Goal: Information Seeking & Learning: Learn about a topic

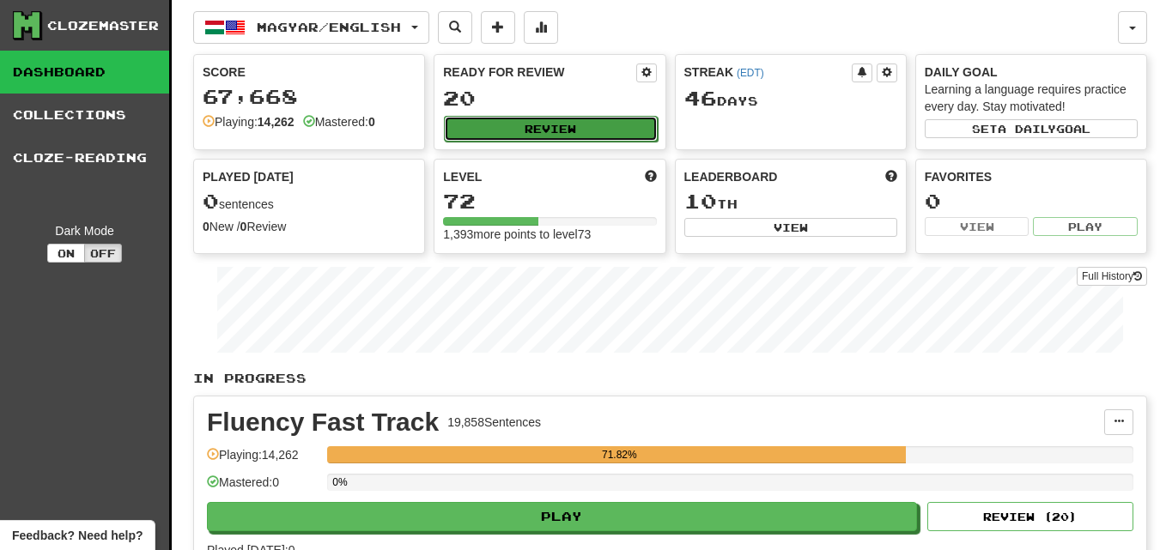
click at [498, 129] on button "Review" at bounding box center [550, 129] width 213 height 26
select select "********"
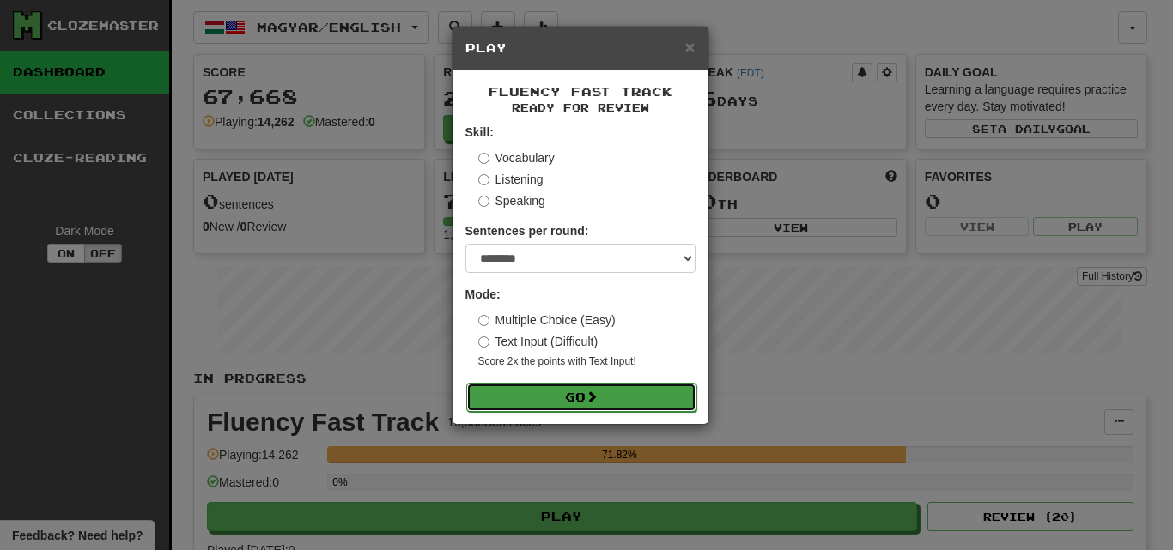
click at [647, 401] on button "Go" at bounding box center [581, 397] width 230 height 29
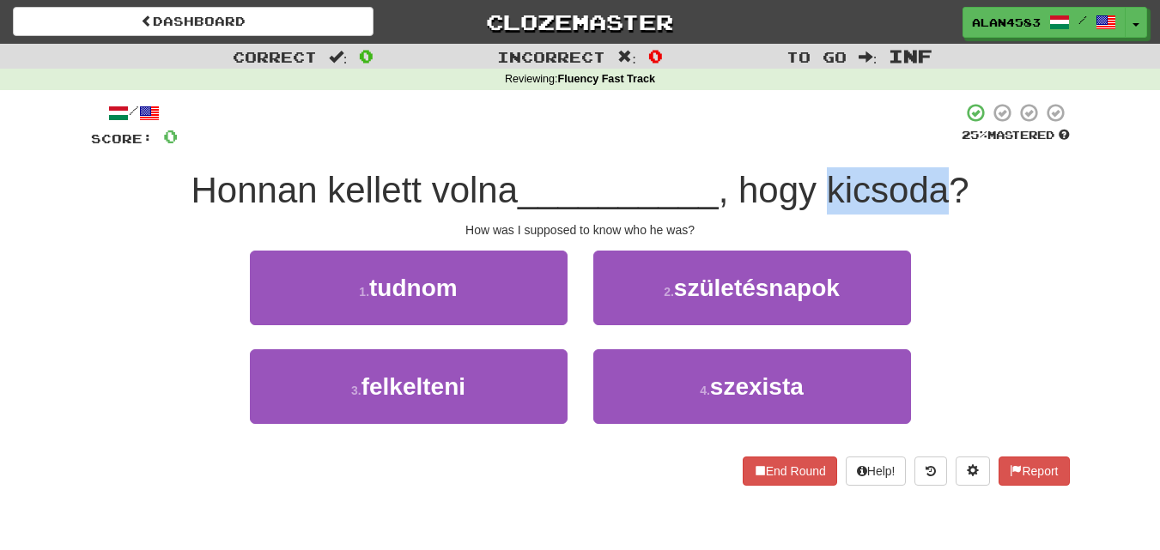
drag, startPoint x: 834, startPoint y: 183, endPoint x: 952, endPoint y: 182, distance: 118.5
click at [952, 182] on span ", hogy kicsoda?" at bounding box center [844, 190] width 251 height 40
click at [941, 146] on div at bounding box center [941, 146] width 0 height 0
click at [1029, 179] on div "Honnan kellett volna __________ , hogy kicsoda?" at bounding box center [580, 190] width 979 height 47
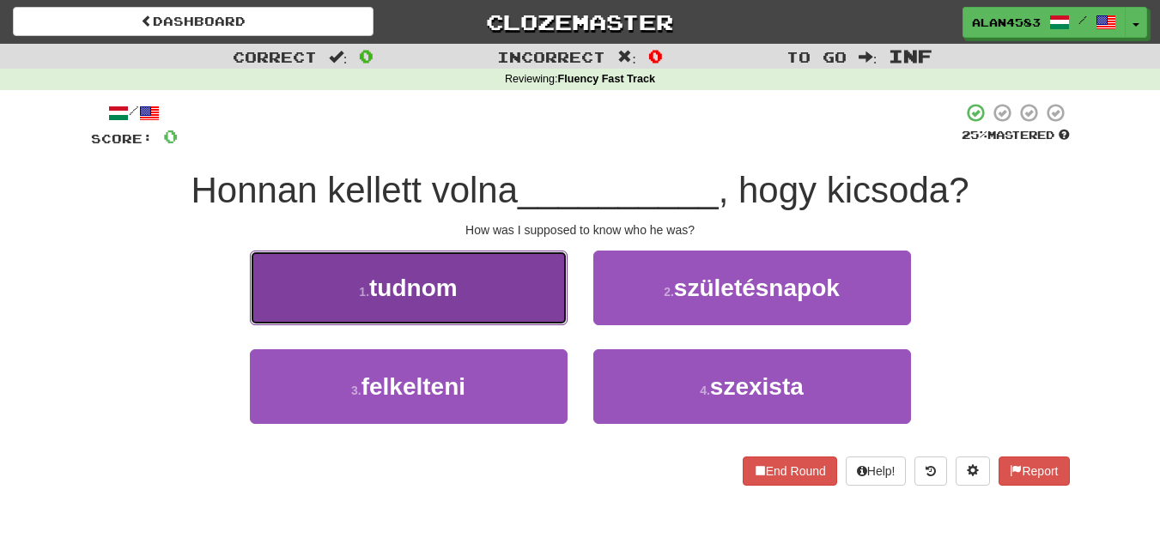
click at [438, 308] on button "1 . tudnom" at bounding box center [409, 288] width 318 height 75
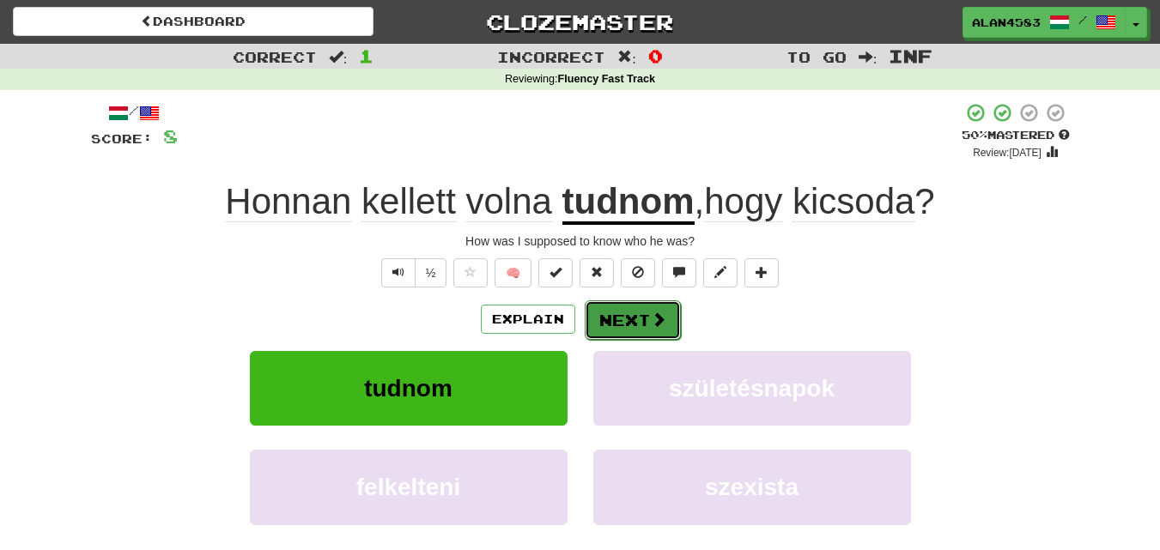
click at [627, 326] on button "Next" at bounding box center [633, 320] width 96 height 39
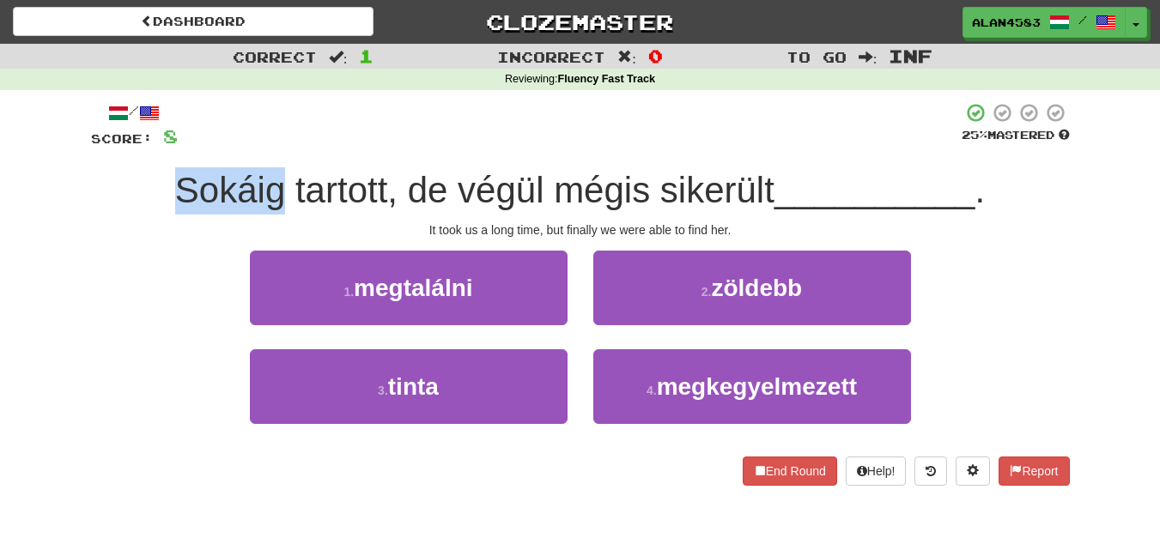
drag, startPoint x: 279, startPoint y: 179, endPoint x: 139, endPoint y: 179, distance: 140.0
click at [139, 179] on div "Sokáig tartott, de végül mégis sikerült __________ ." at bounding box center [580, 190] width 979 height 47
click at [128, 146] on div at bounding box center [128, 146] width 0 height 0
click at [80, 210] on div "/ Score: 8 25 % Mastered Sokáig tartott, de végül mégis sikerült __________ . I…" at bounding box center [580, 300] width 1005 height 420
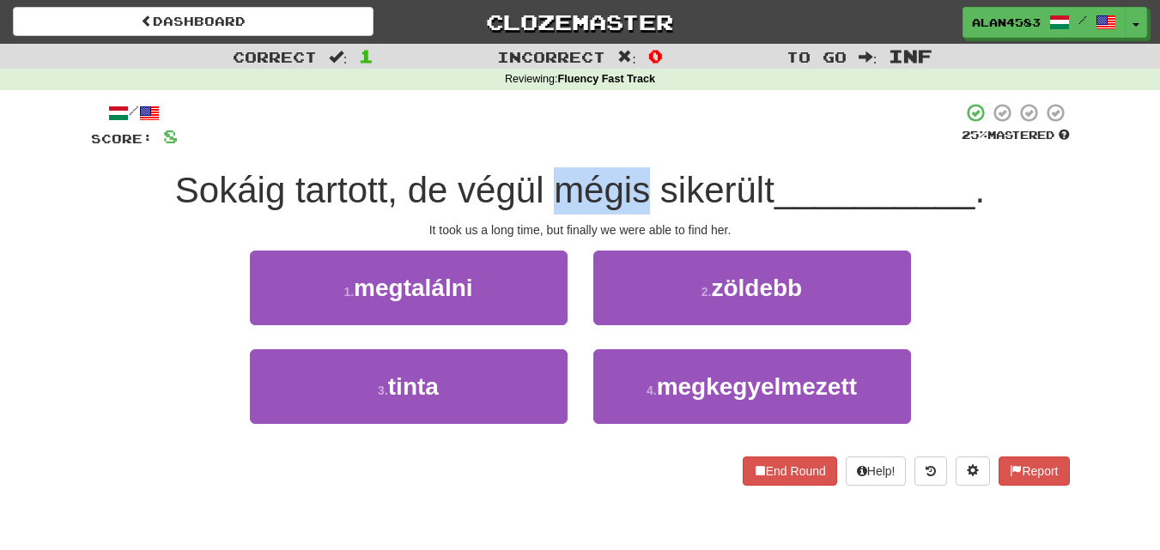
drag, startPoint x: 551, startPoint y: 185, endPoint x: 641, endPoint y: 173, distance: 90.2
click at [641, 173] on span "Sokáig tartott, de végül mégis sikerült" at bounding box center [474, 190] width 599 height 40
click at [629, 146] on div at bounding box center [629, 146] width 0 height 0
click at [656, 156] on div "/ Score: 8 25 % Mastered Sokáig tartott, de végül mégis sikerült __________ . I…" at bounding box center [580, 294] width 979 height 384
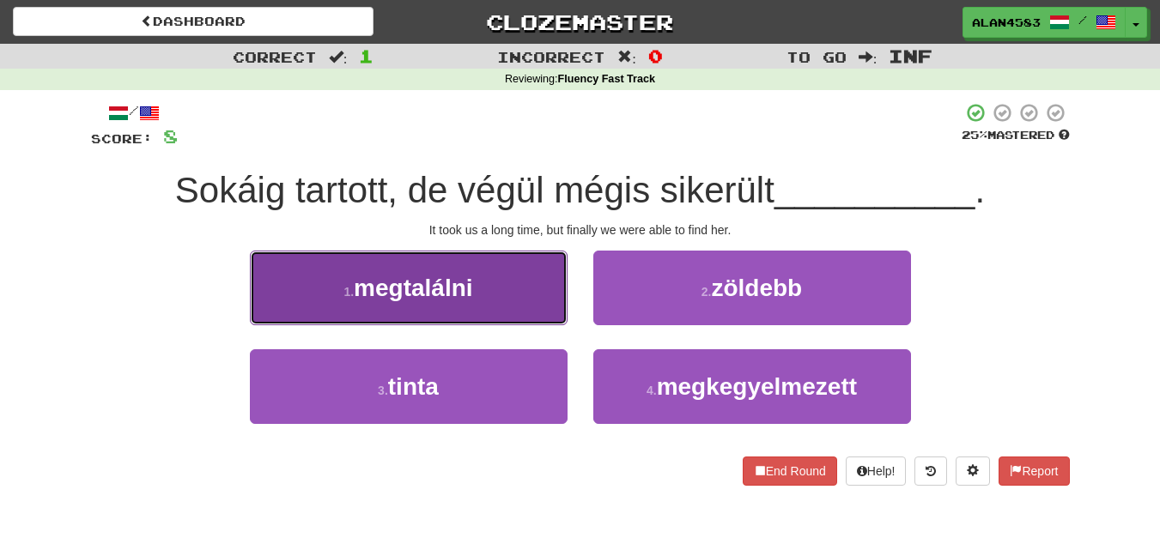
click at [500, 279] on button "1 . megtalálni" at bounding box center [409, 288] width 318 height 75
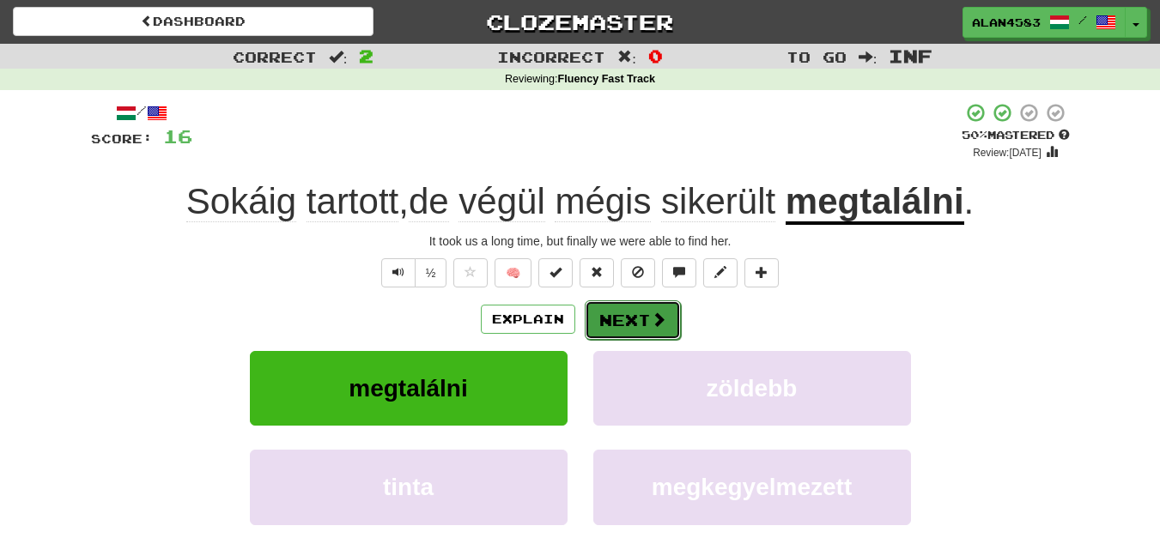
click at [615, 310] on button "Next" at bounding box center [633, 320] width 96 height 39
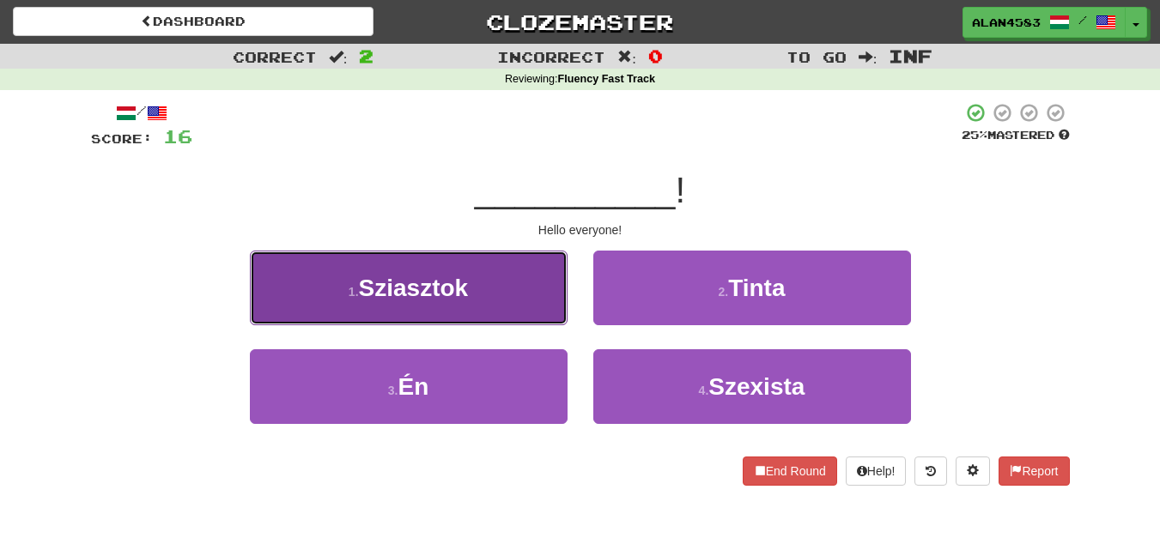
click at [550, 260] on button "1 . Sziasztok" at bounding box center [409, 288] width 318 height 75
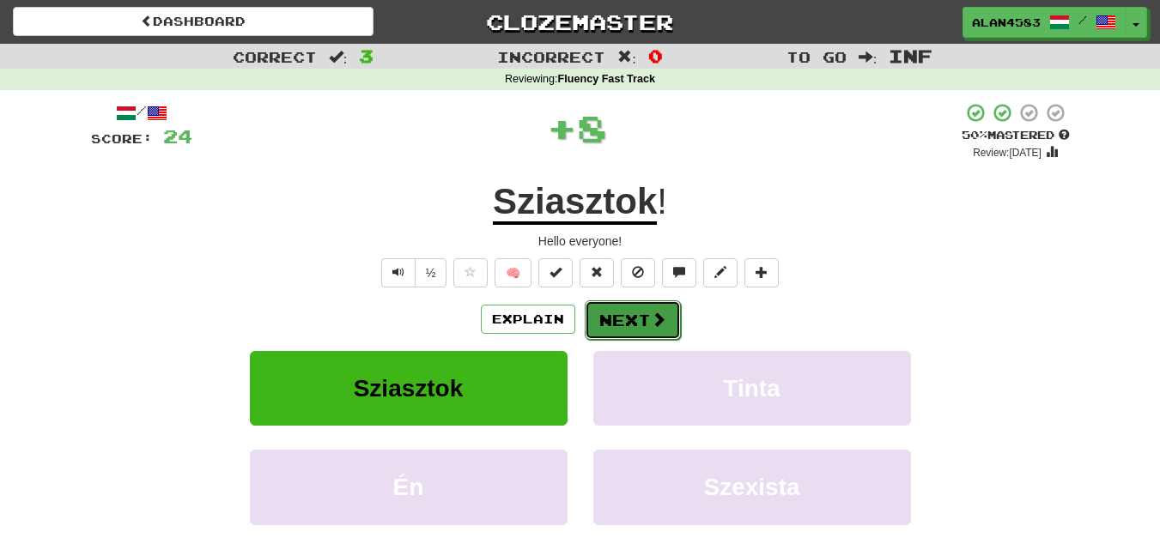
click at [613, 301] on button "Next" at bounding box center [633, 320] width 96 height 39
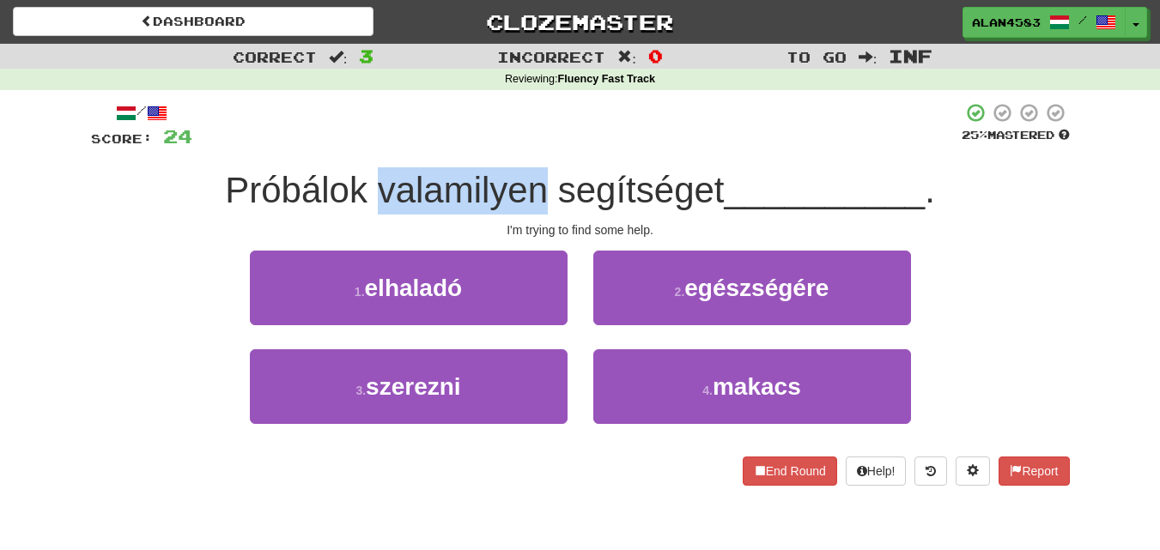
drag, startPoint x: 376, startPoint y: 198, endPoint x: 538, endPoint y: 200, distance: 162.3
click at [538, 200] on span "Próbálok valamilyen segítséget" at bounding box center [474, 190] width 499 height 40
click at [527, 211] on div at bounding box center [527, 211] width 0 height 0
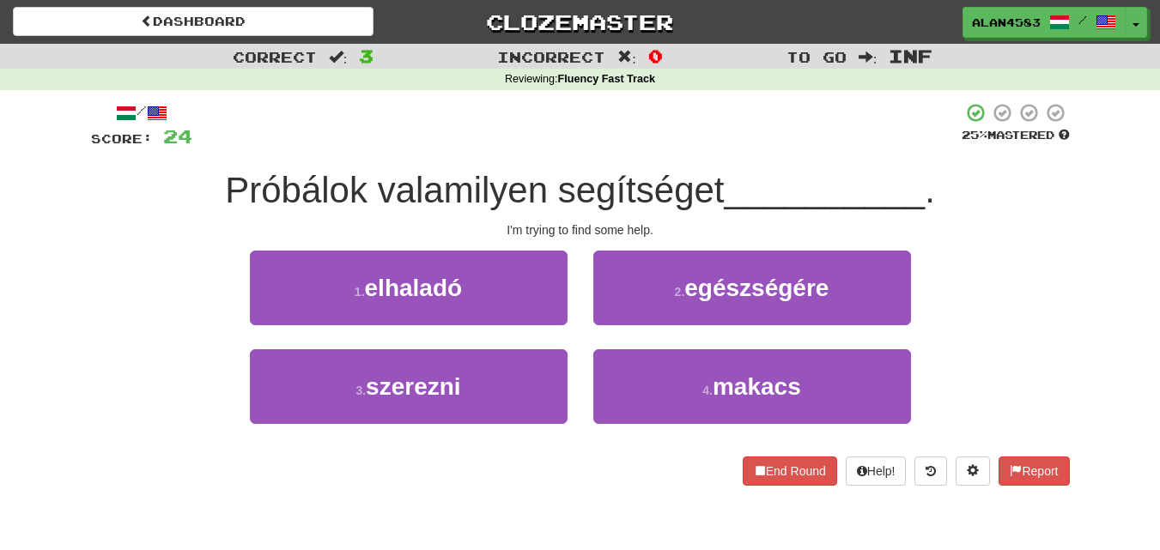
click at [604, 191] on span "Próbálok valamilyen segítséget" at bounding box center [474, 190] width 499 height 40
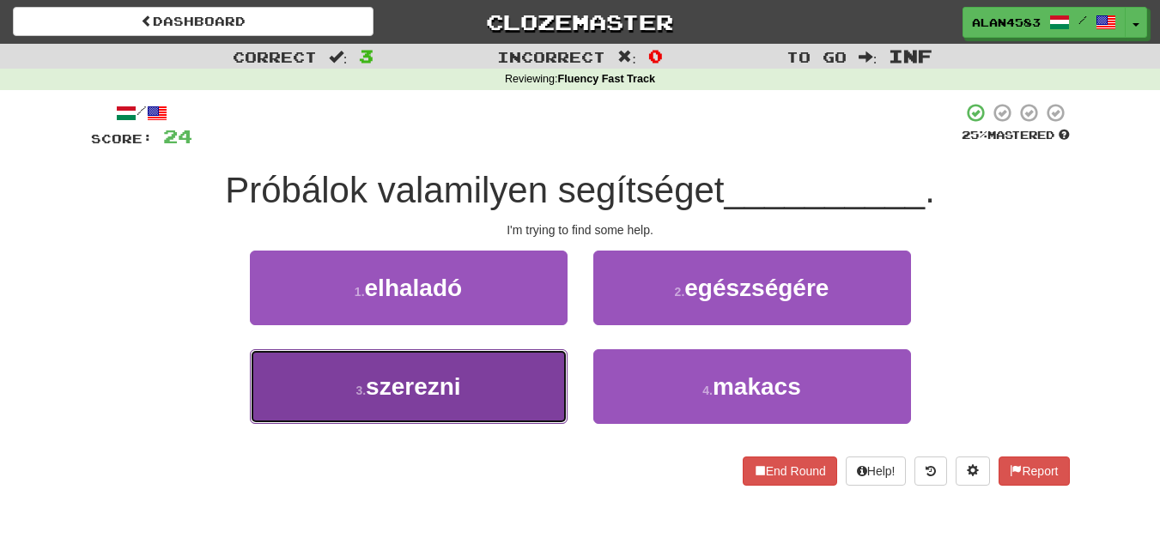
click at [494, 364] on button "3 . szerezni" at bounding box center [409, 386] width 318 height 75
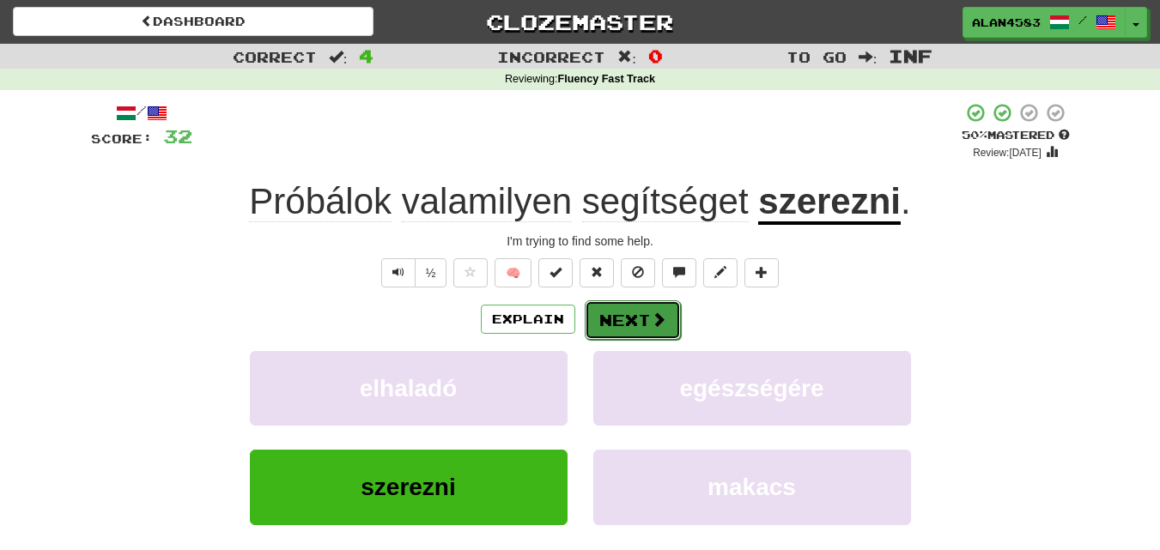
click at [621, 319] on button "Next" at bounding box center [633, 320] width 96 height 39
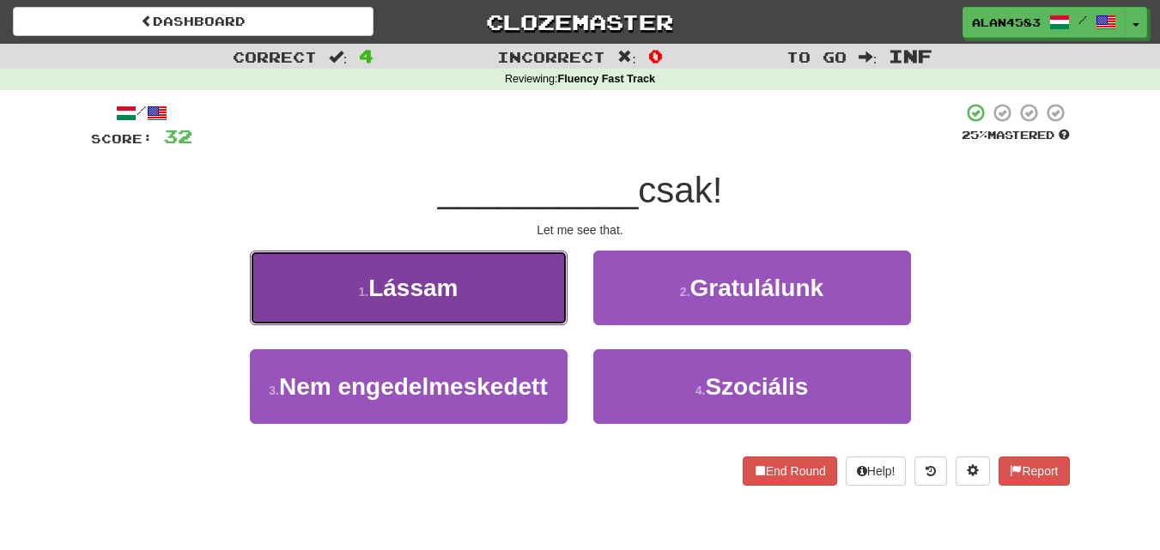
click at [526, 301] on button "1 . [GEOGRAPHIC_DATA]" at bounding box center [409, 288] width 318 height 75
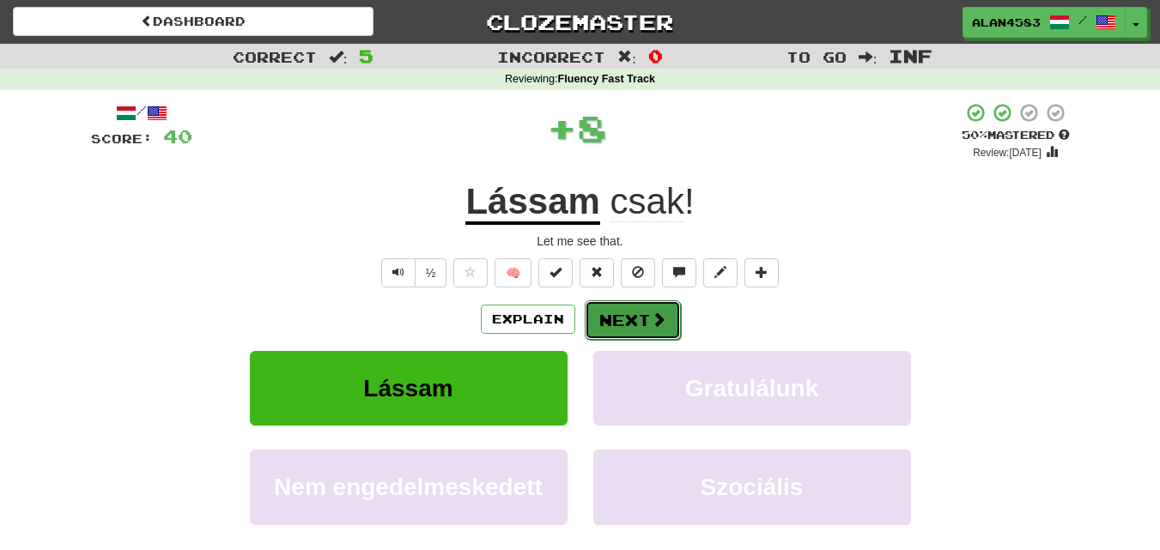
click at [624, 319] on button "Next" at bounding box center [633, 320] width 96 height 39
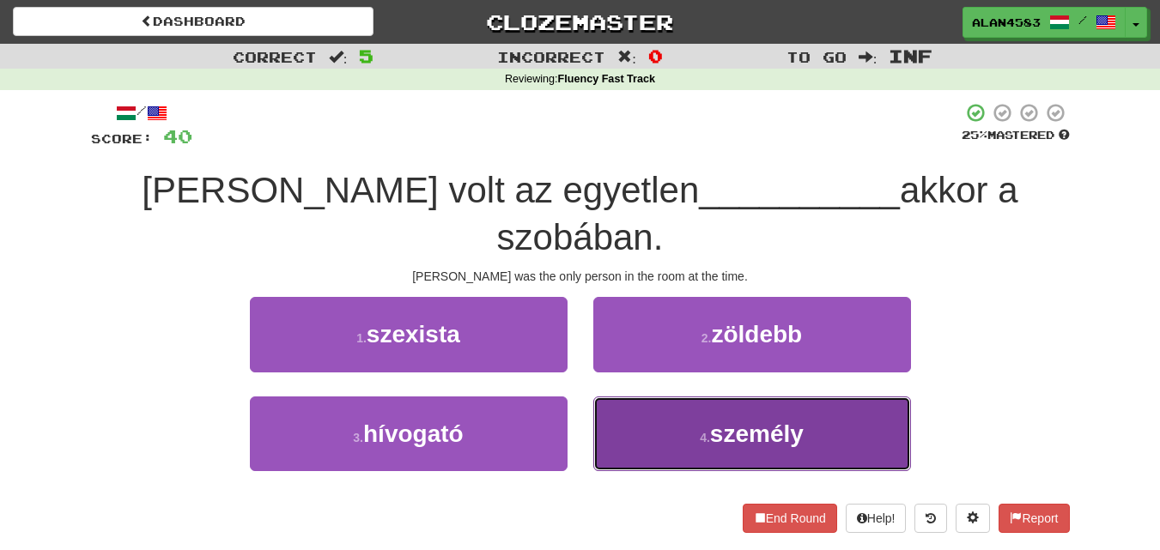
click at [702, 397] on button "4 . személy" at bounding box center [752, 434] width 318 height 75
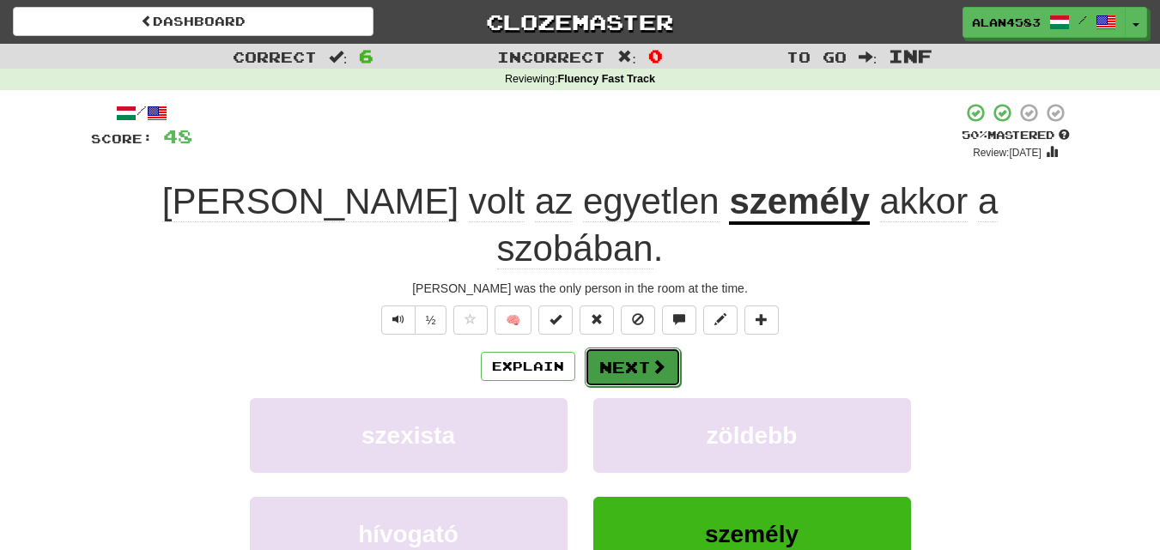
click at [631, 348] on button "Next" at bounding box center [633, 367] width 96 height 39
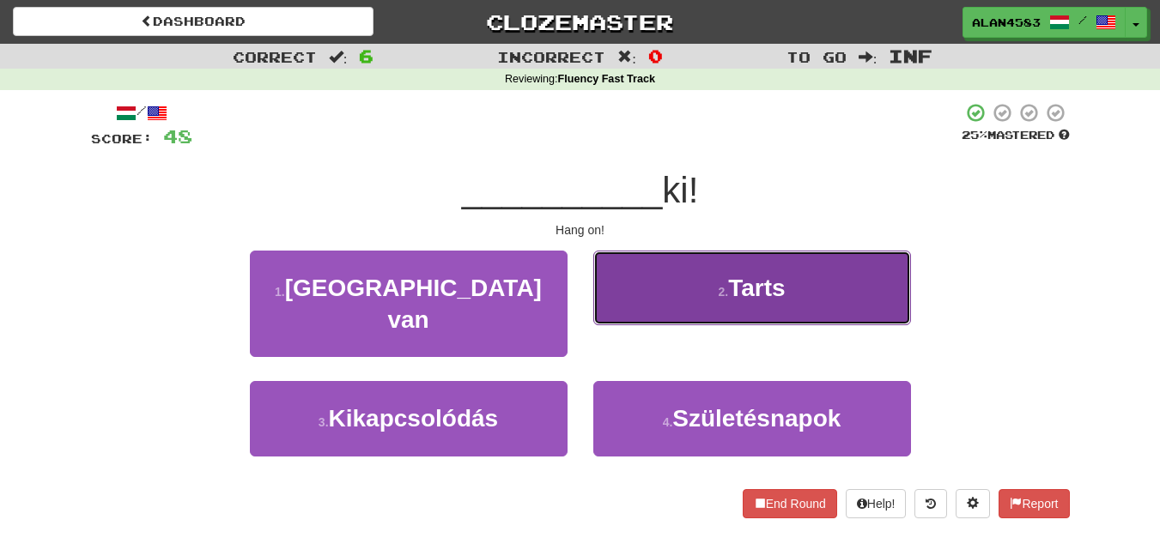
click at [720, 295] on small "2 ." at bounding box center [723, 292] width 10 height 14
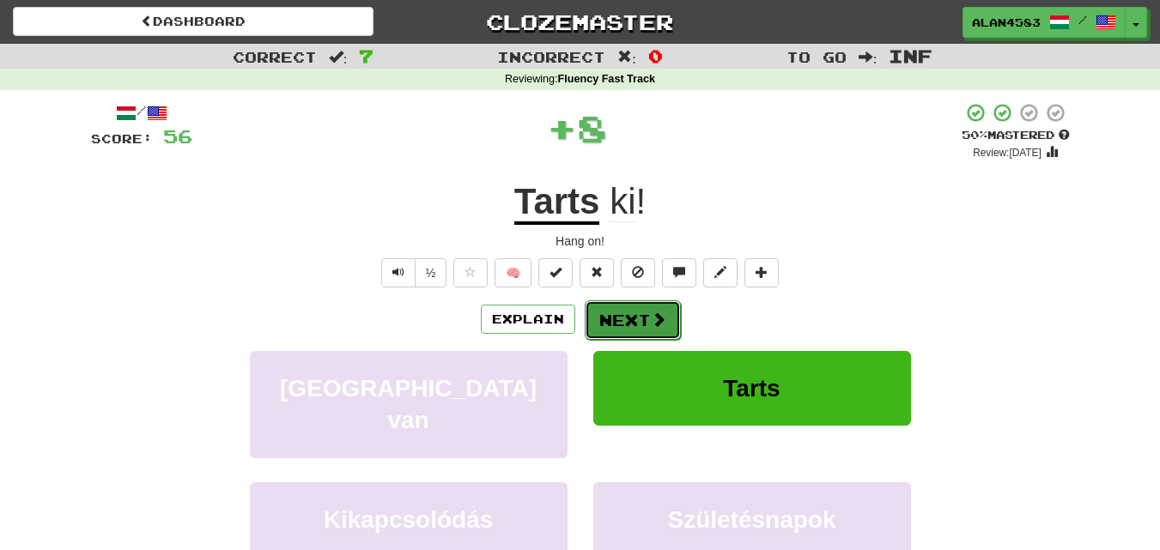
click at [633, 312] on button "Next" at bounding box center [633, 320] width 96 height 39
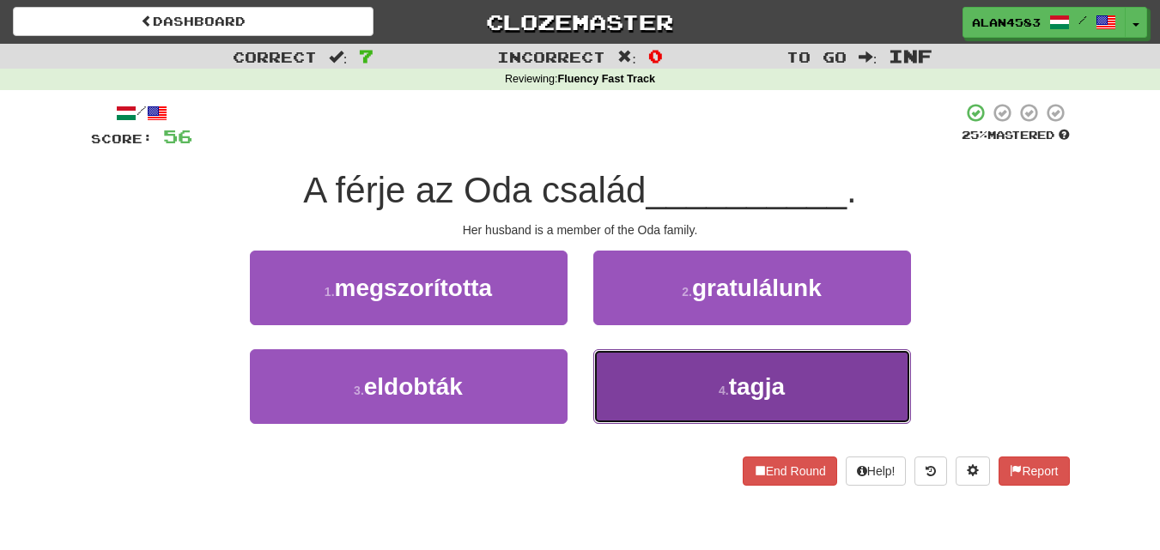
click at [720, 386] on small "4 ." at bounding box center [724, 391] width 10 height 14
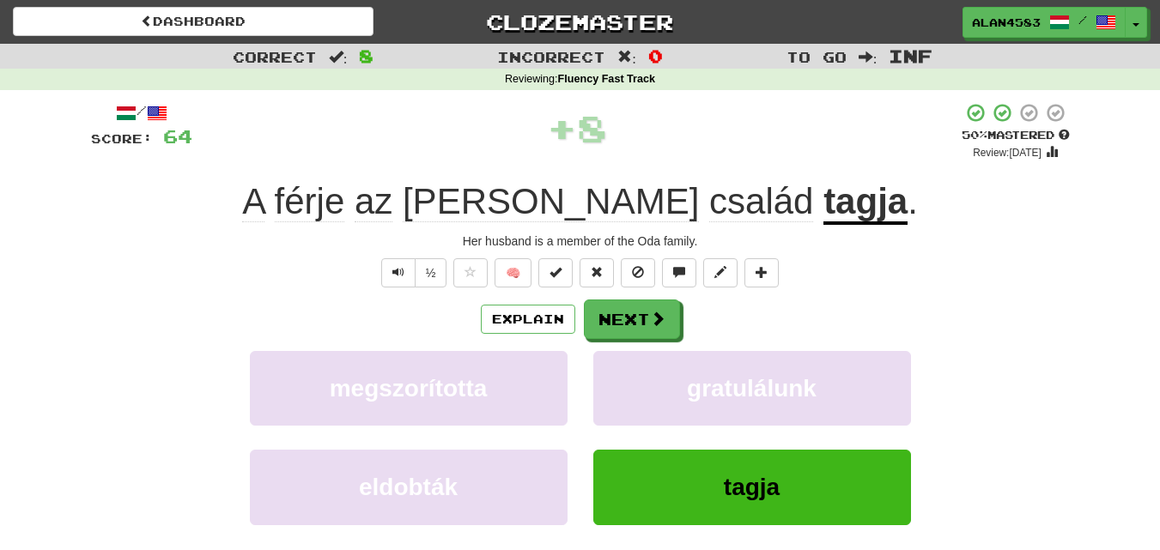
click at [646, 297] on div "/ Score: 64 + 8 50 % Mastered Review: [DATE] A férje az Oda család tagja . Her …" at bounding box center [580, 371] width 979 height 538
click at [639, 307] on button "Next" at bounding box center [633, 320] width 96 height 39
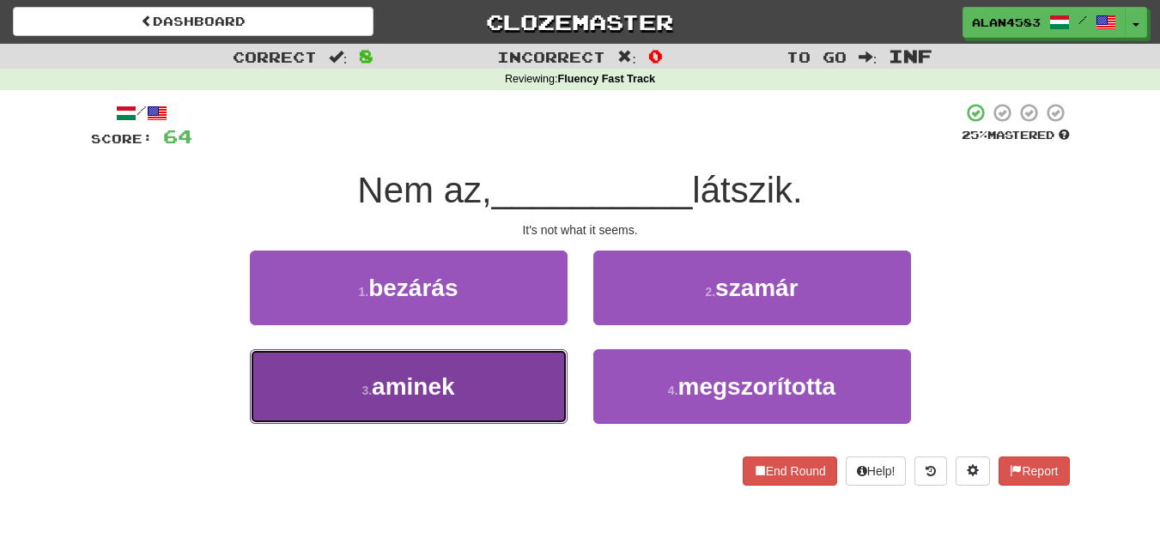
click at [538, 366] on button "3 . aminek" at bounding box center [409, 386] width 318 height 75
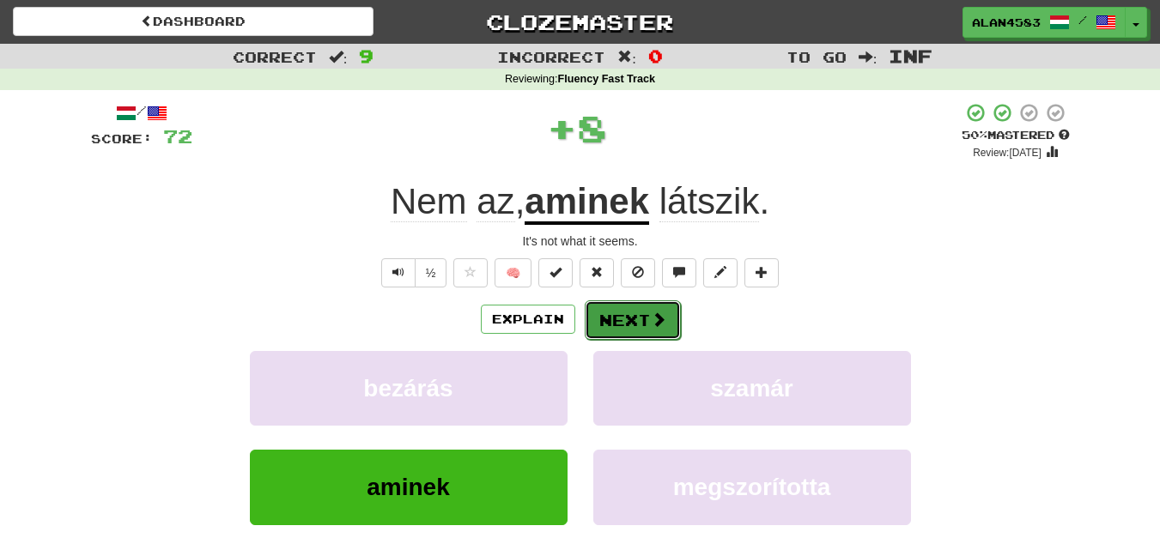
click at [641, 317] on button "Next" at bounding box center [633, 320] width 96 height 39
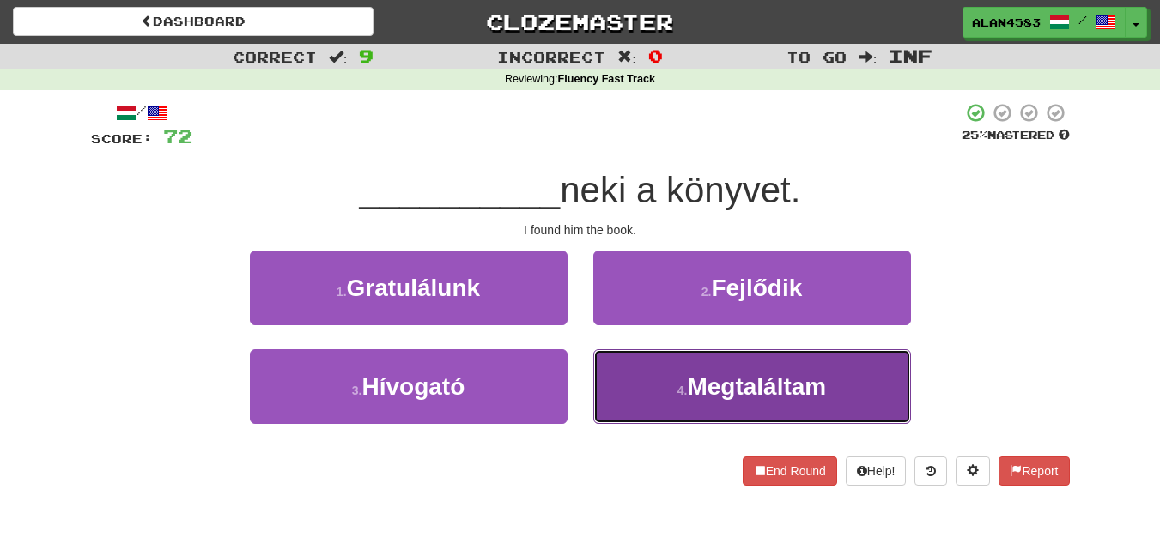
click at [686, 381] on button "4 . Megtaláltam" at bounding box center [752, 386] width 318 height 75
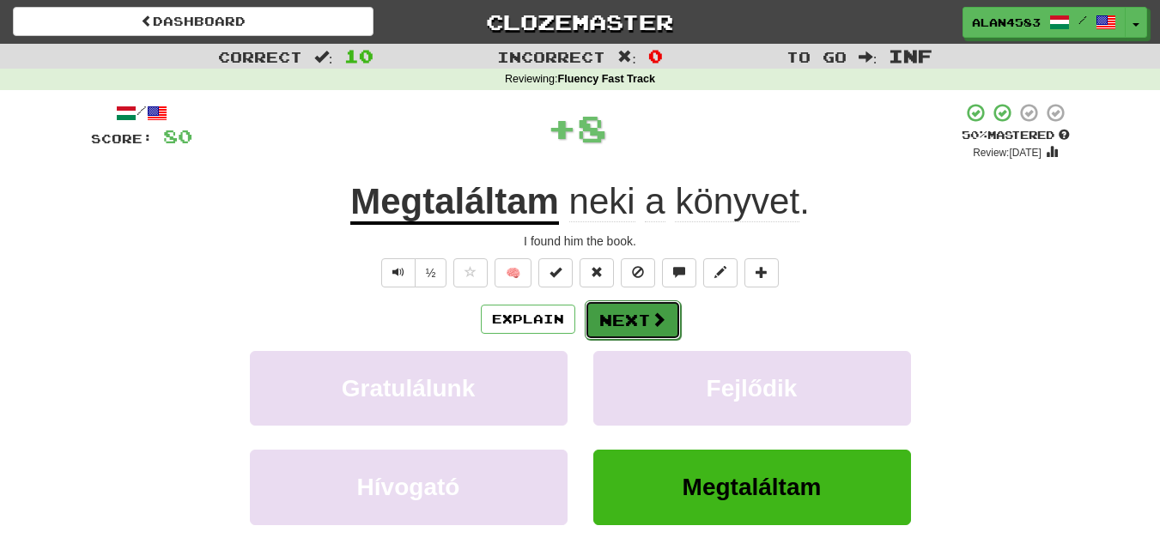
click at [617, 324] on button "Next" at bounding box center [633, 320] width 96 height 39
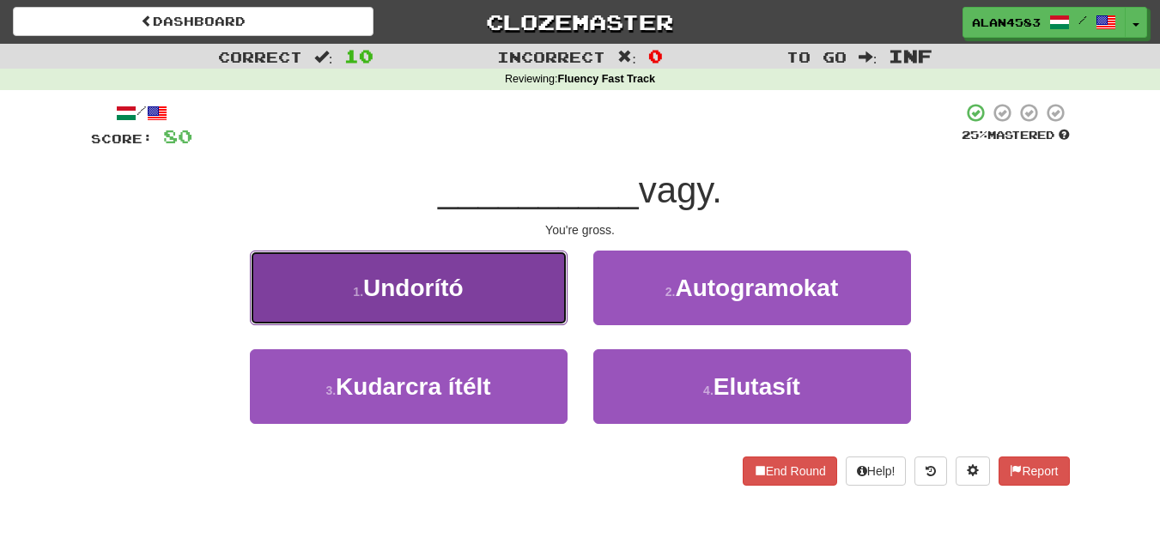
click at [532, 311] on button "1 . Undorító" at bounding box center [409, 288] width 318 height 75
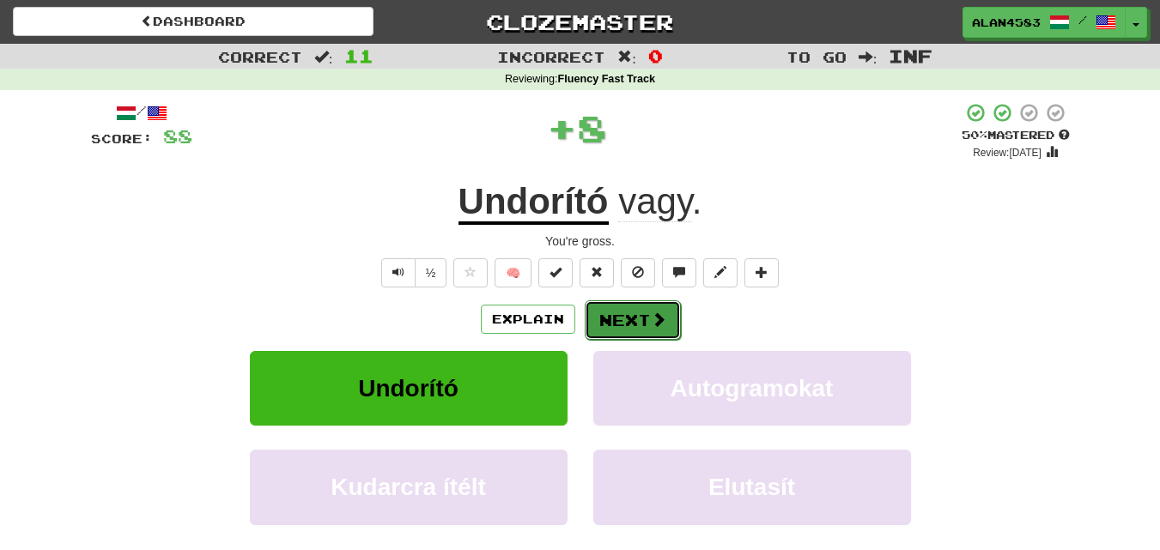
click at [630, 317] on button "Next" at bounding box center [633, 320] width 96 height 39
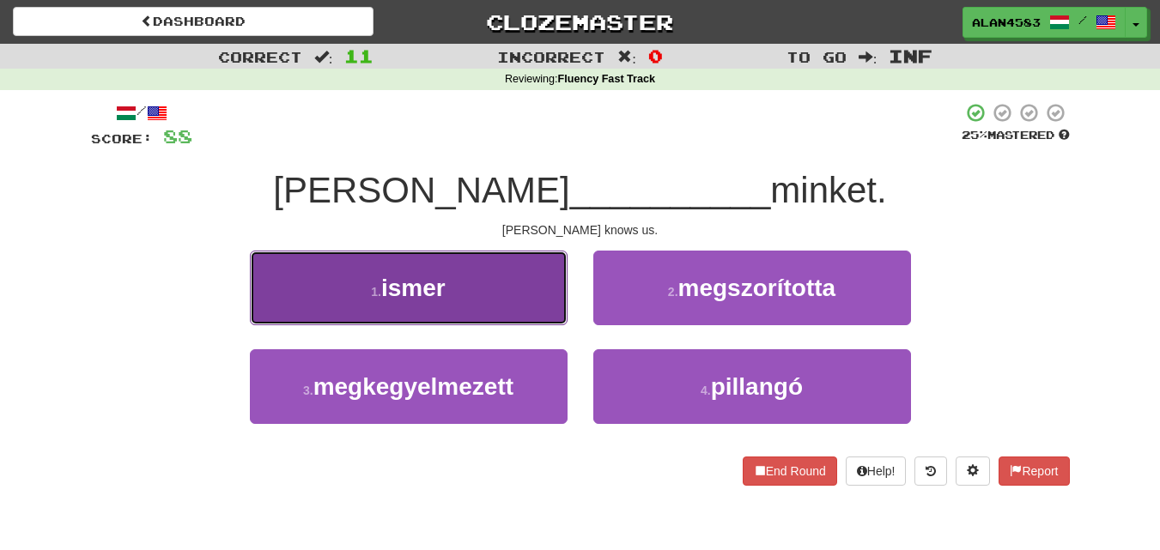
click at [508, 301] on button "1 . ismer" at bounding box center [409, 288] width 318 height 75
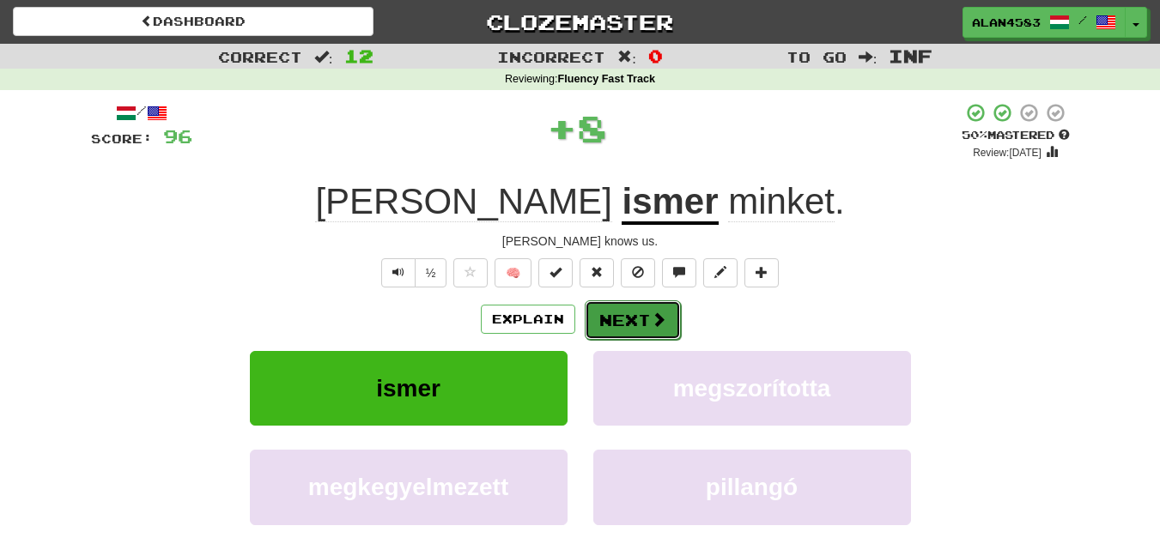
click at [613, 313] on button "Next" at bounding box center [633, 320] width 96 height 39
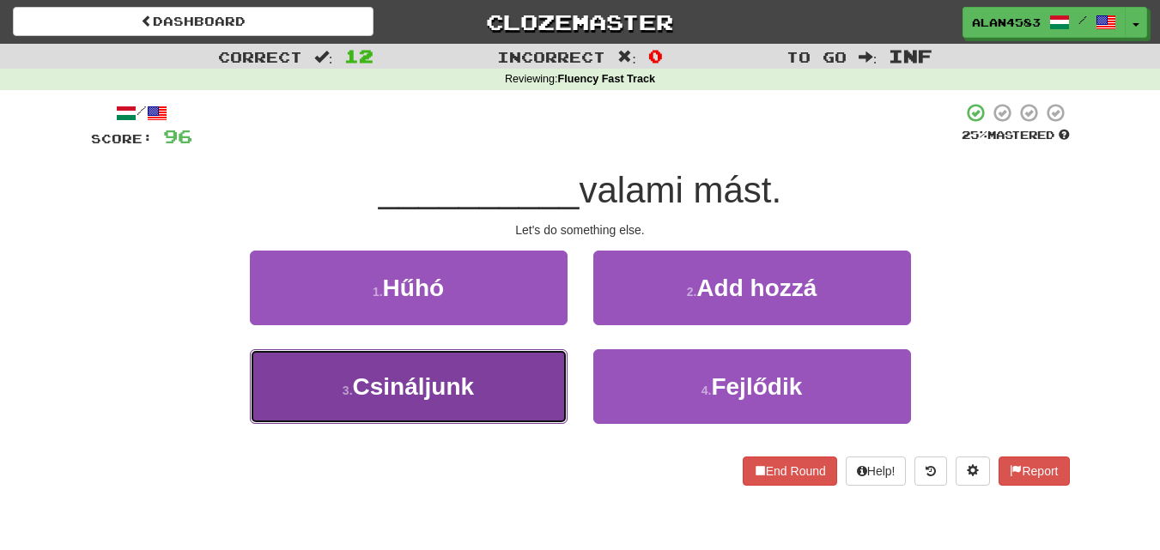
click at [507, 383] on button "3 . Csináljunk" at bounding box center [409, 386] width 318 height 75
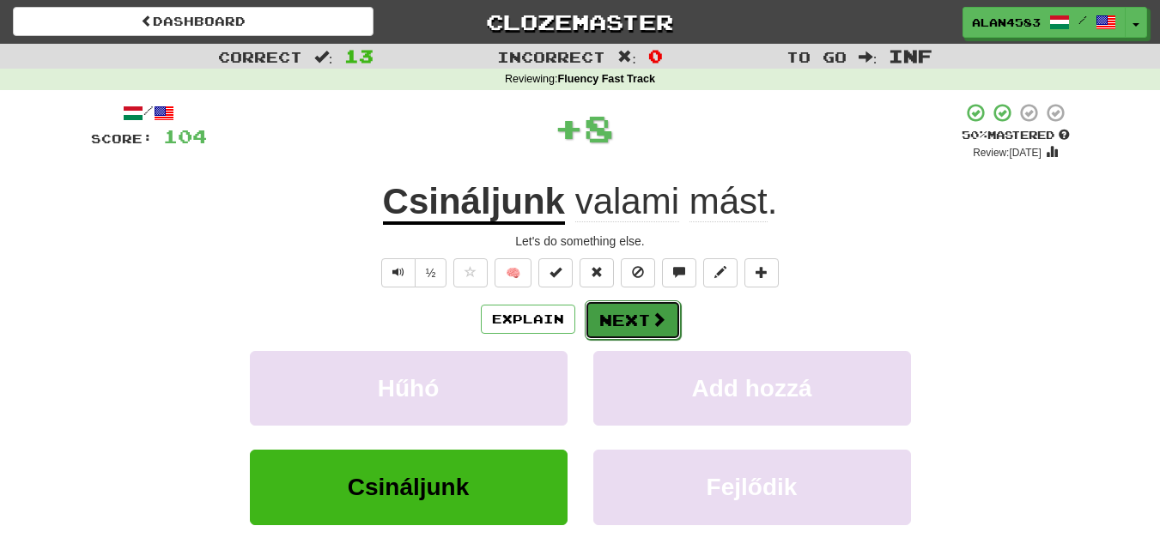
click at [623, 313] on button "Next" at bounding box center [633, 320] width 96 height 39
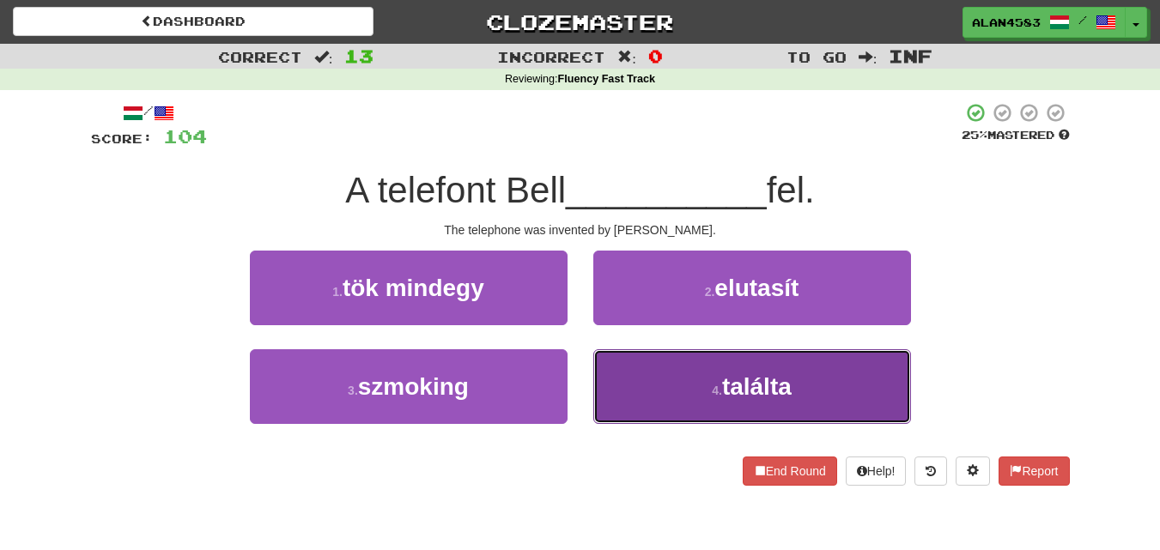
click at [672, 369] on button "4 . találta" at bounding box center [752, 386] width 318 height 75
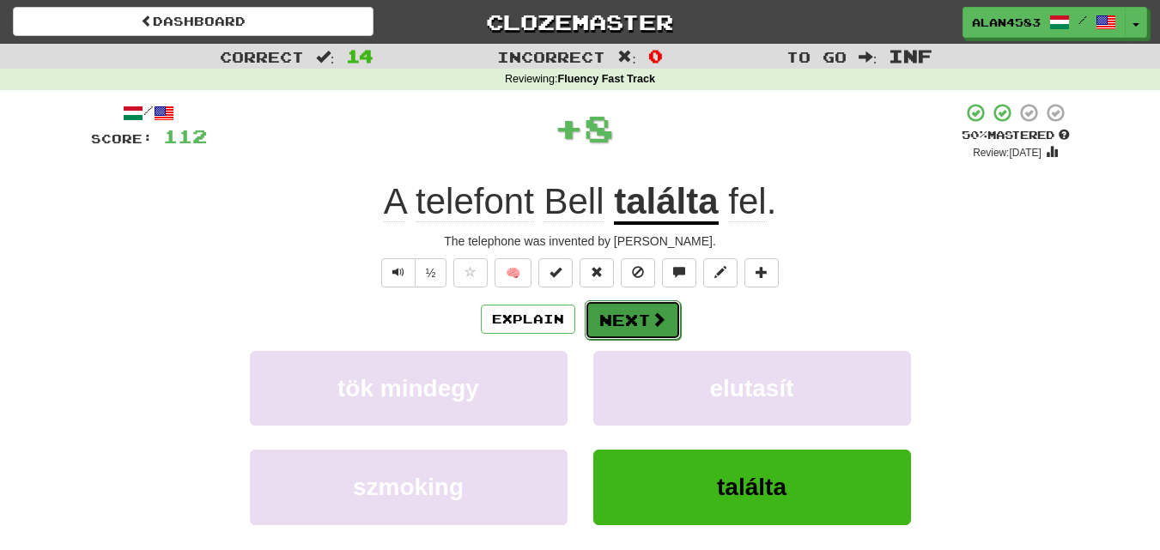
click at [625, 324] on button "Next" at bounding box center [633, 320] width 96 height 39
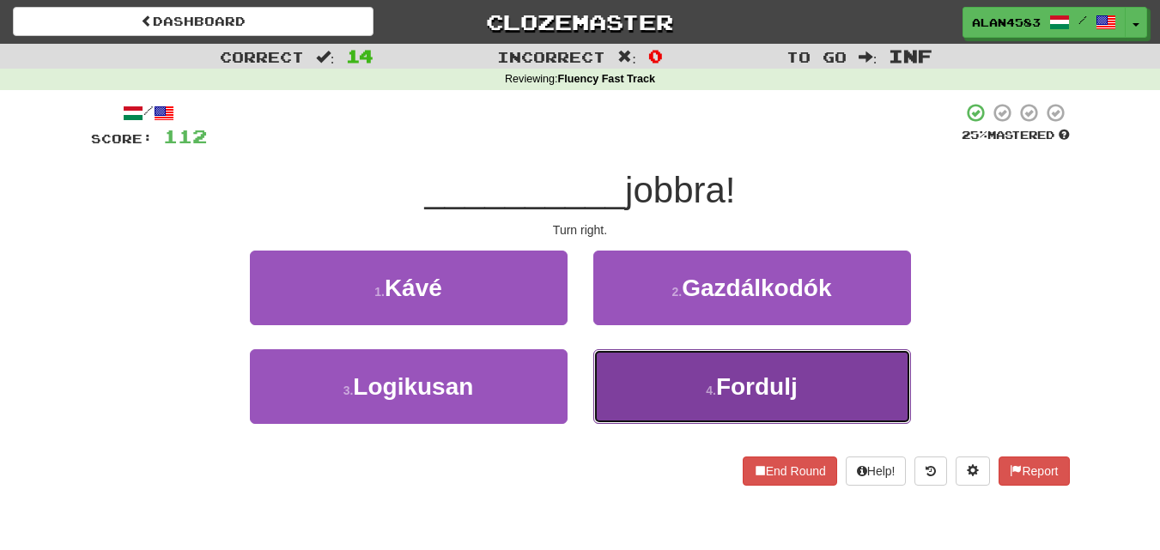
click at [697, 396] on button "4 . [GEOGRAPHIC_DATA]" at bounding box center [752, 386] width 318 height 75
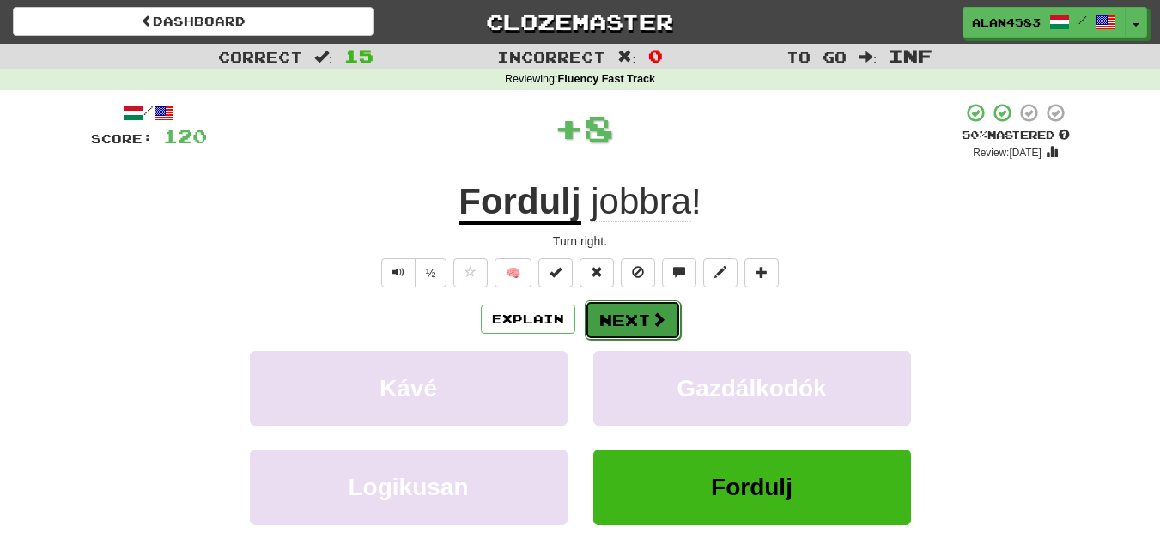
click at [628, 317] on button "Next" at bounding box center [633, 320] width 96 height 39
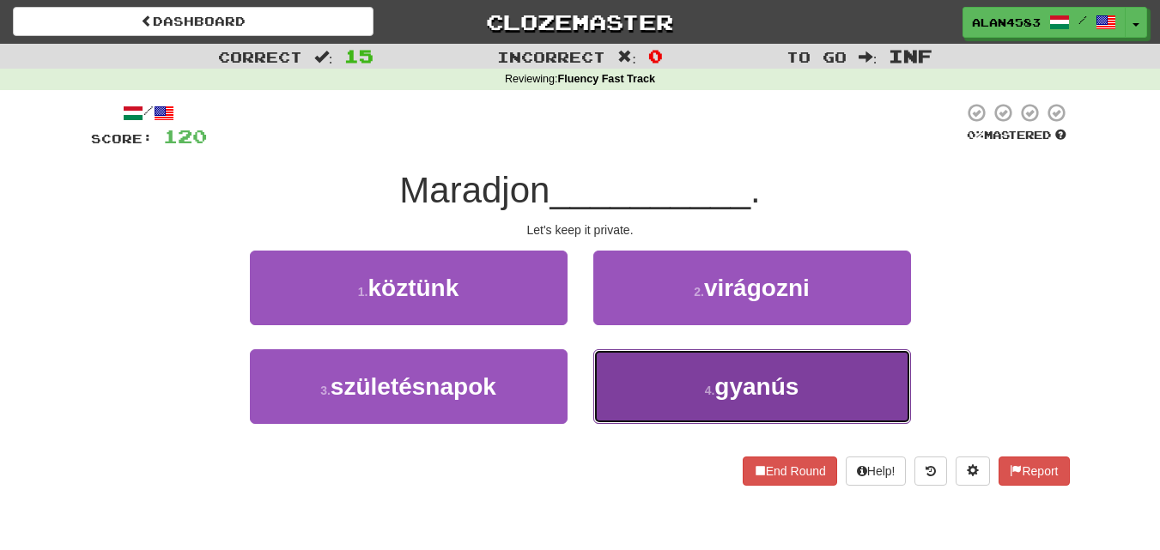
click at [642, 366] on button "4 . gyanús" at bounding box center [752, 386] width 318 height 75
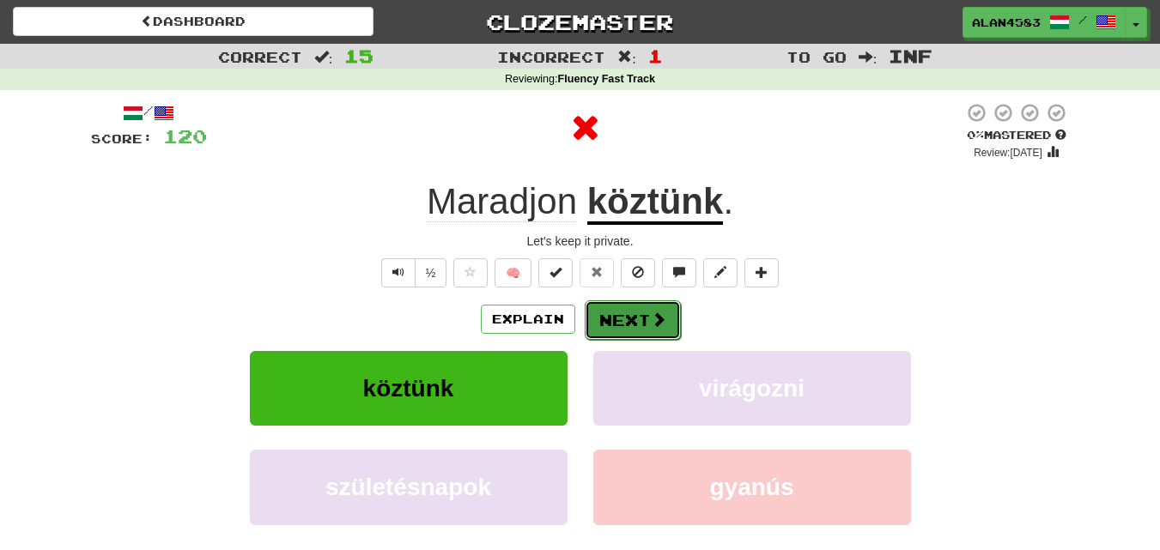
click at [626, 310] on button "Next" at bounding box center [633, 320] width 96 height 39
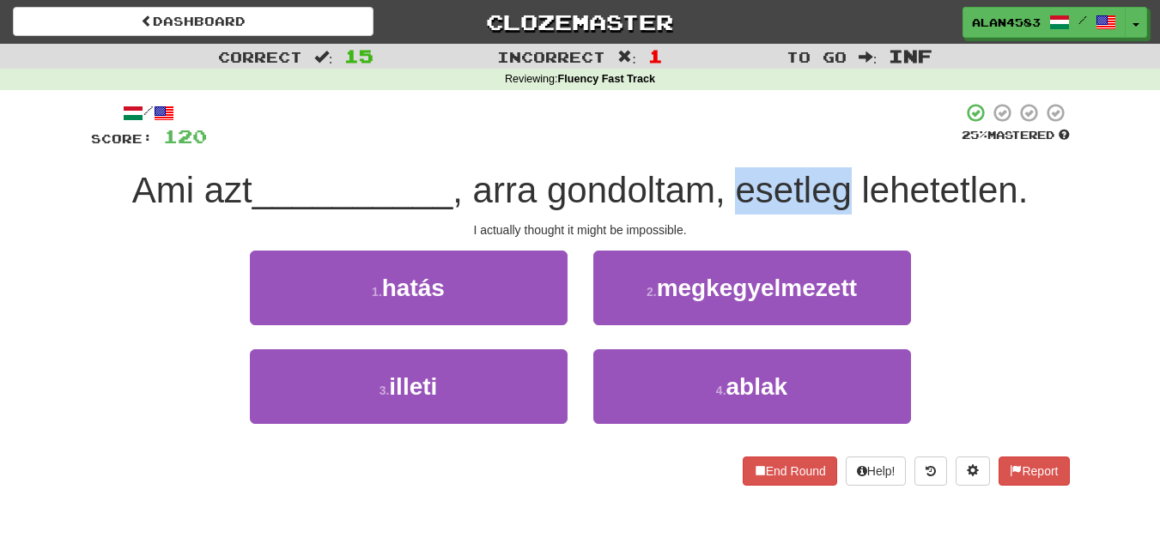
drag, startPoint x: 741, startPoint y: 186, endPoint x: 858, endPoint y: 178, distance: 117.1
click at [858, 178] on span ", arra gondoltam, esetleg lehetetlen." at bounding box center [740, 190] width 575 height 40
click at [847, 146] on div at bounding box center [847, 146] width 0 height 0
click at [860, 153] on div "/ Score: 120 25 % Mastered Ami azt __________ , arra gondoltam, esetleg lehetet…" at bounding box center [580, 294] width 979 height 384
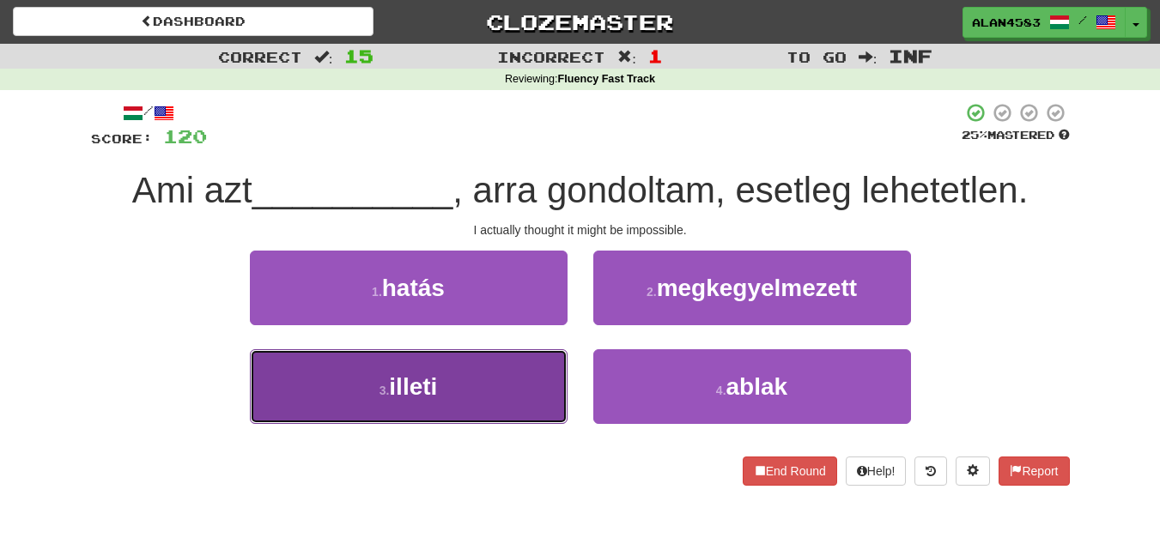
click at [422, 352] on button "3 . illeti" at bounding box center [409, 386] width 318 height 75
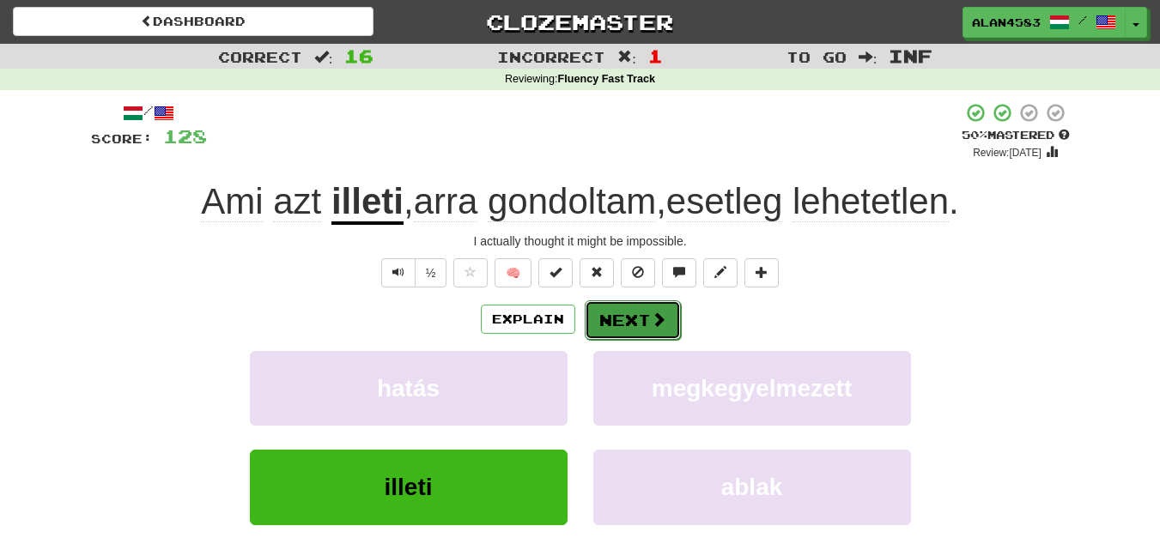
click at [627, 315] on button "Next" at bounding box center [633, 320] width 96 height 39
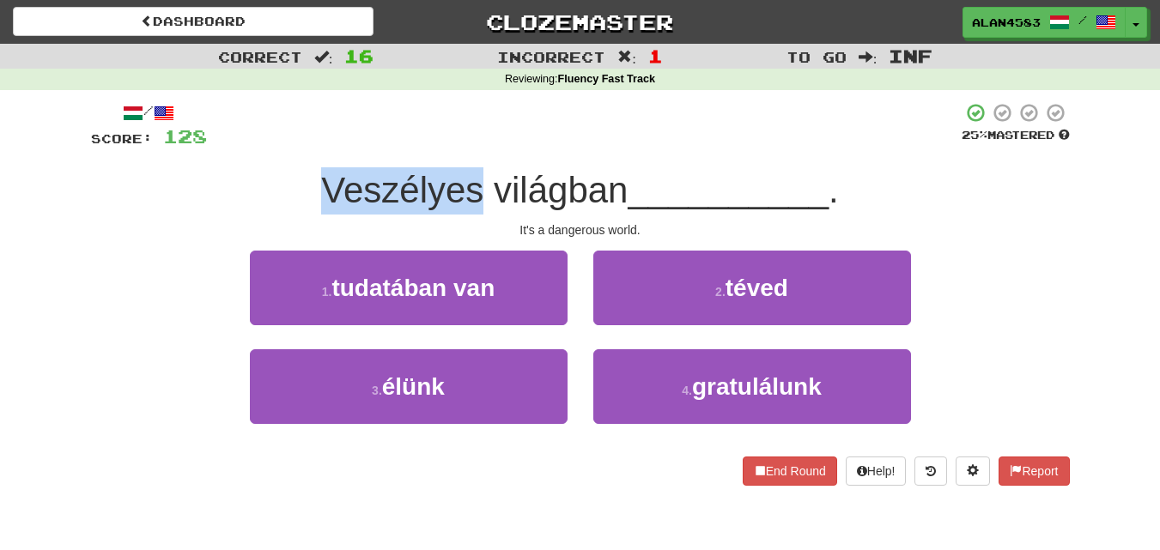
drag, startPoint x: 476, startPoint y: 174, endPoint x: 302, endPoint y: 173, distance: 173.5
click at [302, 173] on div "Veszélyes világban __________ ." at bounding box center [580, 190] width 979 height 47
click at [291, 146] on div at bounding box center [291, 146] width 0 height 0
click at [293, 155] on div "/ Score: 128 25 % Mastered Veszélyes világban __________ . It's a dangerous wor…" at bounding box center [580, 294] width 979 height 384
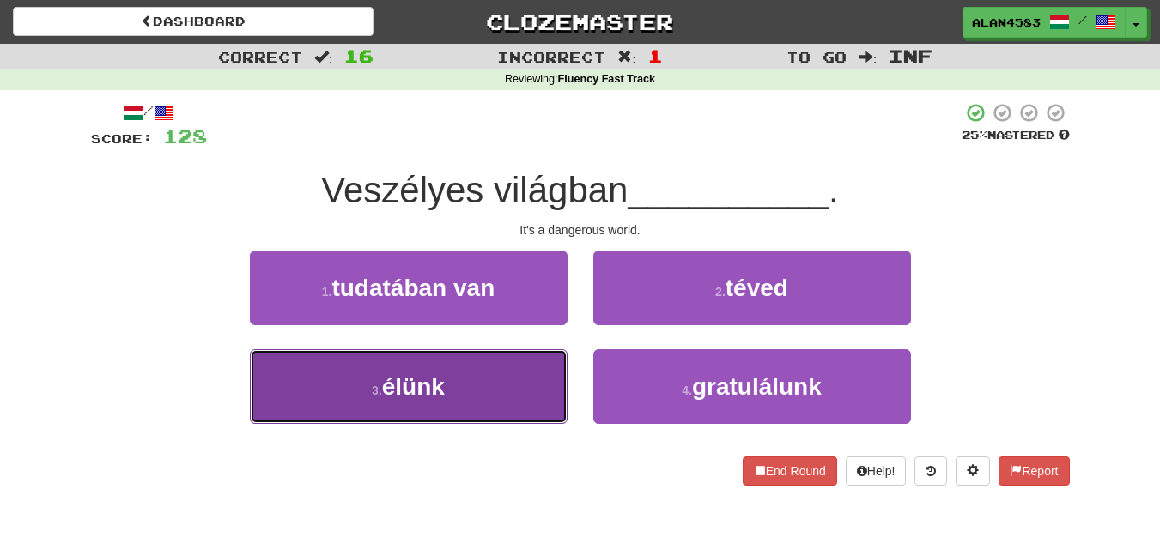
click at [337, 408] on button "3 . élünk" at bounding box center [409, 386] width 318 height 75
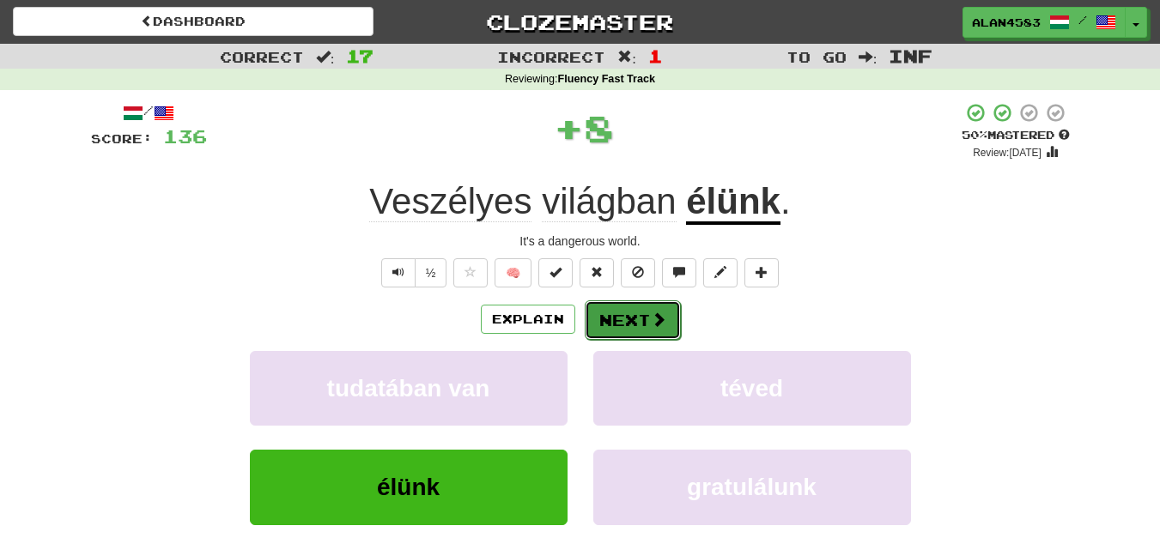
click at [625, 313] on button "Next" at bounding box center [633, 320] width 96 height 39
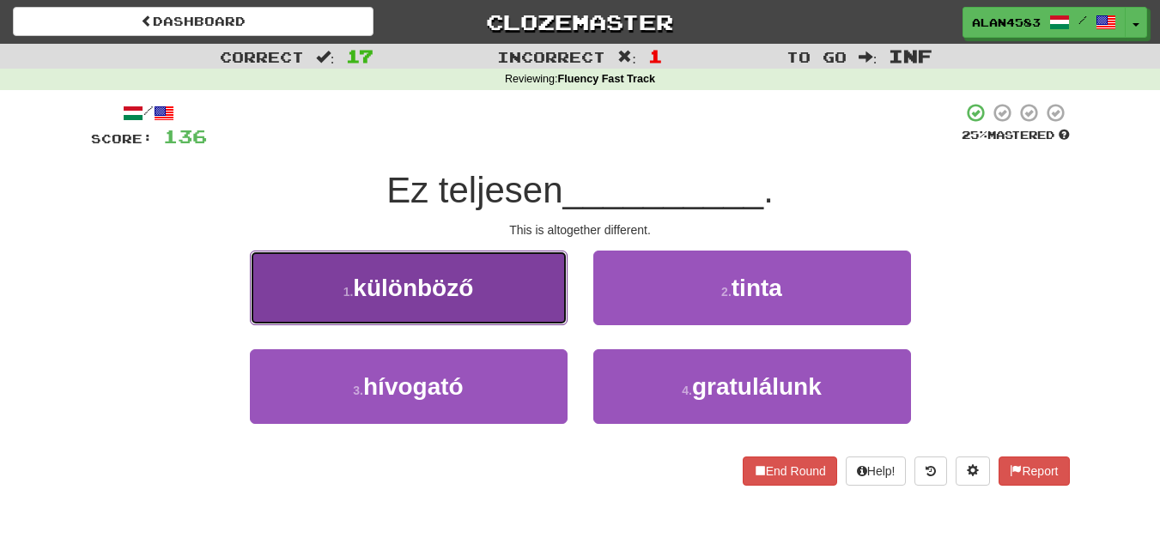
click at [538, 314] on button "1 . különböző" at bounding box center [409, 288] width 318 height 75
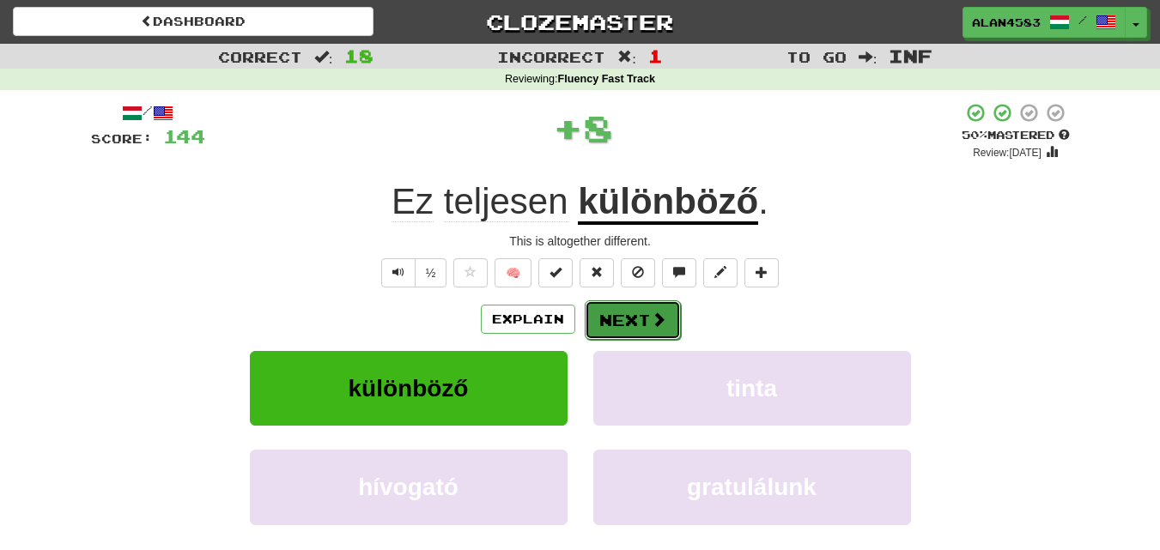
click at [609, 315] on button "Next" at bounding box center [633, 320] width 96 height 39
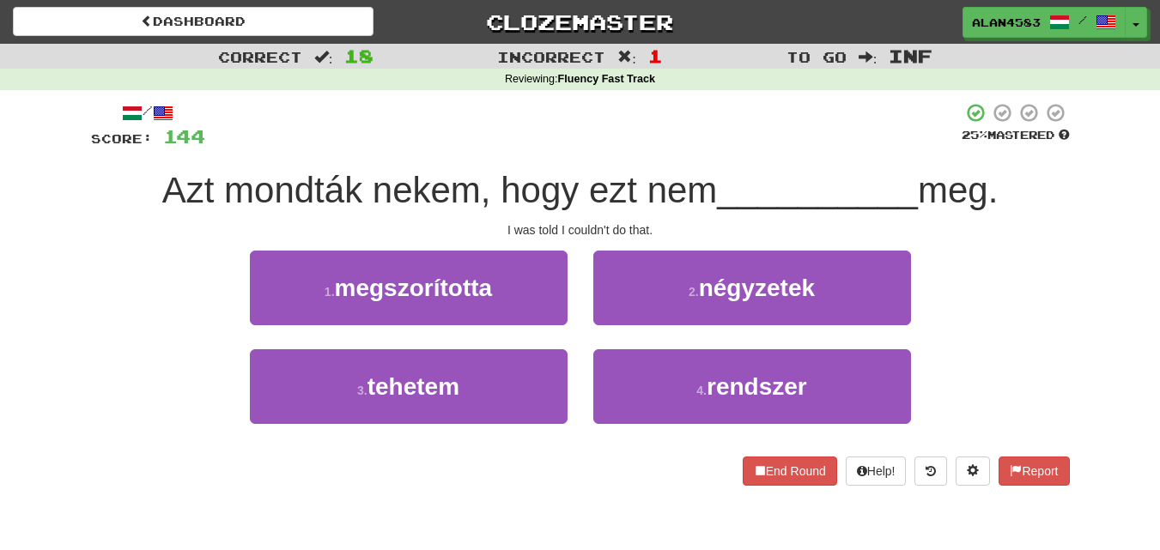
click at [450, 427] on div "3 . tehetem" at bounding box center [408, 398] width 343 height 99
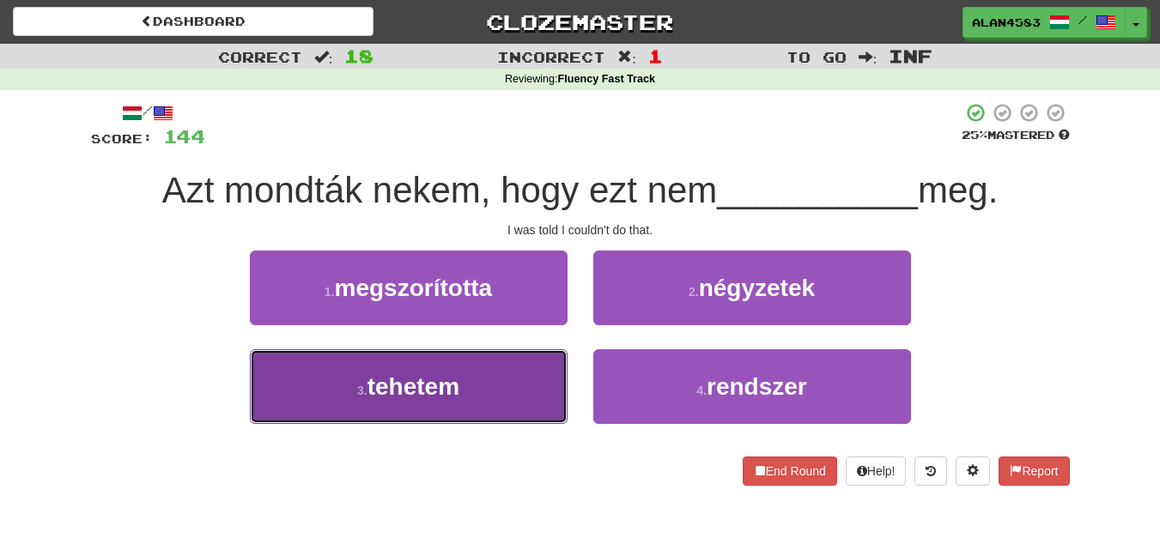
click at [466, 403] on button "3 . tehetem" at bounding box center [409, 386] width 318 height 75
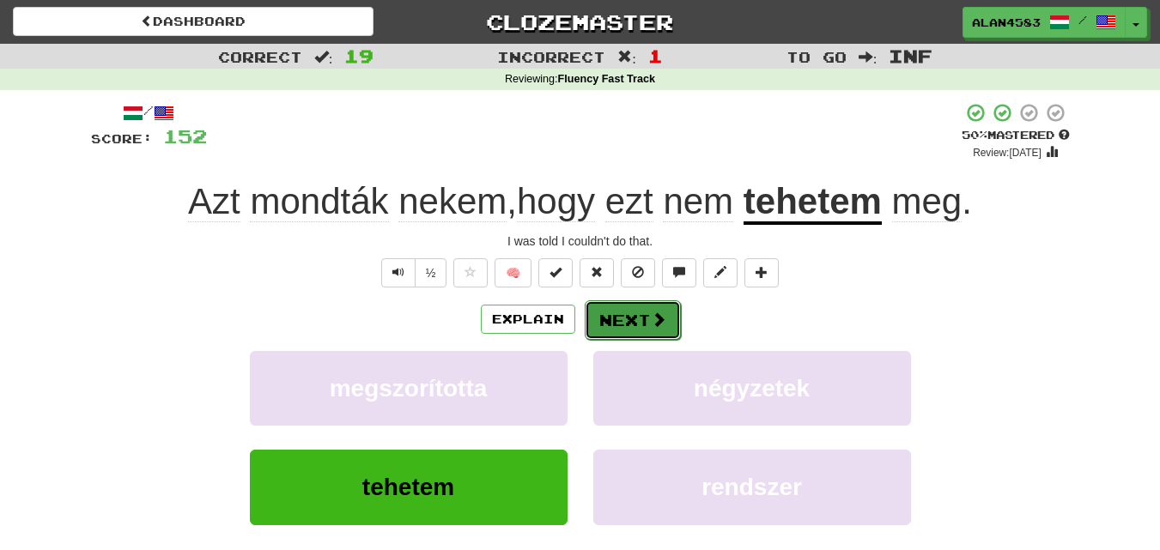
click at [634, 319] on button "Next" at bounding box center [633, 320] width 96 height 39
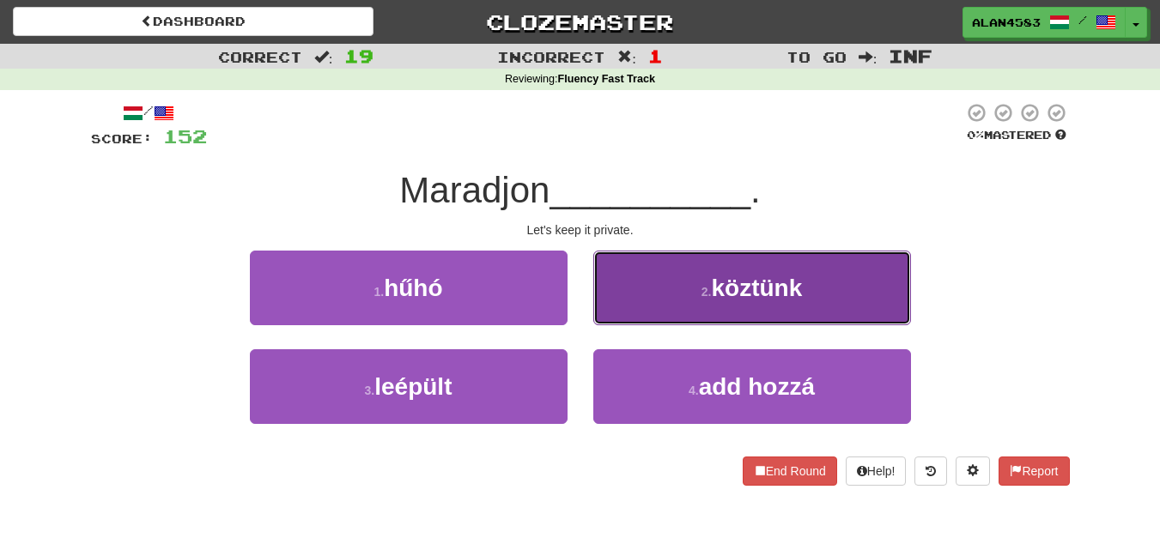
click at [768, 267] on button "2 . köztünk" at bounding box center [752, 288] width 318 height 75
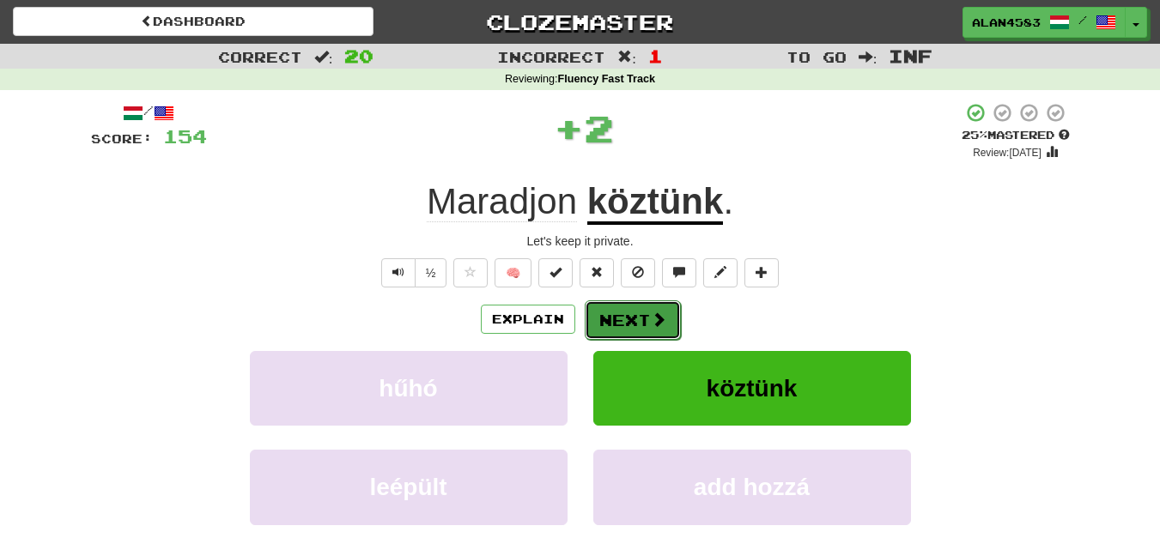
click at [646, 320] on button "Next" at bounding box center [633, 320] width 96 height 39
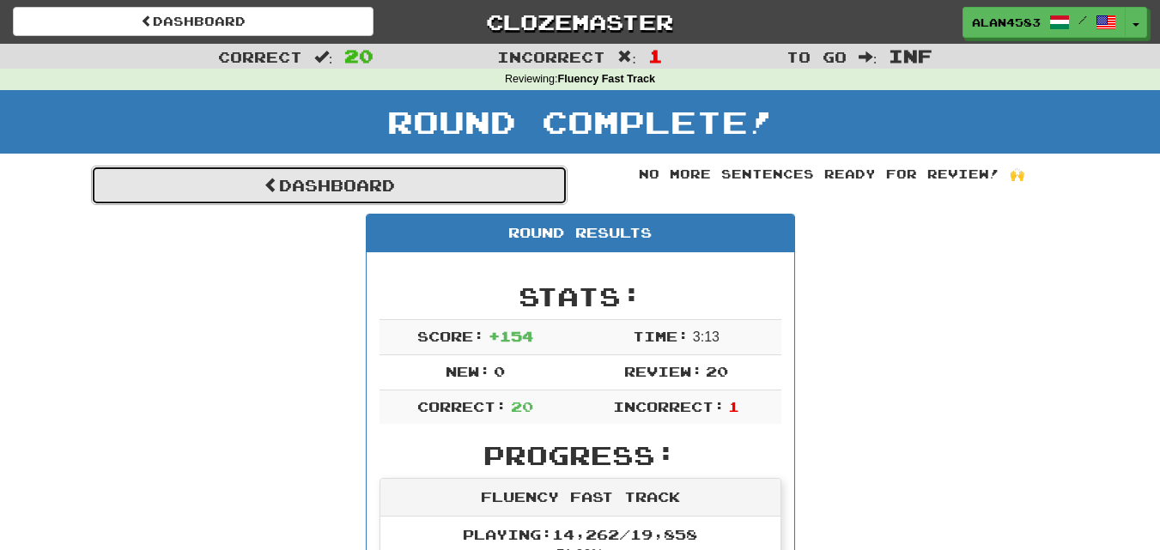
click at [397, 196] on link "Dashboard" at bounding box center [329, 185] width 477 height 39
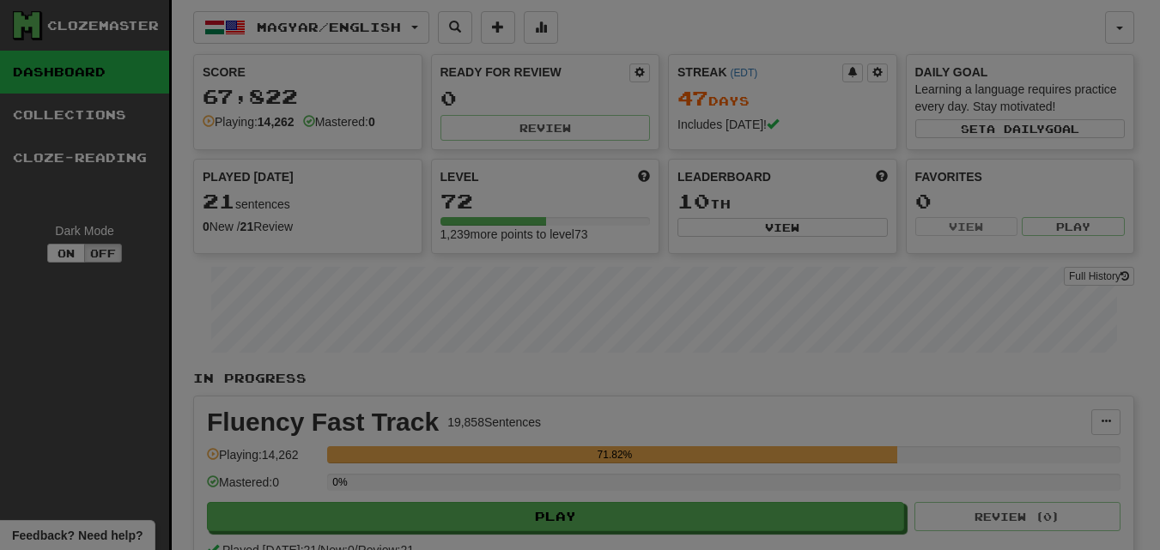
select select "********"
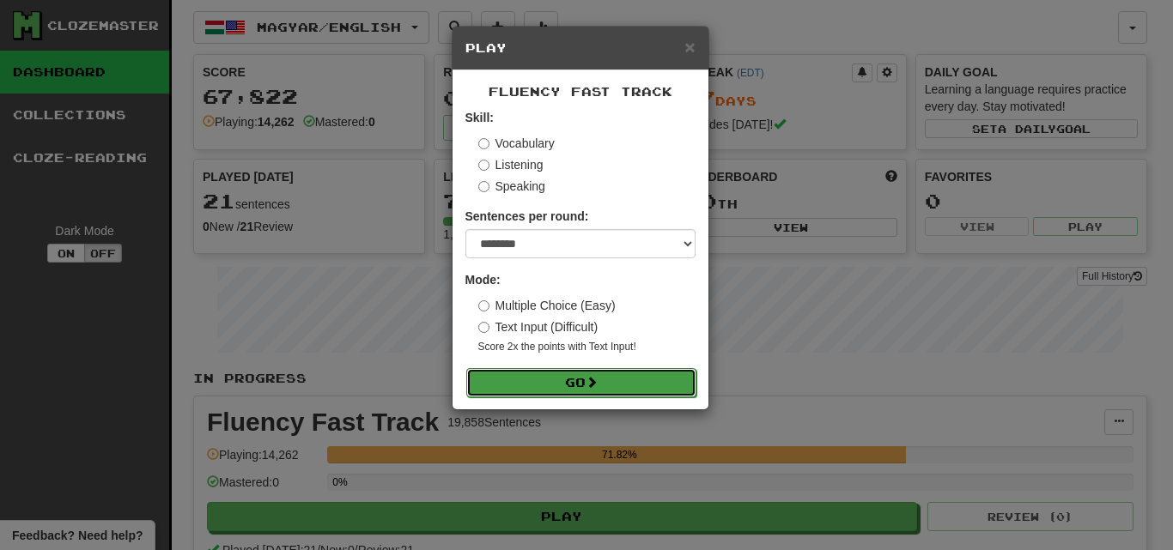
click at [521, 382] on button "Go" at bounding box center [581, 382] width 230 height 29
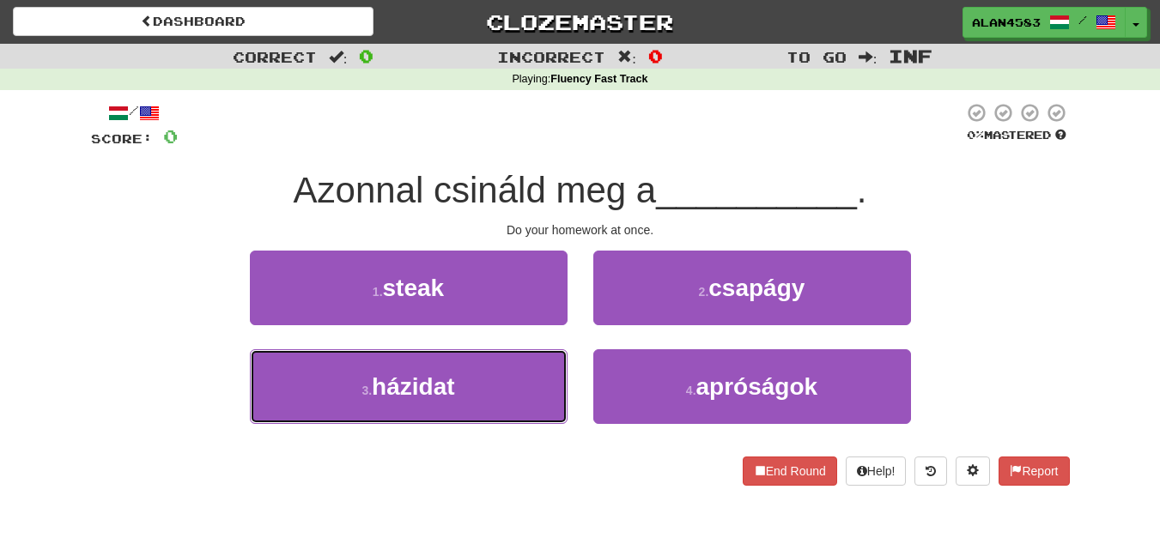
click at [521, 381] on button "3 . házidat" at bounding box center [409, 386] width 318 height 75
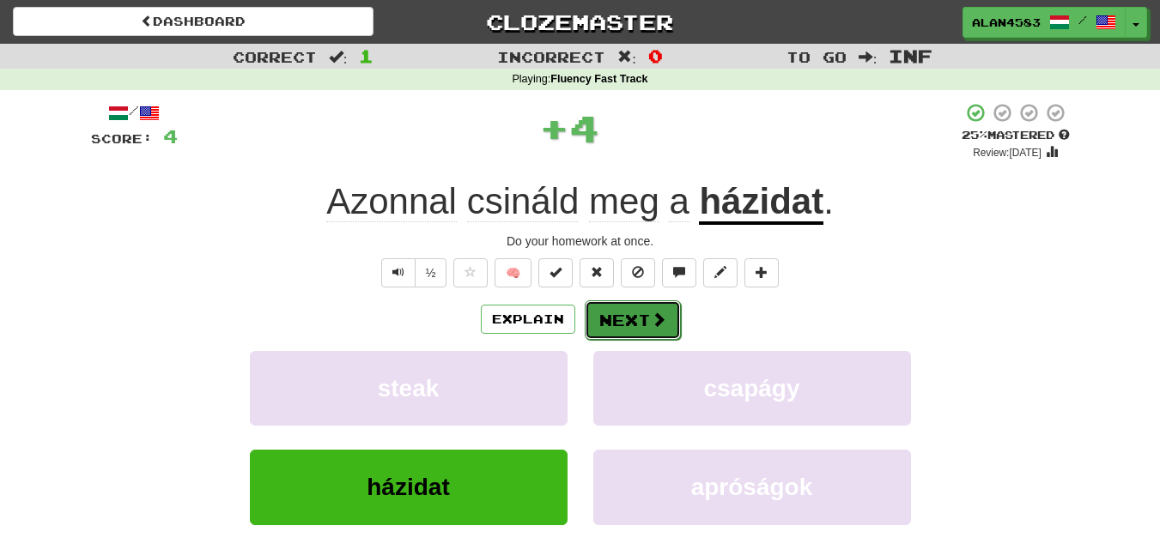
click at [618, 317] on button "Next" at bounding box center [633, 320] width 96 height 39
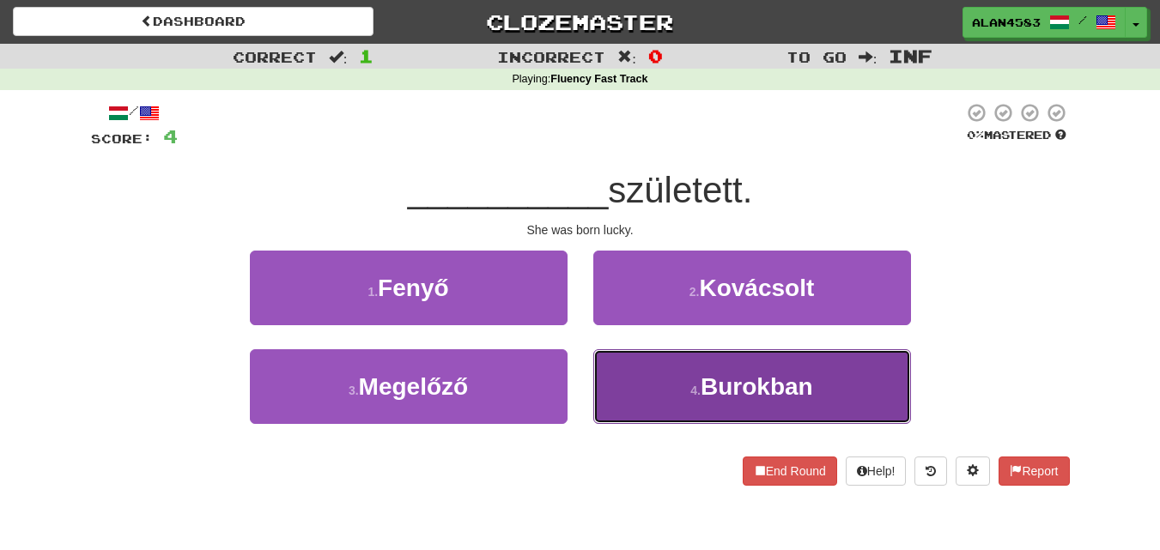
click at [751, 416] on button "4 . Burokban" at bounding box center [752, 386] width 318 height 75
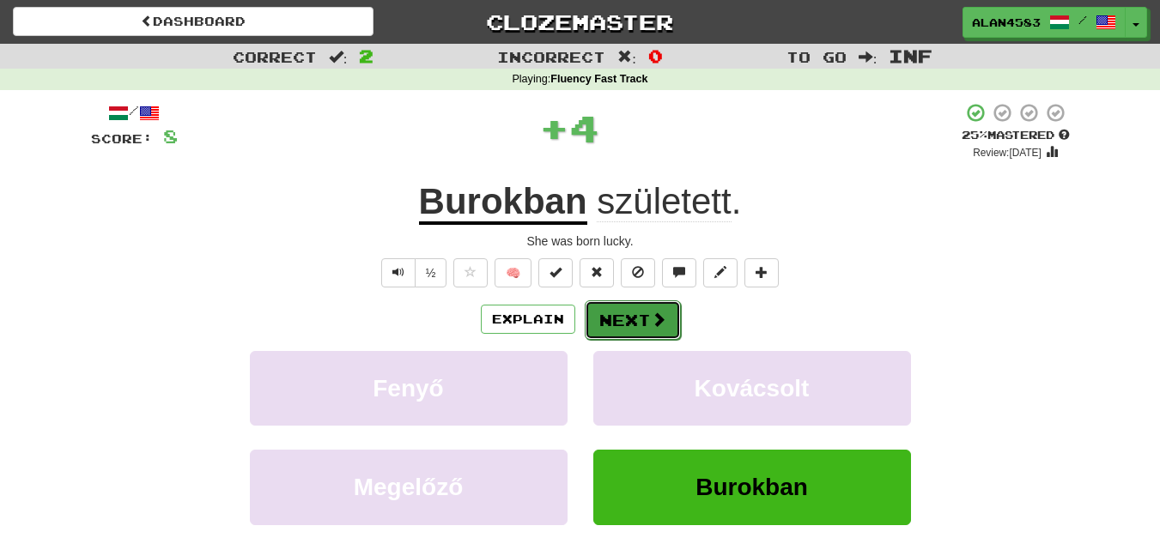
click at [636, 319] on button "Next" at bounding box center [633, 320] width 96 height 39
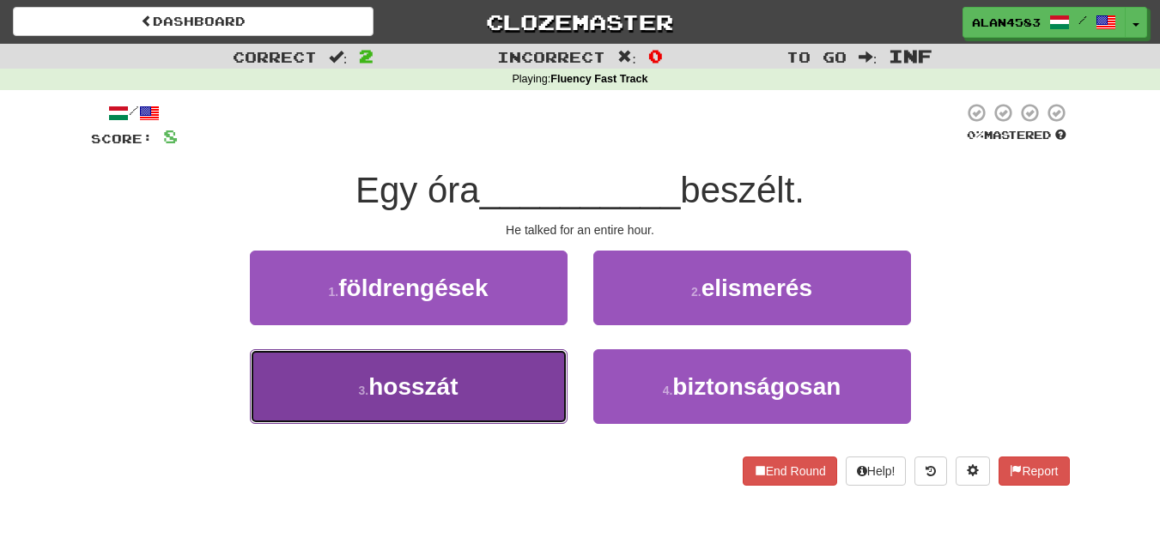
click at [509, 380] on button "3 . hosszát" at bounding box center [409, 386] width 318 height 75
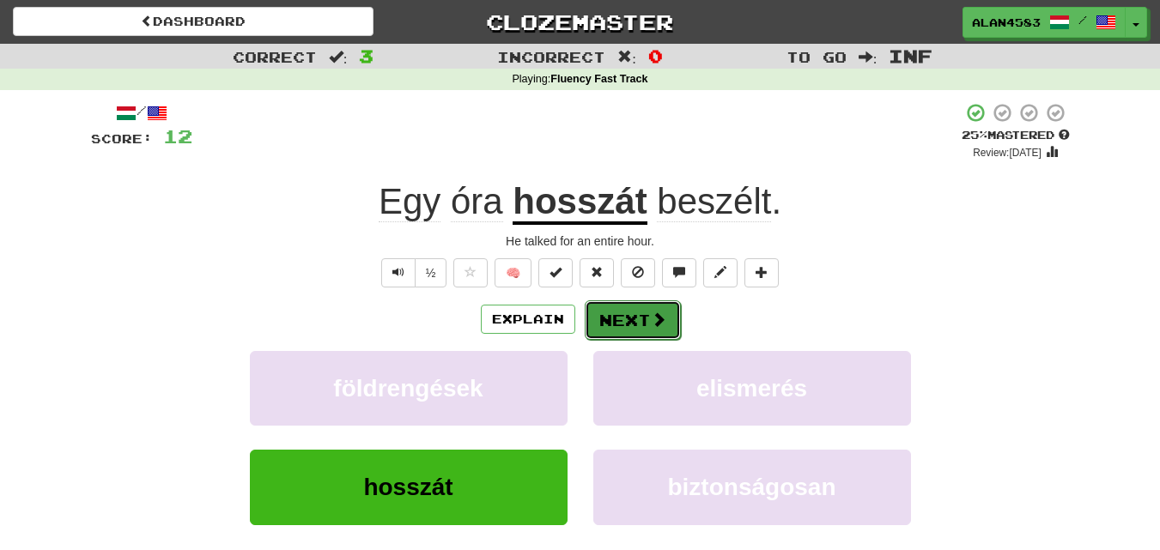
click at [641, 306] on button "Next" at bounding box center [633, 320] width 96 height 39
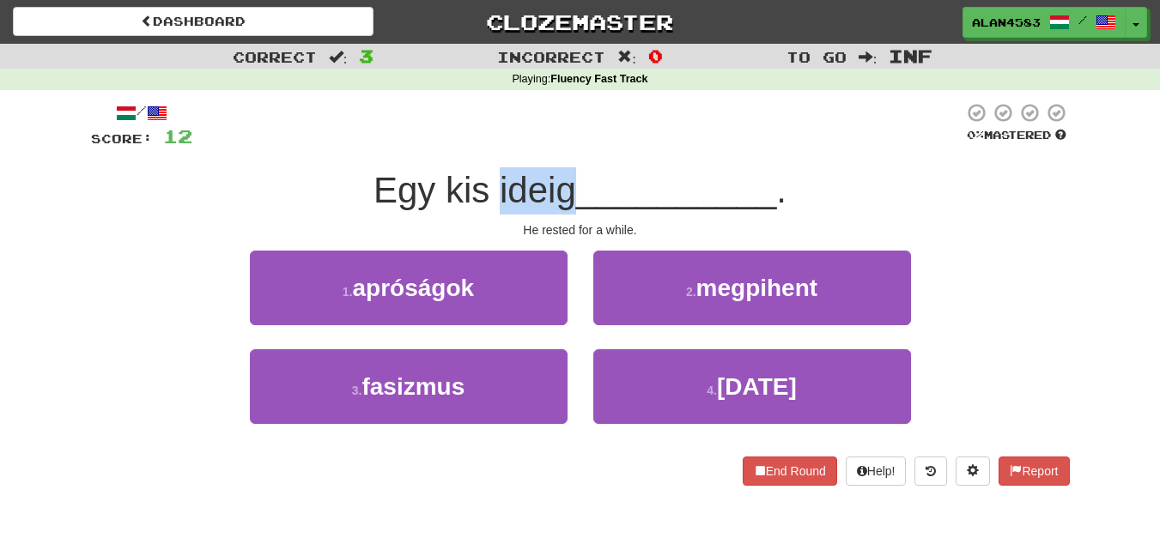
drag, startPoint x: 568, startPoint y: 187, endPoint x: 492, endPoint y: 186, distance: 75.6
click at [492, 186] on span "Egy kis ideig" at bounding box center [475, 190] width 203 height 40
click at [481, 146] on div at bounding box center [481, 146] width 0 height 0
click at [617, 162] on div "/ Score: 12 0 % Mastered Egy kis ideig __________ . He rested for a while. 1 . …" at bounding box center [580, 294] width 979 height 384
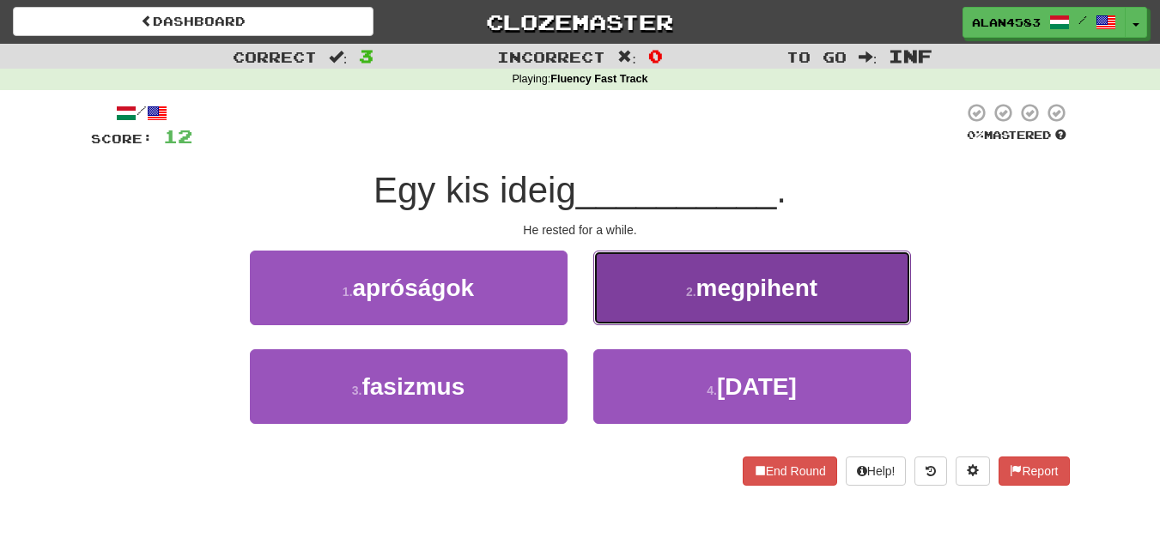
click at [813, 276] on span "megpihent" at bounding box center [757, 288] width 122 height 27
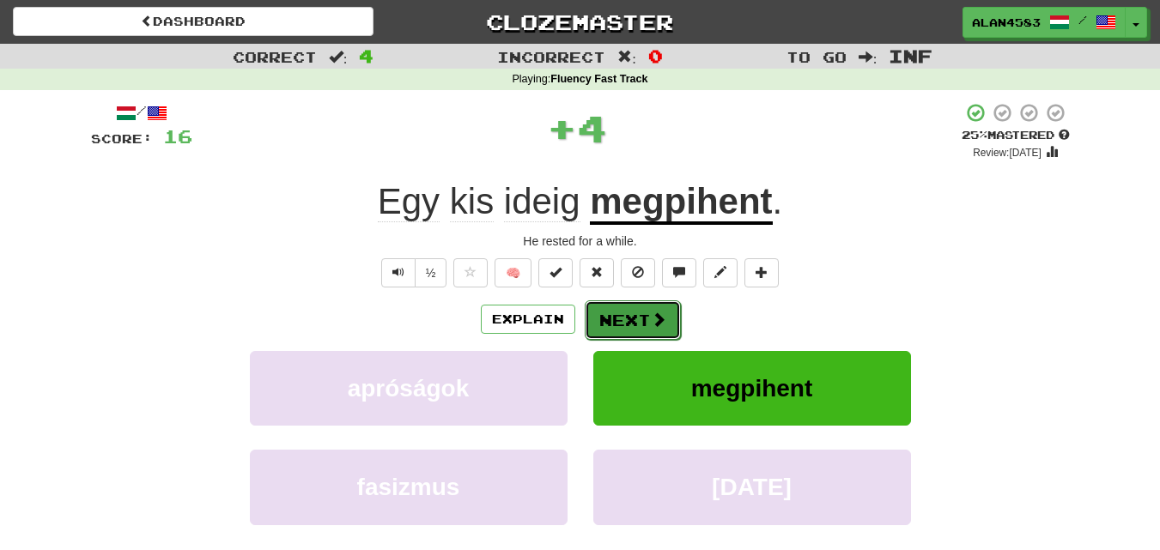
click at [636, 312] on button "Next" at bounding box center [633, 320] width 96 height 39
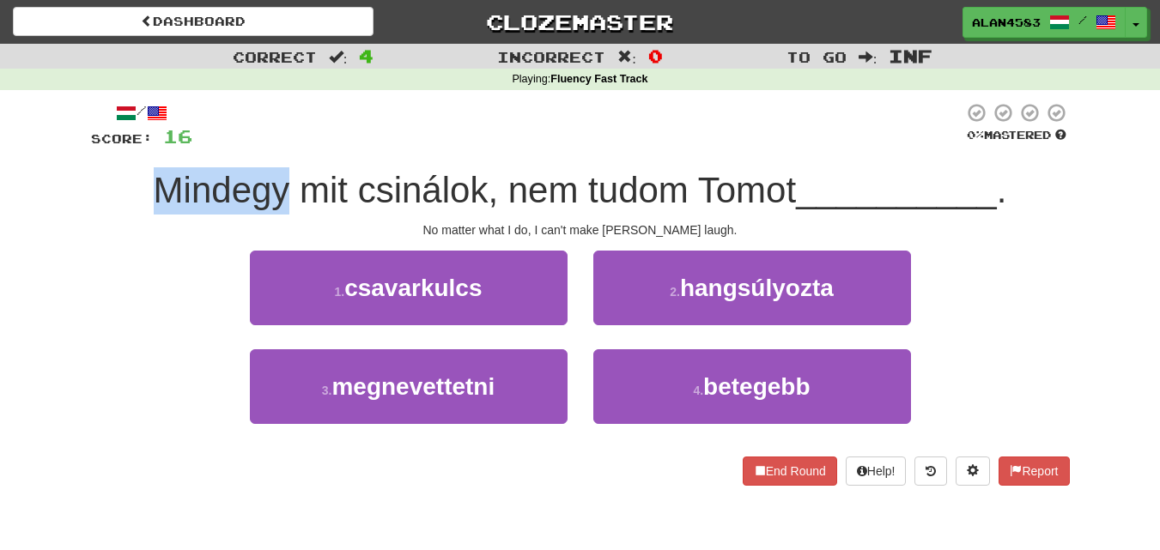
drag, startPoint x: 285, startPoint y: 189, endPoint x: 155, endPoint y: 187, distance: 129.7
click at [155, 187] on span "Mindegy mit csinálok, nem tudom Tomot" at bounding box center [475, 190] width 643 height 40
click at [144, 146] on div at bounding box center [144, 146] width 0 height 0
click at [85, 205] on div "/ Score: 16 0 % Mastered Mindegy mit csinálok, nem tudom Tomot __________ . No …" at bounding box center [580, 300] width 1005 height 420
drag, startPoint x: 152, startPoint y: 185, endPoint x: 283, endPoint y: 175, distance: 130.9
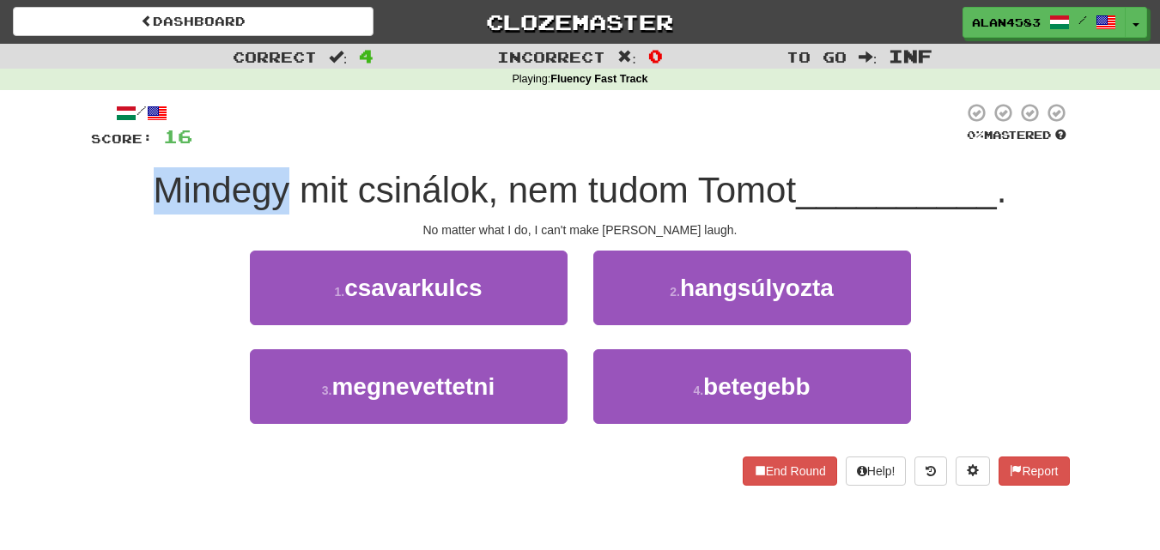
click at [283, 175] on span "Mindegy mit csinálok, nem tudom Tomot" at bounding box center [475, 190] width 643 height 40
click at [271, 146] on div at bounding box center [271, 146] width 0 height 0
click at [354, 182] on span "Mindegy mit csinálok, nem tudom Tomot" at bounding box center [475, 190] width 643 height 40
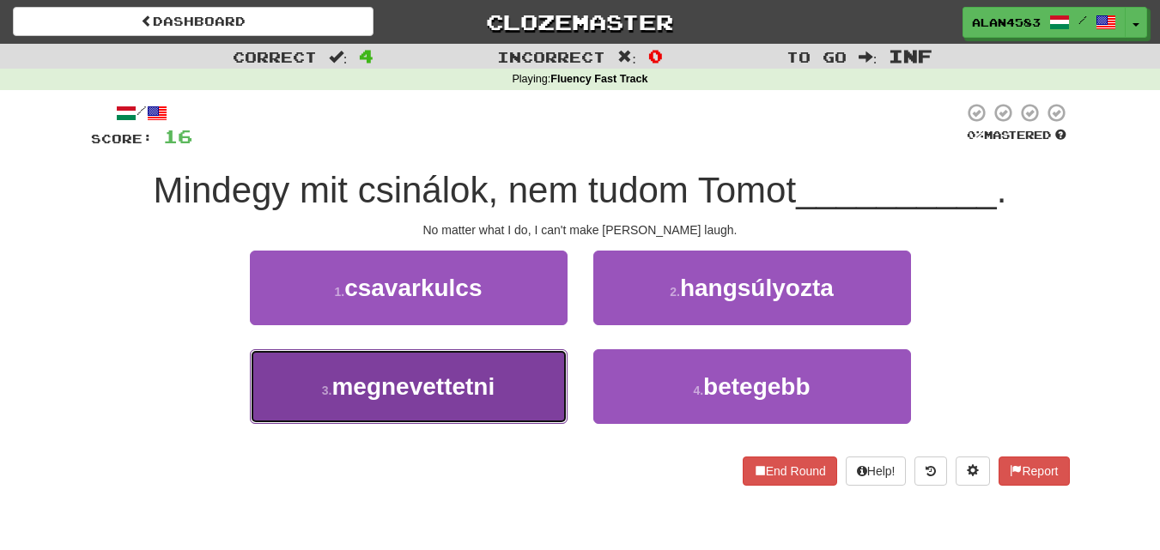
click at [344, 392] on span "megnevettetni" at bounding box center [412, 387] width 163 height 27
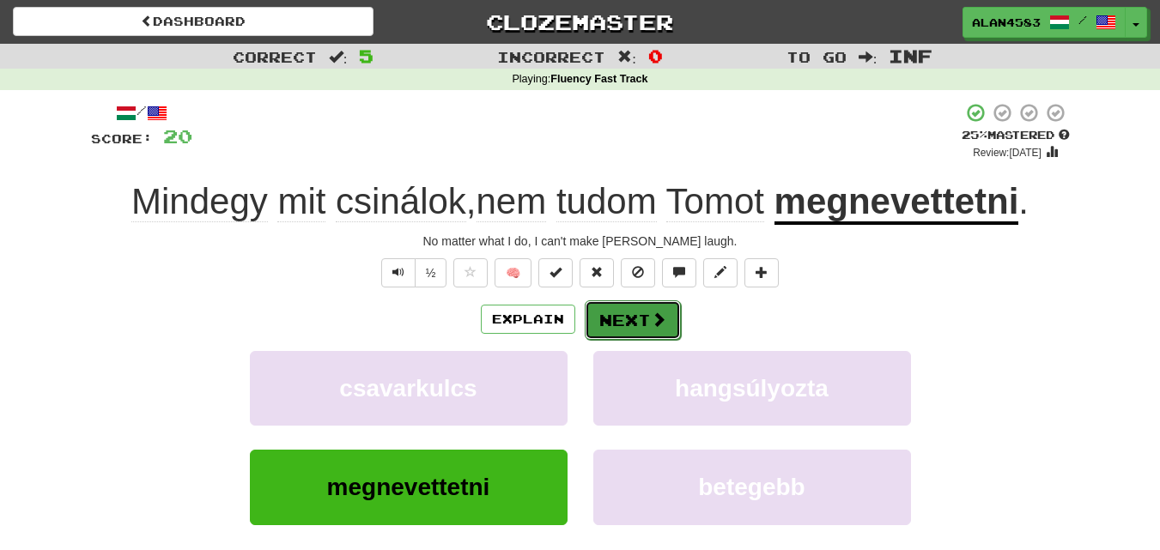
click at [616, 321] on button "Next" at bounding box center [633, 320] width 96 height 39
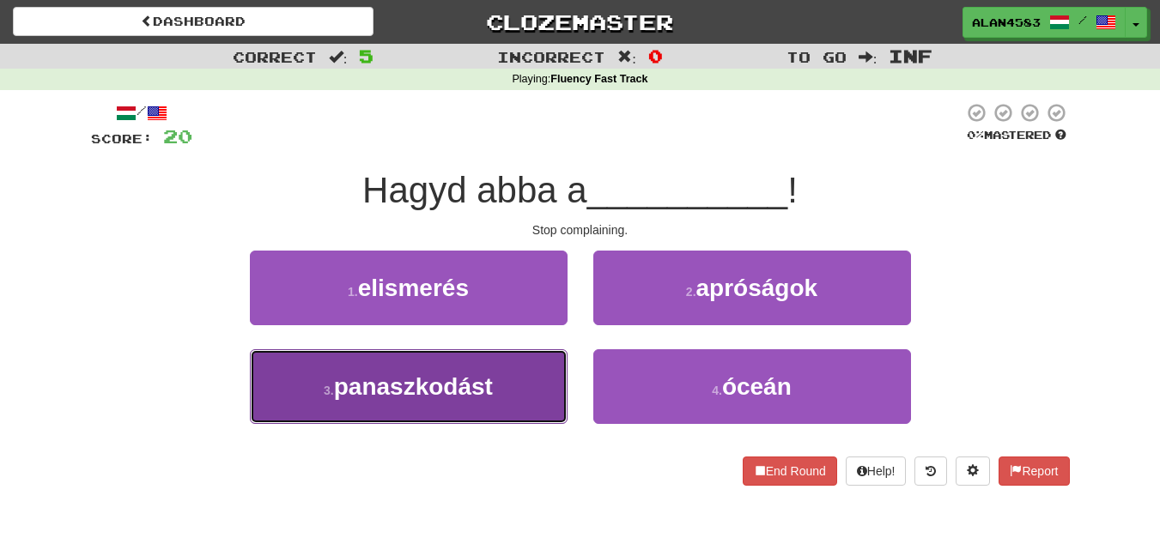
click at [441, 388] on span "panaszkodást" at bounding box center [413, 387] width 159 height 27
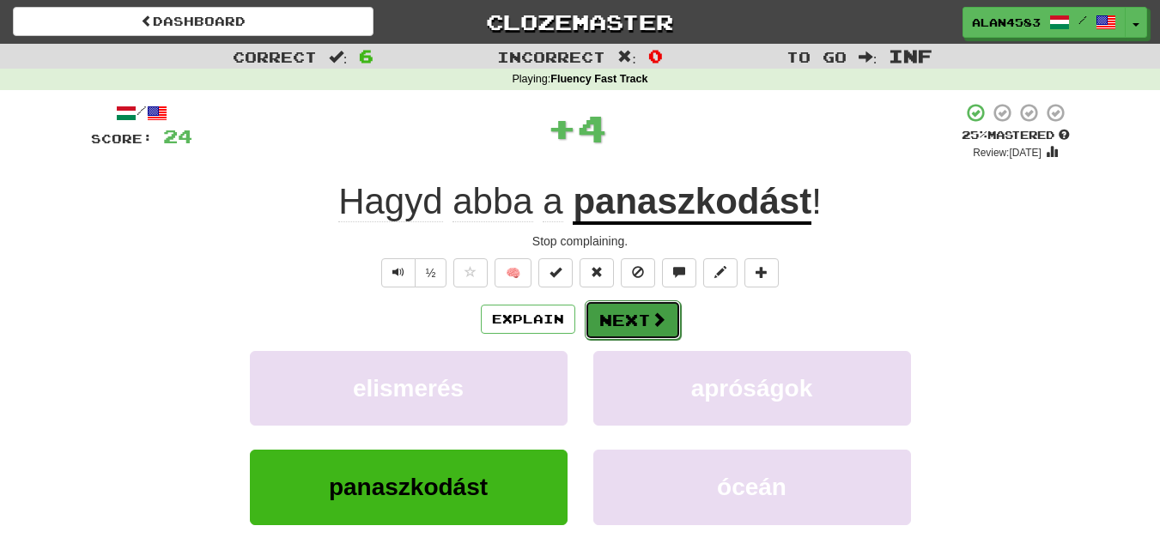
click at [632, 320] on button "Next" at bounding box center [633, 320] width 96 height 39
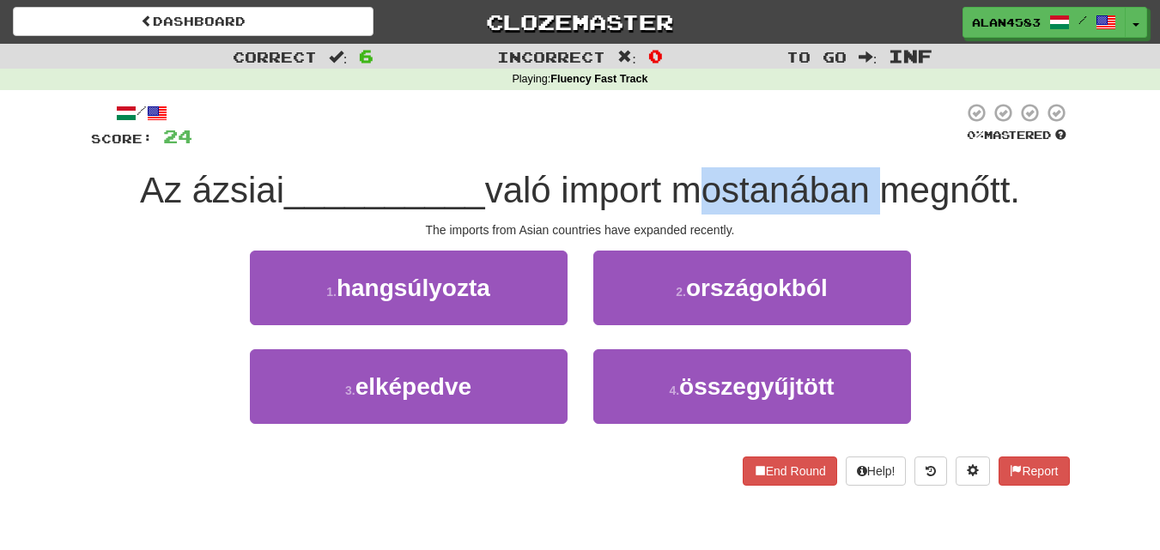
drag, startPoint x: 684, startPoint y: 189, endPoint x: 875, endPoint y: 175, distance: 191.1
click at [875, 175] on span "való import mostanában megnőtt." at bounding box center [752, 190] width 535 height 40
click at [864, 146] on div at bounding box center [864, 146] width 0 height 0
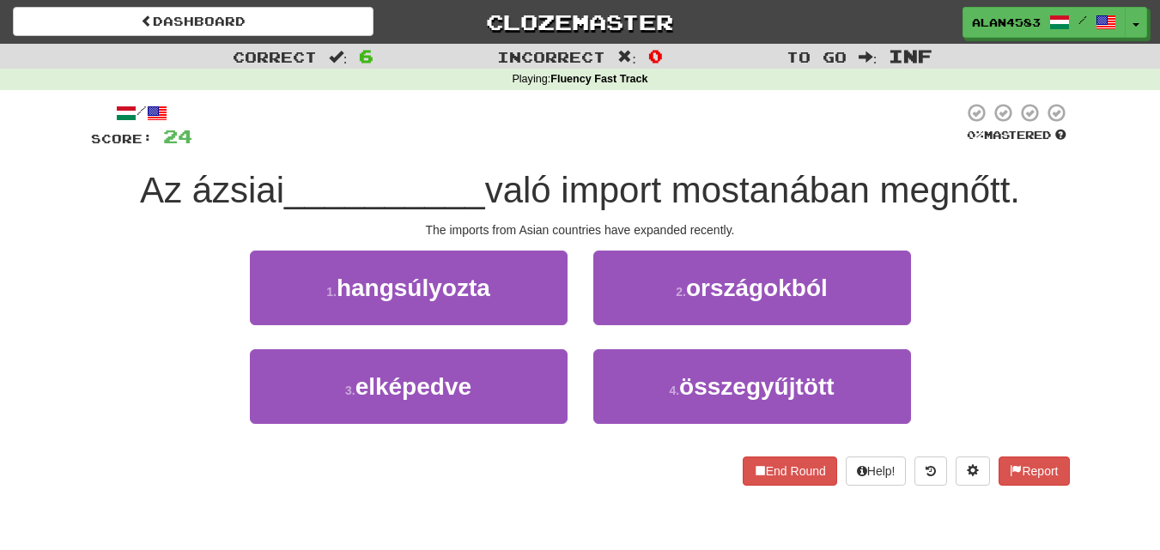
click at [867, 141] on div at bounding box center [577, 125] width 771 height 47
drag, startPoint x: 890, startPoint y: 179, endPoint x: 1021, endPoint y: 175, distance: 131.4
click at [1020, 175] on span "való import mostanában megnőtt." at bounding box center [752, 190] width 535 height 40
click at [1010, 146] on div at bounding box center [1010, 146] width 0 height 0
click at [1039, 162] on div "/ Score: 24 0 % Mastered Az ázsiai __________ való import mostanában megnőtt. T…" at bounding box center [580, 294] width 979 height 384
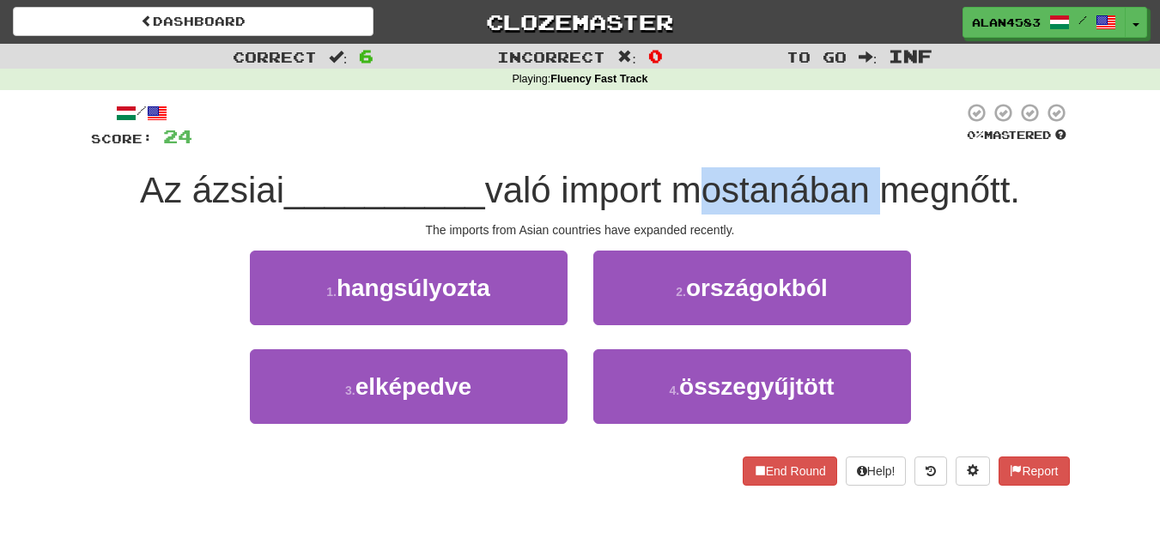
drag, startPoint x: 877, startPoint y: 186, endPoint x: 691, endPoint y: 193, distance: 185.6
click at [691, 193] on span "való import mostanában megnőtt." at bounding box center [752, 190] width 535 height 40
click at [680, 211] on div at bounding box center [680, 211] width 0 height 0
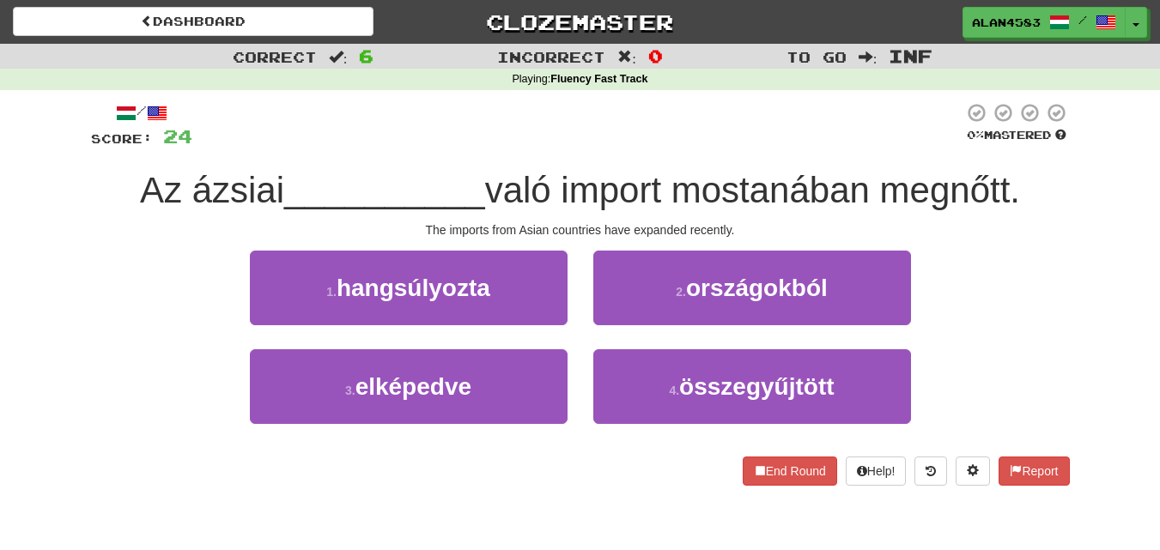
click at [556, 184] on span "való import mostanában megnőtt." at bounding box center [752, 190] width 535 height 40
drag, startPoint x: 891, startPoint y: 177, endPoint x: 1025, endPoint y: 176, distance: 134.0
click at [1020, 176] on span "való import mostanában megnőtt." at bounding box center [752, 190] width 535 height 40
click at [1003, 186] on span "való import mostanában megnőtt." at bounding box center [752, 190] width 535 height 40
drag, startPoint x: 888, startPoint y: 191, endPoint x: 1021, endPoint y: 173, distance: 134.3
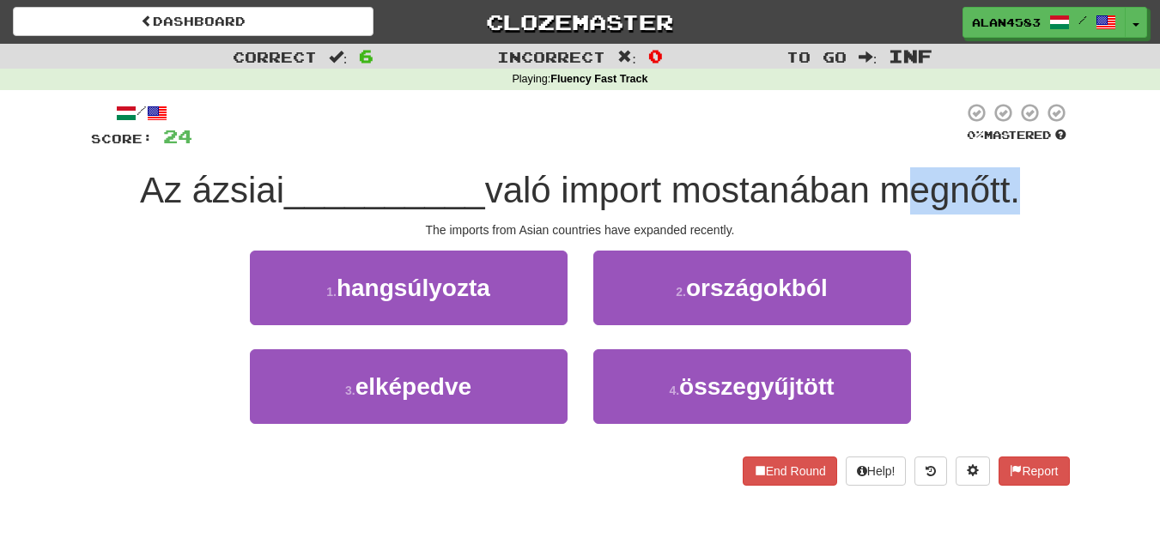
click at [1020, 173] on span "való import mostanában megnőtt." at bounding box center [752, 190] width 535 height 40
click at [1010, 146] on div at bounding box center [1010, 146] width 0 height 0
click at [1052, 177] on div "Az ázsiai __________ való import mostanában megnőtt." at bounding box center [580, 190] width 979 height 47
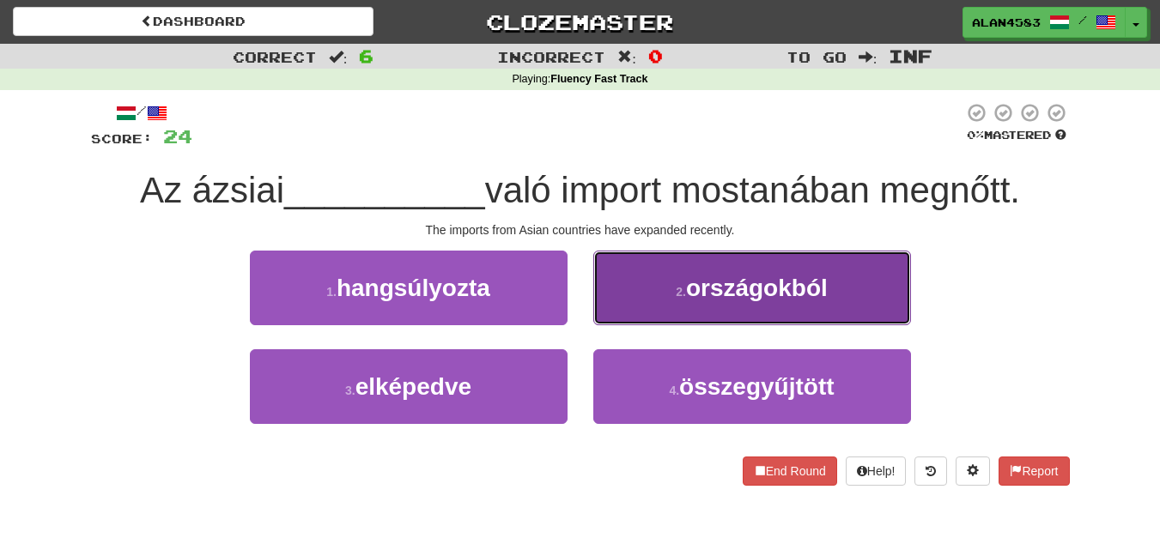
click at [828, 311] on button "2 . országokból" at bounding box center [752, 288] width 318 height 75
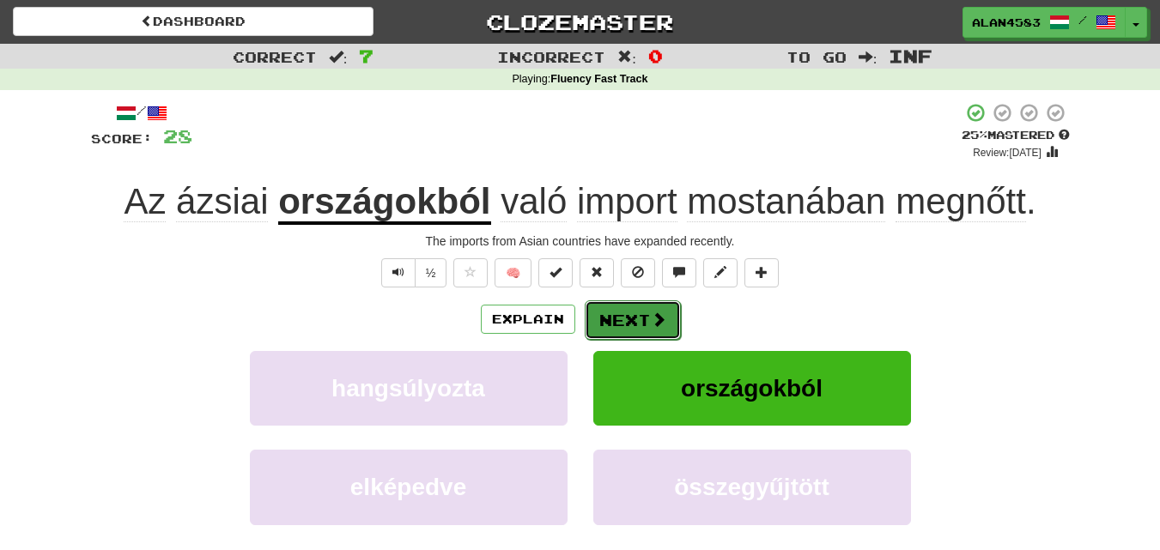
click at [635, 317] on button "Next" at bounding box center [633, 320] width 96 height 39
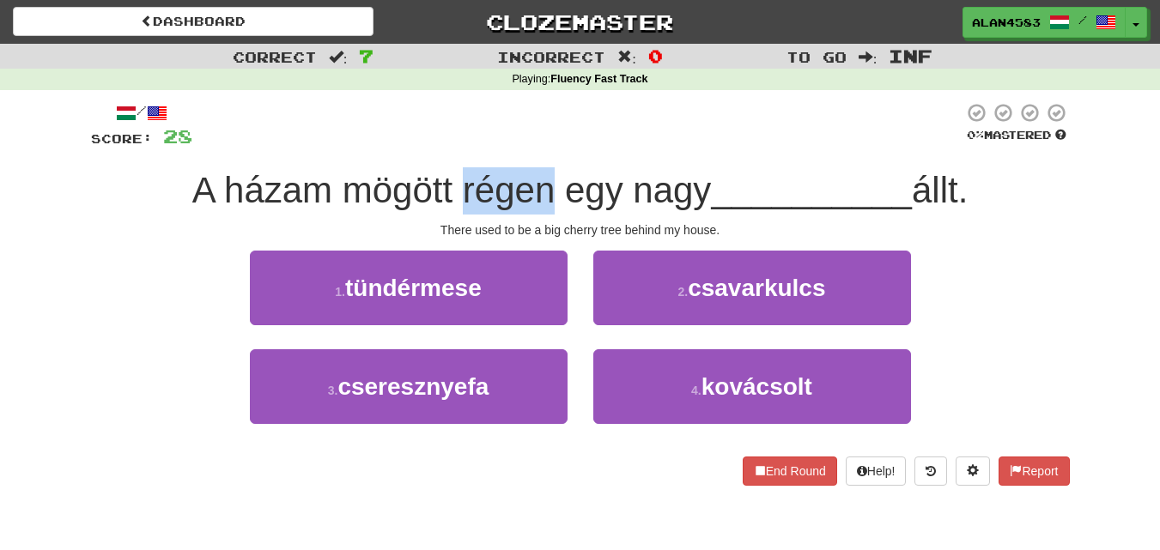
drag, startPoint x: 449, startPoint y: 190, endPoint x: 543, endPoint y: 184, distance: 93.8
click at [543, 184] on span "A házam mögött régen egy nagy" at bounding box center [451, 190] width 519 height 40
click at [532, 146] on div at bounding box center [532, 146] width 0 height 0
click at [622, 171] on span "A házam mögött régen egy nagy" at bounding box center [451, 190] width 519 height 40
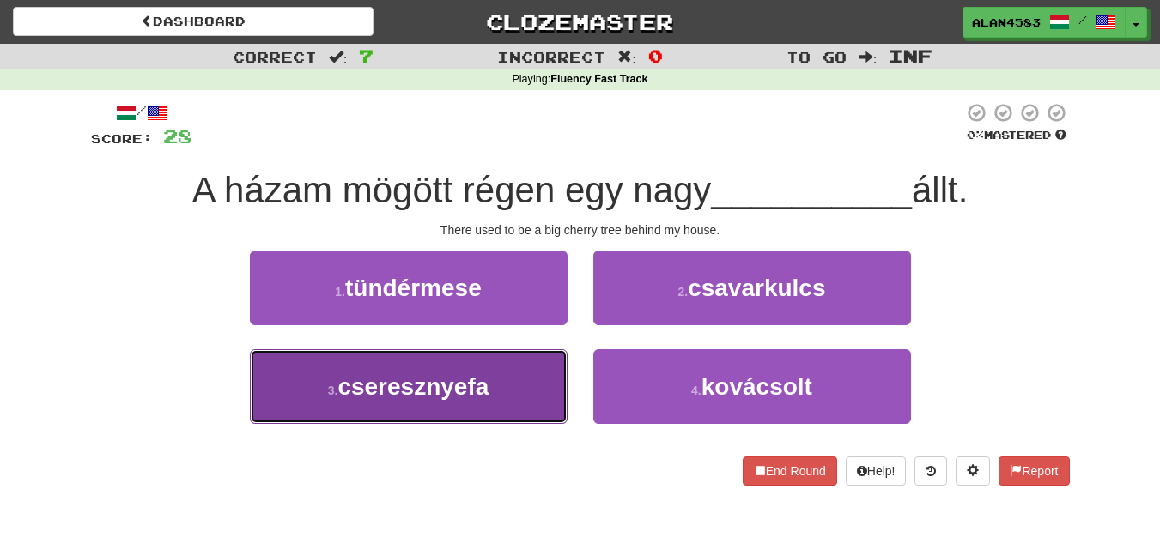
click at [497, 390] on button "3 . cseresznyefa" at bounding box center [409, 386] width 318 height 75
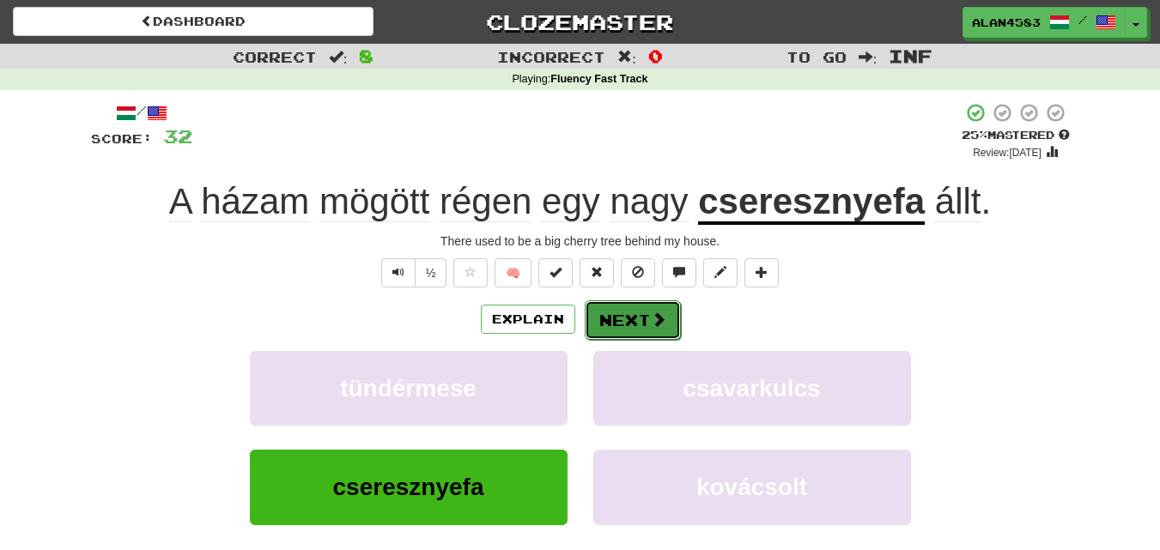
click at [630, 313] on button "Next" at bounding box center [633, 320] width 96 height 39
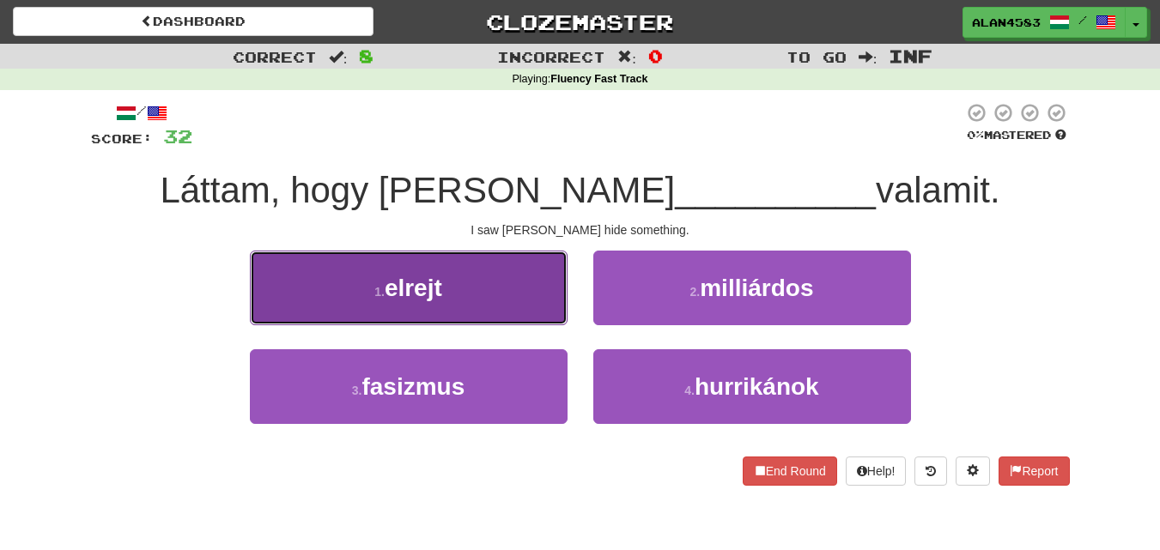
click at [414, 278] on span "elrejt" at bounding box center [414, 288] width 58 height 27
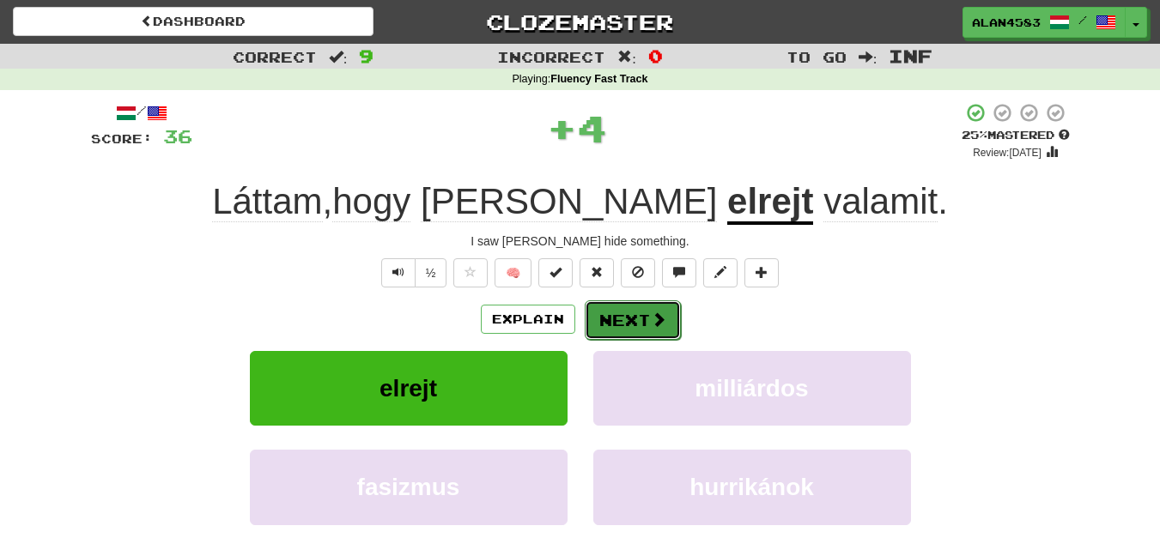
click at [629, 320] on button "Next" at bounding box center [633, 320] width 96 height 39
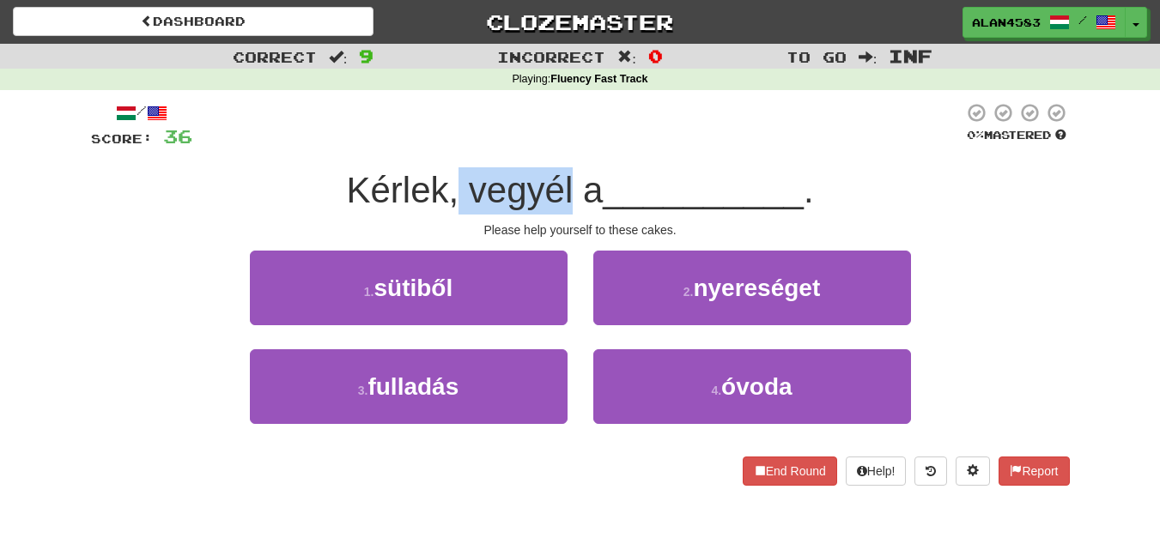
drag, startPoint x: 565, startPoint y: 186, endPoint x: 459, endPoint y: 186, distance: 106.5
click at [459, 186] on span "Kérlek, vegyél a" at bounding box center [474, 190] width 257 height 40
click at [447, 146] on div at bounding box center [447, 146] width 0 height 0
click at [368, 196] on span "Kérlek, vegyél a" at bounding box center [474, 190] width 257 height 40
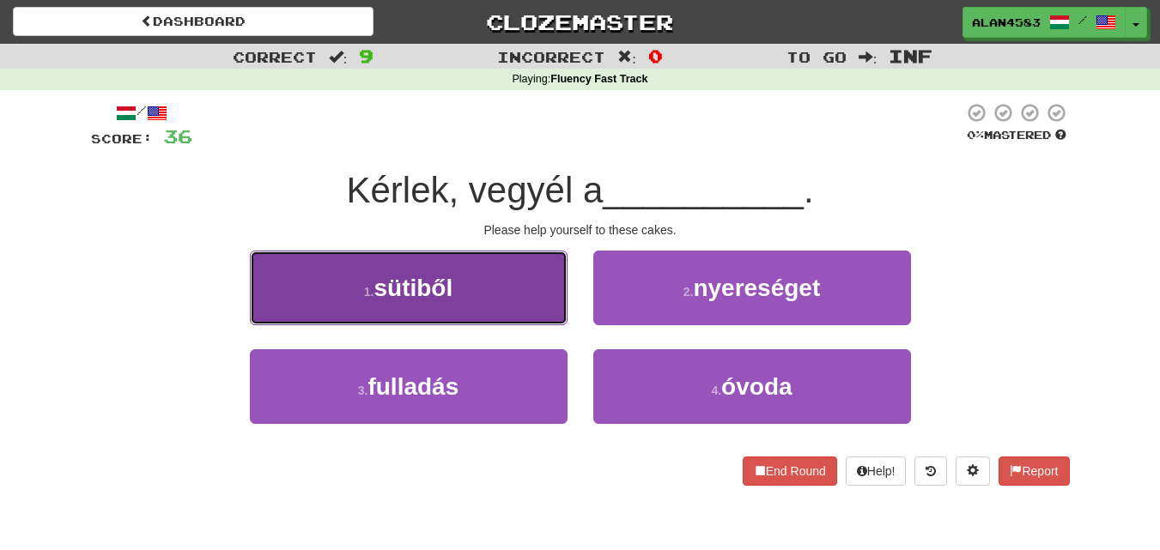
click at [496, 279] on button "1 . sütiből" at bounding box center [409, 288] width 318 height 75
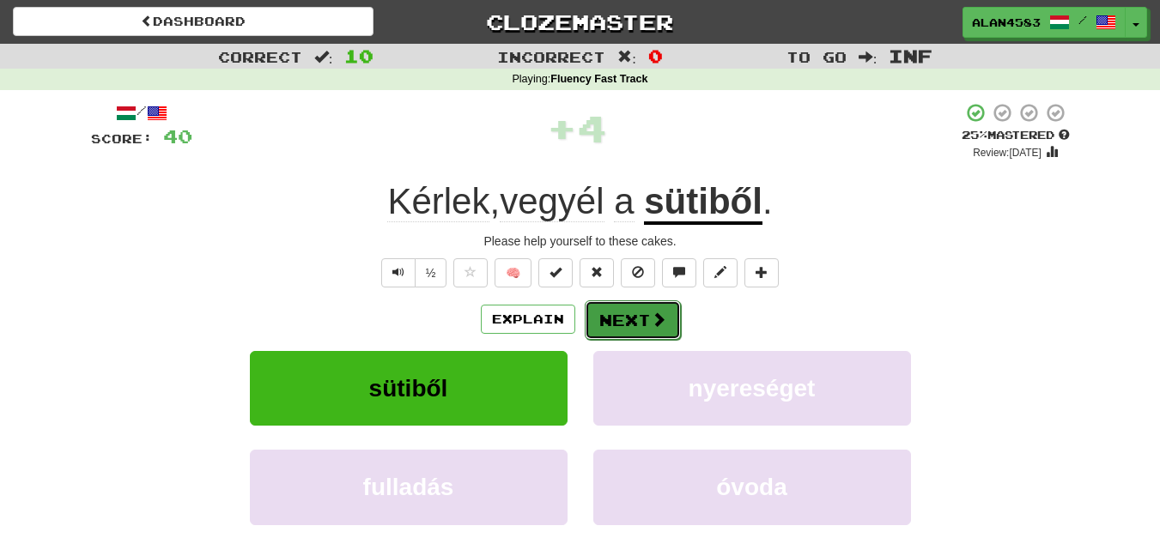
click at [617, 313] on button "Next" at bounding box center [633, 320] width 96 height 39
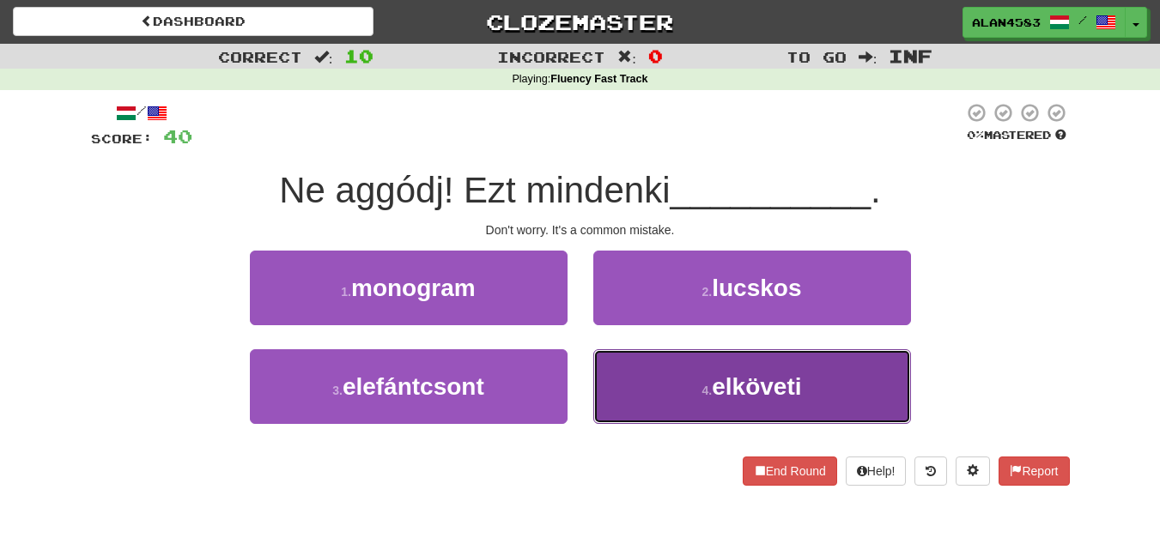
click at [793, 401] on button "4 . elköveti" at bounding box center [752, 386] width 318 height 75
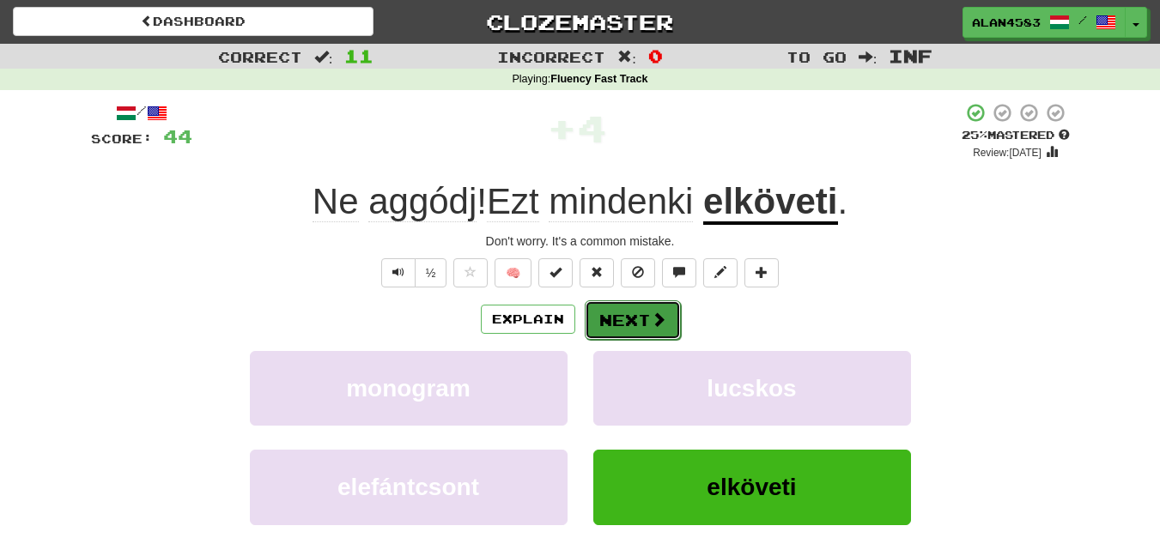
click at [633, 317] on button "Next" at bounding box center [633, 320] width 96 height 39
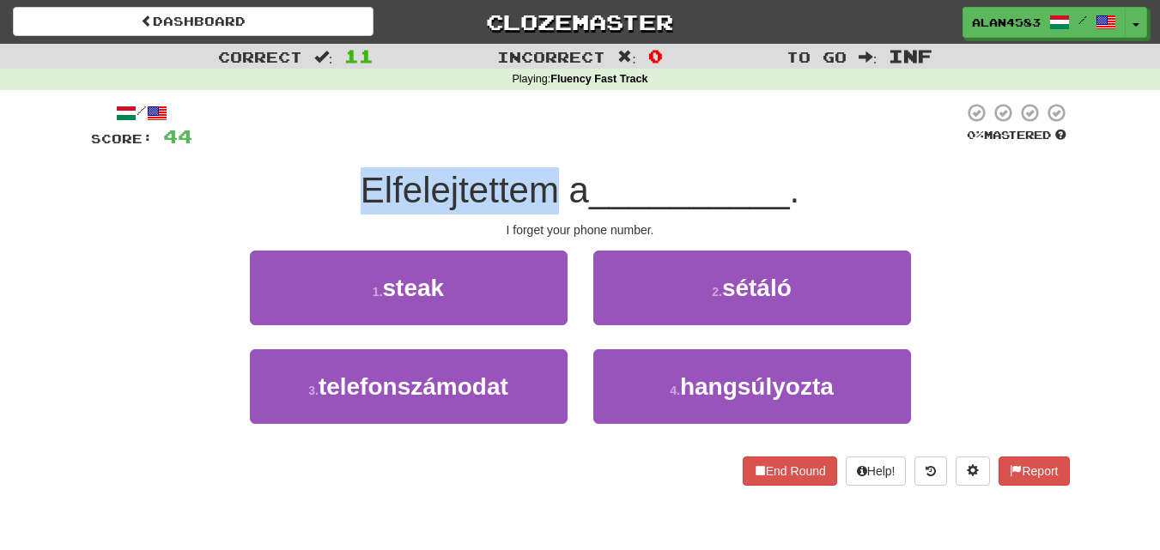
drag, startPoint x: 550, startPoint y: 189, endPoint x: 319, endPoint y: 186, distance: 231.0
click at [319, 186] on div "Elfelejtettem a __________ ." at bounding box center [580, 190] width 979 height 47
click at [307, 146] on div at bounding box center [307, 146] width 0 height 0
click at [309, 187] on div "Elfelejtettem a __________ ." at bounding box center [580, 190] width 979 height 47
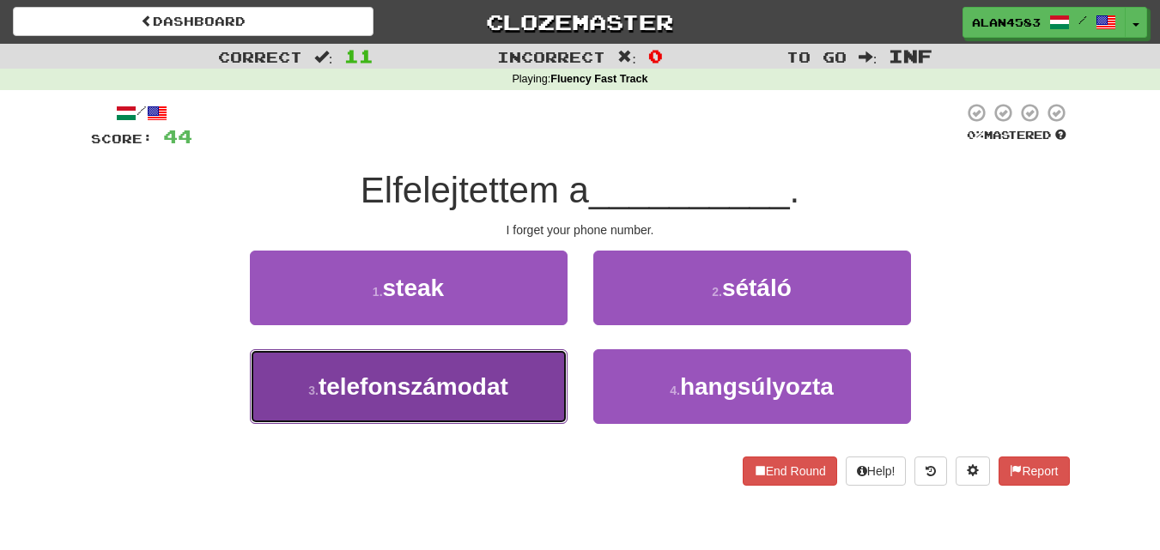
click at [392, 372] on button "3 . telefonszámodat" at bounding box center [409, 386] width 318 height 75
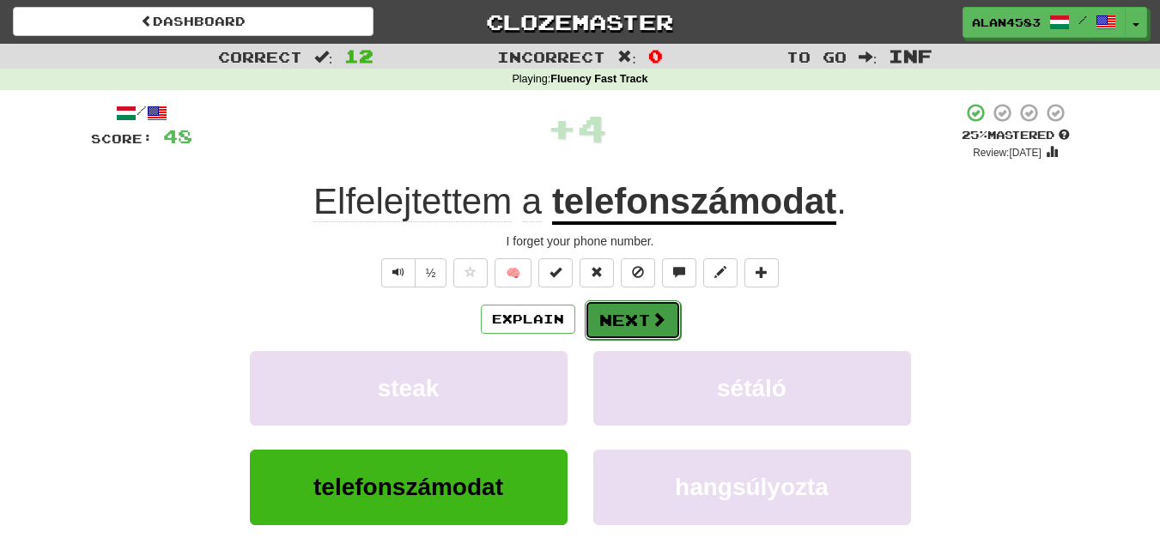
click at [624, 314] on button "Next" at bounding box center [633, 320] width 96 height 39
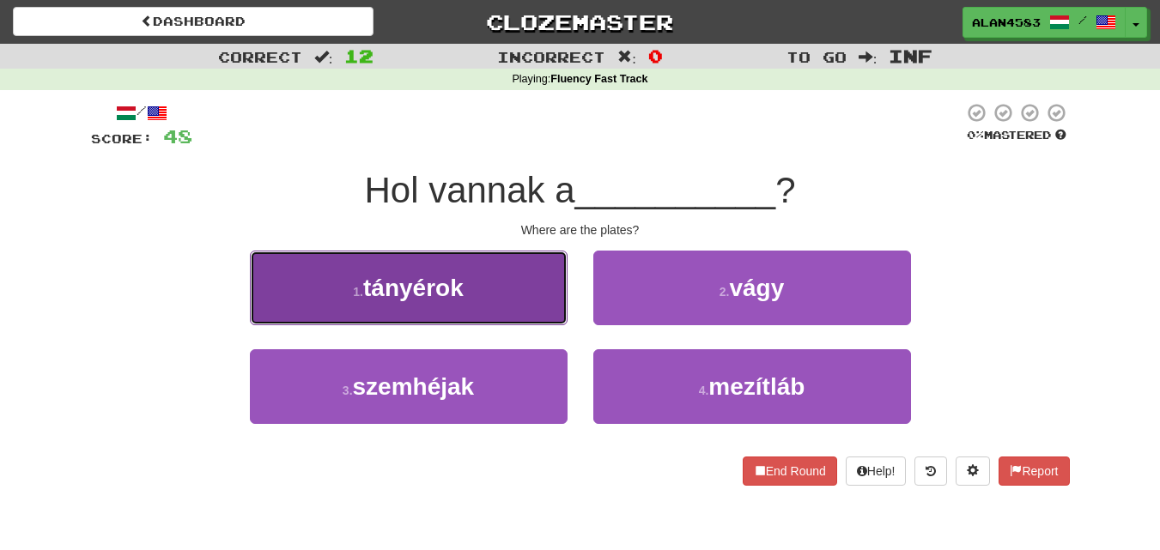
click at [419, 271] on button "1 . tányérok" at bounding box center [409, 288] width 318 height 75
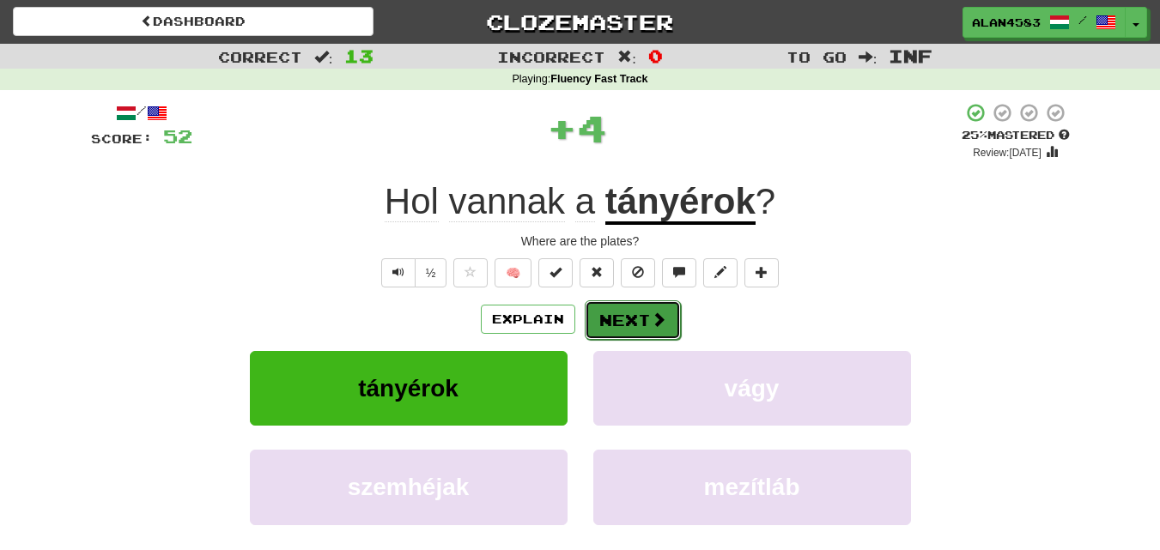
click at [609, 319] on button "Next" at bounding box center [633, 320] width 96 height 39
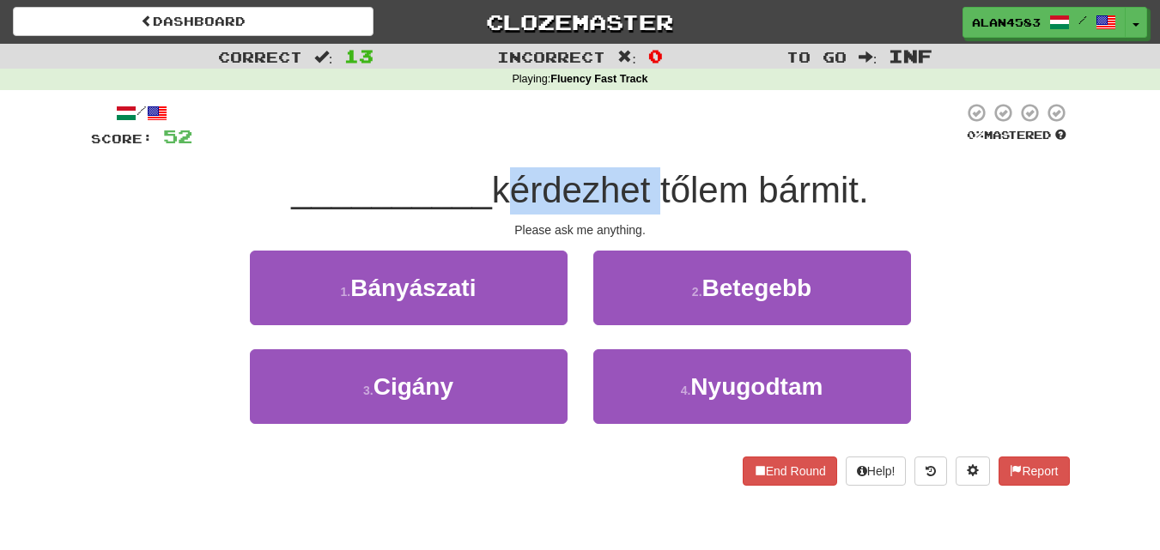
drag, startPoint x: 495, startPoint y: 185, endPoint x: 656, endPoint y: 174, distance: 161.8
click at [656, 174] on span "kérdezhet tőlem bármit." at bounding box center [680, 190] width 377 height 40
click at [645, 146] on div at bounding box center [645, 146] width 0 height 0
click at [665, 153] on div "/ Score: 52 0 % Mastered __________ kérdezhet tőlem bármit. Please ask me anyth…" at bounding box center [580, 294] width 979 height 384
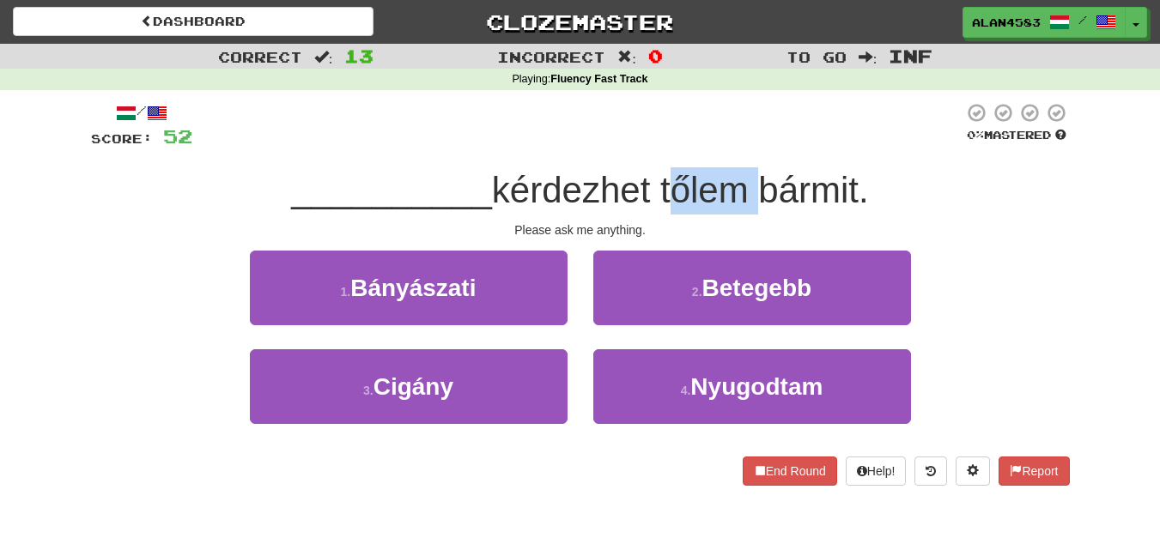
drag, startPoint x: 663, startPoint y: 183, endPoint x: 746, endPoint y: 174, distance: 83.7
click at [746, 174] on span "kérdezhet tőlem bármit." at bounding box center [680, 190] width 377 height 40
click at [735, 146] on div at bounding box center [735, 146] width 0 height 0
click at [756, 143] on div at bounding box center [577, 125] width 771 height 47
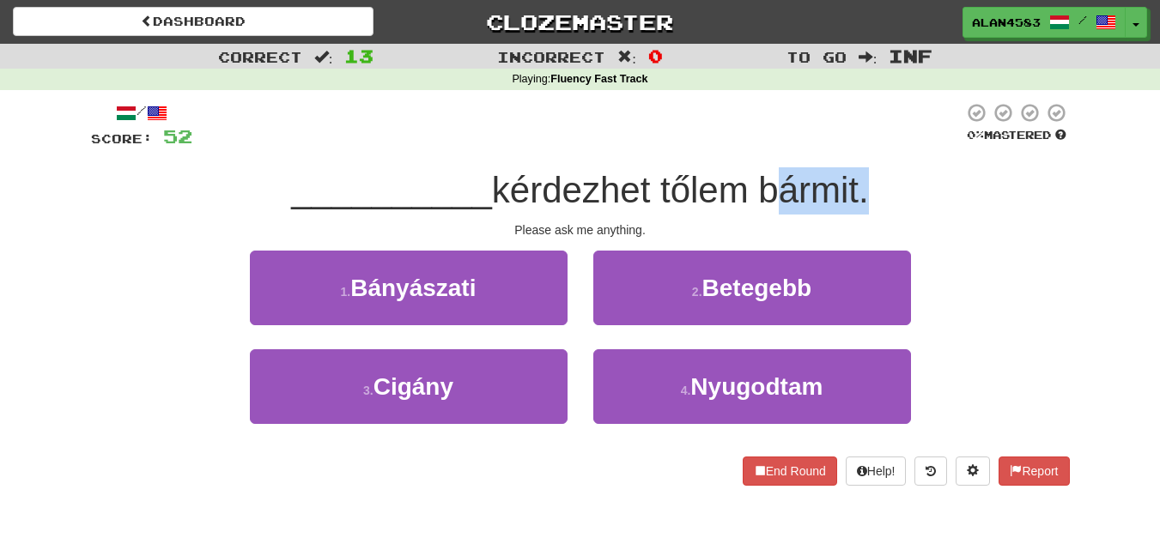
drag, startPoint x: 763, startPoint y: 179, endPoint x: 865, endPoint y: 170, distance: 101.7
click at [865, 170] on span "kérdezhet tőlem bármit." at bounding box center [680, 190] width 377 height 40
click at [854, 146] on div at bounding box center [854, 146] width 0 height 0
click at [892, 169] on div "__________ kérdezhet tőlem bármit." at bounding box center [580, 190] width 979 height 47
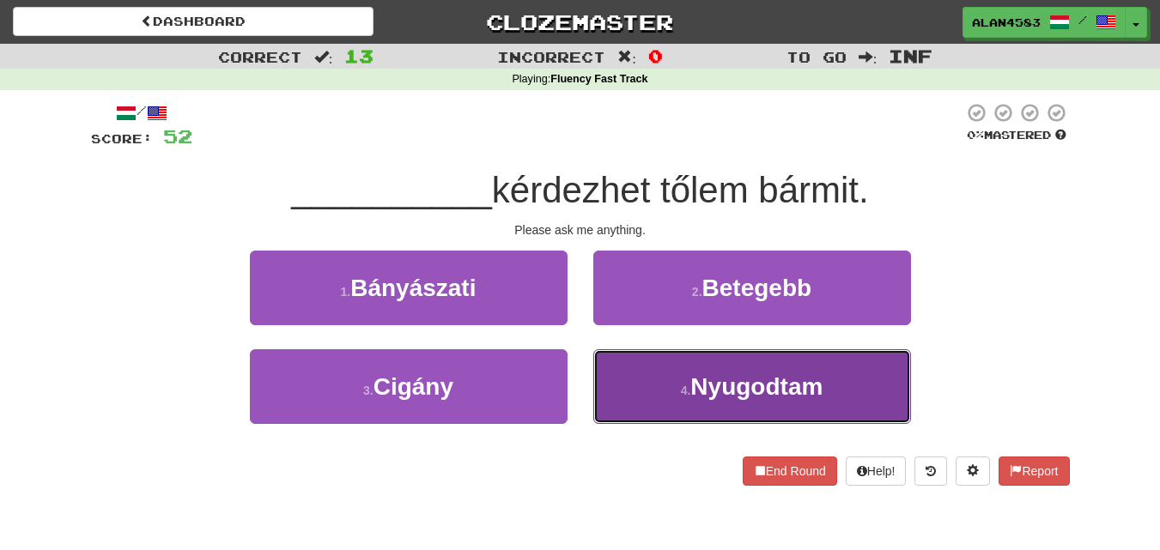
click at [726, 378] on span "Nyugodtam" at bounding box center [756, 387] width 132 height 27
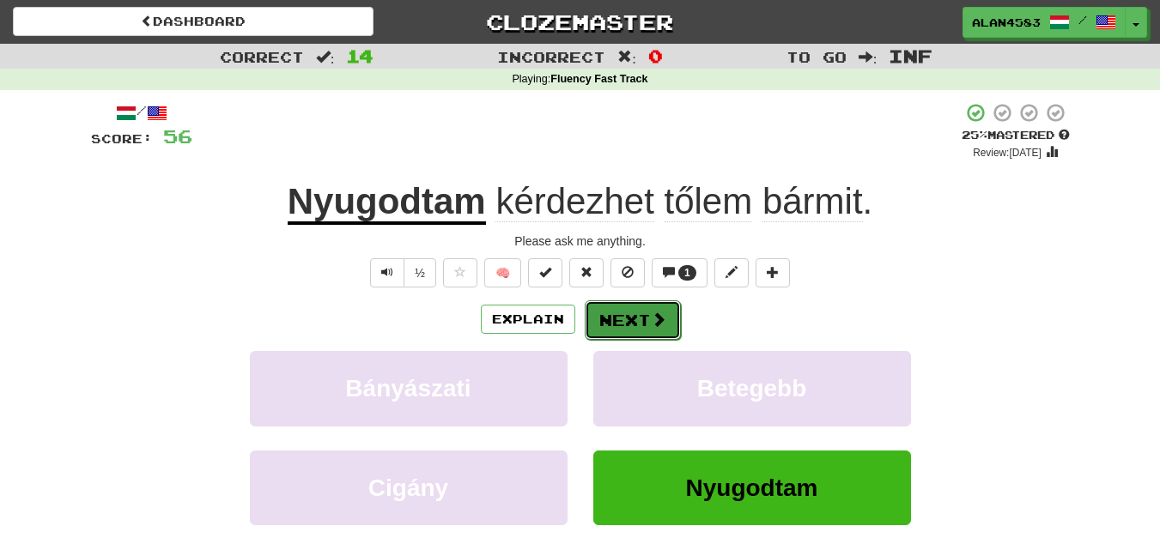
click at [622, 319] on button "Next" at bounding box center [633, 320] width 96 height 39
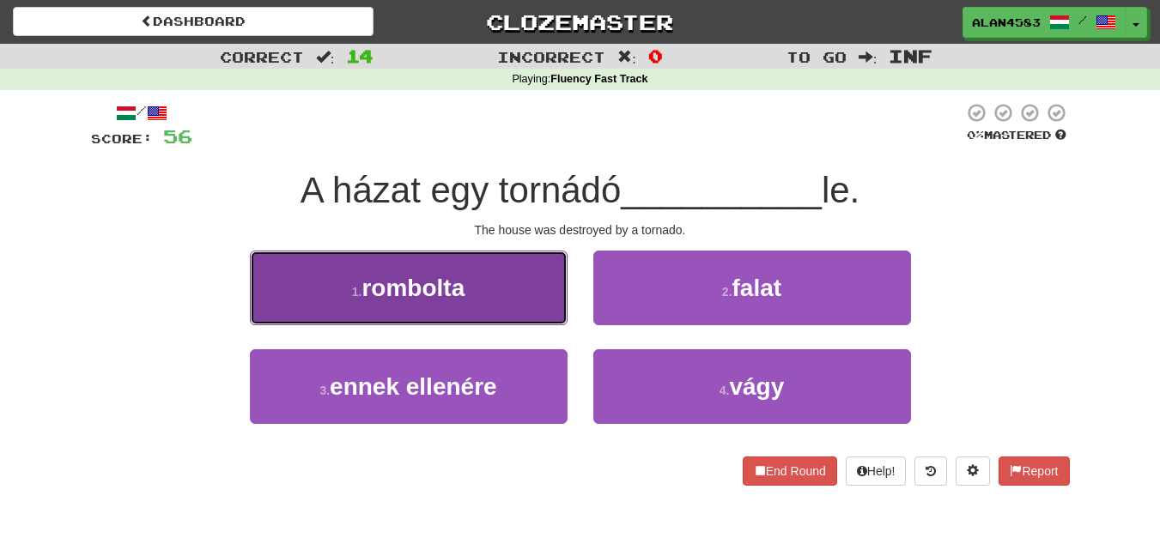
click at [445, 269] on button "1 . rombolta" at bounding box center [409, 288] width 318 height 75
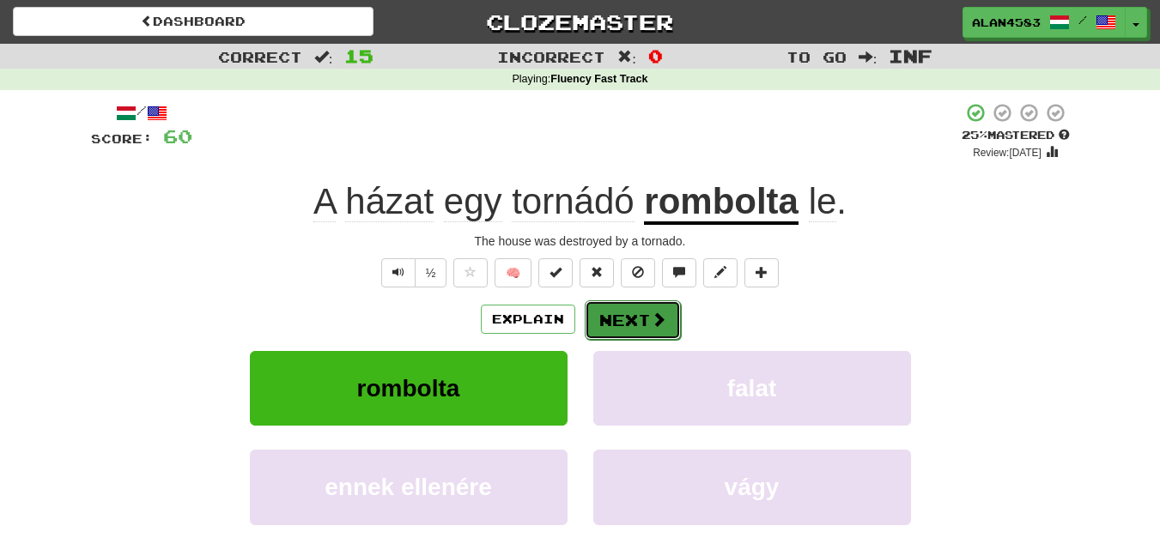
click at [612, 315] on button "Next" at bounding box center [633, 320] width 96 height 39
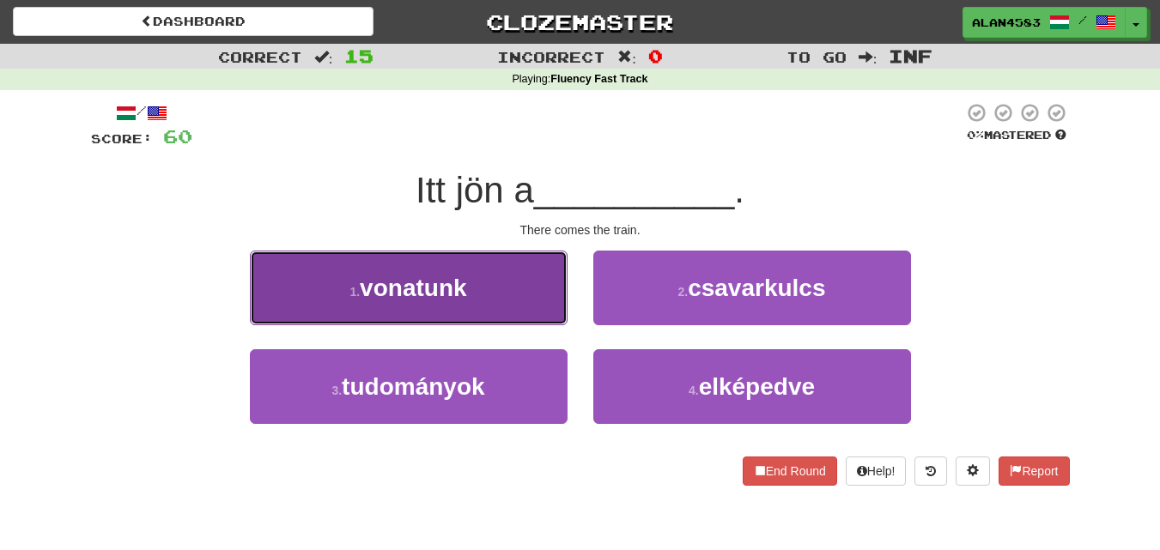
click at [496, 278] on button "1 . vonatunk" at bounding box center [409, 288] width 318 height 75
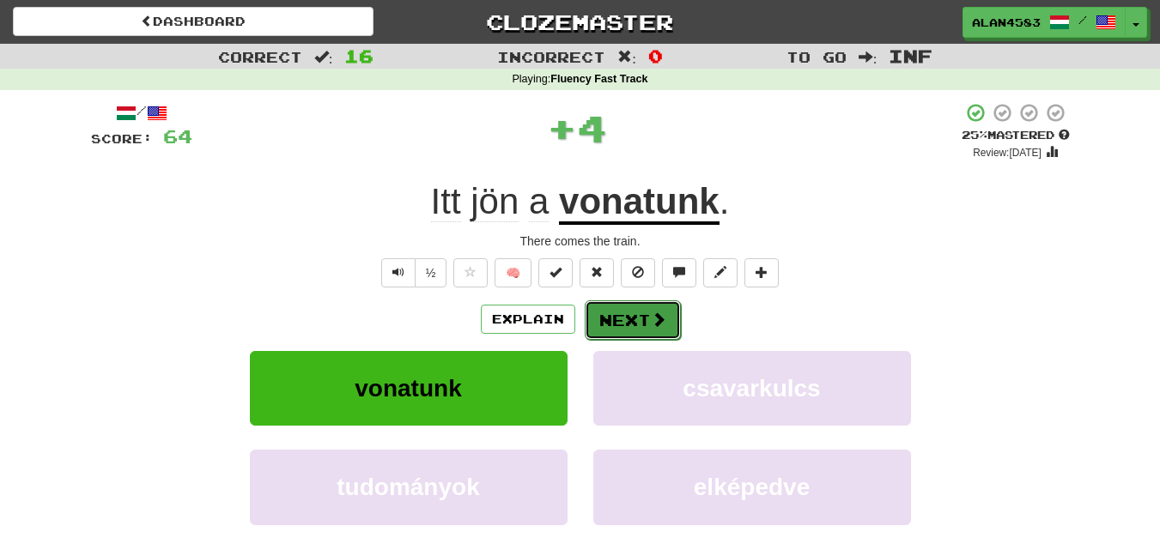
click at [619, 313] on button "Next" at bounding box center [633, 320] width 96 height 39
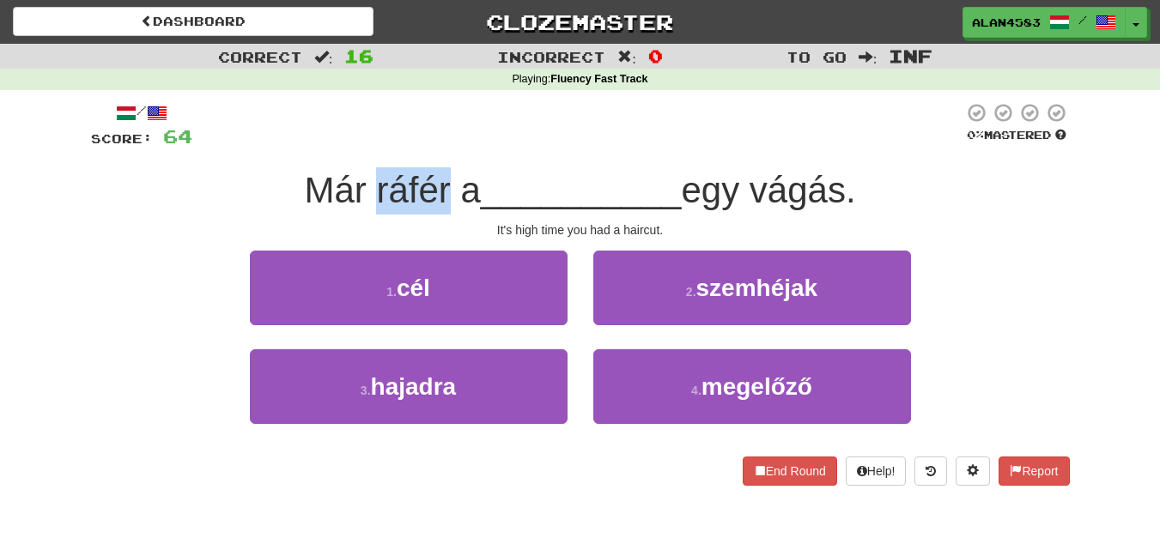
drag, startPoint x: 442, startPoint y: 187, endPoint x: 363, endPoint y: 189, distance: 79.0
click at [363, 189] on span "Már ráfér a" at bounding box center [392, 190] width 176 height 40
click at [352, 146] on div at bounding box center [352, 146] width 0 height 0
click at [446, 158] on div "/ Score: 64 0 % Mastered Már ráfér a __________ egy vágás. It's high time you h…" at bounding box center [580, 294] width 979 height 384
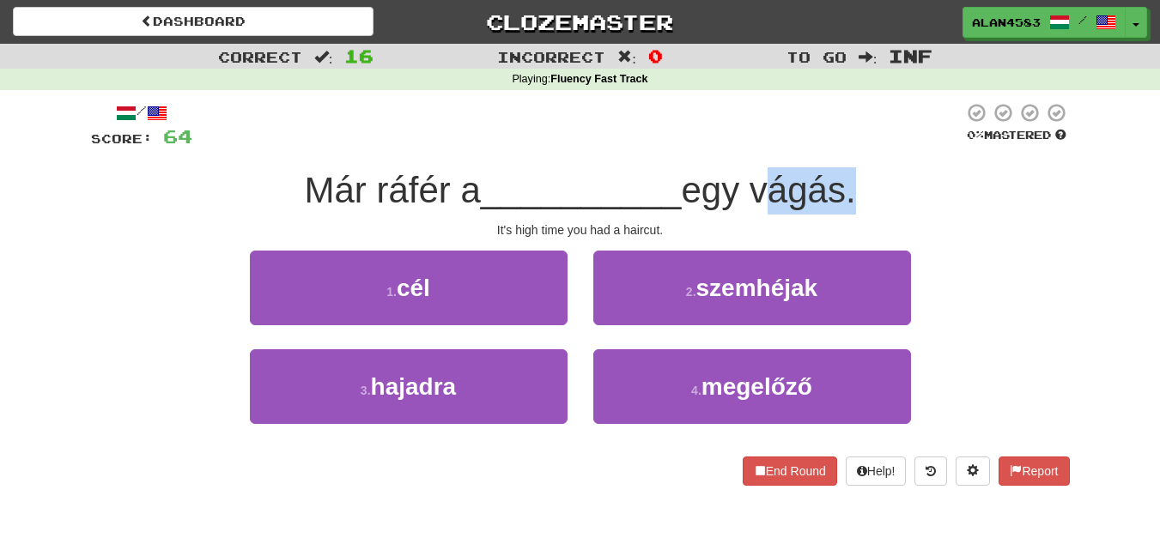
drag, startPoint x: 765, startPoint y: 191, endPoint x: 853, endPoint y: 185, distance: 87.7
click at [853, 185] on span "egy vágás." at bounding box center [768, 190] width 174 height 40
click at [842, 146] on div at bounding box center [842, 146] width 0 height 0
click at [853, 163] on div "/ Score: 64 0 % Mastered Már ráfér a __________ egy vágás. It's high time you h…" at bounding box center [580, 294] width 979 height 384
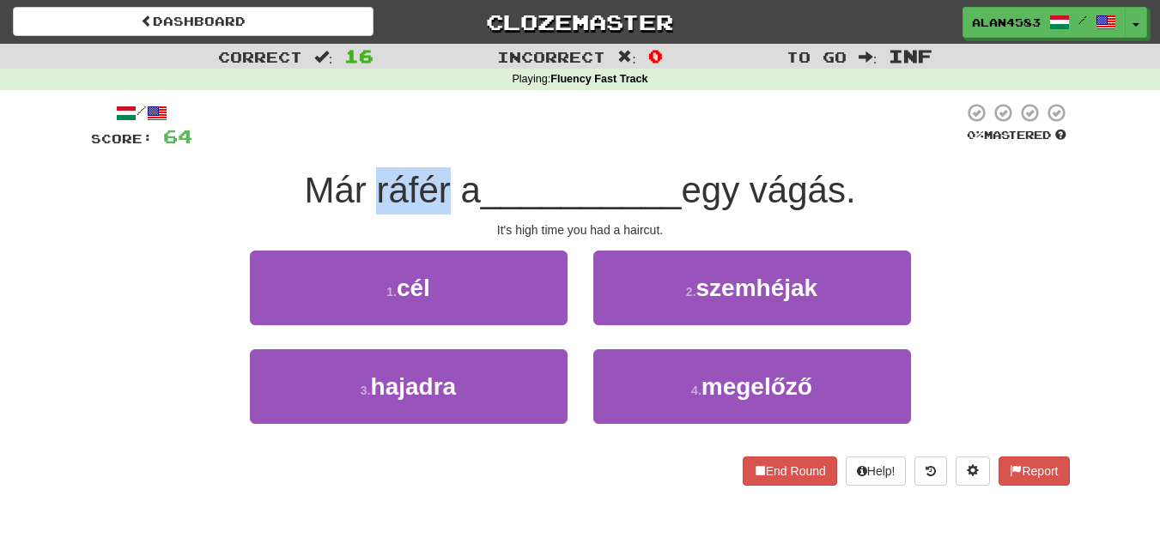
drag, startPoint x: 442, startPoint y: 188, endPoint x: 367, endPoint y: 188, distance: 75.6
click at [367, 188] on span "Már ráfér a" at bounding box center [392, 190] width 176 height 40
click at [355, 146] on div at bounding box center [355, 146] width 0 height 0
click at [429, 157] on div "/ Score: 64 0 % Mastered Már ráfér a __________ egy vágás. It's high time you h…" at bounding box center [580, 294] width 979 height 384
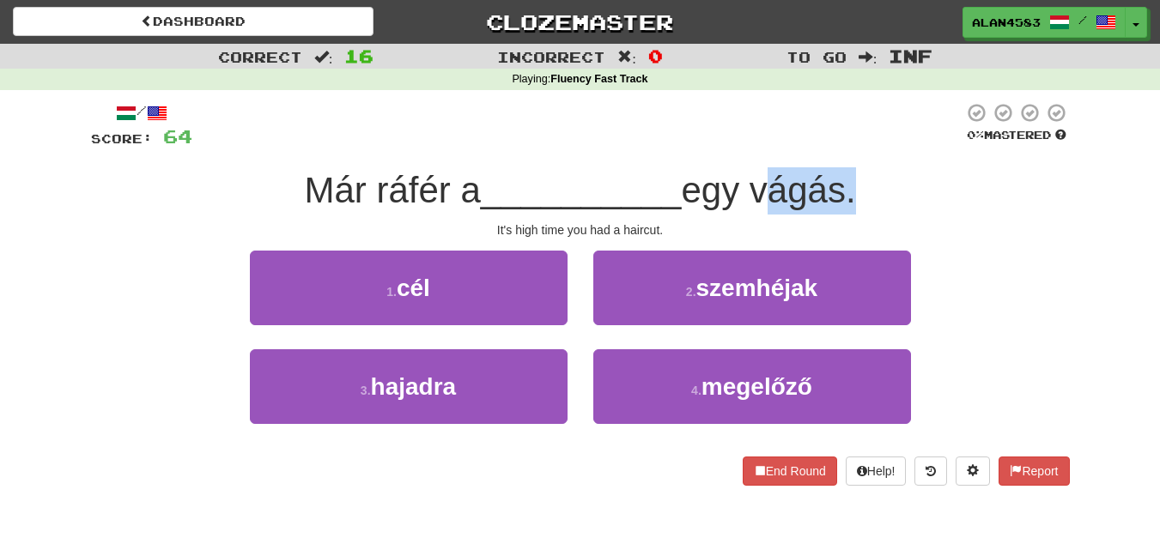
drag, startPoint x: 755, startPoint y: 172, endPoint x: 851, endPoint y: 181, distance: 96.6
click at [851, 181] on span "egy vágás." at bounding box center [768, 190] width 174 height 40
click at [840, 146] on div at bounding box center [840, 146] width 0 height 0
click at [881, 149] on div at bounding box center [577, 125] width 771 height 47
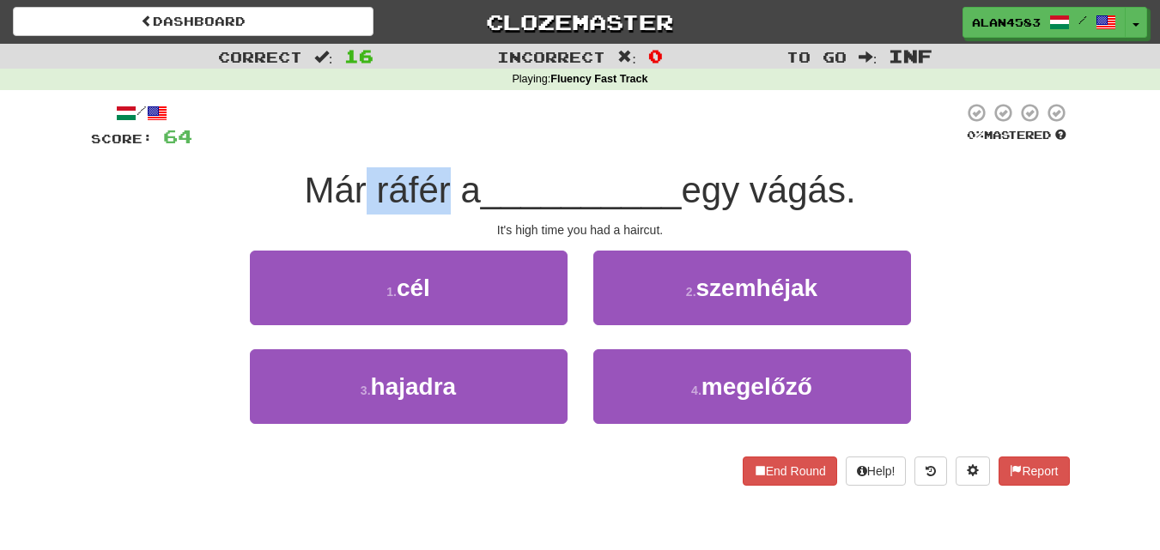
drag, startPoint x: 444, startPoint y: 177, endPoint x: 359, endPoint y: 180, distance: 85.1
click at [359, 180] on span "Már ráfér a" at bounding box center [392, 190] width 176 height 40
click at [348, 146] on div at bounding box center [348, 146] width 0 height 0
click at [481, 143] on div at bounding box center [577, 125] width 771 height 47
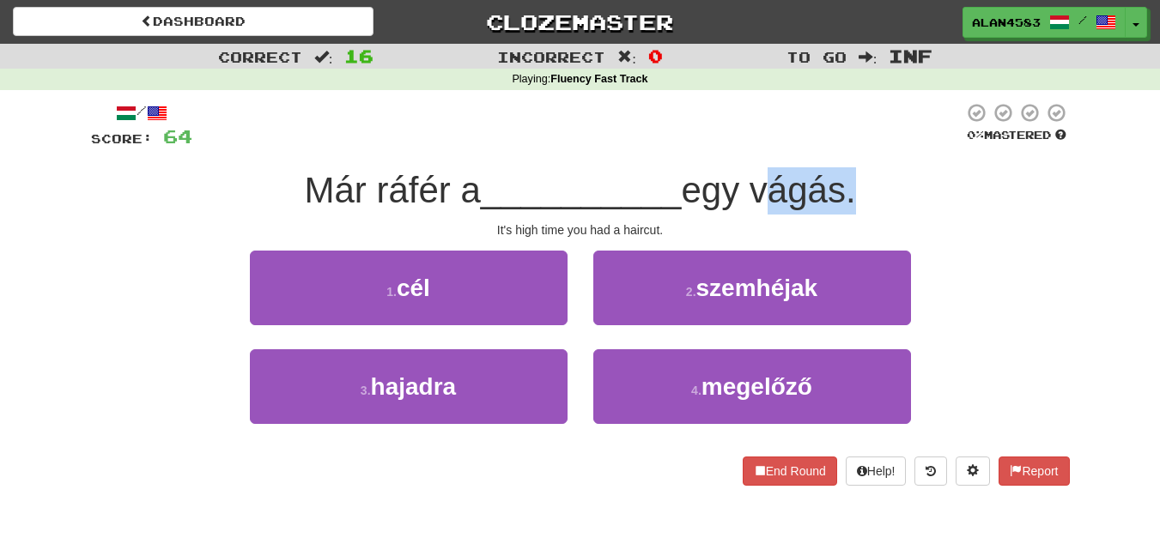
drag, startPoint x: 759, startPoint y: 191, endPoint x: 860, endPoint y: 182, distance: 101.8
click at [855, 182] on span "egy vágás." at bounding box center [768, 190] width 174 height 40
click at [849, 146] on div at bounding box center [849, 146] width 0 height 0
click at [885, 161] on div "/ Score: 64 0 % Mastered Már ráfér a __________ egy vágás. It's high time you h…" at bounding box center [580, 294] width 979 height 384
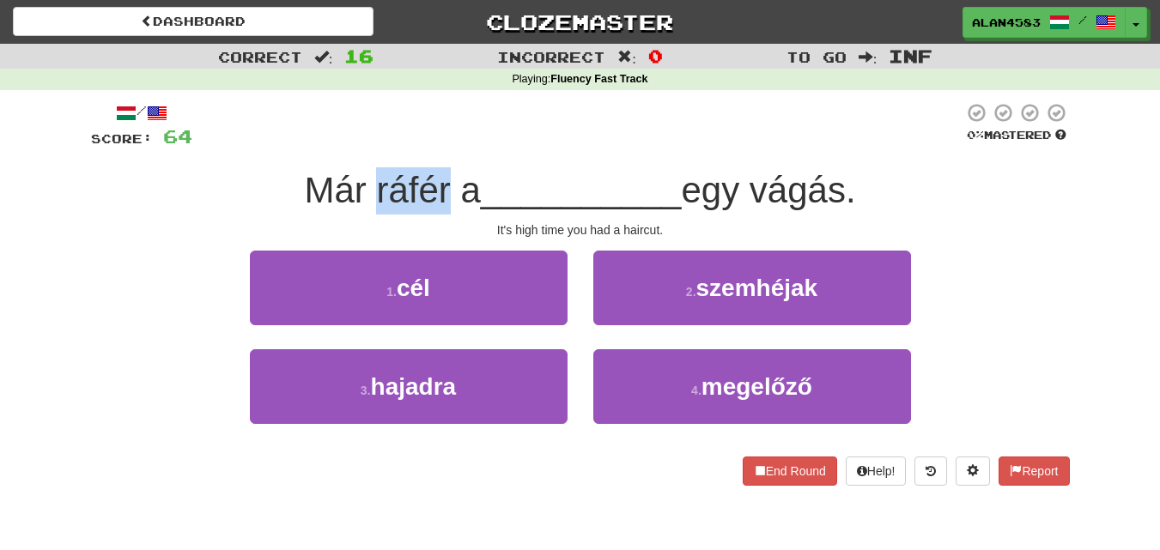
drag, startPoint x: 440, startPoint y: 183, endPoint x: 366, endPoint y: 185, distance: 73.9
click at [366, 185] on span "Már ráfér a" at bounding box center [392, 190] width 176 height 40
click at [355, 146] on div at bounding box center [355, 146] width 0 height 0
click at [410, 165] on div "/ Score: 64 0 % Mastered Már ráfér a __________ egy vágás. It's high time you h…" at bounding box center [580, 294] width 979 height 384
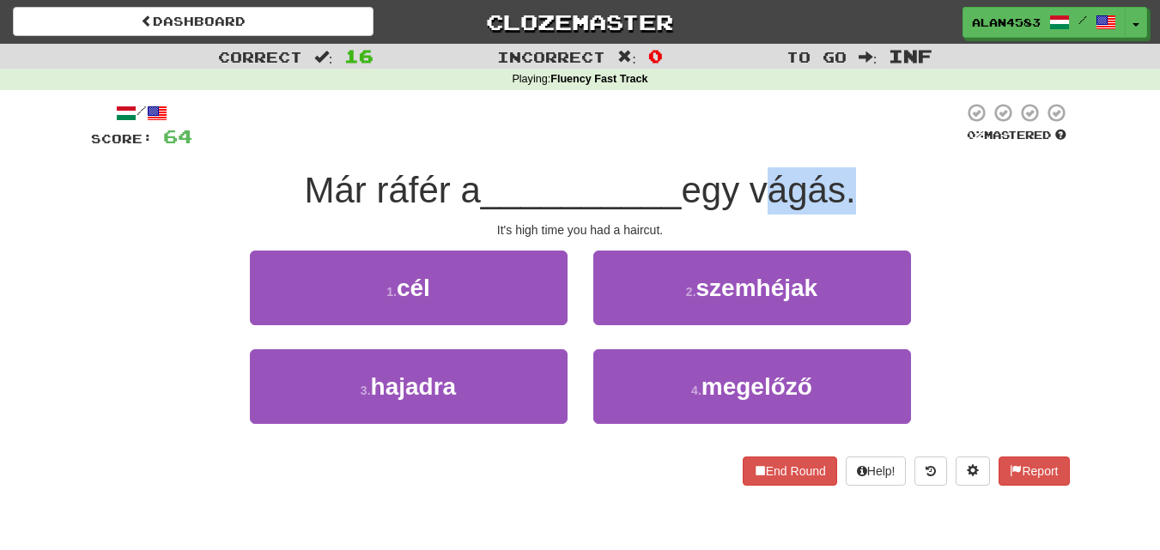
drag, startPoint x: 760, startPoint y: 182, endPoint x: 854, endPoint y: 172, distance: 95.0
click at [854, 172] on span "egy vágás." at bounding box center [768, 190] width 174 height 40
click at [843, 146] on div at bounding box center [843, 146] width 0 height 0
click at [886, 167] on div "/ Score: 64 0 % Mastered Már ráfér a __________ egy vágás. It's high time you h…" at bounding box center [580, 294] width 979 height 384
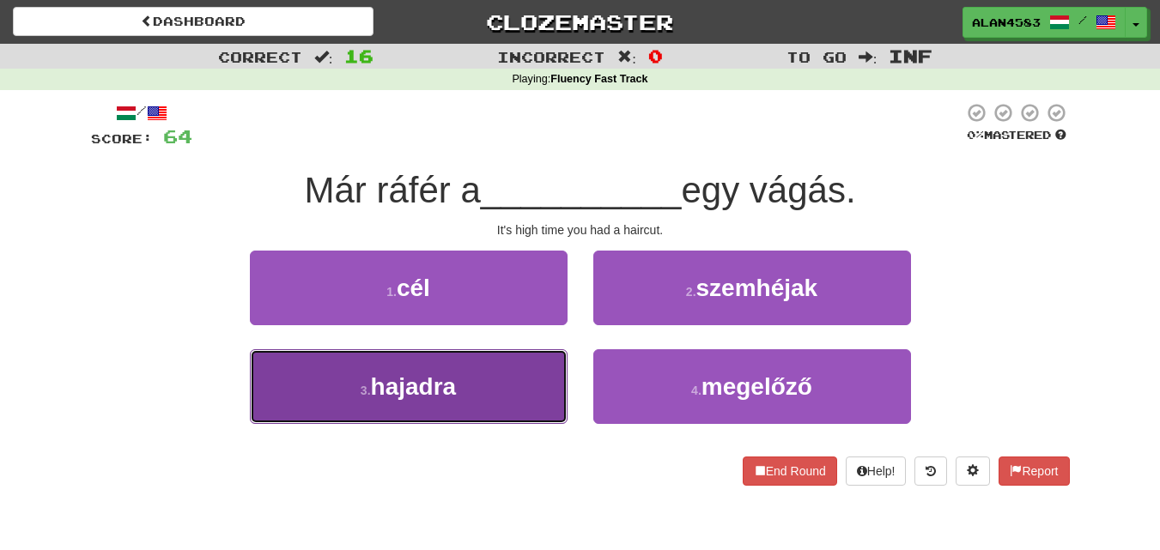
click at [409, 395] on span "hajadra" at bounding box center [414, 387] width 86 height 27
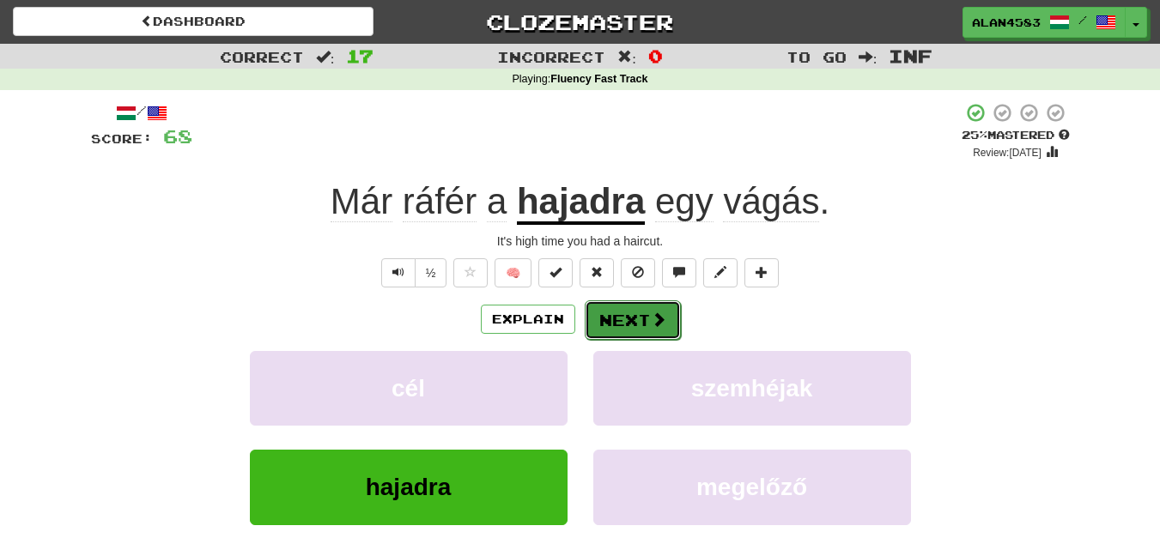
click at [615, 316] on button "Next" at bounding box center [633, 320] width 96 height 39
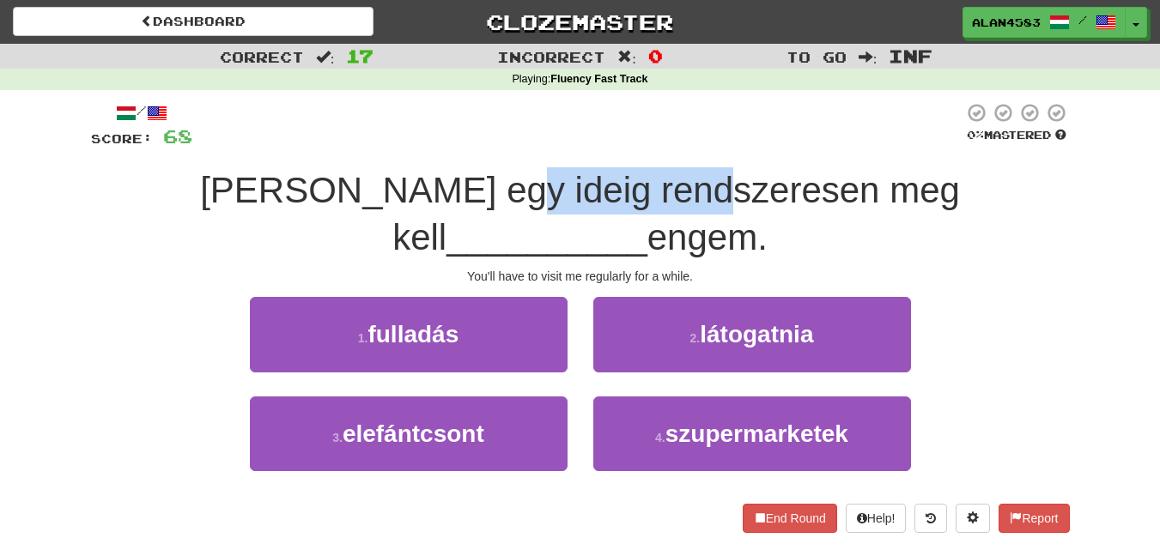
drag, startPoint x: 362, startPoint y: 189, endPoint x: 586, endPoint y: 188, distance: 224.1
click at [586, 188] on span "Önnek egy ideig rendszeresen meg kell" at bounding box center [580, 214] width 760 height 88
click at [575, 146] on div at bounding box center [575, 146] width 0 height 0
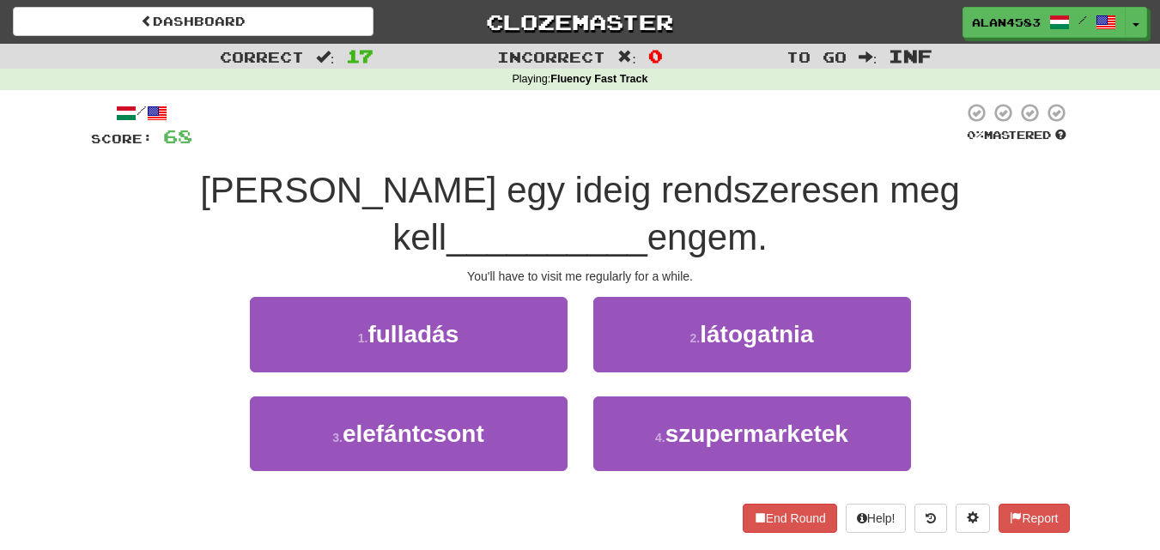
click at [600, 164] on div "/ Score: 68 0 % Mastered Önnek egy ideig rendszeresen meg kell __________ engem…" at bounding box center [580, 317] width 979 height 430
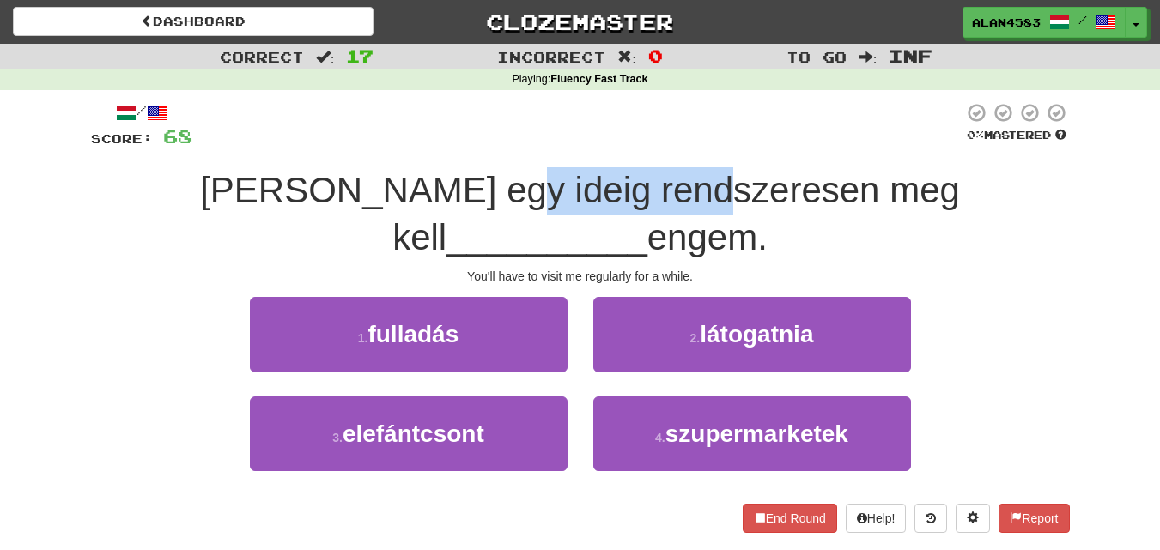
drag, startPoint x: 582, startPoint y: 182, endPoint x: 362, endPoint y: 189, distance: 219.9
click at [362, 189] on span "Önnek egy ideig rendszeresen meg kell" at bounding box center [580, 214] width 760 height 88
click at [351, 146] on div at bounding box center [351, 146] width 0 height 0
click at [401, 162] on div "/ Score: 68 0 % Mastered Önnek egy ideig rendszeresen meg kell __________ engem…" at bounding box center [580, 317] width 979 height 430
drag, startPoint x: 362, startPoint y: 184, endPoint x: 576, endPoint y: 181, distance: 213.8
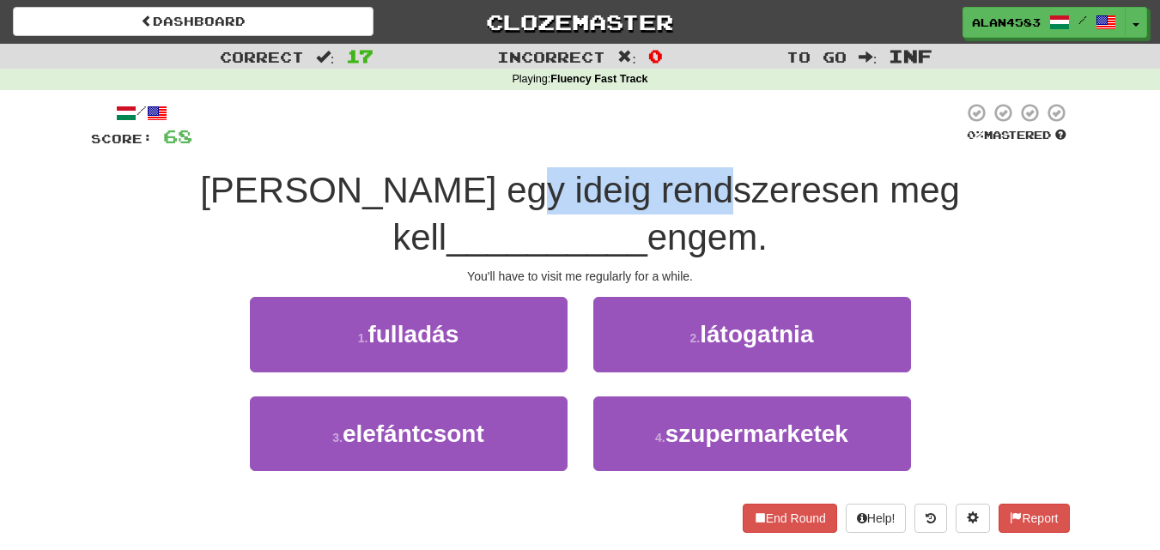
click at [576, 181] on span "Önnek egy ideig rendszeresen meg kell" at bounding box center [580, 214] width 760 height 88
click at [565, 146] on div at bounding box center [565, 146] width 0 height 0
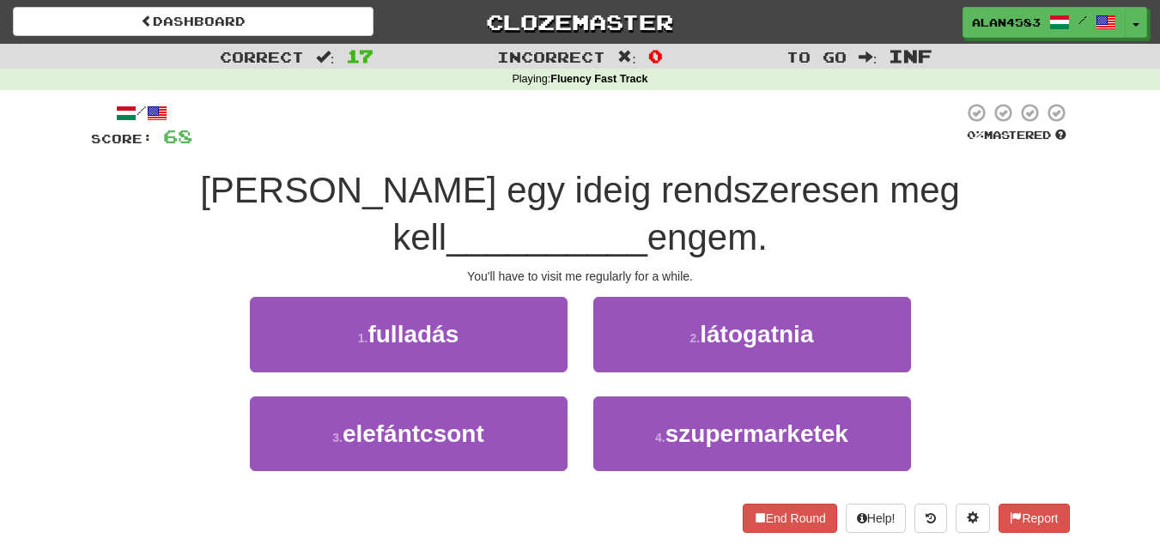
click at [593, 158] on div "/ Score: 68 0 % Mastered Önnek egy ideig rendszeresen meg kell __________ engem…" at bounding box center [580, 317] width 979 height 430
drag, startPoint x: 353, startPoint y: 181, endPoint x: 274, endPoint y: 179, distance: 79.0
click at [274, 179] on span "Önnek egy ideig rendszeresen meg kell" at bounding box center [580, 214] width 760 height 88
click at [263, 146] on div at bounding box center [263, 146] width 0 height 0
click at [428, 158] on div "/ Score: 68 0 % Mastered Önnek egy ideig rendszeresen meg kell __________ engem…" at bounding box center [580, 317] width 979 height 430
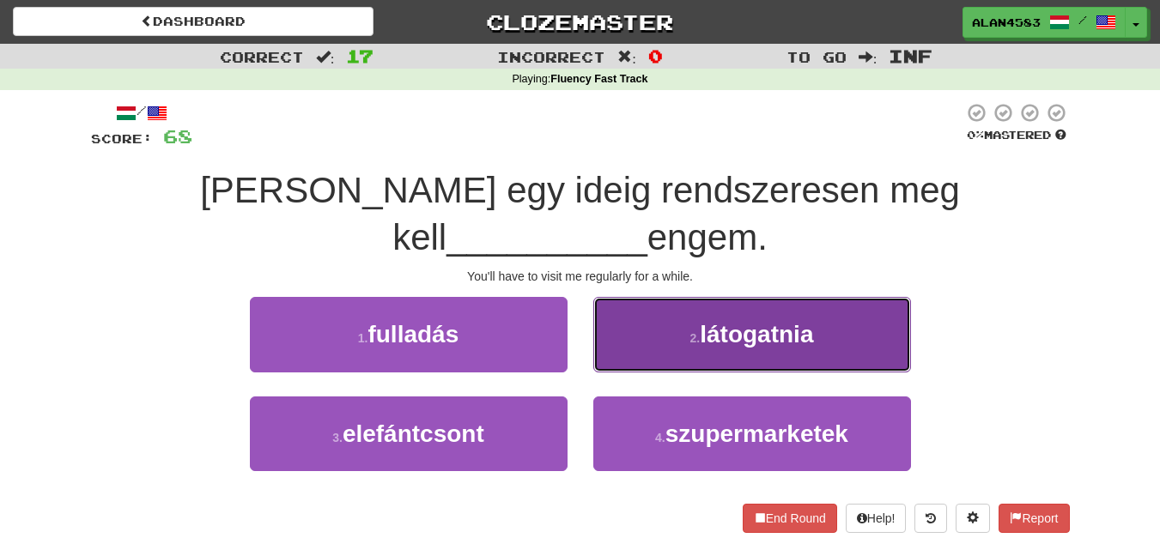
click at [836, 314] on button "2 . látogatnia" at bounding box center [752, 334] width 318 height 75
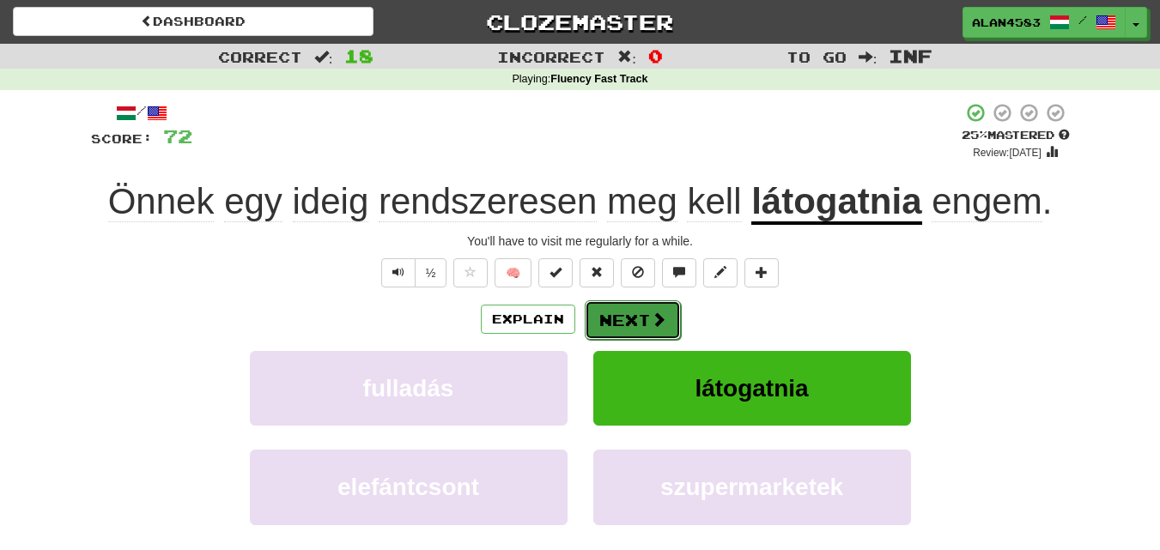
click at [639, 326] on button "Next" at bounding box center [633, 320] width 96 height 39
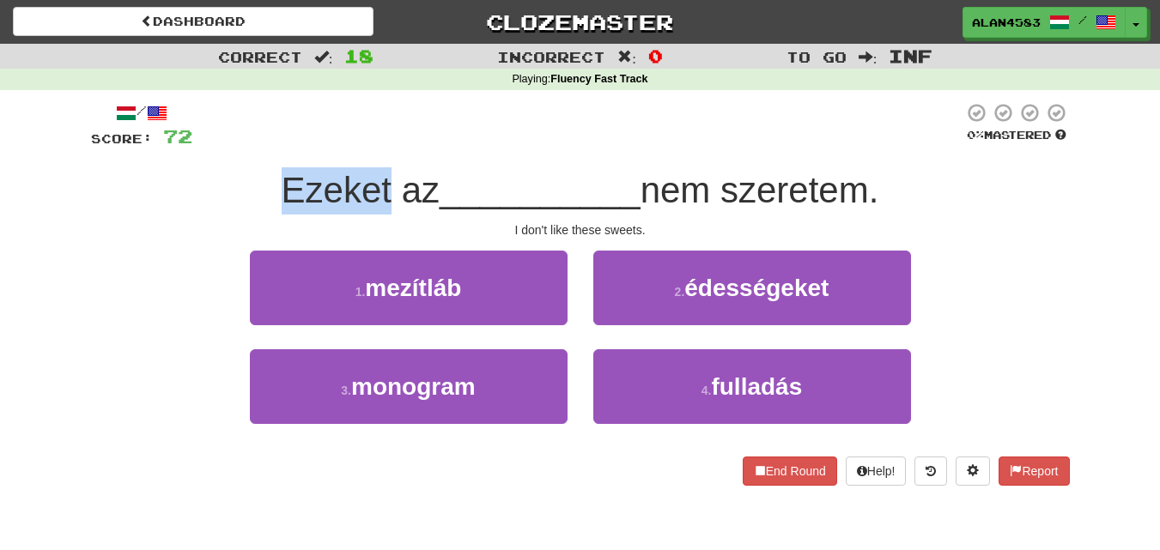
drag, startPoint x: 384, startPoint y: 190, endPoint x: 277, endPoint y: 181, distance: 106.8
click at [282, 181] on span "Ezeket az" at bounding box center [361, 190] width 158 height 40
click at [266, 146] on div at bounding box center [266, 146] width 0 height 0
click at [411, 160] on div "/ Score: 72 0 % Mastered Ezeket az __________ nem szeretem. I don't like these …" at bounding box center [580, 294] width 979 height 384
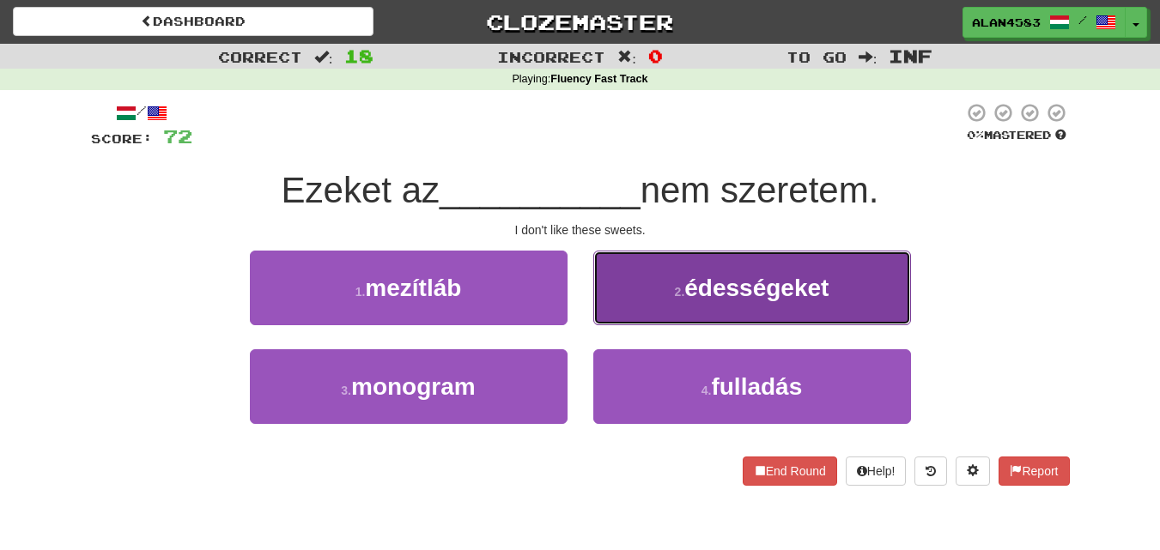
click at [816, 272] on button "2 . édességeket" at bounding box center [752, 288] width 318 height 75
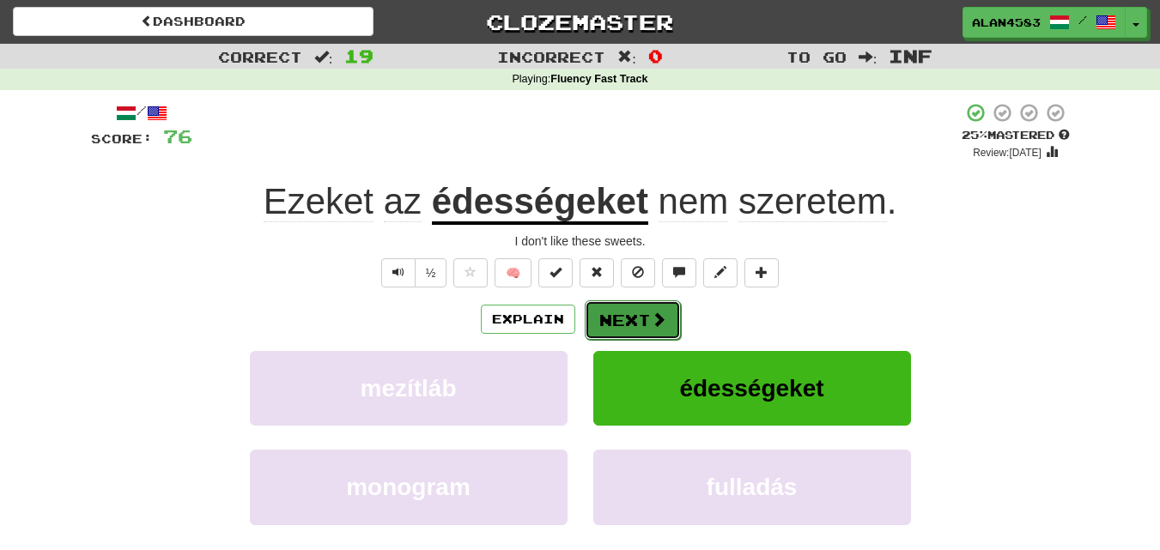
click at [623, 317] on button "Next" at bounding box center [633, 320] width 96 height 39
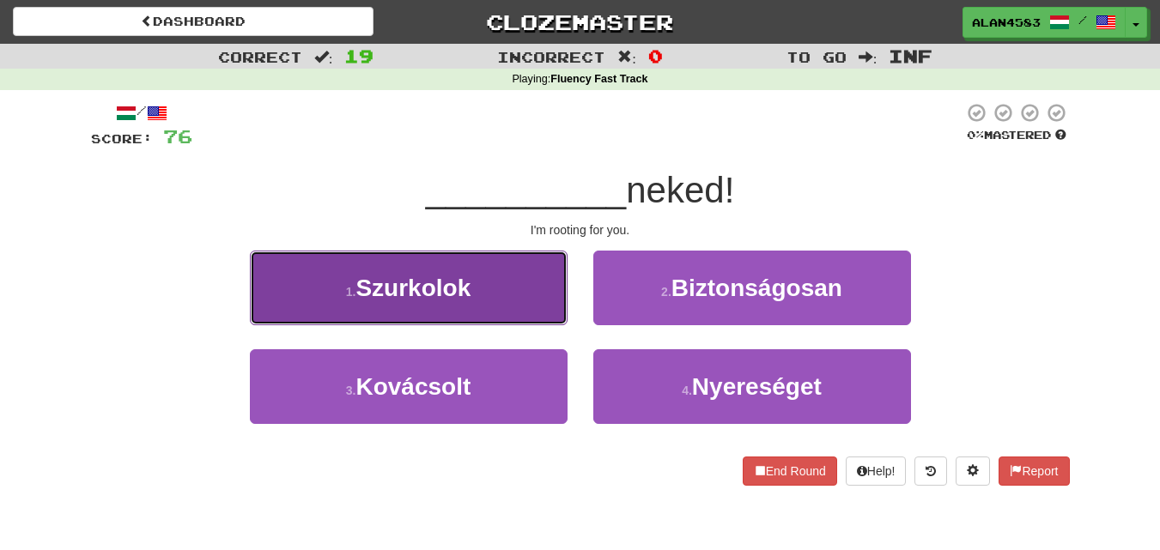
click at [430, 277] on span "Szurkolok" at bounding box center [412, 288] width 115 height 27
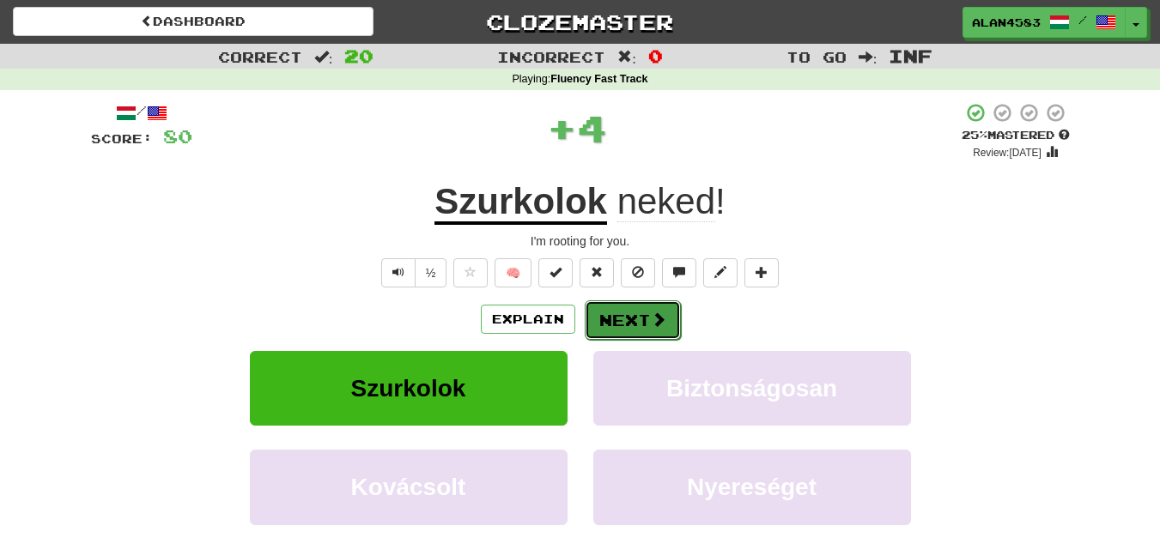
click at [624, 310] on button "Next" at bounding box center [633, 320] width 96 height 39
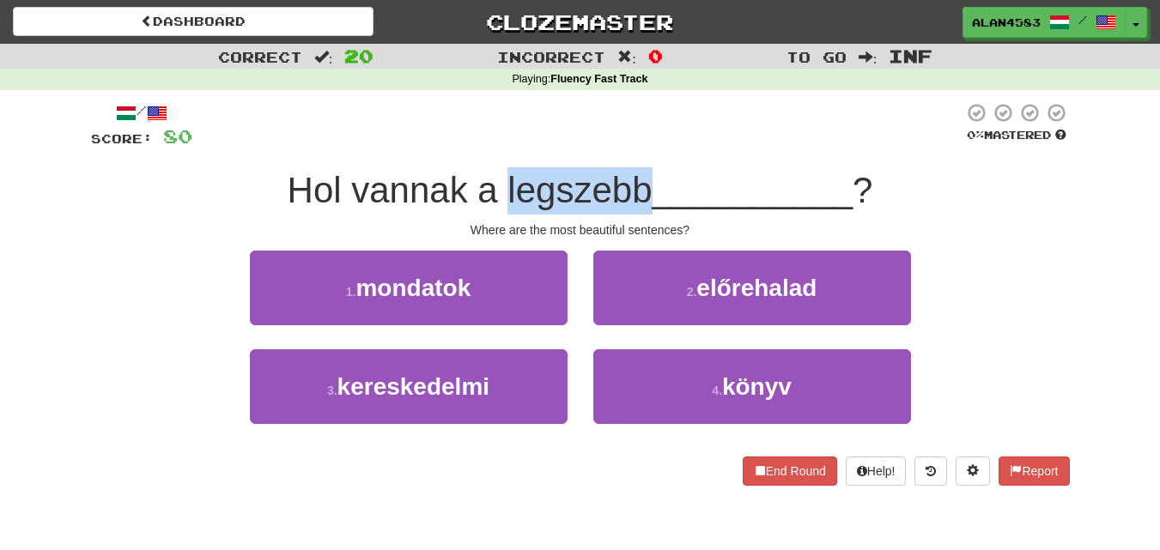
drag, startPoint x: 501, startPoint y: 188, endPoint x: 641, endPoint y: 179, distance: 140.3
click at [641, 179] on span "Hol vannak a legszebb" at bounding box center [470, 190] width 365 height 40
click at [630, 146] on div at bounding box center [630, 146] width 0 height 0
click at [663, 157] on div "/ Score: 80 0 % Mastered Hol vannak a legszebb __________ ? Where are the most …" at bounding box center [580, 294] width 979 height 384
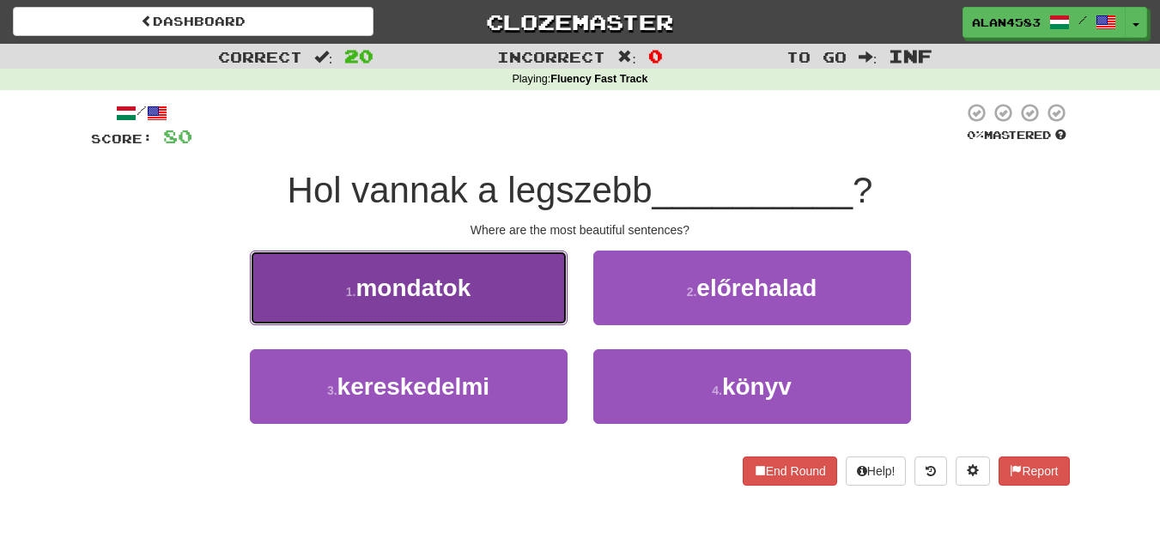
click at [499, 276] on button "1 . mondatok" at bounding box center [409, 288] width 318 height 75
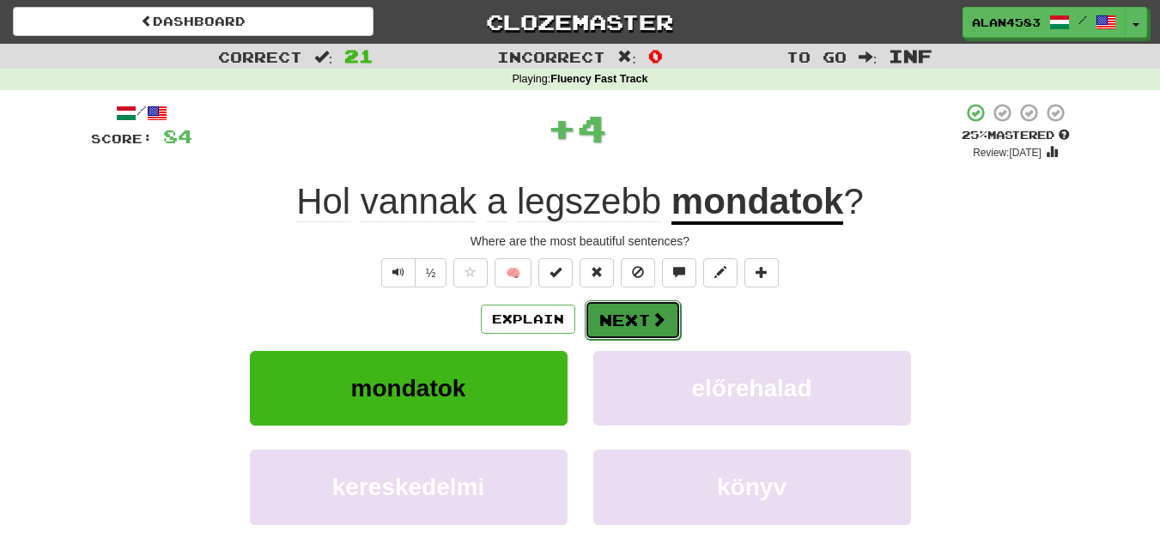
click at [624, 320] on button "Next" at bounding box center [633, 320] width 96 height 39
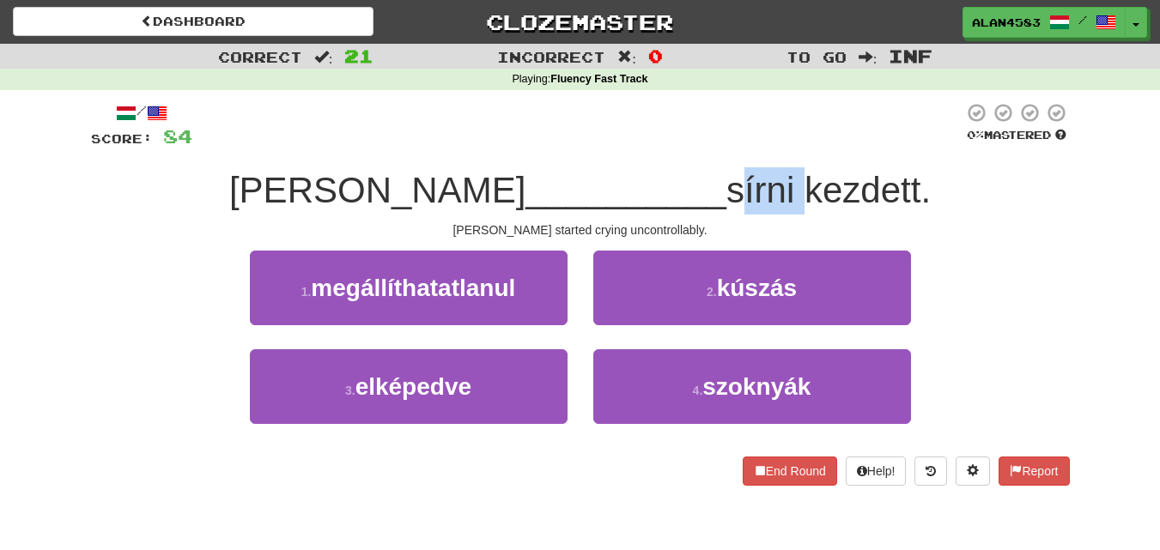
drag, startPoint x: 623, startPoint y: 187, endPoint x: 690, endPoint y: 176, distance: 67.1
click at [726, 176] on span "sírni kezdett." at bounding box center [828, 190] width 204 height 40
click at [678, 146] on div at bounding box center [678, 146] width 0 height 0
click at [712, 154] on div "/ Score: 84 0 % Mastered Tom __________ sírni kezdett. Tom started crying uncon…" at bounding box center [580, 294] width 979 height 384
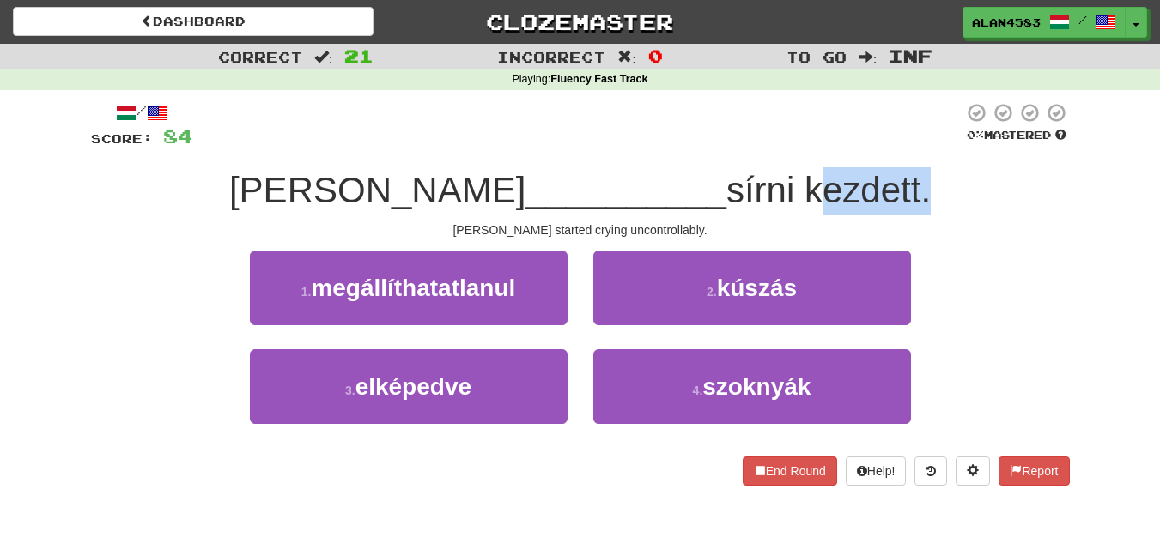
drag, startPoint x: 702, startPoint y: 182, endPoint x: 817, endPoint y: 171, distance: 115.6
click at [817, 171] on span "sírni kezdett." at bounding box center [828, 190] width 204 height 40
click at [805, 146] on div at bounding box center [805, 146] width 0 height 0
click at [846, 149] on div at bounding box center [577, 125] width 771 height 47
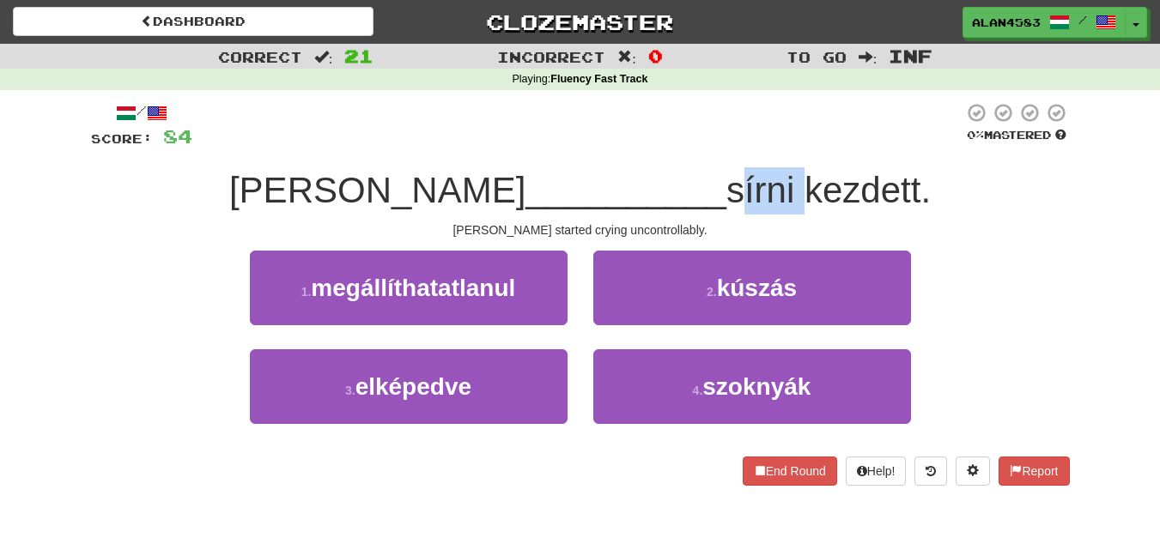
drag, startPoint x: 690, startPoint y: 183, endPoint x: 624, endPoint y: 184, distance: 66.1
click at [726, 184] on span "sírni kezdett." at bounding box center [828, 190] width 204 height 40
click at [613, 146] on div at bounding box center [613, 146] width 0 height 0
click at [648, 141] on div at bounding box center [577, 125] width 771 height 47
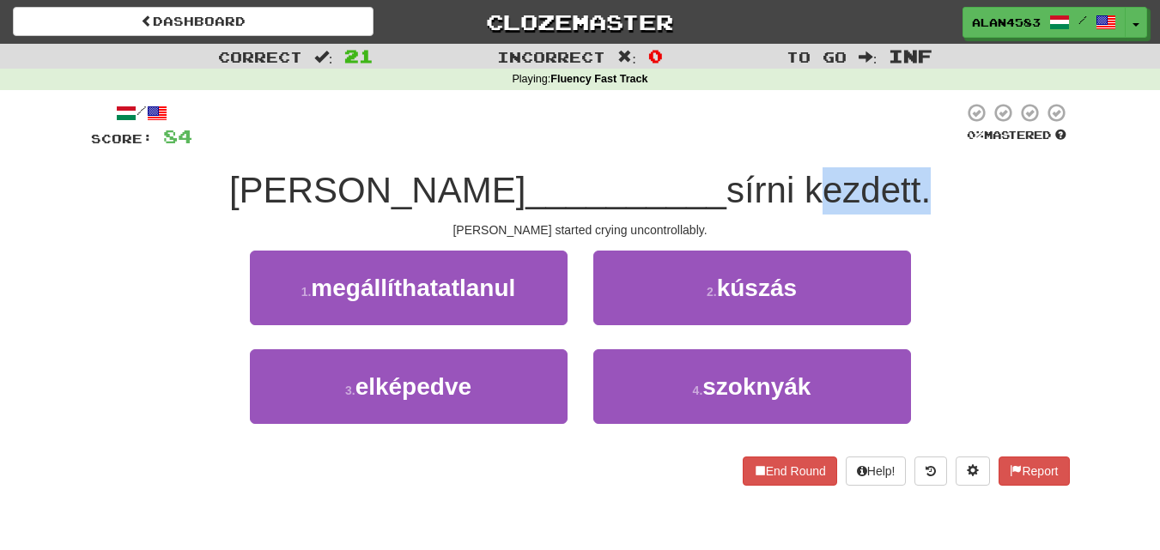
drag, startPoint x: 701, startPoint y: 176, endPoint x: 818, endPoint y: 173, distance: 117.7
click at [818, 173] on span "sírni kezdett." at bounding box center [828, 190] width 204 height 40
click at [807, 146] on div at bounding box center [807, 146] width 0 height 0
click at [858, 154] on div "/ Score: 84 0 % Mastered Tom __________ sírni kezdett. Tom started crying uncon…" at bounding box center [580, 294] width 979 height 384
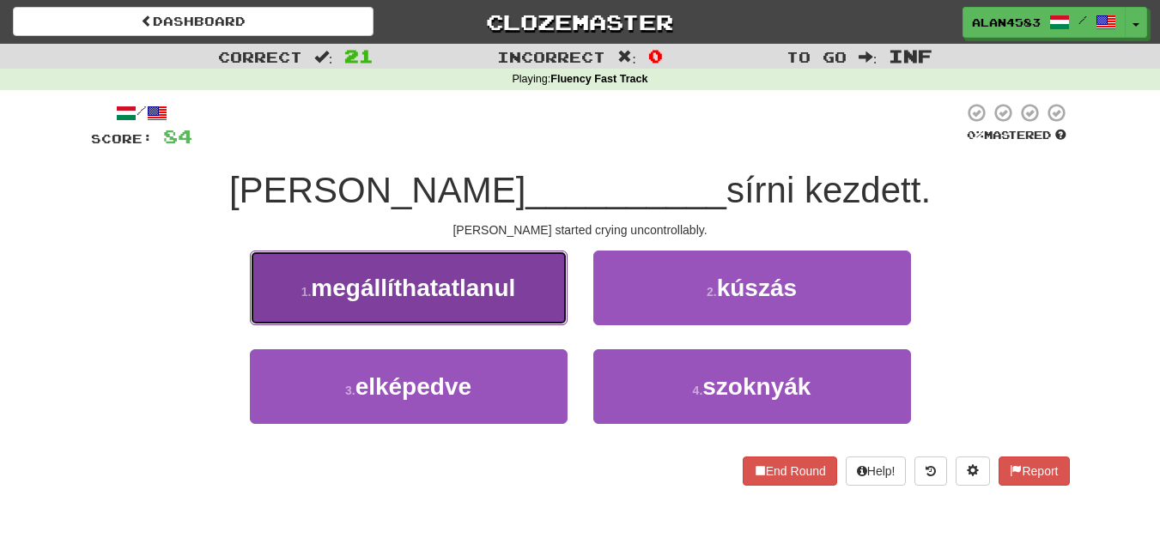
click at [388, 270] on button "1 . megállíthatatlanul" at bounding box center [409, 288] width 318 height 75
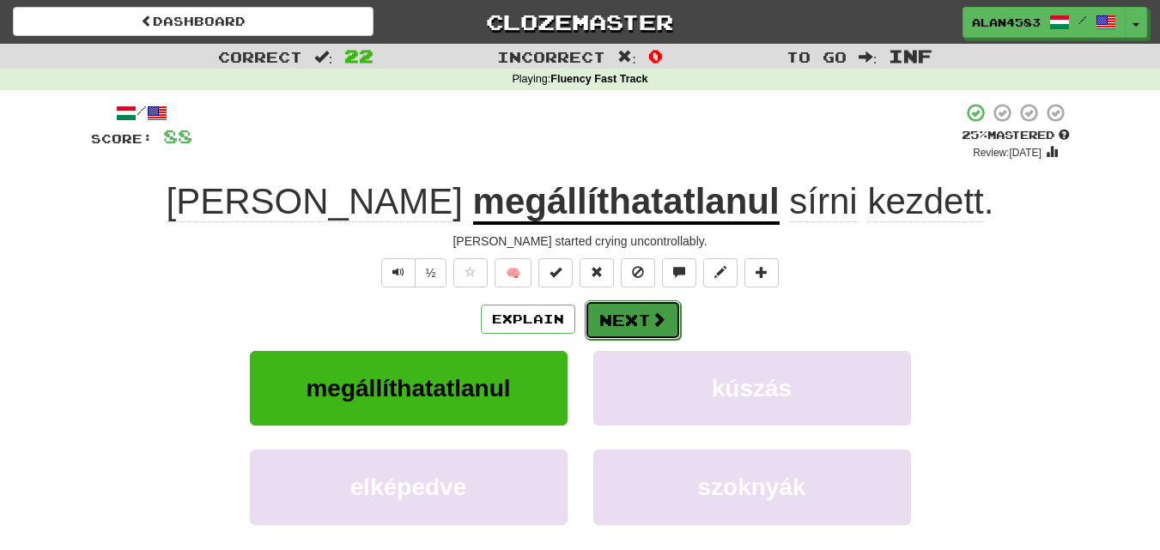
click at [626, 323] on button "Next" at bounding box center [633, 320] width 96 height 39
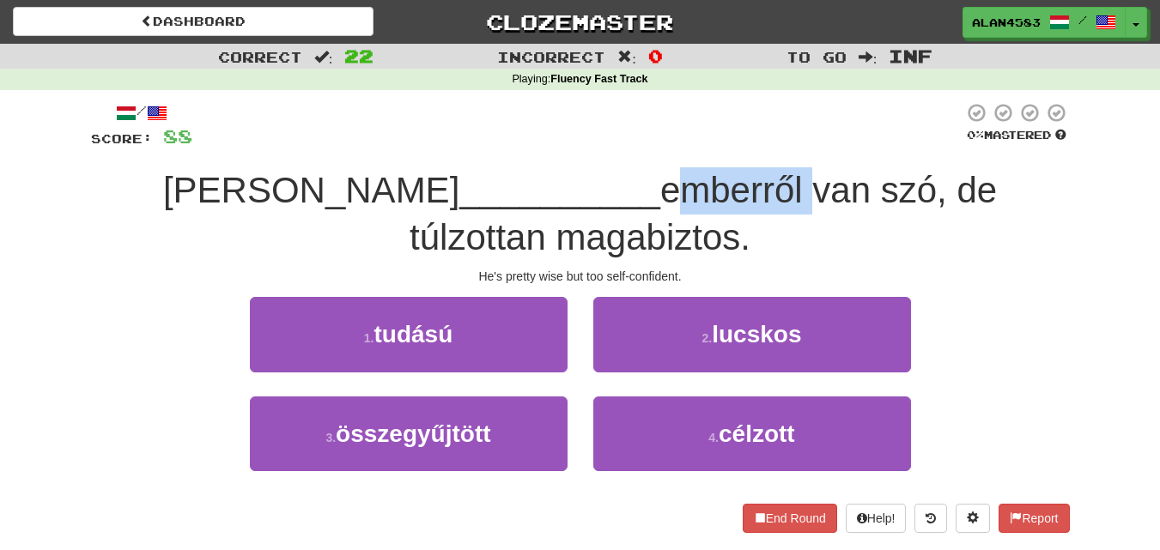
drag, startPoint x: 632, startPoint y: 183, endPoint x: 494, endPoint y: 192, distance: 138.6
click at [494, 192] on span "emberről van szó, de túlzottan magabiztos." at bounding box center [703, 214] width 587 height 88
click at [483, 211] on div at bounding box center [483, 211] width 0 height 0
click at [740, 180] on span "emberről van szó, de túlzottan magabiztos." at bounding box center [703, 214] width 587 height 88
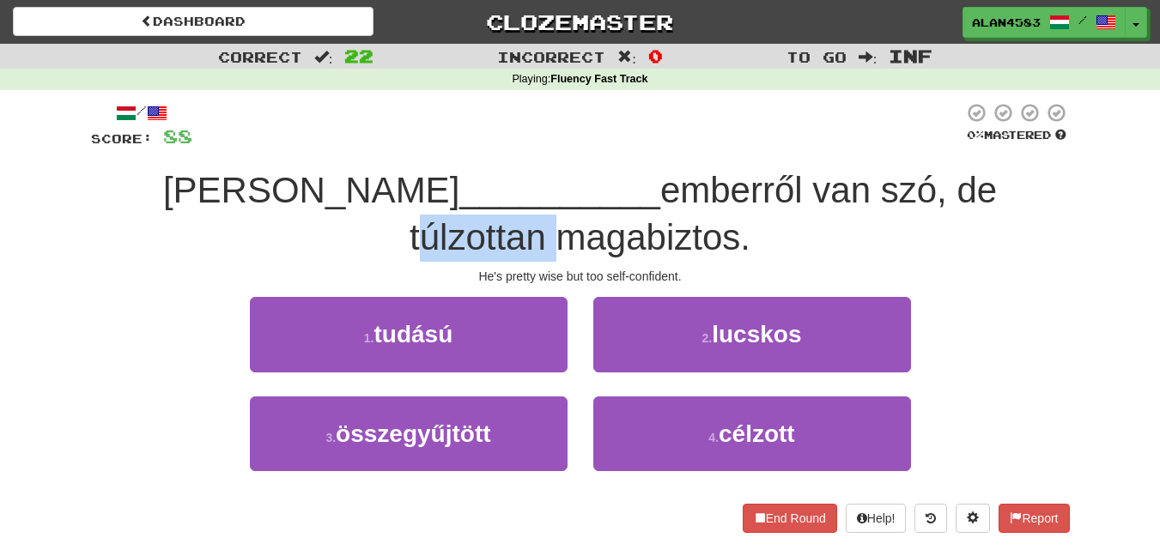
drag, startPoint x: 837, startPoint y: 179, endPoint x: 970, endPoint y: 169, distance: 133.5
click at [970, 169] on div "Nagy __________ emberről van szó, de túlzottan magabiztos." at bounding box center [580, 214] width 979 height 94
click at [959, 146] on div at bounding box center [959, 146] width 0 height 0
click at [997, 159] on div "/ Score: 88 0 % Mastered Nagy __________ emberről van szó, de túlzottan magabiz…" at bounding box center [580, 317] width 979 height 430
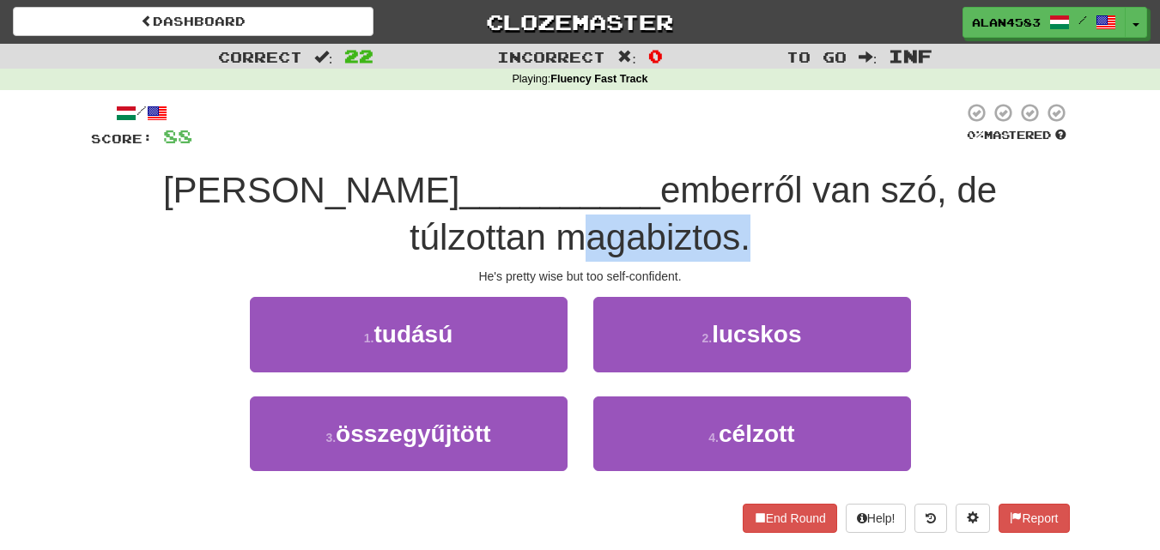
drag, startPoint x: 665, startPoint y: 234, endPoint x: 429, endPoint y: 249, distance: 236.6
click at [429, 249] on div "Nagy __________ emberről van szó, de túlzottan magabiztos." at bounding box center [580, 214] width 979 height 94
click at [418, 258] on div at bounding box center [418, 258] width 0 height 0
click at [362, 251] on div "Nagy __________ emberről van szó, de túlzottan magabiztos." at bounding box center [580, 214] width 979 height 94
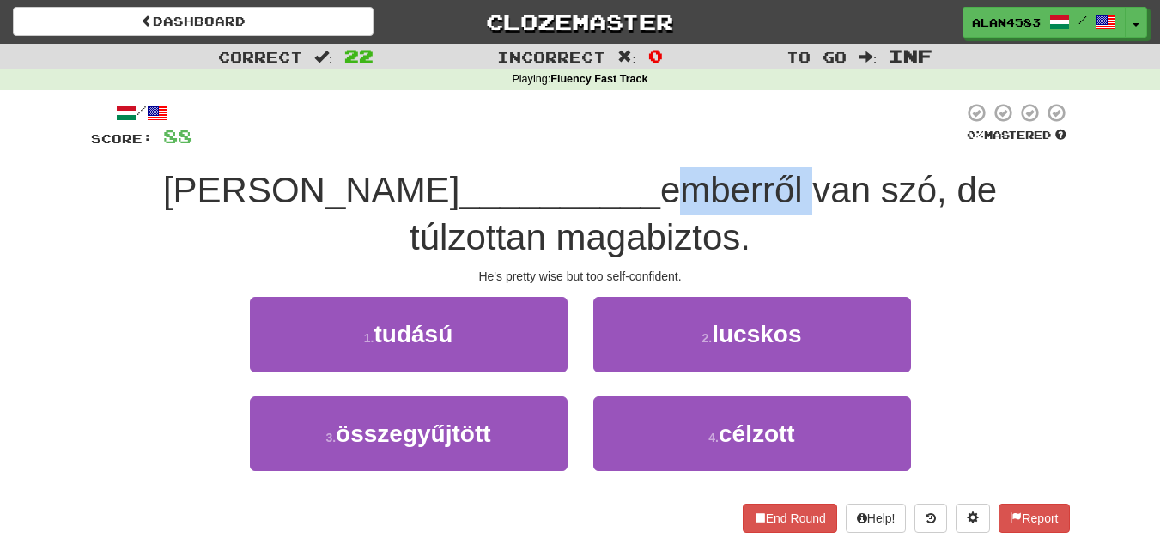
drag, startPoint x: 489, startPoint y: 185, endPoint x: 635, endPoint y: 180, distance: 146.1
click at [635, 180] on span "emberről van szó, de túlzottan magabiztos." at bounding box center [703, 214] width 587 height 88
click at [624, 146] on div at bounding box center [624, 146] width 0 height 0
click at [647, 159] on div "/ Score: 88 0 % Mastered Nagy __________ emberről van szó, de túlzottan magabiz…" at bounding box center [580, 317] width 979 height 430
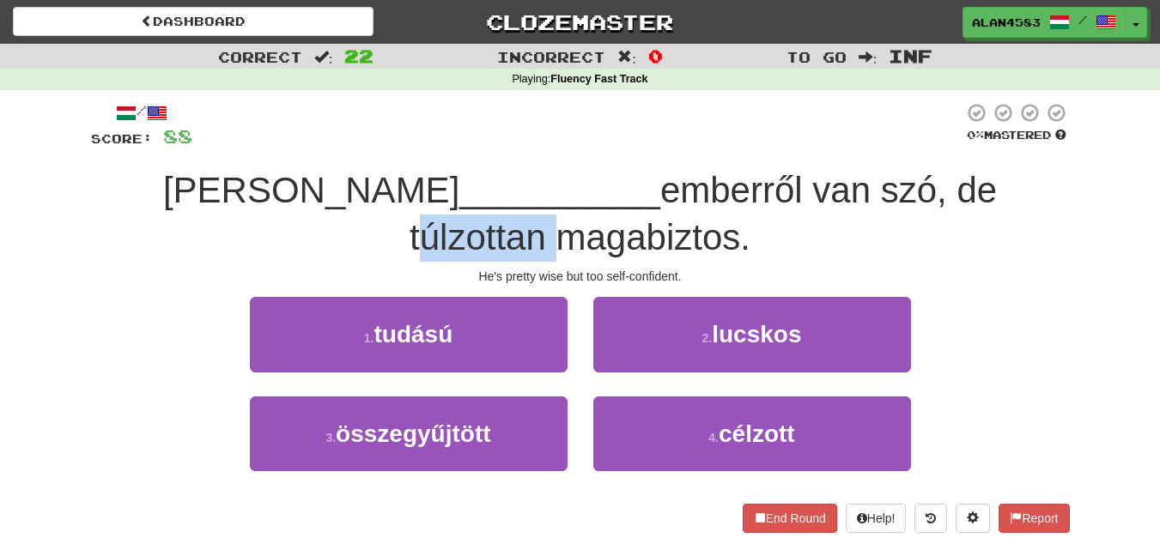
drag, startPoint x: 838, startPoint y: 185, endPoint x: 974, endPoint y: 177, distance: 135.9
click at [974, 177] on span "emberről van szó, de túlzottan magabiztos." at bounding box center [703, 214] width 587 height 88
click at [963, 146] on div at bounding box center [963, 146] width 0 height 0
click at [995, 161] on div "/ Score: 88 0 % Mastered Nagy __________ emberről van szó, de túlzottan magabiz…" at bounding box center [580, 317] width 979 height 430
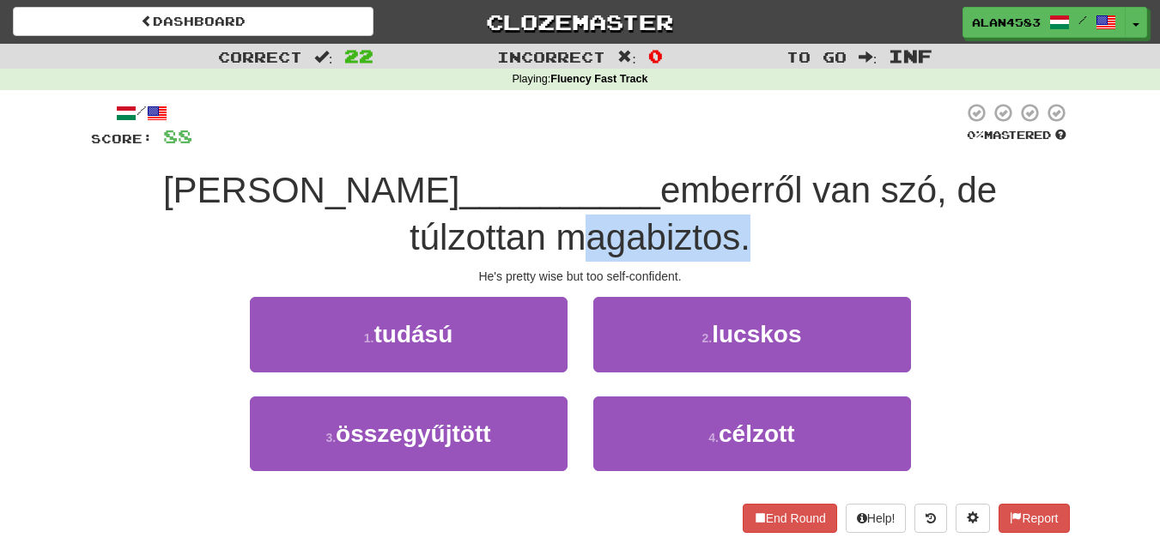
drag, startPoint x: 667, startPoint y: 231, endPoint x: 484, endPoint y: 245, distance: 183.4
click at [484, 245] on span "emberről van szó, de túlzottan magabiztos." at bounding box center [703, 214] width 587 height 88
click at [473, 258] on div at bounding box center [473, 258] width 0 height 0
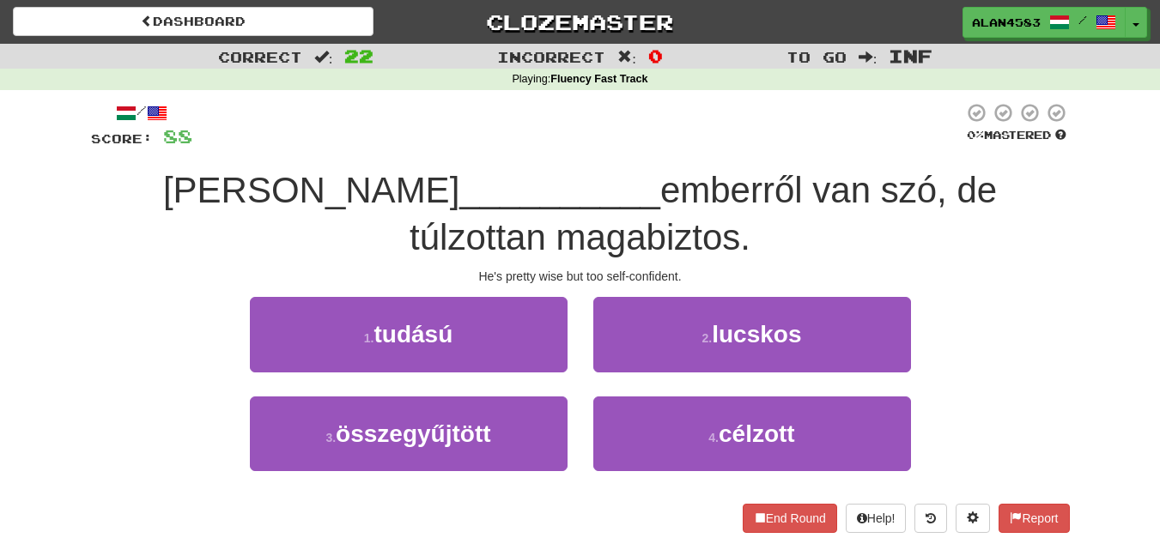
click at [359, 274] on div "He's pretty wise but too self-confident." at bounding box center [580, 276] width 979 height 17
drag, startPoint x: 491, startPoint y: 185, endPoint x: 636, endPoint y: 164, distance: 146.7
click at [636, 164] on div "/ Score: 88 0 % Mastered Nagy __________ emberről van szó, de túlzottan magabiz…" at bounding box center [580, 317] width 979 height 430
click at [625, 146] on div at bounding box center [625, 146] width 0 height 0
click at [659, 154] on div "/ Score: 88 0 % Mastered Nagy __________ emberről van szó, de túlzottan magabiz…" at bounding box center [580, 317] width 979 height 430
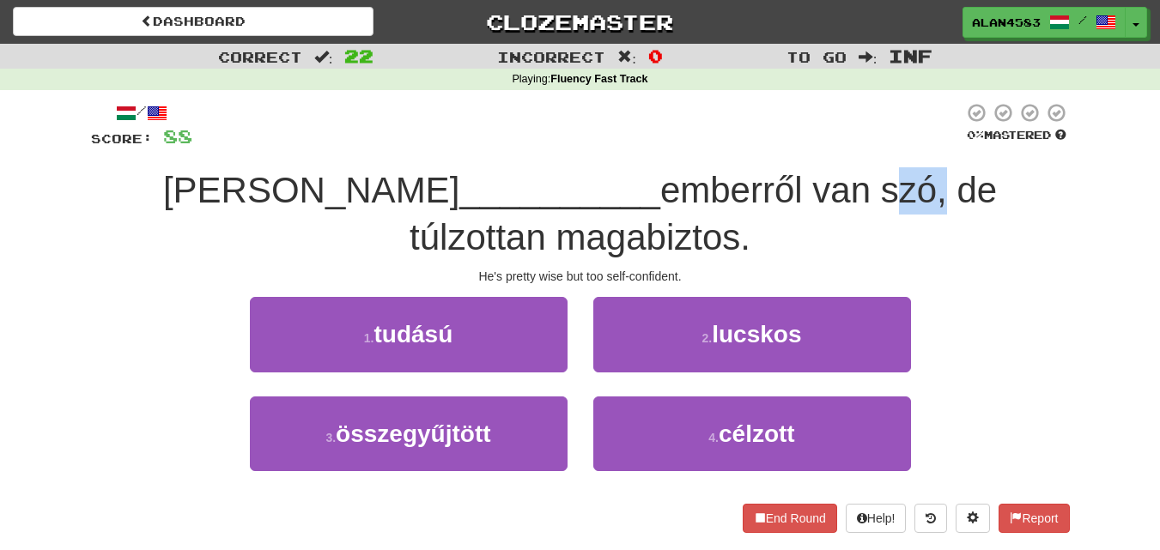
drag, startPoint x: 713, startPoint y: 186, endPoint x: 764, endPoint y: 177, distance: 52.4
click at [764, 177] on span "emberről van szó, de túlzottan magabiztos." at bounding box center [703, 214] width 587 height 88
click at [753, 146] on div at bounding box center [753, 146] width 0 height 0
click at [808, 154] on div "/ Score: 88 0 % Mastered Nagy __________ emberről van szó, de túlzottan magabiz…" at bounding box center [580, 317] width 979 height 430
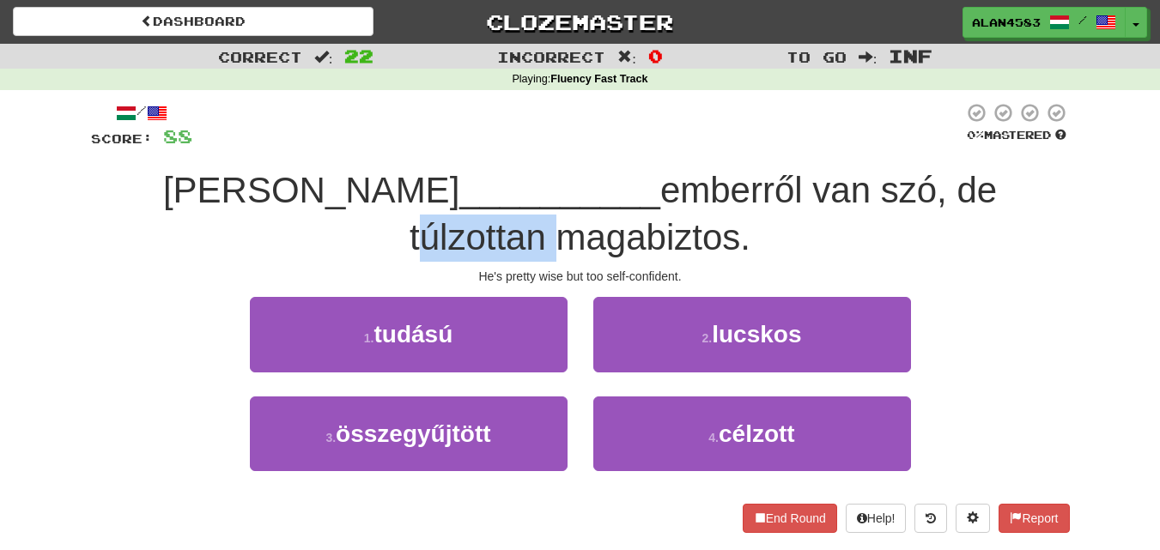
drag, startPoint x: 834, startPoint y: 179, endPoint x: 976, endPoint y: 174, distance: 142.6
click at [976, 174] on div "Nagy __________ emberről van szó, de túlzottan magabiztos." at bounding box center [580, 214] width 979 height 94
click at [965, 146] on div at bounding box center [965, 146] width 0 height 0
click at [988, 200] on div "Nagy __________ emberről van szó, de túlzottan magabiztos." at bounding box center [580, 214] width 979 height 94
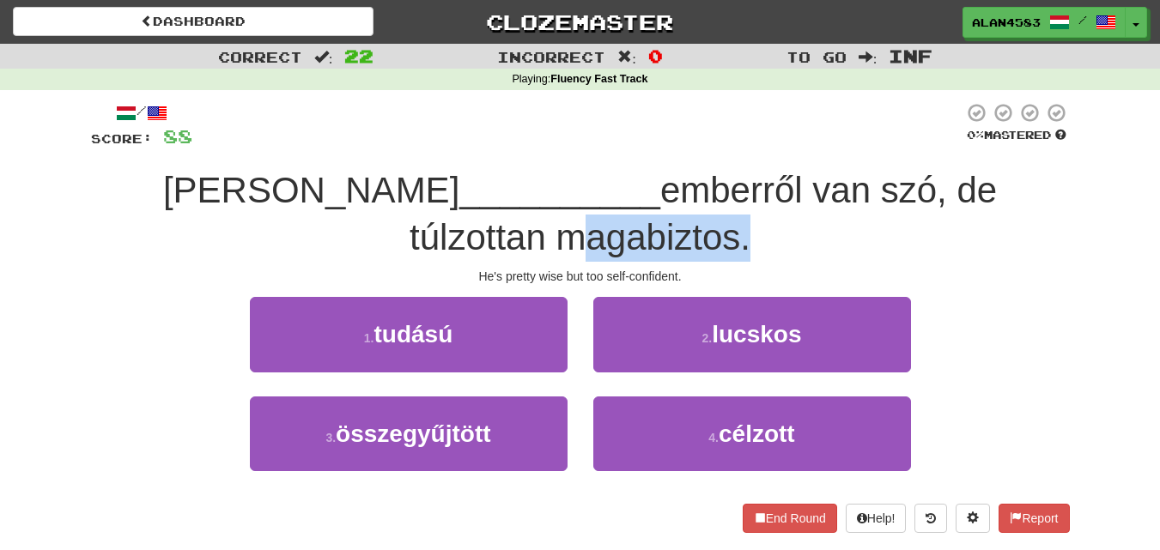
drag, startPoint x: 667, startPoint y: 232, endPoint x: 485, endPoint y: 236, distance: 182.1
click at [485, 236] on span "emberről van szó, de túlzottan magabiztos." at bounding box center [703, 214] width 587 height 88
click at [474, 193] on div at bounding box center [474, 193] width 0 height 0
click at [778, 216] on div "Nagy __________ emberről van szó, de túlzottan magabiztos." at bounding box center [580, 214] width 979 height 94
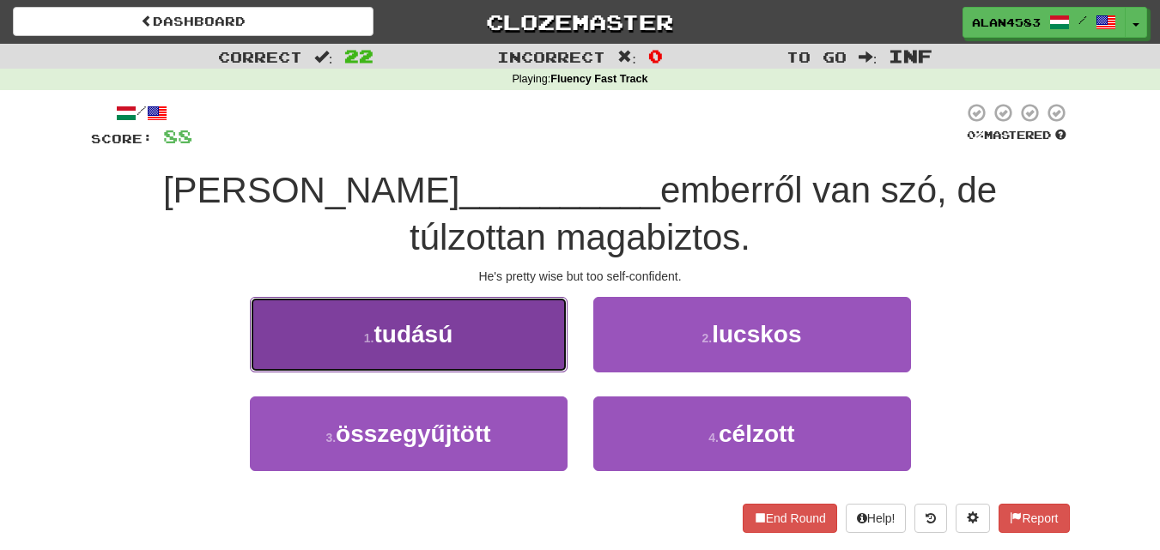
click at [380, 320] on button "1 . tudású" at bounding box center [409, 334] width 318 height 75
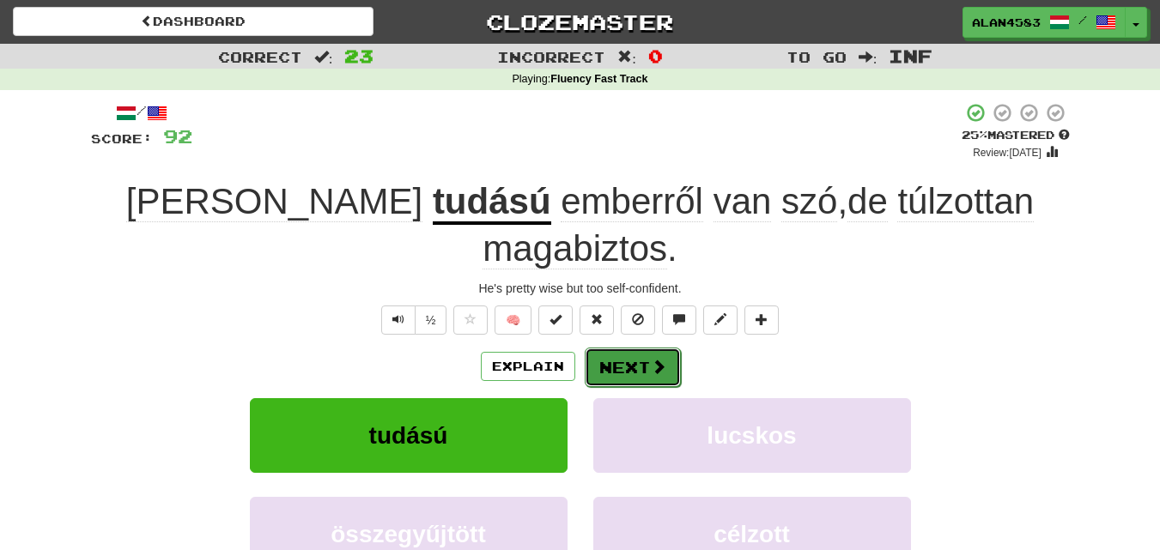
click at [626, 348] on button "Next" at bounding box center [633, 367] width 96 height 39
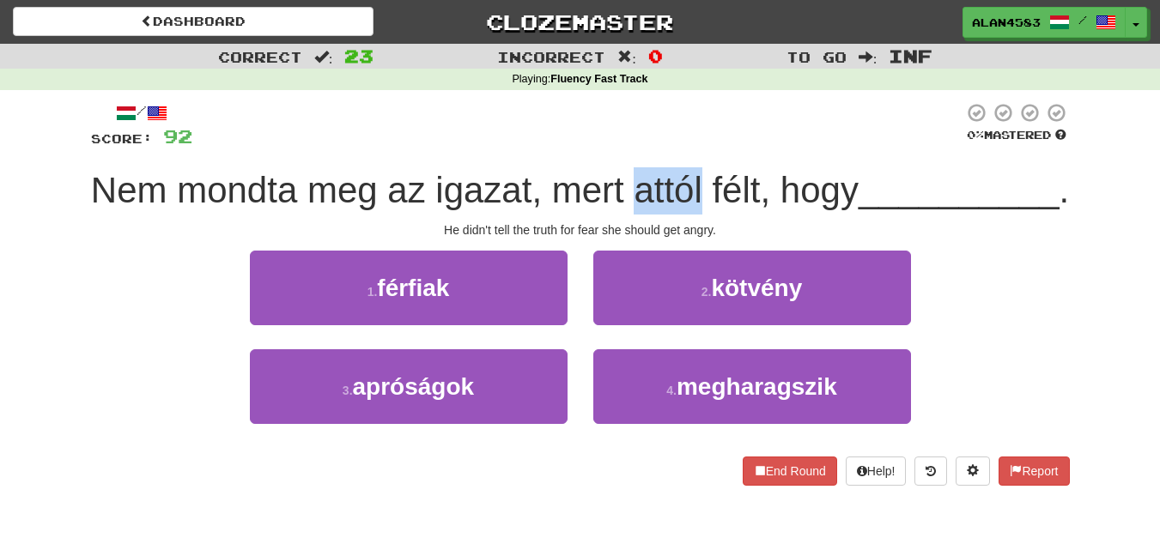
drag, startPoint x: 806, startPoint y: 177, endPoint x: 741, endPoint y: 178, distance: 65.3
click at [741, 178] on span "Nem mondta meg az igazat, mert attól félt, hogy" at bounding box center [475, 190] width 768 height 40
click at [730, 146] on div at bounding box center [730, 146] width 0 height 0
click at [616, 191] on span "Nem mondta meg az igazat, mert attól félt, hogy" at bounding box center [475, 190] width 768 height 40
drag, startPoint x: 817, startPoint y: 179, endPoint x: 866, endPoint y: 173, distance: 50.2
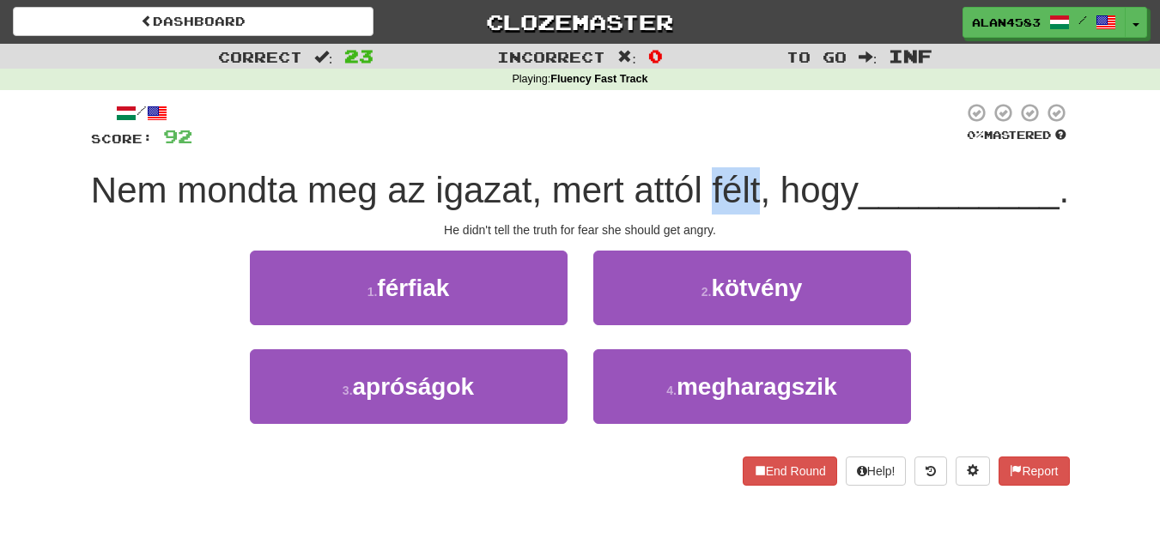
click at [859, 173] on span "Nem mondta meg az igazat, mert attól félt, hogy" at bounding box center [475, 190] width 768 height 40
click at [855, 146] on div at bounding box center [855, 146] width 0 height 0
click at [899, 148] on div at bounding box center [577, 125] width 771 height 47
drag, startPoint x: 538, startPoint y: 185, endPoint x: 635, endPoint y: 177, distance: 97.3
click at [635, 177] on span "Nem mondta meg az igazat, mert attól félt, hogy" at bounding box center [475, 190] width 768 height 40
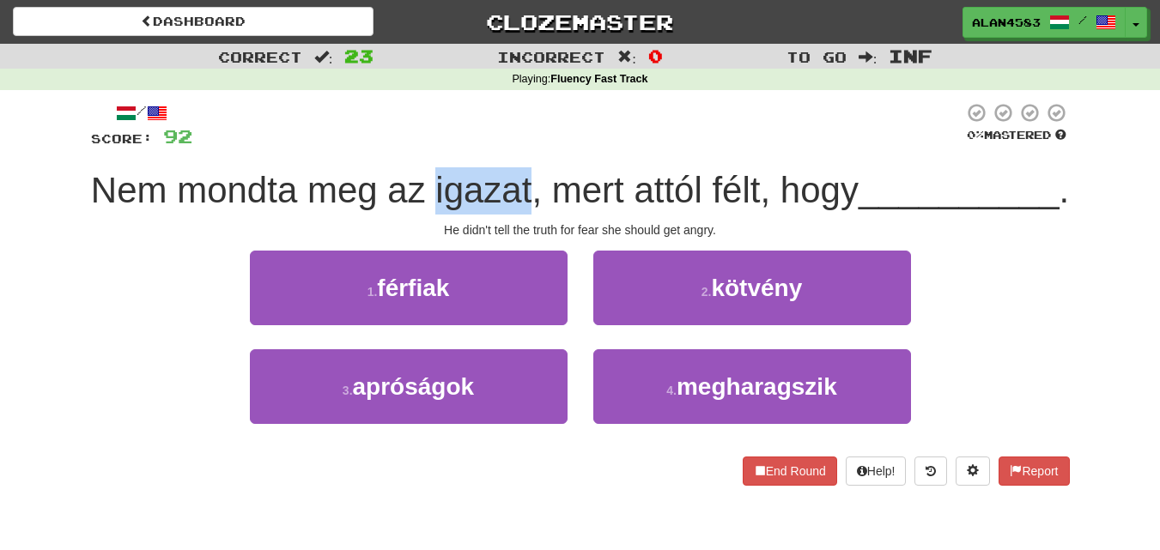
click at [623, 146] on div at bounding box center [623, 146] width 0 height 0
click at [667, 148] on div at bounding box center [577, 125] width 771 height 47
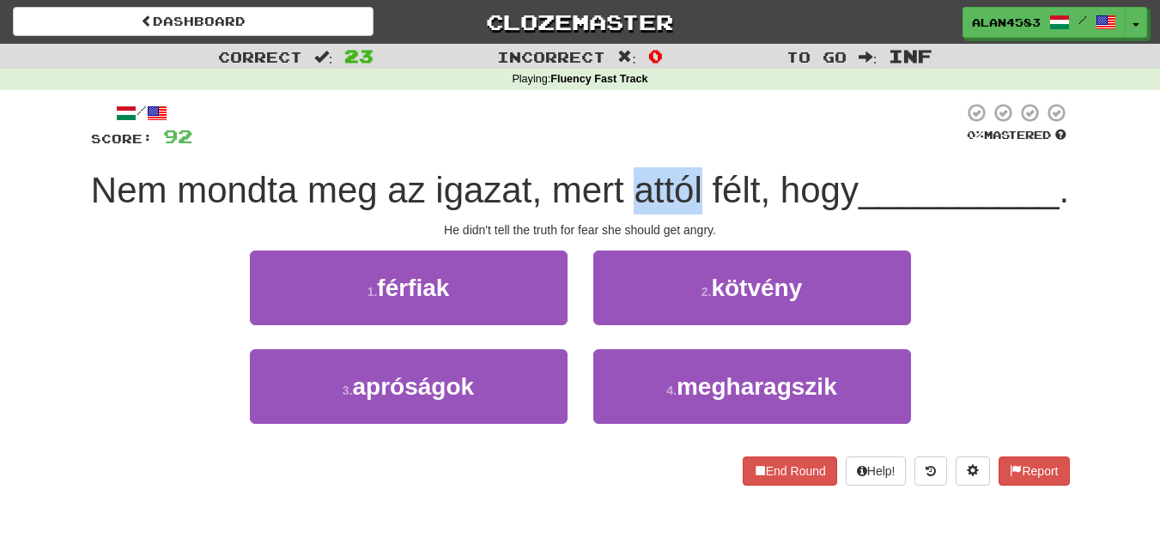
drag, startPoint x: 743, startPoint y: 186, endPoint x: 810, endPoint y: 173, distance: 68.2
click at [810, 173] on span "Nem mondta meg az igazat, mert attól félt, hogy" at bounding box center [475, 190] width 768 height 40
click at [799, 146] on div at bounding box center [799, 146] width 0 height 0
click at [837, 145] on div at bounding box center [577, 125] width 771 height 47
drag, startPoint x: 818, startPoint y: 179, endPoint x: 866, endPoint y: 169, distance: 49.0
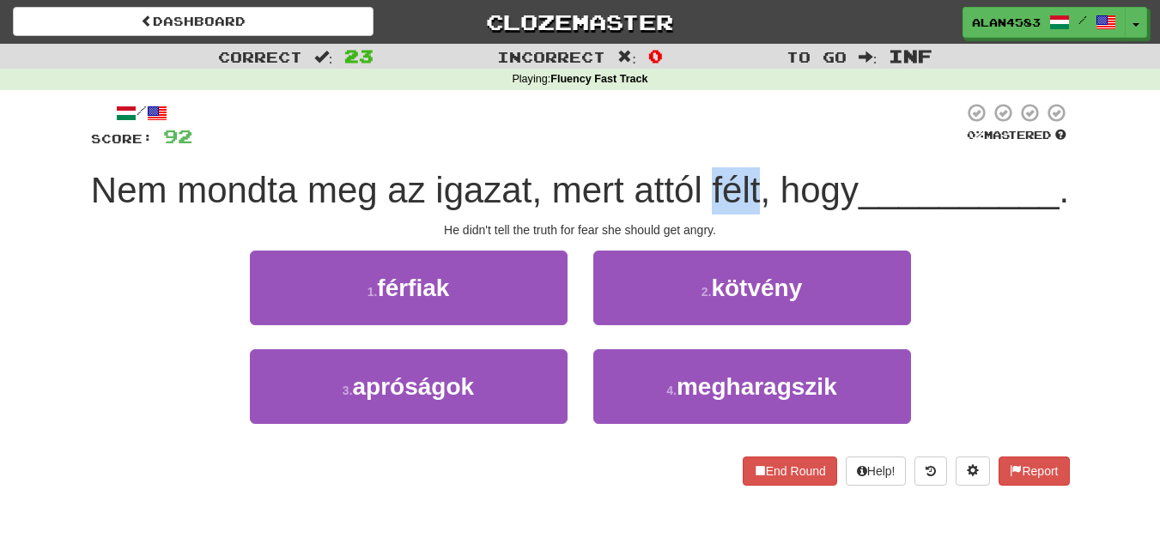
click at [866, 169] on div "Nem mondta meg az igazat, mert attól félt, hogy __________ ." at bounding box center [580, 190] width 979 height 47
click at [855, 146] on div at bounding box center [855, 146] width 0 height 0
click at [892, 154] on div "/ Score: 92 0 % Mastered Nem mondta meg az igazat, mert attól félt, hogy ______…" at bounding box center [580, 294] width 979 height 384
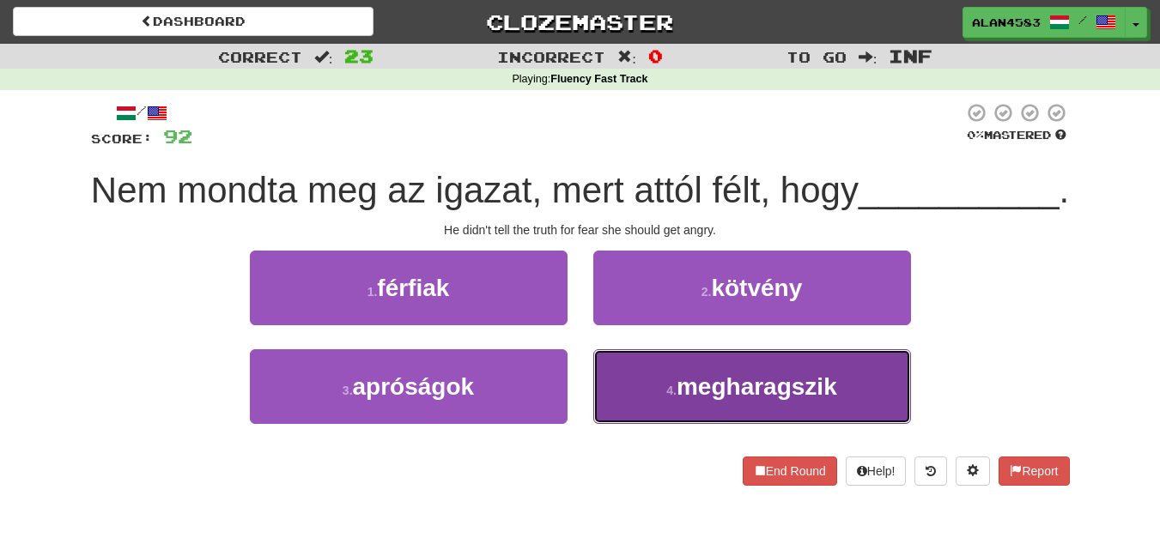
click at [876, 421] on button "4 . megharagszik" at bounding box center [752, 386] width 318 height 75
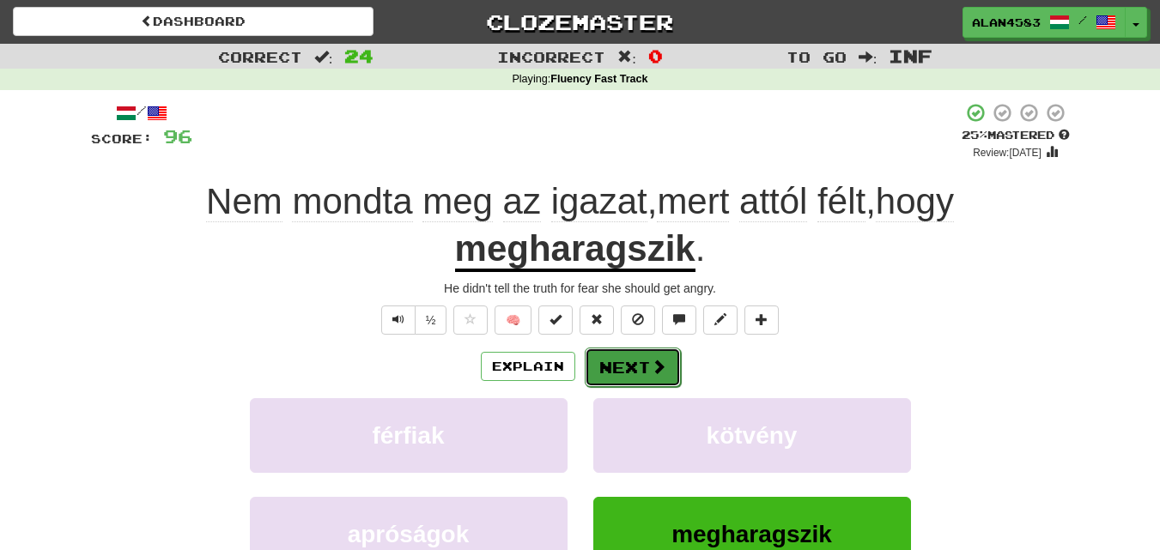
click at [620, 370] on button "Next" at bounding box center [633, 367] width 96 height 39
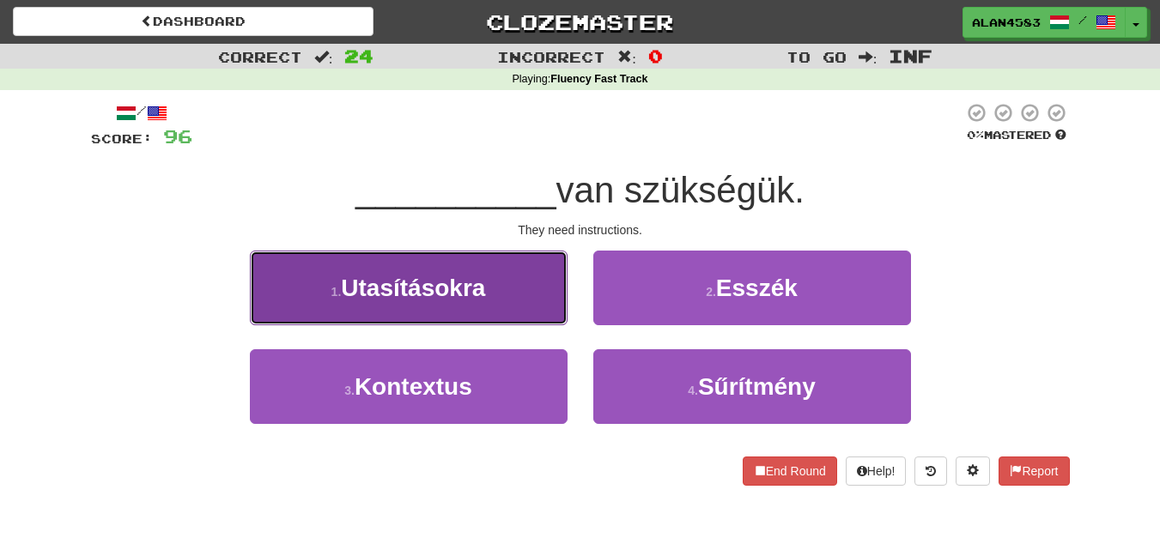
click at [544, 317] on button "1 . Utasításokra" at bounding box center [409, 288] width 318 height 75
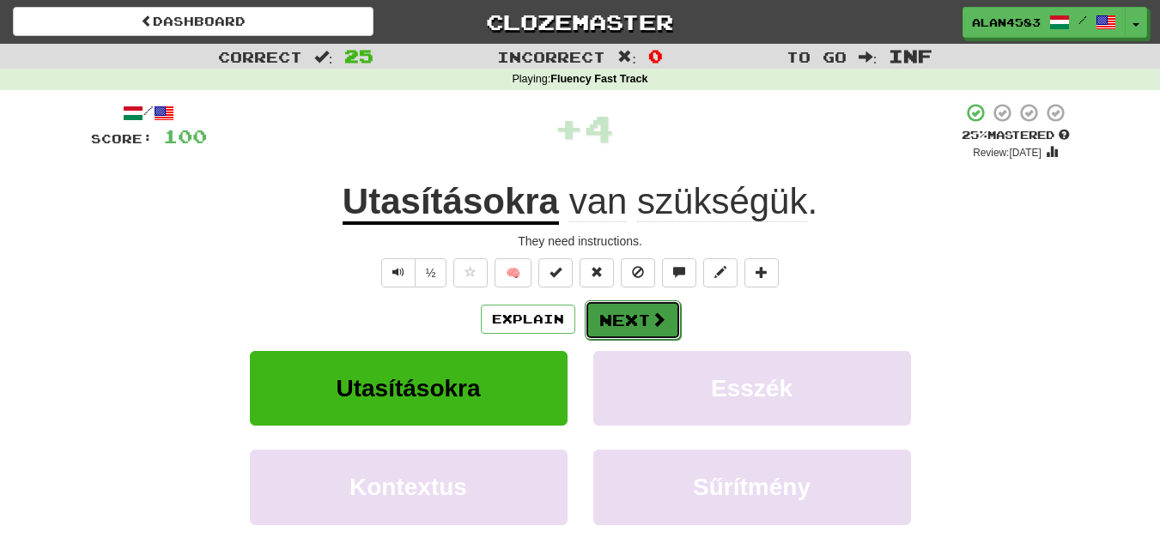
click at [617, 308] on button "Next" at bounding box center [633, 320] width 96 height 39
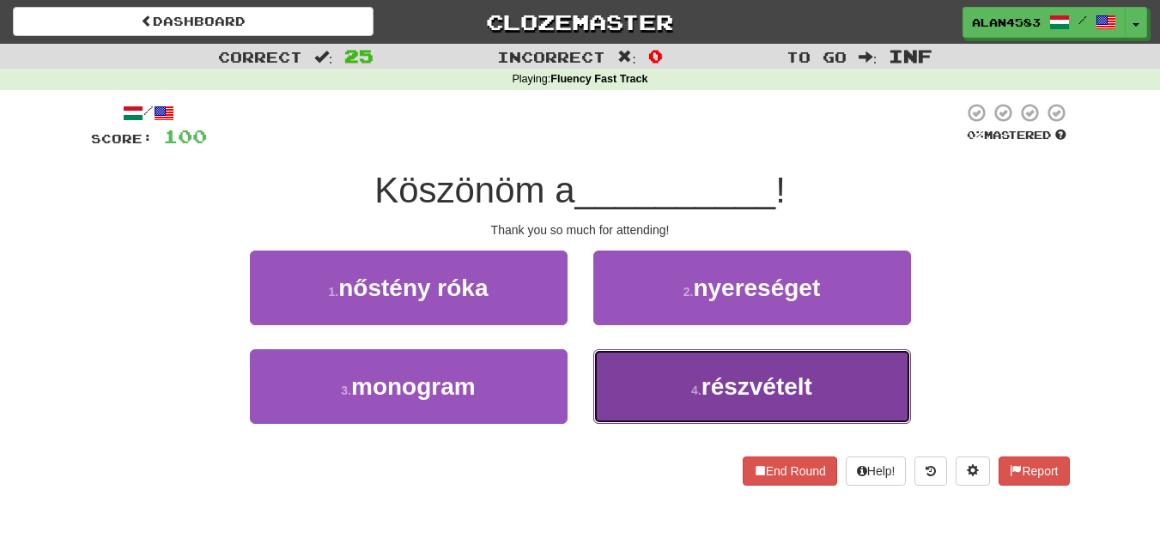
click at [733, 375] on span "részvételt" at bounding box center [757, 387] width 111 height 27
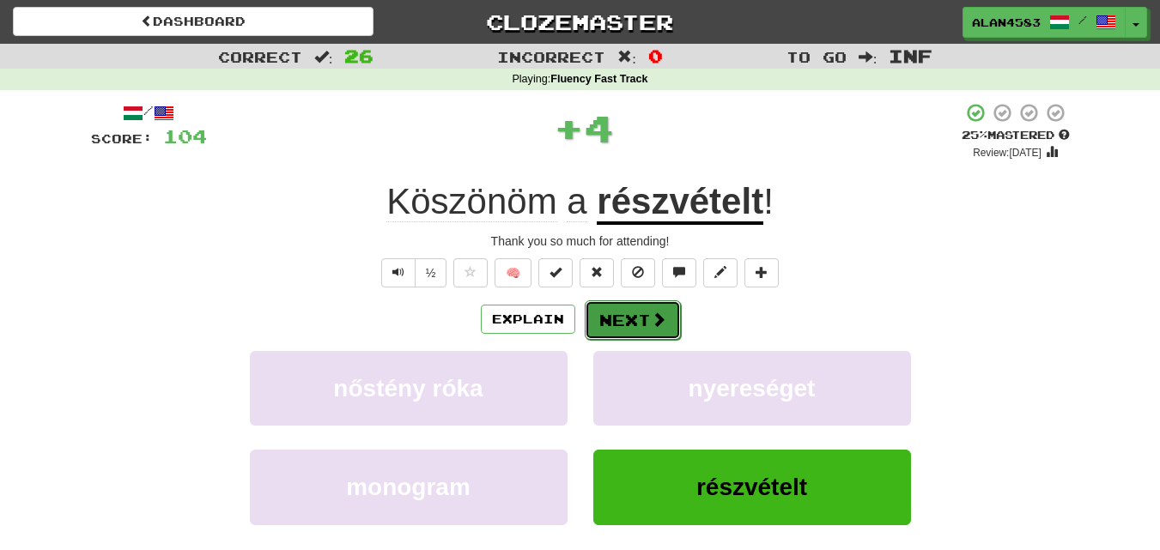
click at [640, 319] on button "Next" at bounding box center [633, 320] width 96 height 39
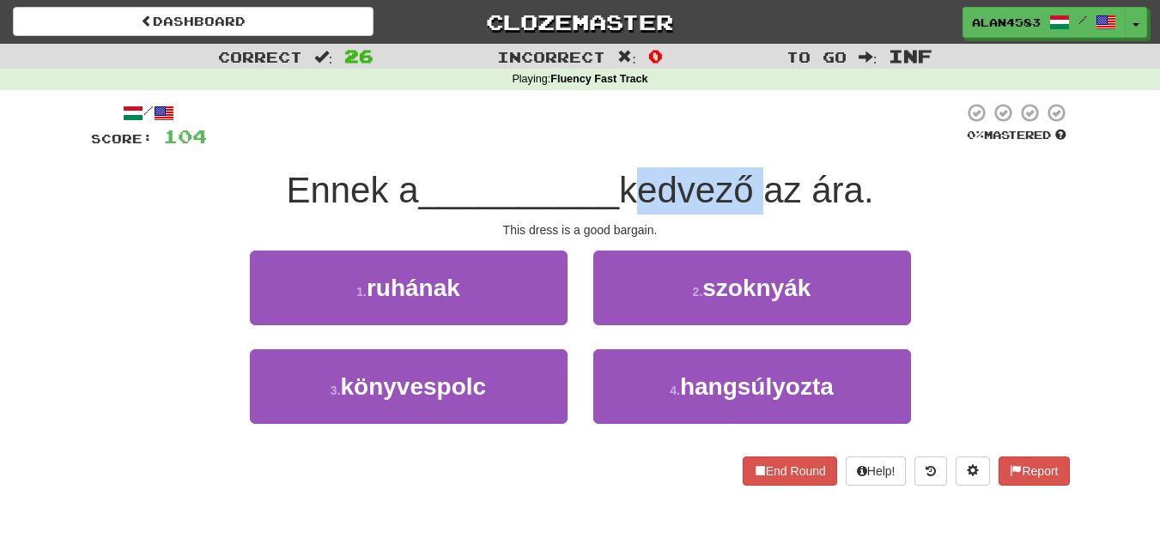
drag, startPoint x: 630, startPoint y: 190, endPoint x: 768, endPoint y: 182, distance: 137.6
click at [768, 182] on span "kedvező az ára." at bounding box center [746, 190] width 255 height 40
click at [756, 146] on div at bounding box center [756, 146] width 0 height 0
click at [793, 153] on div "/ Score: 104 0 % Mastered Ennek a __________ kedvező az ára. This dress is a go…" at bounding box center [580, 294] width 979 height 384
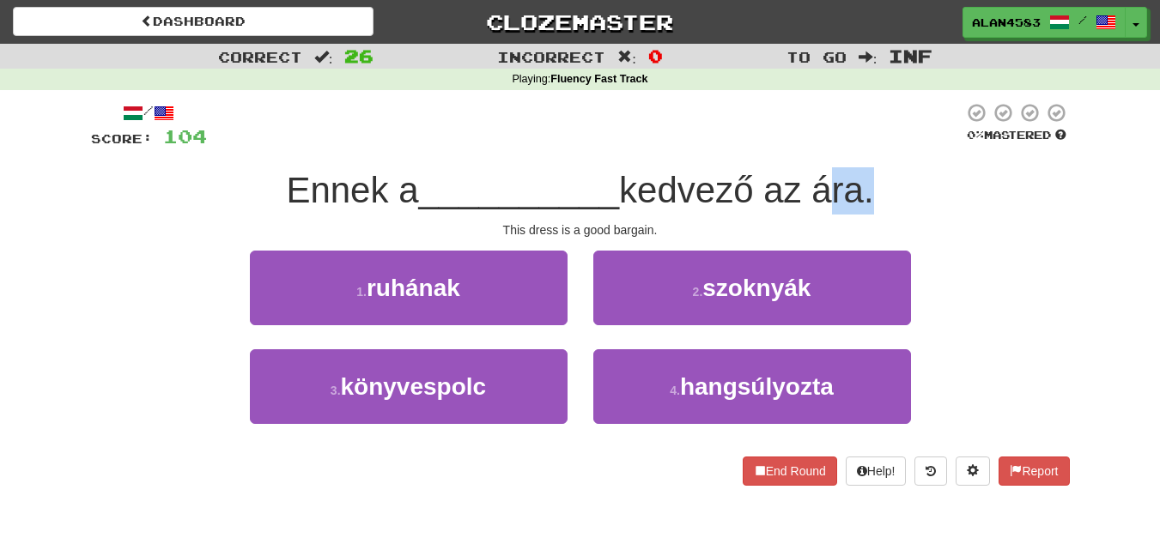
drag, startPoint x: 823, startPoint y: 183, endPoint x: 868, endPoint y: 176, distance: 46.0
click at [868, 176] on span "kedvező az ára." at bounding box center [746, 190] width 255 height 40
click at [857, 146] on div at bounding box center [857, 146] width 0 height 0
click at [890, 146] on div at bounding box center [585, 125] width 756 height 47
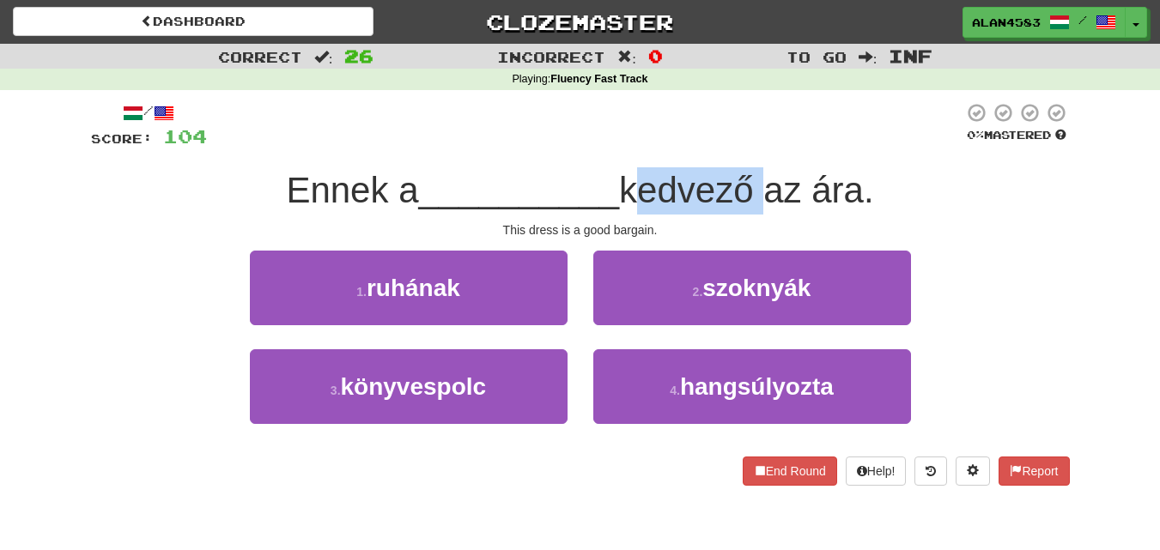
drag, startPoint x: 762, startPoint y: 182, endPoint x: 631, endPoint y: 180, distance: 130.5
click at [631, 180] on span "kedvező az ára." at bounding box center [746, 190] width 255 height 40
click at [620, 146] on div at bounding box center [620, 146] width 0 height 0
click at [530, 191] on span "__________" at bounding box center [519, 190] width 201 height 40
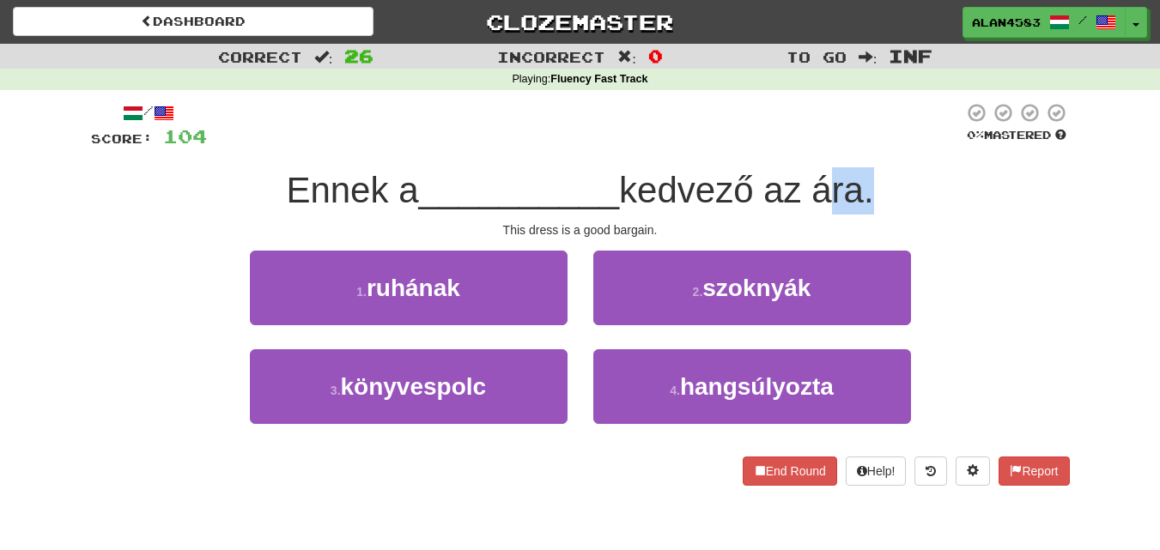
drag, startPoint x: 821, startPoint y: 177, endPoint x: 872, endPoint y: 172, distance: 51.8
click at [872, 172] on span "kedvező az ára." at bounding box center [746, 190] width 255 height 40
click at [861, 146] on div at bounding box center [861, 146] width 0 height 0
click at [914, 159] on div "/ Score: 104 0 % Mastered Ennek a __________ kedvező az ára. This dress is a go…" at bounding box center [580, 294] width 979 height 384
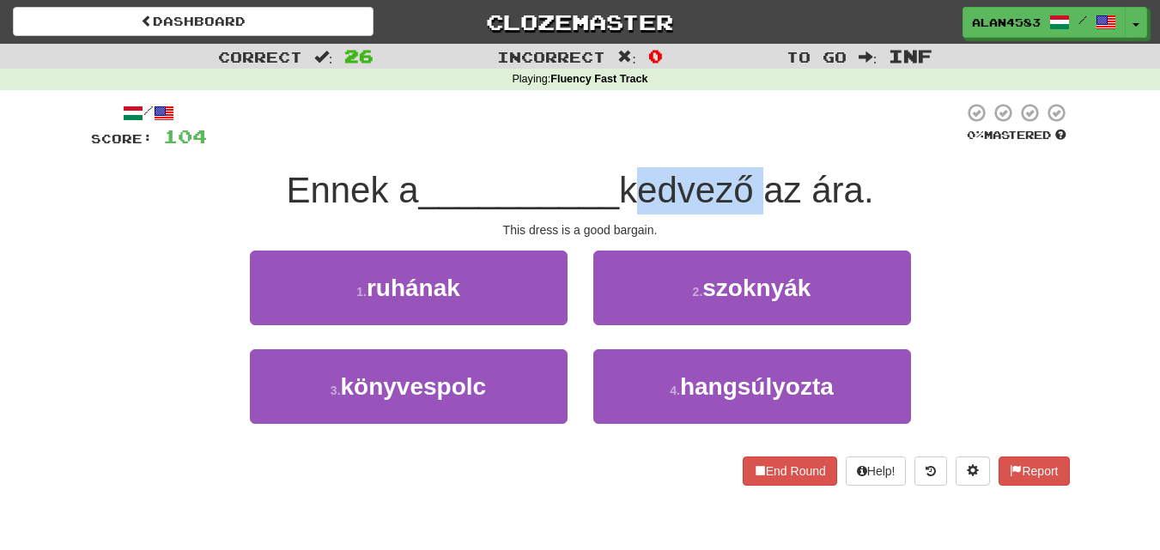
drag, startPoint x: 767, startPoint y: 175, endPoint x: 628, endPoint y: 191, distance: 140.0
click at [628, 191] on span "kedvező az ára." at bounding box center [746, 190] width 255 height 40
click at [617, 211] on div at bounding box center [617, 211] width 0 height 0
click at [502, 227] on div "This dress is a good bargain." at bounding box center [580, 230] width 979 height 17
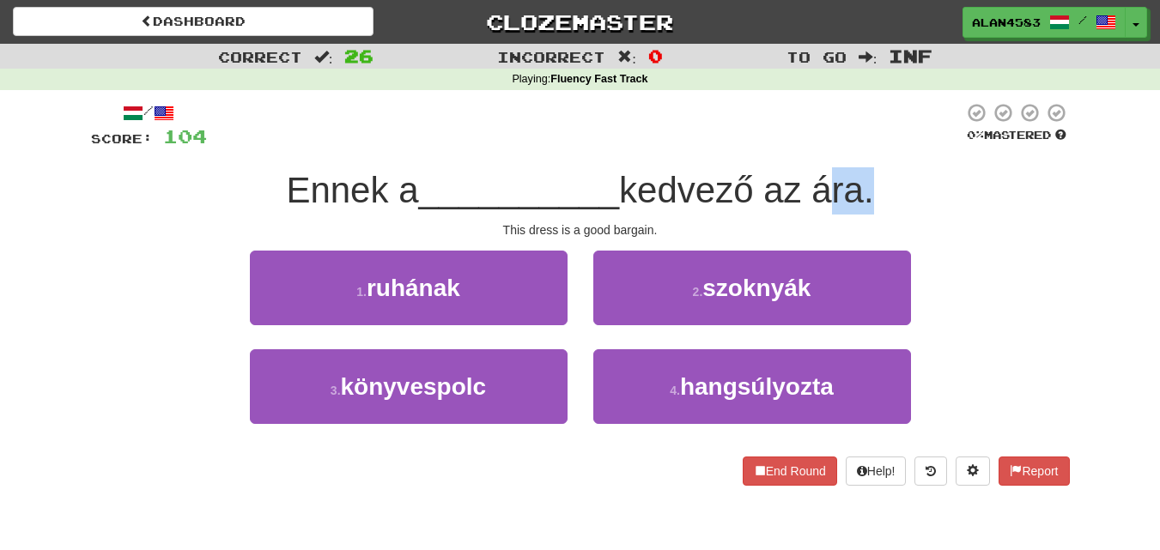
drag, startPoint x: 825, startPoint y: 182, endPoint x: 872, endPoint y: 179, distance: 47.3
click at [872, 179] on span "kedvező az ára." at bounding box center [746, 190] width 255 height 40
click at [861, 146] on div at bounding box center [861, 146] width 0 height 0
click at [937, 170] on div "Ennek a __________ kedvező az ára." at bounding box center [580, 190] width 979 height 47
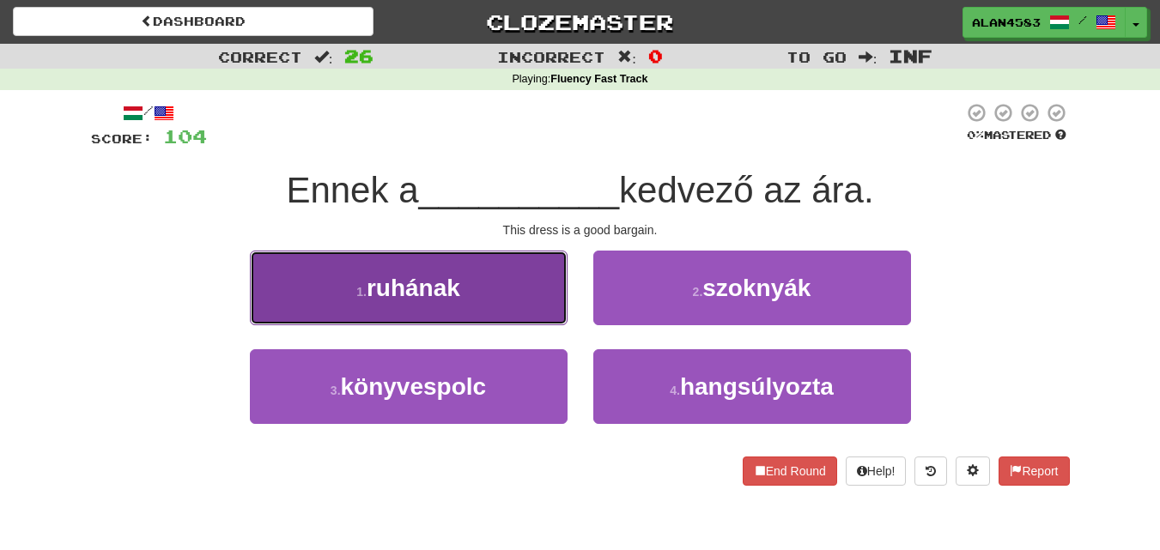
click at [535, 302] on button "1 . ruhának" at bounding box center [409, 288] width 318 height 75
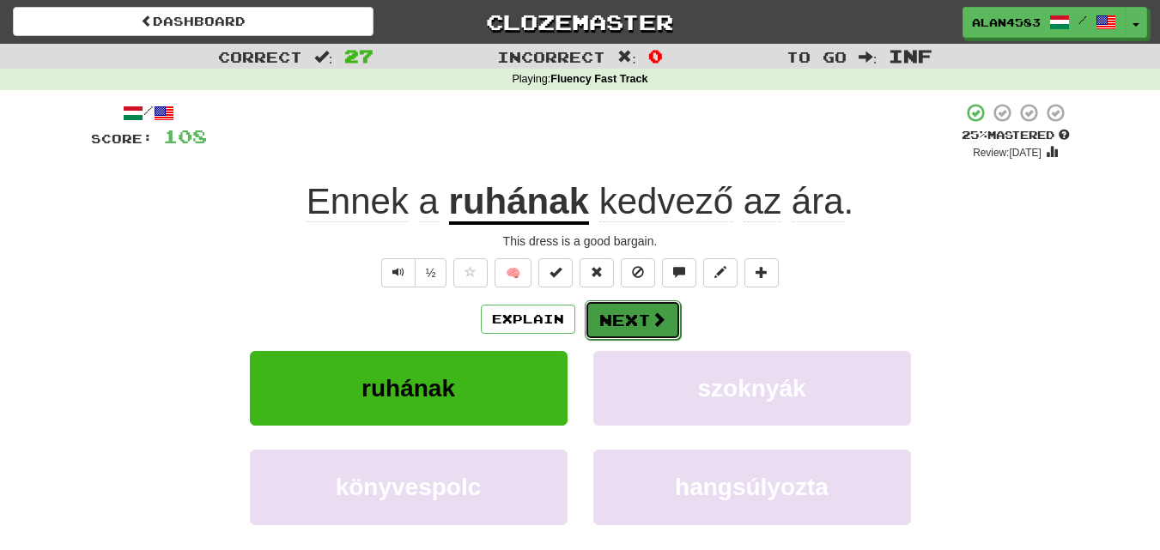
click at [606, 306] on button "Next" at bounding box center [633, 320] width 96 height 39
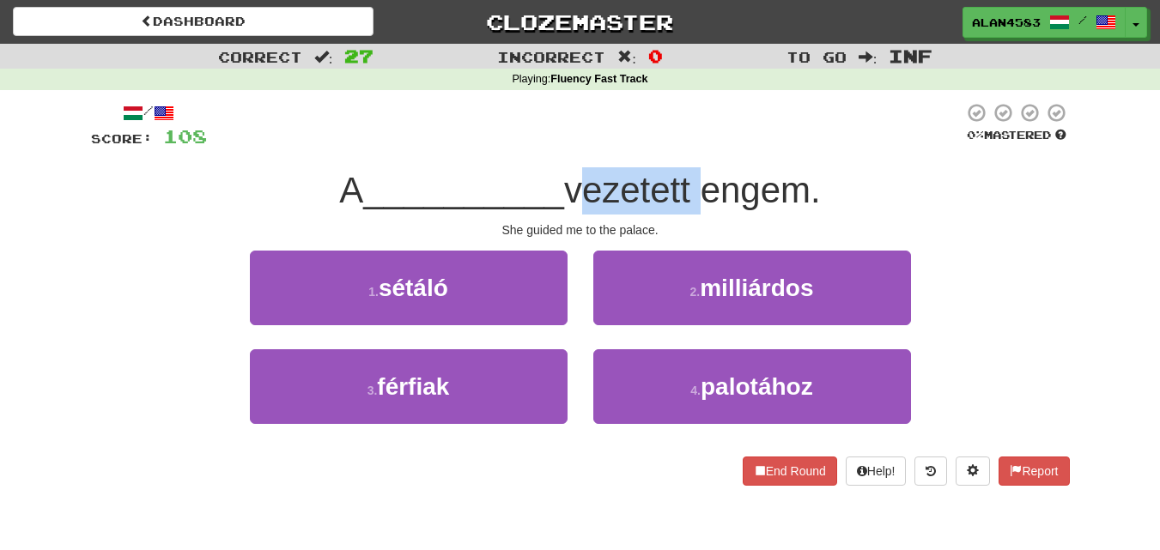
drag, startPoint x: 576, startPoint y: 193, endPoint x: 702, endPoint y: 182, distance: 125.9
click at [702, 182] on span "vezetett engem." at bounding box center [692, 190] width 257 height 40
click at [690, 146] on div at bounding box center [690, 146] width 0 height 0
click at [724, 158] on div "/ Score: 108 0 % Mastered A __________ vezetett engem. She guided me to the pal…" at bounding box center [580, 294] width 979 height 384
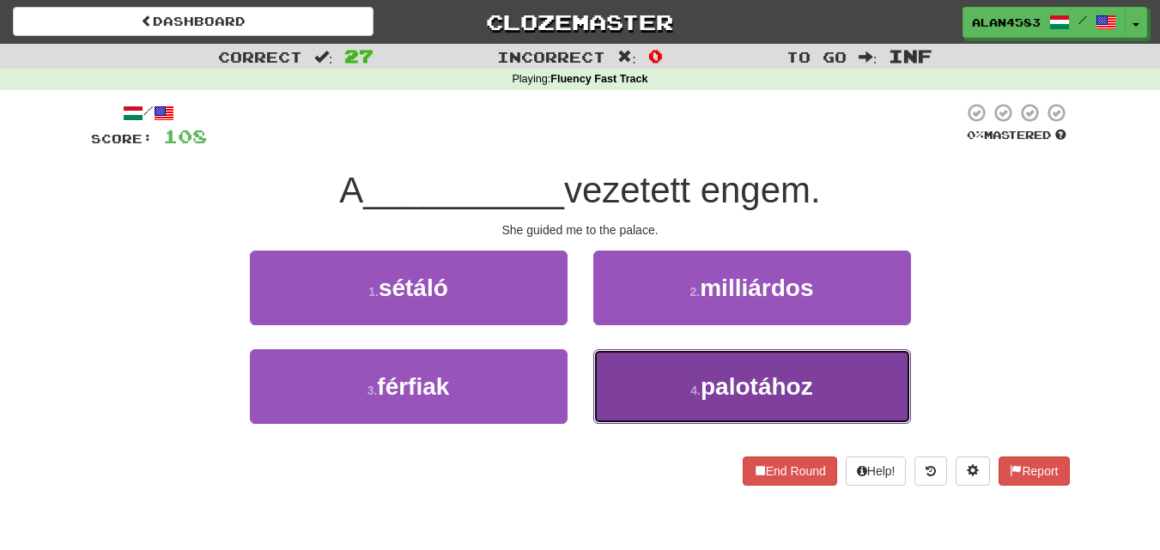
click at [863, 400] on button "4 . palotához" at bounding box center [752, 386] width 318 height 75
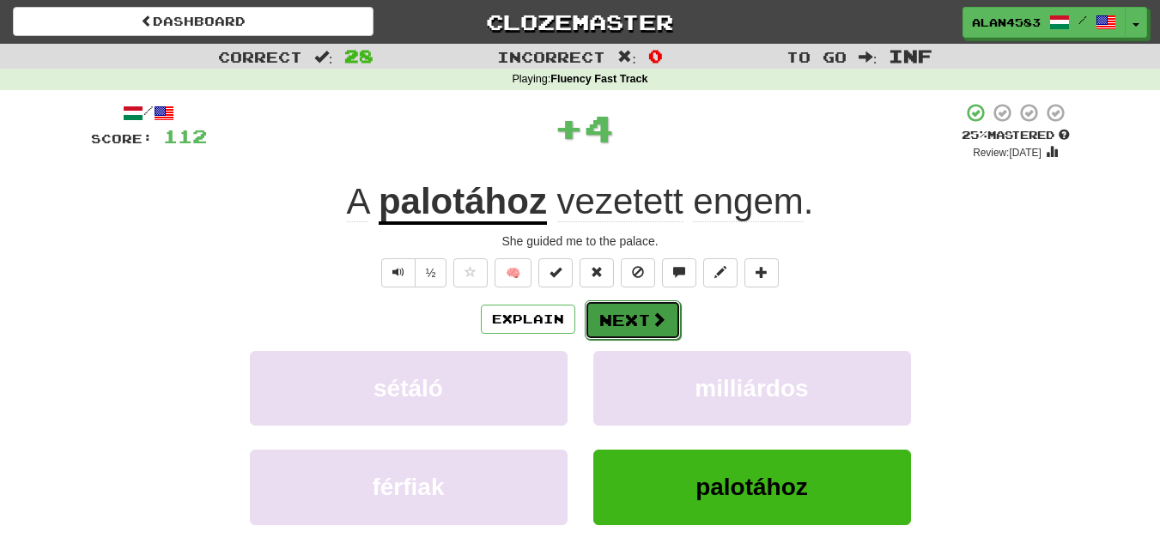
click at [622, 315] on button "Next" at bounding box center [633, 320] width 96 height 39
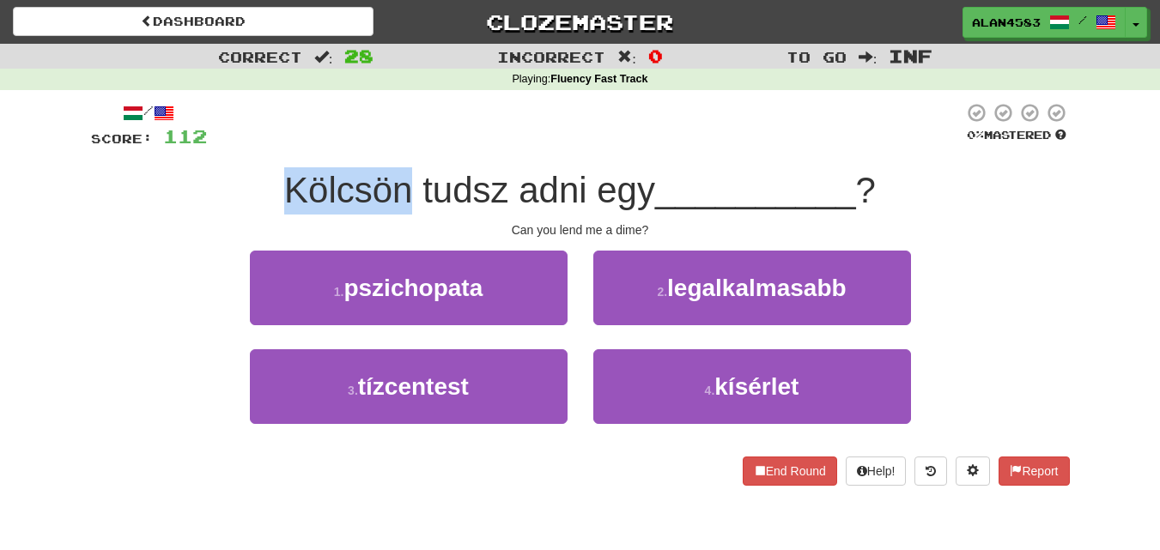
drag, startPoint x: 410, startPoint y: 186, endPoint x: 251, endPoint y: 186, distance: 159.7
click at [251, 186] on div "Kölcsön tudsz adni egy __________ ?" at bounding box center [580, 190] width 979 height 47
click at [240, 146] on div at bounding box center [240, 146] width 0 height 0
click at [186, 194] on div "Kölcsön tudsz adni egy __________ ?" at bounding box center [580, 190] width 979 height 47
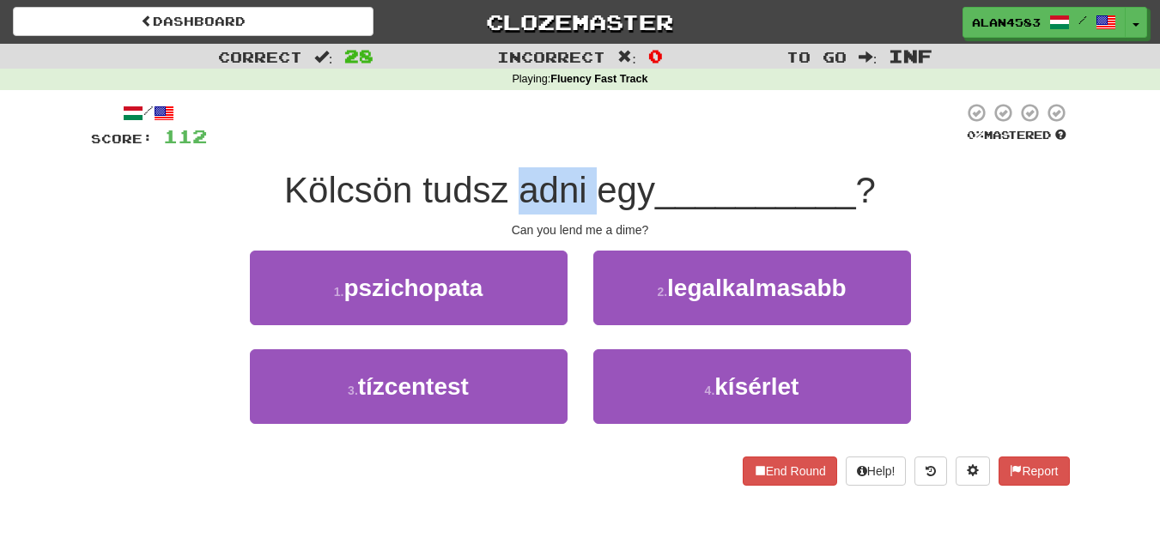
drag, startPoint x: 514, startPoint y: 182, endPoint x: 587, endPoint y: 179, distance: 73.1
click at [587, 179] on span "Kölcsön tudsz adni egy" at bounding box center [469, 190] width 371 height 40
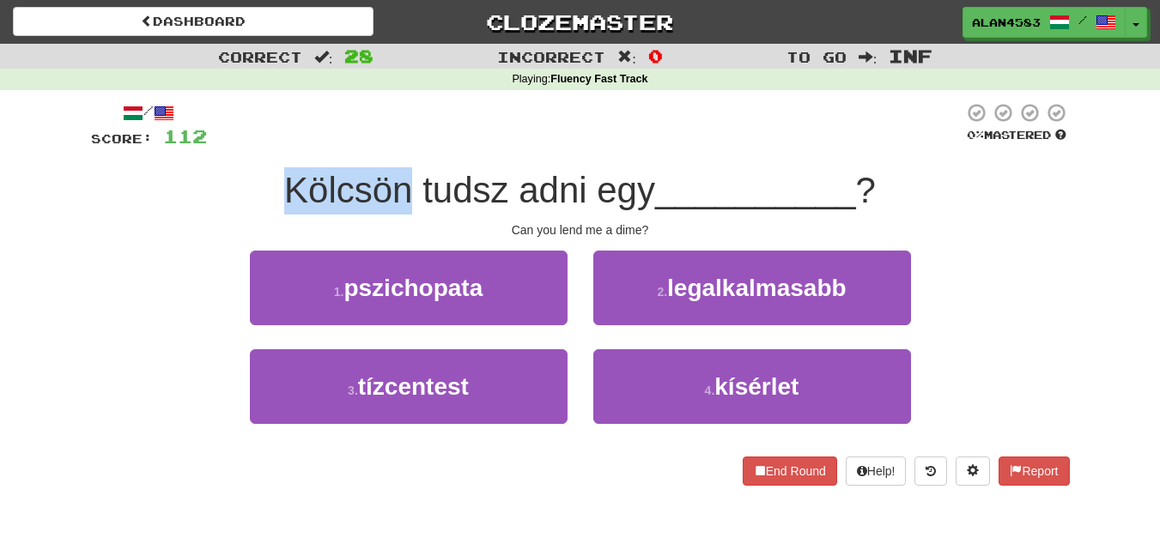
drag, startPoint x: 406, startPoint y: 189, endPoint x: 247, endPoint y: 183, distance: 159.0
click at [247, 183] on div "Kölcsön tudsz adni egy __________ ?" at bounding box center [580, 190] width 979 height 47
click at [236, 146] on div at bounding box center [236, 146] width 0 height 0
click at [479, 146] on div at bounding box center [585, 125] width 756 height 47
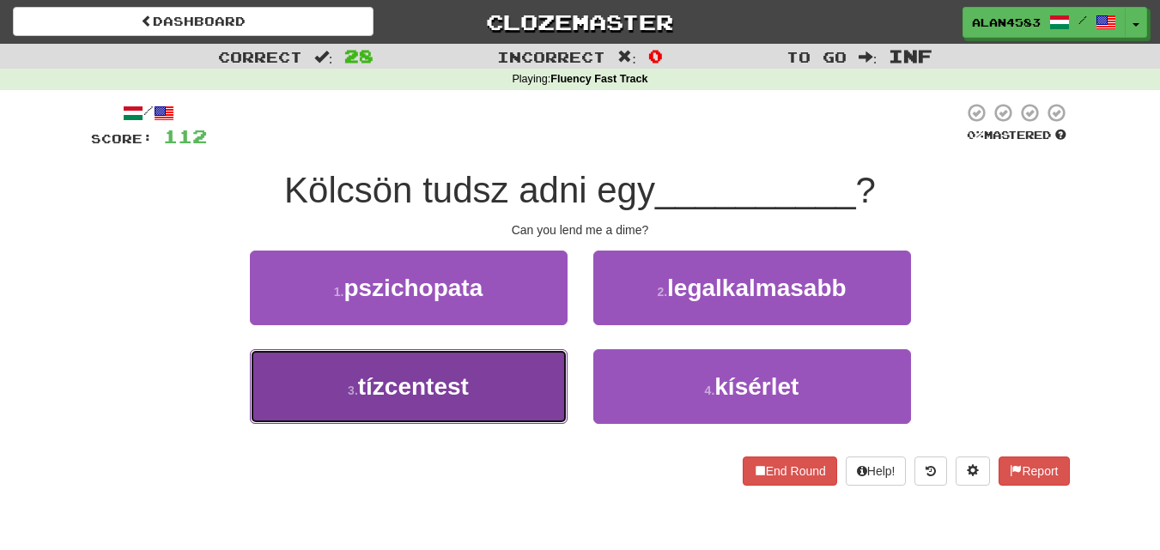
click at [534, 370] on button "3 . tízcentest" at bounding box center [409, 386] width 318 height 75
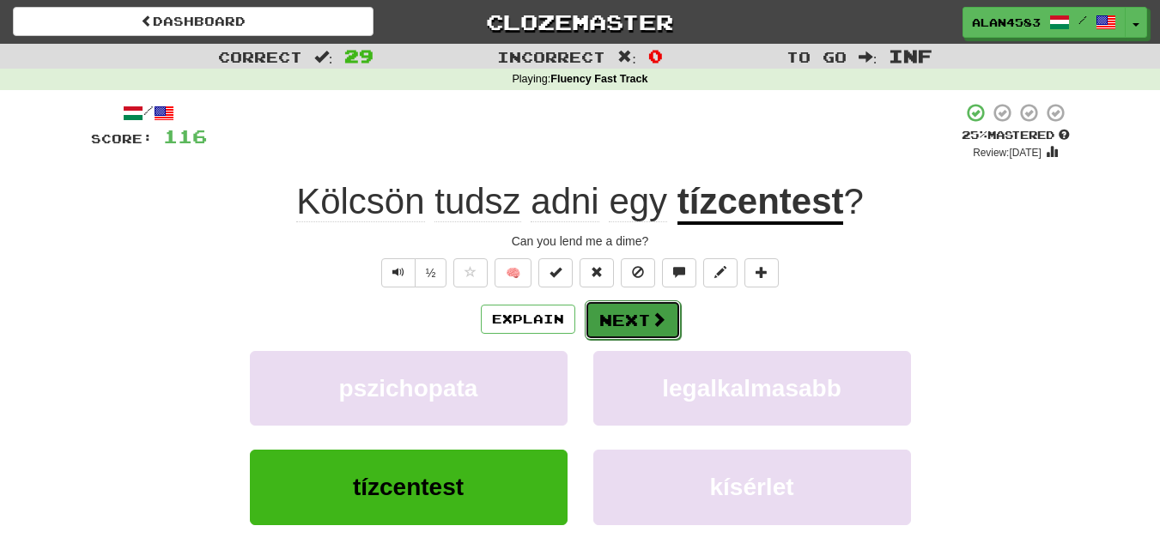
click at [635, 315] on button "Next" at bounding box center [633, 320] width 96 height 39
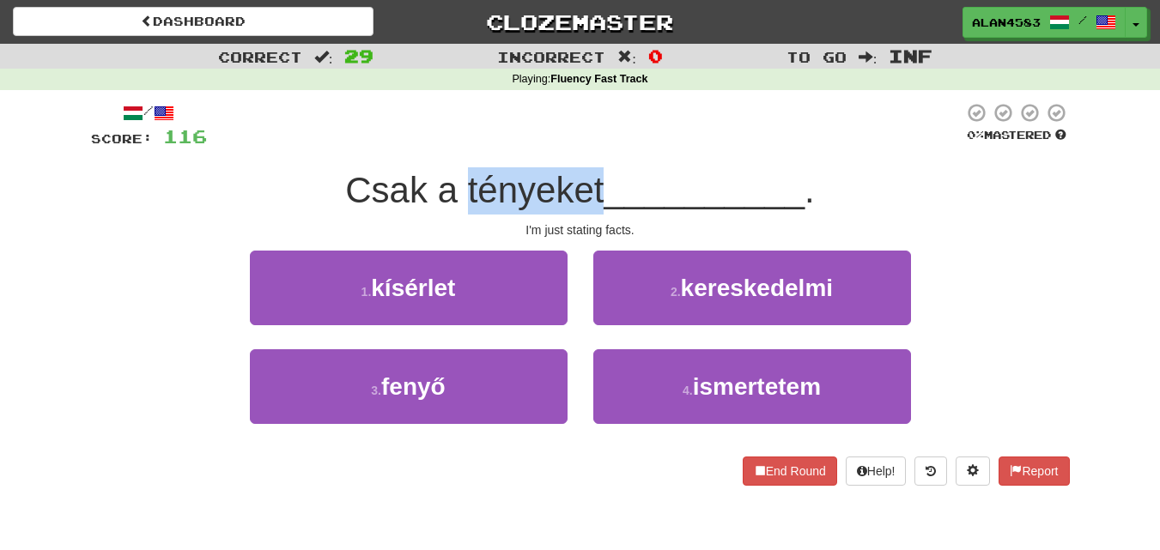
drag, startPoint x: 599, startPoint y: 191, endPoint x: 462, endPoint y: 202, distance: 137.8
click at [462, 202] on span "Csak a tényeket" at bounding box center [474, 190] width 258 height 40
click at [451, 211] on div at bounding box center [451, 211] width 0 height 0
click at [692, 194] on span "__________" at bounding box center [704, 190] width 201 height 40
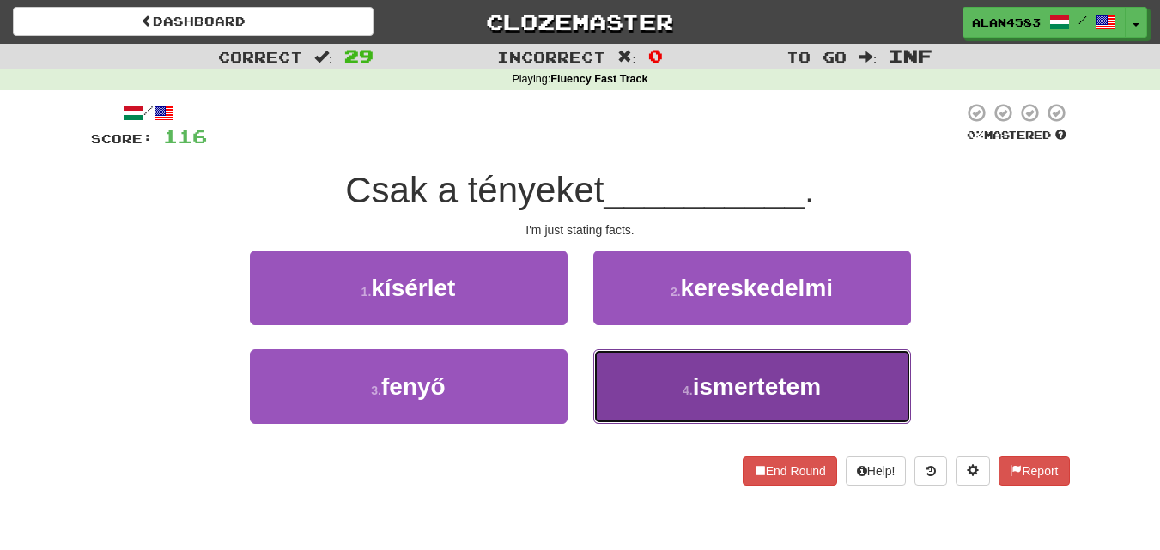
click at [733, 374] on span "ismertetem" at bounding box center [757, 387] width 128 height 27
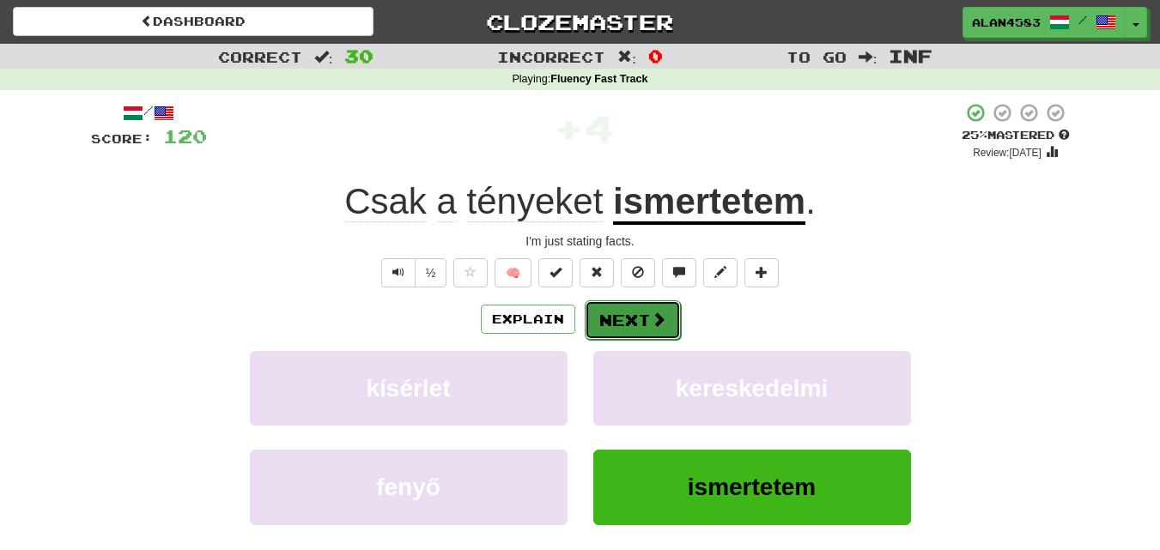
click at [647, 319] on button "Next" at bounding box center [633, 320] width 96 height 39
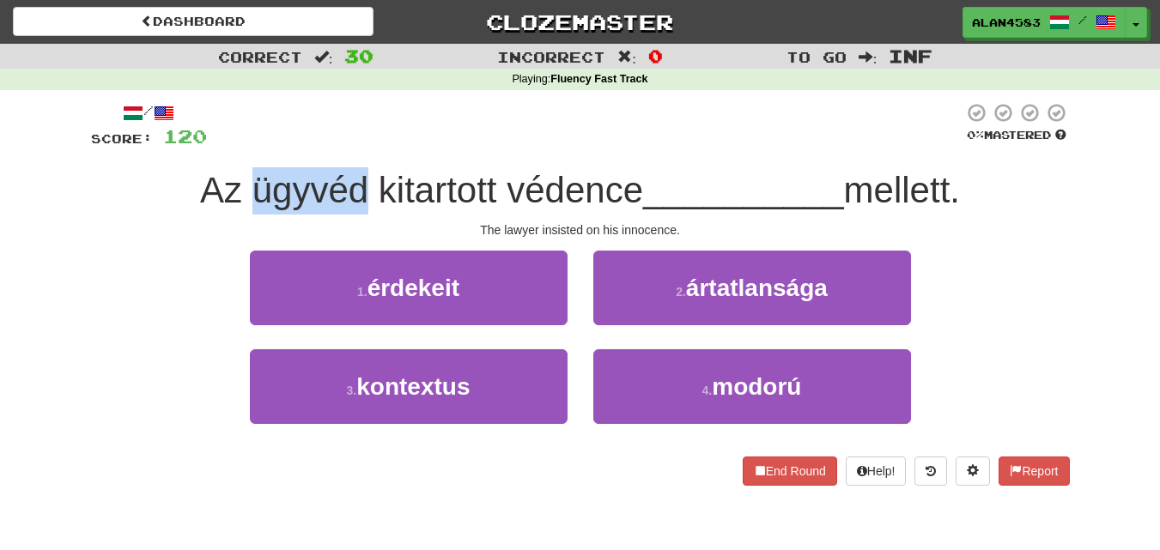
drag, startPoint x: 360, startPoint y: 185, endPoint x: 248, endPoint y: 185, distance: 111.6
click at [248, 185] on span "Az ügyvéd kitartott védence" at bounding box center [421, 190] width 443 height 40
click at [237, 146] on div at bounding box center [237, 146] width 0 height 0
click at [349, 135] on div at bounding box center [585, 125] width 756 height 47
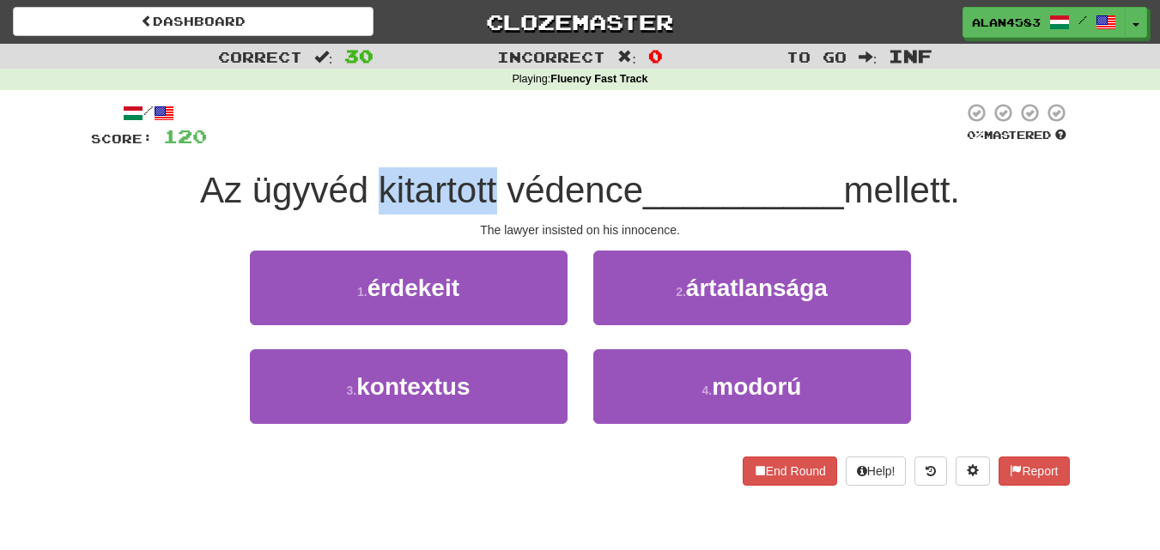
drag, startPoint x: 368, startPoint y: 184, endPoint x: 487, endPoint y: 181, distance: 119.4
click at [487, 181] on span "Az ügyvéd kitartott védence" at bounding box center [421, 190] width 443 height 40
click at [476, 146] on div at bounding box center [476, 146] width 0 height 0
click at [510, 146] on div at bounding box center [585, 125] width 756 height 47
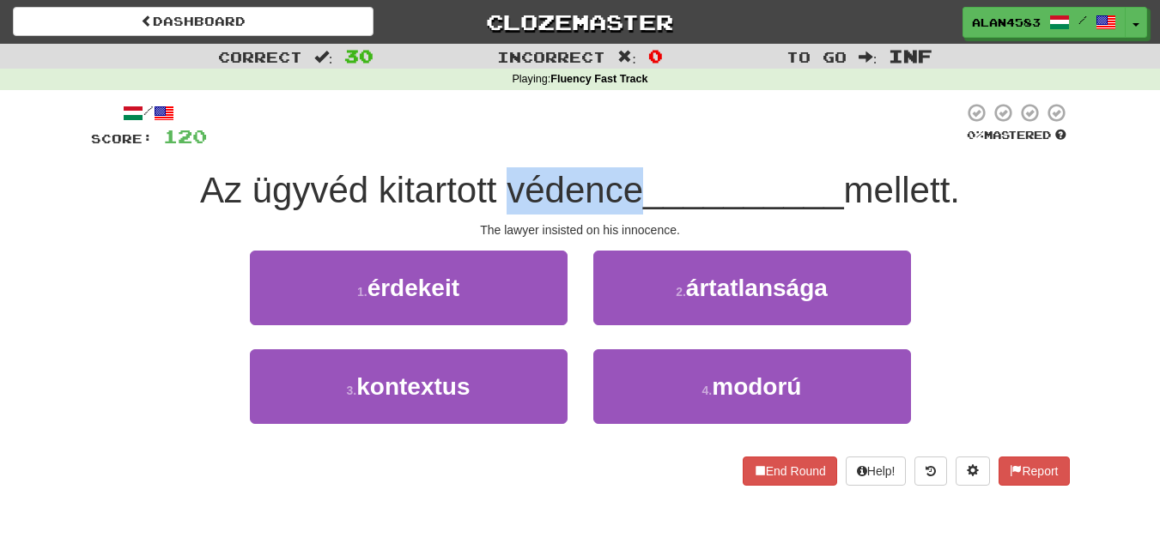
drag, startPoint x: 500, startPoint y: 179, endPoint x: 631, endPoint y: 173, distance: 131.5
click at [631, 173] on span "Az ügyvéd kitartott védence" at bounding box center [421, 190] width 443 height 40
click at [620, 146] on div at bounding box center [620, 146] width 0 height 0
click at [665, 150] on div "/ Score: 120 0 % Mastered Az ügyvéd kitartott védence __________ mellett. The l…" at bounding box center [580, 294] width 979 height 384
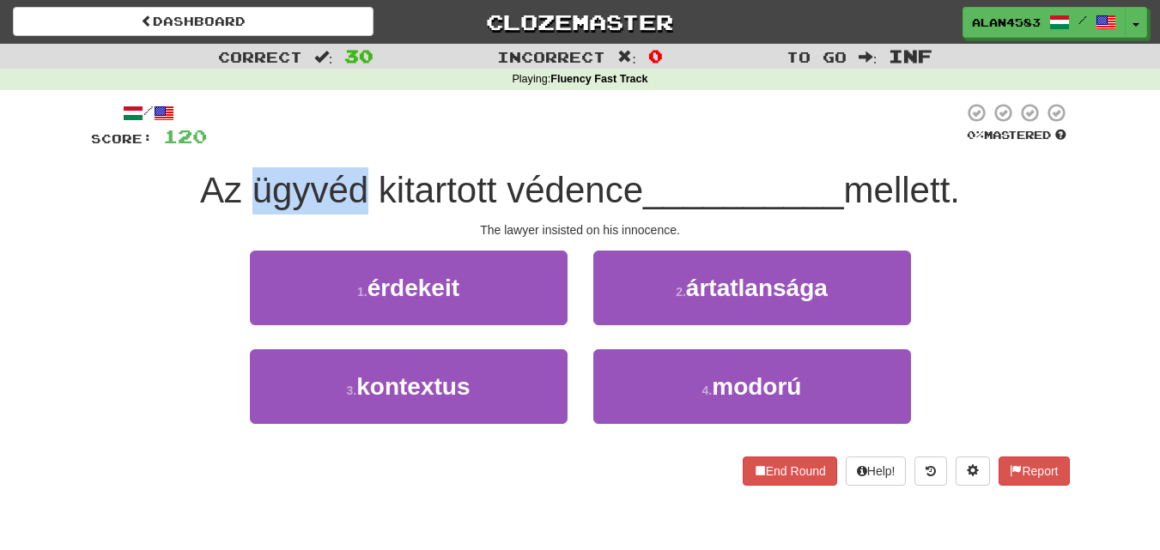
drag, startPoint x: 358, startPoint y: 181, endPoint x: 240, endPoint y: 182, distance: 117.6
click at [240, 182] on span "Az ügyvéd kitartott védence" at bounding box center [421, 190] width 443 height 40
click at [229, 146] on div at bounding box center [229, 146] width 0 height 0
click at [370, 133] on div at bounding box center [585, 125] width 756 height 47
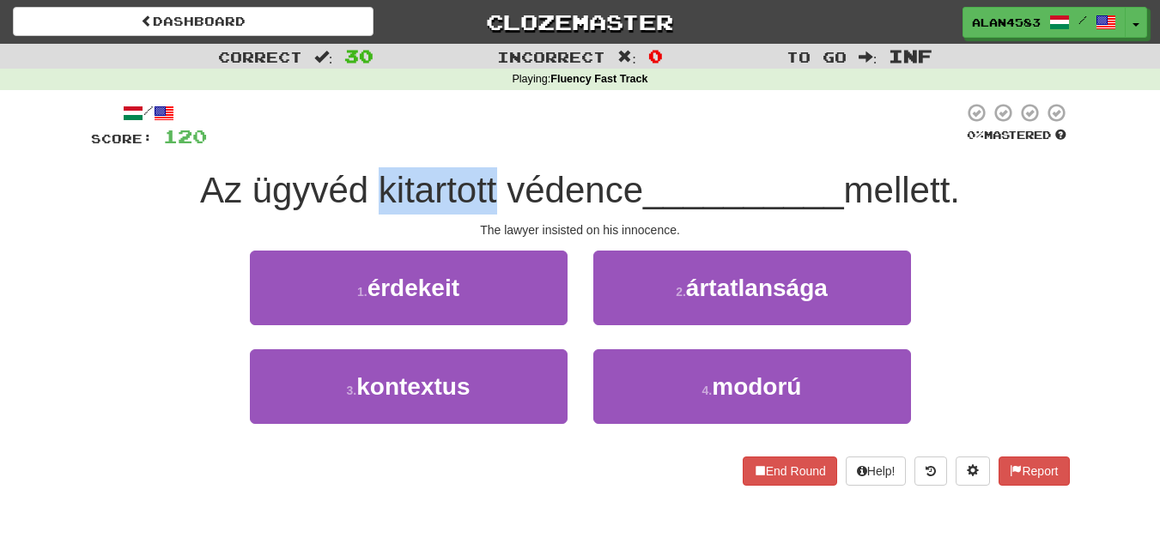
drag, startPoint x: 367, startPoint y: 179, endPoint x: 489, endPoint y: 174, distance: 122.0
click at [489, 174] on span "Az ügyvéd kitartott védence" at bounding box center [421, 190] width 443 height 40
click at [477, 146] on div at bounding box center [477, 146] width 0 height 0
click at [519, 155] on div "/ Score: 120 0 % Mastered Az ügyvéd kitartott védence __________ mellett. The l…" at bounding box center [580, 294] width 979 height 384
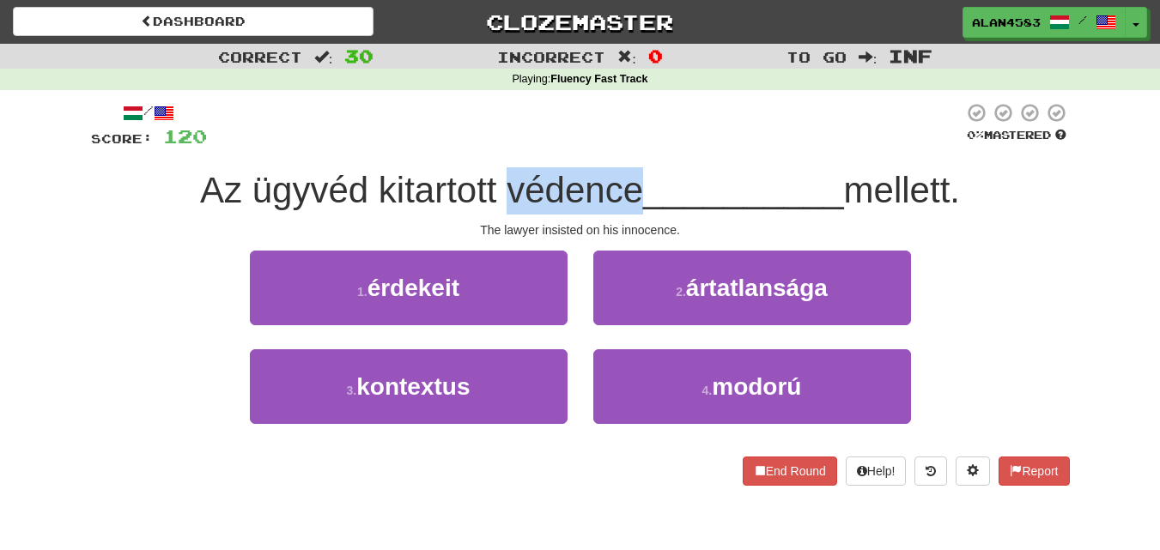
drag, startPoint x: 496, startPoint y: 187, endPoint x: 630, endPoint y: 180, distance: 134.1
click at [630, 180] on span "Az ügyvéd kitartott védence" at bounding box center [421, 190] width 443 height 40
click at [619, 146] on div at bounding box center [619, 146] width 0 height 0
click at [672, 161] on div "/ Score: 120 0 % Mastered Az ügyvéd kitartott védence __________ mellett. The l…" at bounding box center [580, 294] width 979 height 384
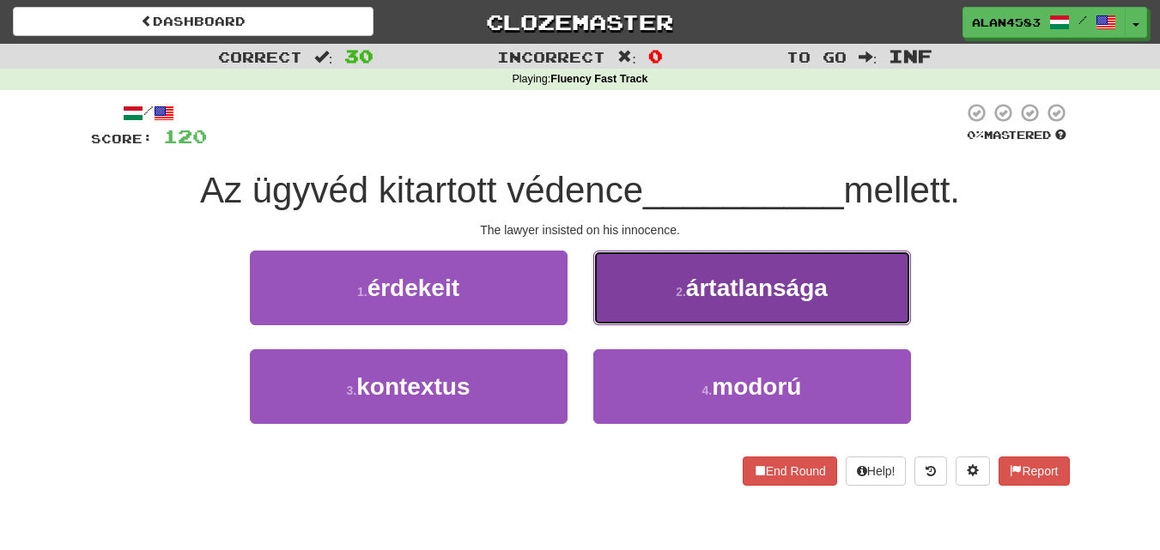
click at [832, 296] on button "2 . ártatlansága" at bounding box center [752, 288] width 318 height 75
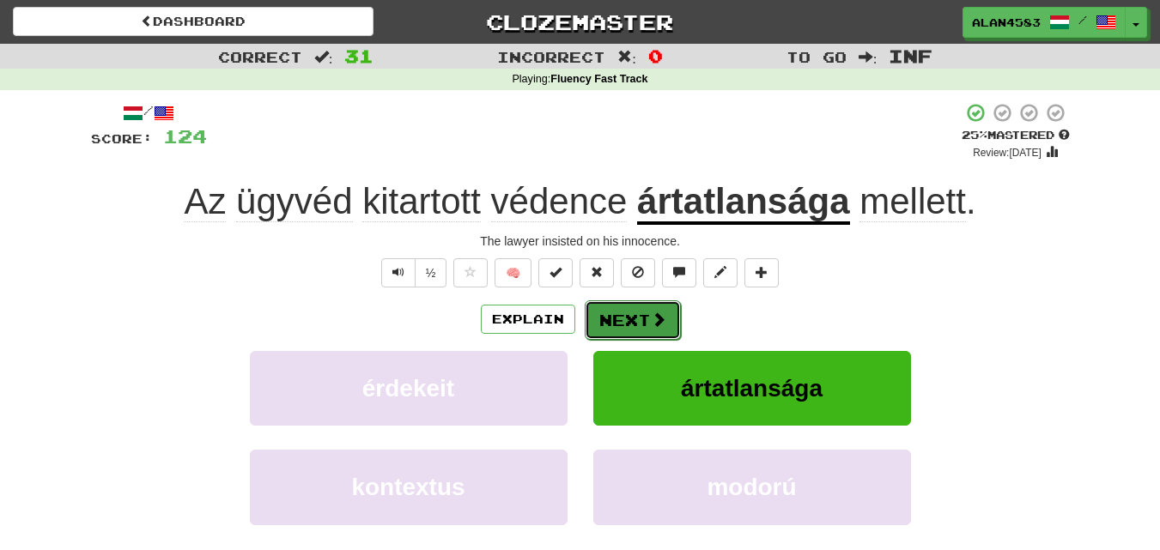
click at [618, 325] on button "Next" at bounding box center [633, 320] width 96 height 39
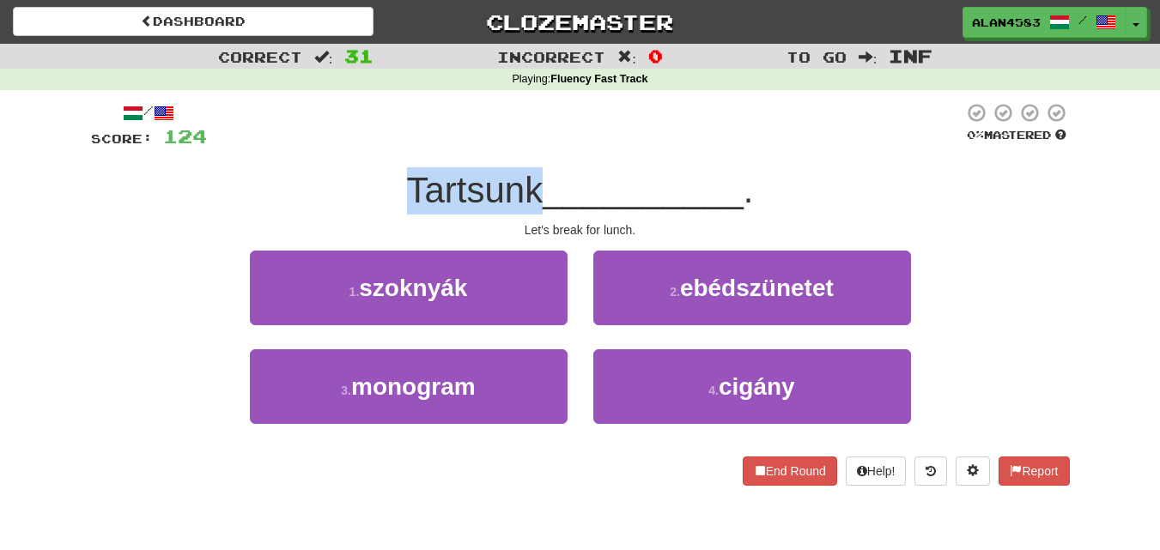
drag, startPoint x: 537, startPoint y: 185, endPoint x: 383, endPoint y: 190, distance: 153.8
click at [383, 190] on div "Tartsunk __________ ." at bounding box center [580, 190] width 979 height 47
click at [372, 146] on div at bounding box center [372, 146] width 0 height 0
click at [645, 207] on span "__________" at bounding box center [643, 190] width 201 height 40
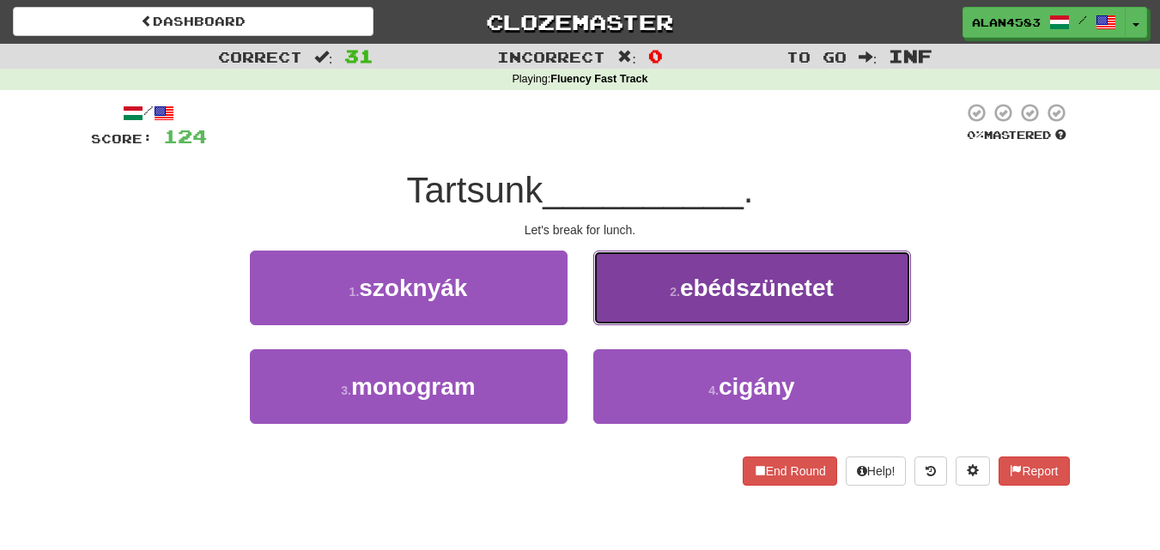
click at [645, 301] on button "2 . ebédszünetet" at bounding box center [752, 288] width 318 height 75
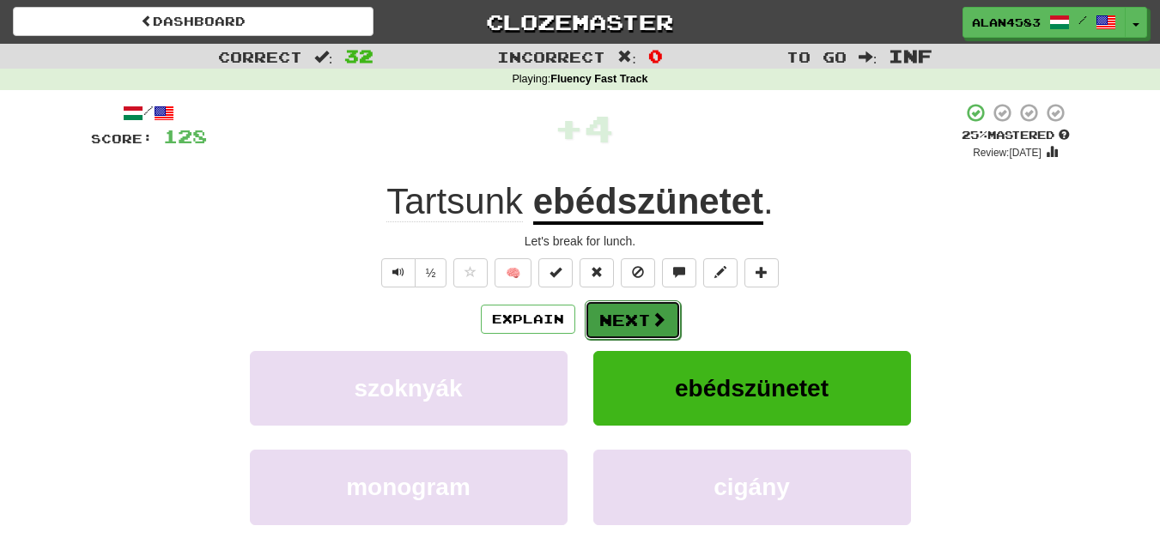
click at [624, 314] on button "Next" at bounding box center [633, 320] width 96 height 39
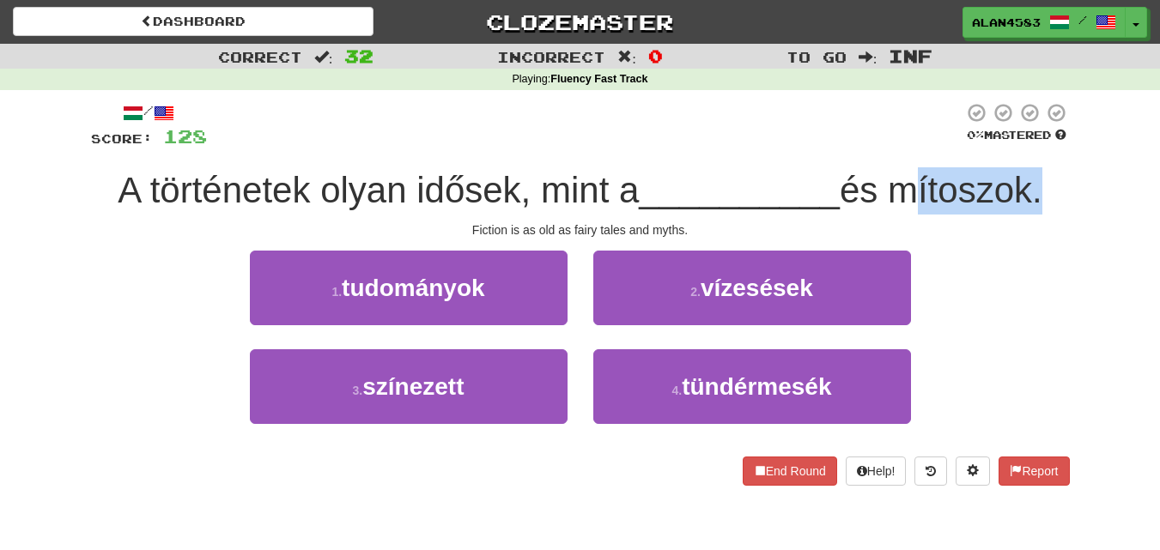
drag, startPoint x: 899, startPoint y: 182, endPoint x: 1036, endPoint y: 170, distance: 137.9
click at [1036, 170] on span "és mítoszok." at bounding box center [941, 190] width 203 height 40
click at [1025, 146] on div at bounding box center [1025, 146] width 0 height 0
click at [1066, 159] on div "/ Score: 128 0 % Mastered A történetek olyan idősek, mint a __________ és mítos…" at bounding box center [580, 294] width 979 height 384
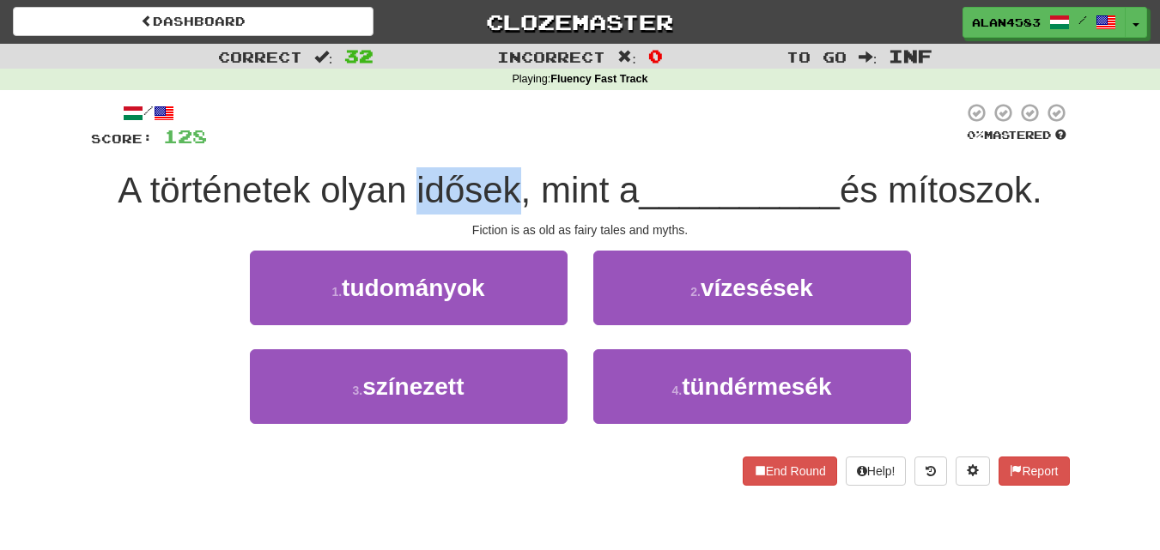
drag, startPoint x: 404, startPoint y: 185, endPoint x: 512, endPoint y: 179, distance: 108.4
click at [512, 179] on span "A történetek olyan idősek, mint a" at bounding box center [378, 190] width 521 height 40
click at [501, 146] on div at bounding box center [501, 146] width 0 height 0
click at [529, 160] on div "/ Score: 128 0 % Mastered A történetek olyan idősek, mint a __________ és mítos…" at bounding box center [580, 294] width 979 height 384
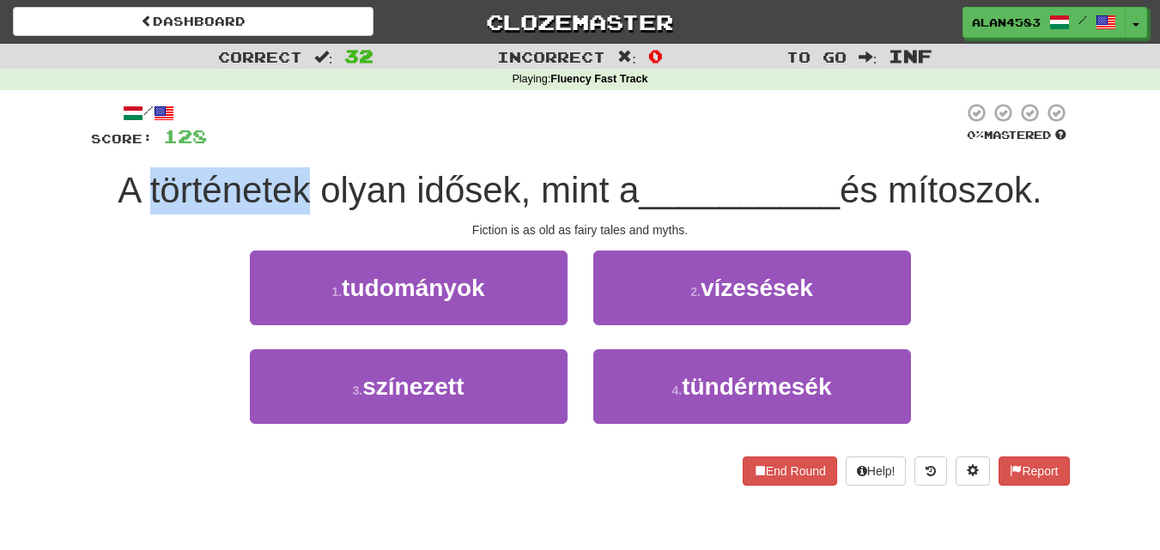
drag, startPoint x: 301, startPoint y: 187, endPoint x: 137, endPoint y: 187, distance: 164.0
click at [137, 187] on span "A történetek olyan idősek, mint a" at bounding box center [378, 190] width 521 height 40
click at [125, 146] on div at bounding box center [125, 146] width 0 height 0
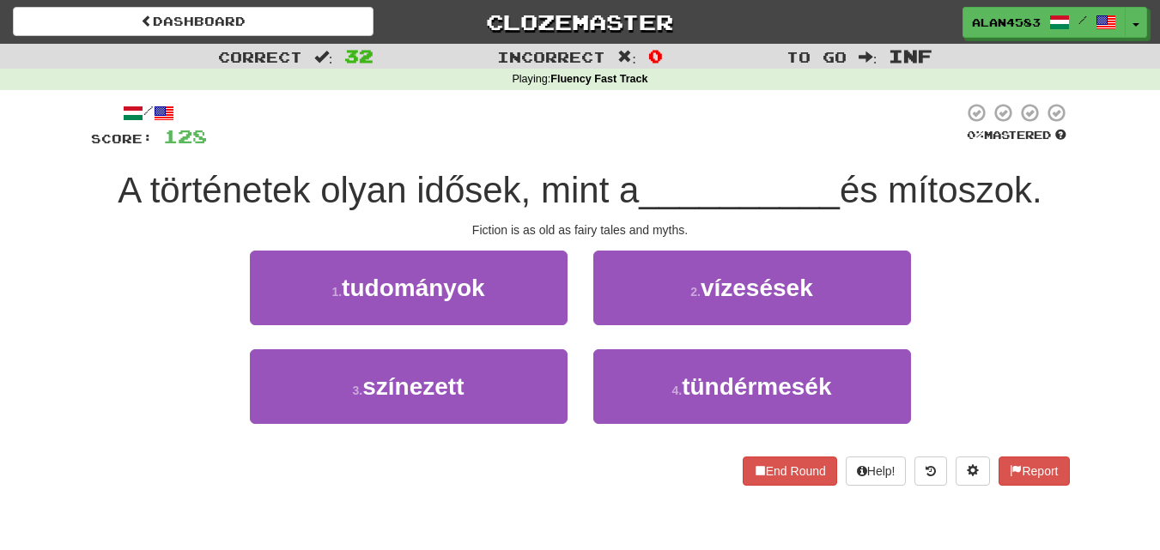
click at [383, 146] on div at bounding box center [585, 125] width 756 height 47
drag, startPoint x: 405, startPoint y: 175, endPoint x: 514, endPoint y: 173, distance: 109.1
click at [514, 173] on span "A történetek olyan idősek, mint a" at bounding box center [378, 190] width 521 height 40
click at [503, 146] on div at bounding box center [503, 146] width 0 height 0
click at [550, 169] on div "A történetek olyan idősek, mint a __________ és mítoszok." at bounding box center [580, 190] width 979 height 47
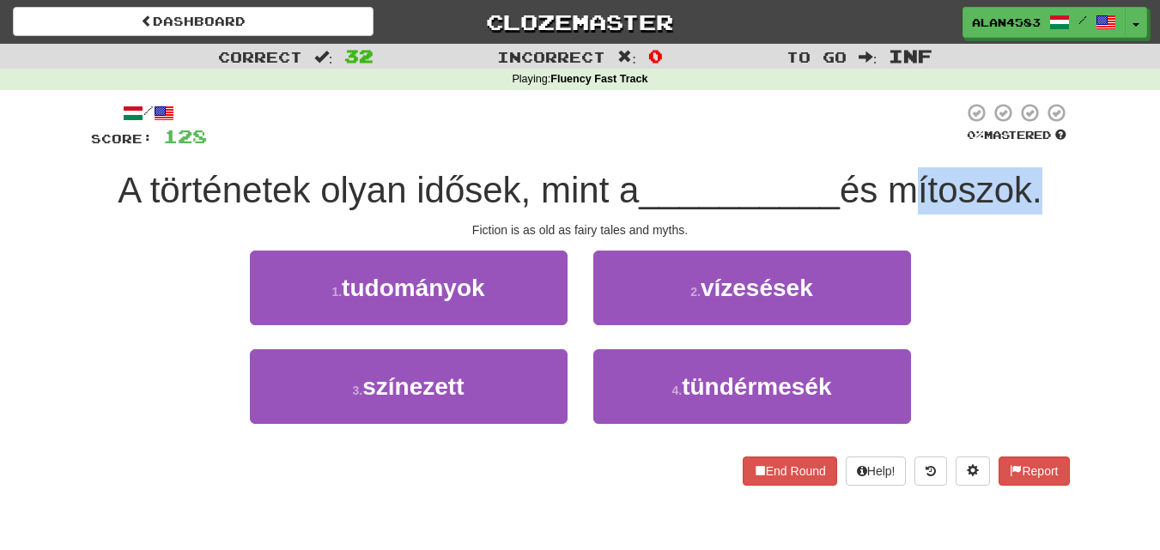
drag, startPoint x: 896, startPoint y: 182, endPoint x: 1041, endPoint y: 174, distance: 145.3
click at [1041, 174] on span "és mítoszok." at bounding box center [941, 190] width 203 height 40
click at [1030, 146] on div at bounding box center [1030, 146] width 0 height 0
click at [1079, 162] on div "/ Score: 128 0 % Mastered A történetek olyan idősek, mint a __________ és mítos…" at bounding box center [580, 300] width 1005 height 420
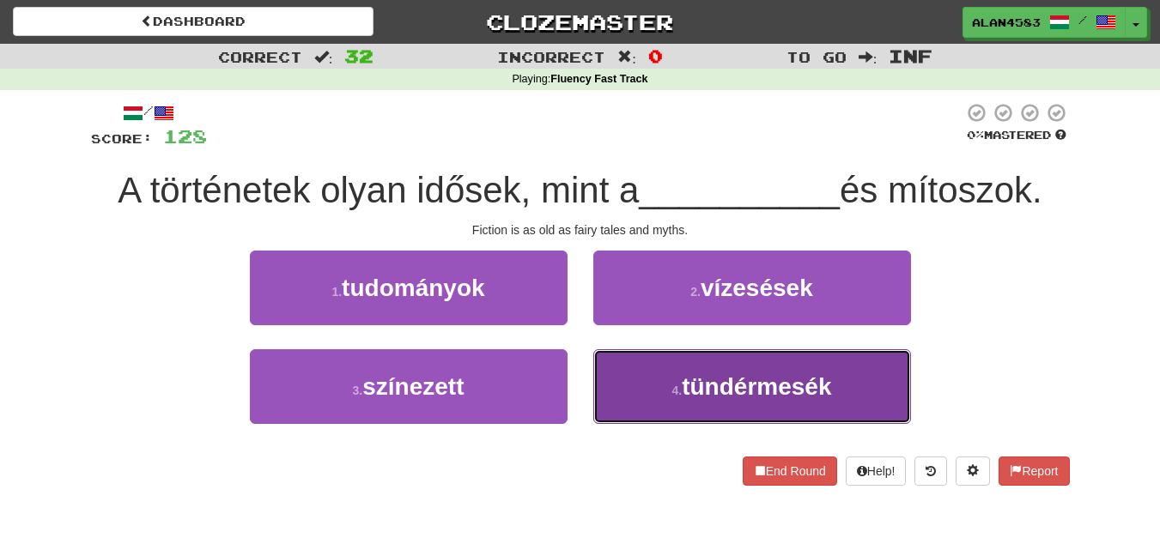
click at [827, 371] on button "4 . tündérmesék" at bounding box center [752, 386] width 318 height 75
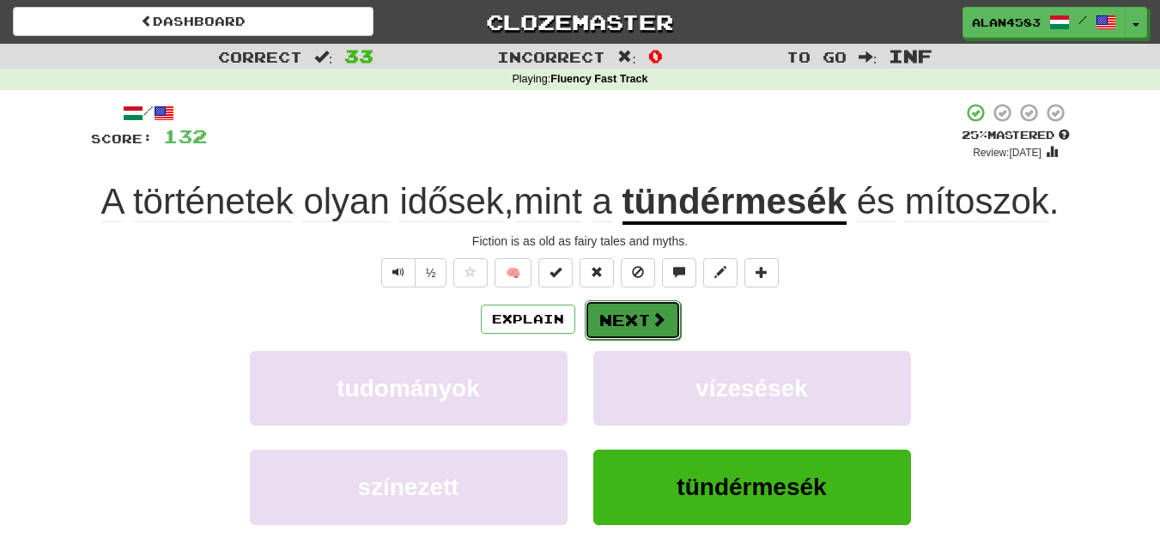
click at [624, 324] on button "Next" at bounding box center [633, 320] width 96 height 39
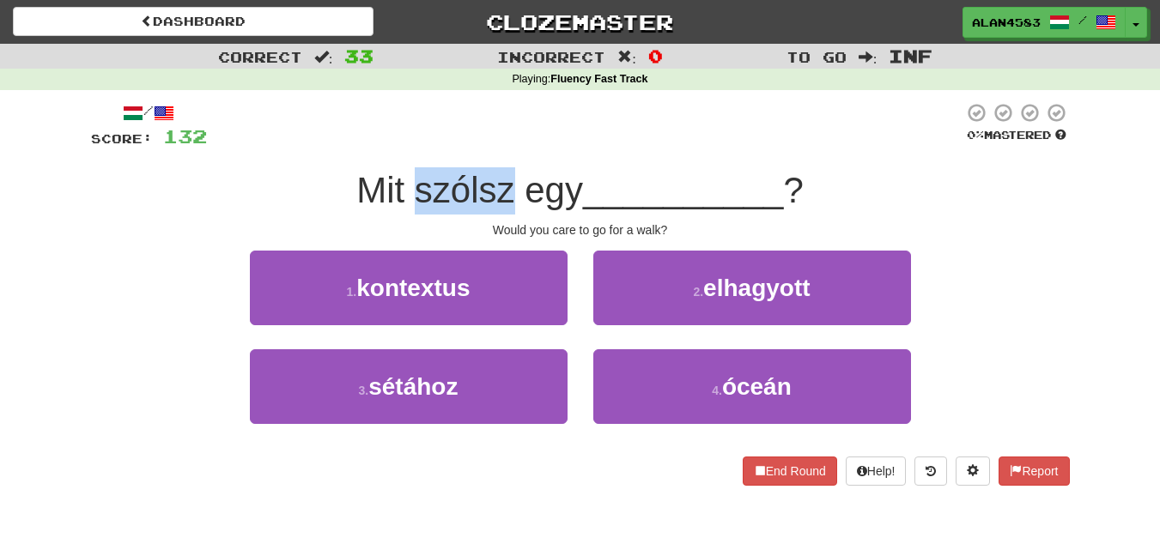
drag, startPoint x: 509, startPoint y: 190, endPoint x: 406, endPoint y: 190, distance: 103.0
click at [406, 190] on span "Mit szólsz egy" at bounding box center [469, 190] width 227 height 40
click at [395, 146] on div at bounding box center [395, 146] width 0 height 0
click at [661, 191] on span "__________" at bounding box center [683, 190] width 201 height 40
drag, startPoint x: 513, startPoint y: 181, endPoint x: 410, endPoint y: 181, distance: 103.9
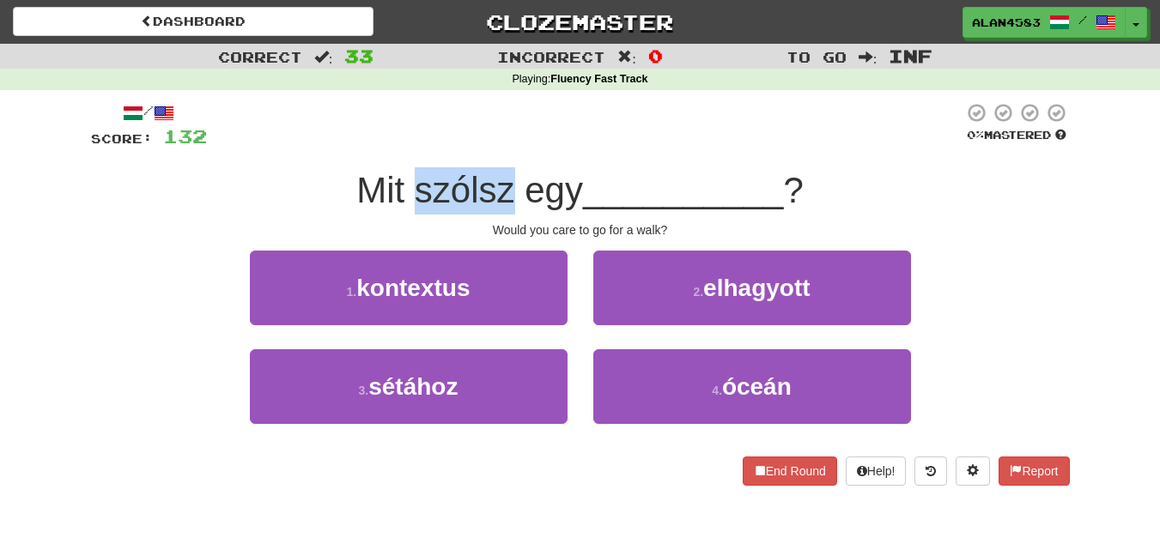
click at [410, 181] on span "Mit szólsz egy" at bounding box center [469, 190] width 227 height 40
click at [398, 146] on div at bounding box center [398, 146] width 0 height 0
click at [652, 167] on div "Mit szólsz egy __________ ?" at bounding box center [580, 190] width 979 height 47
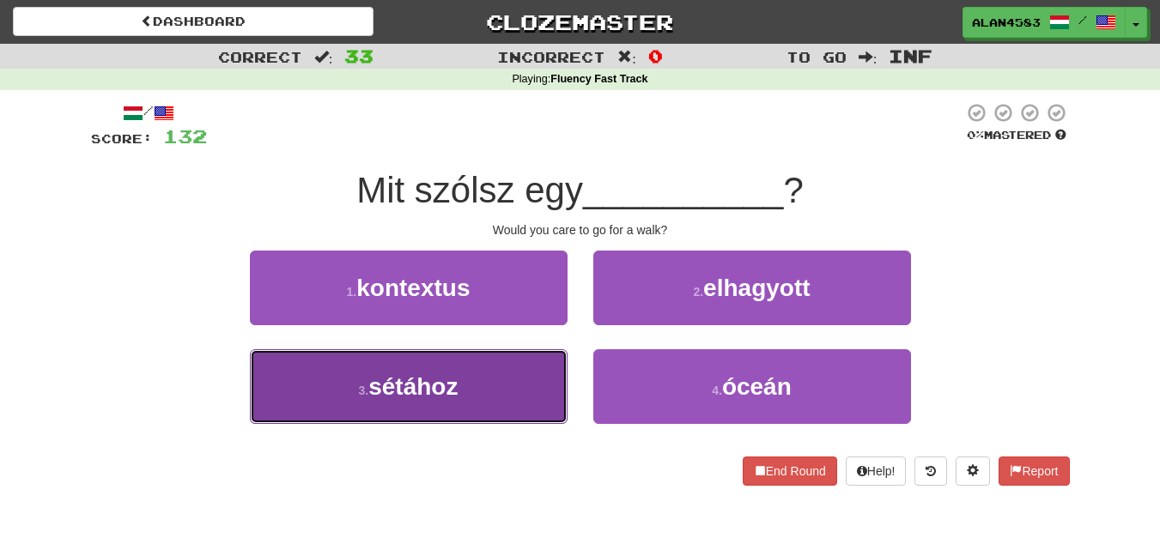
click at [456, 377] on span "sétához" at bounding box center [412, 387] width 89 height 27
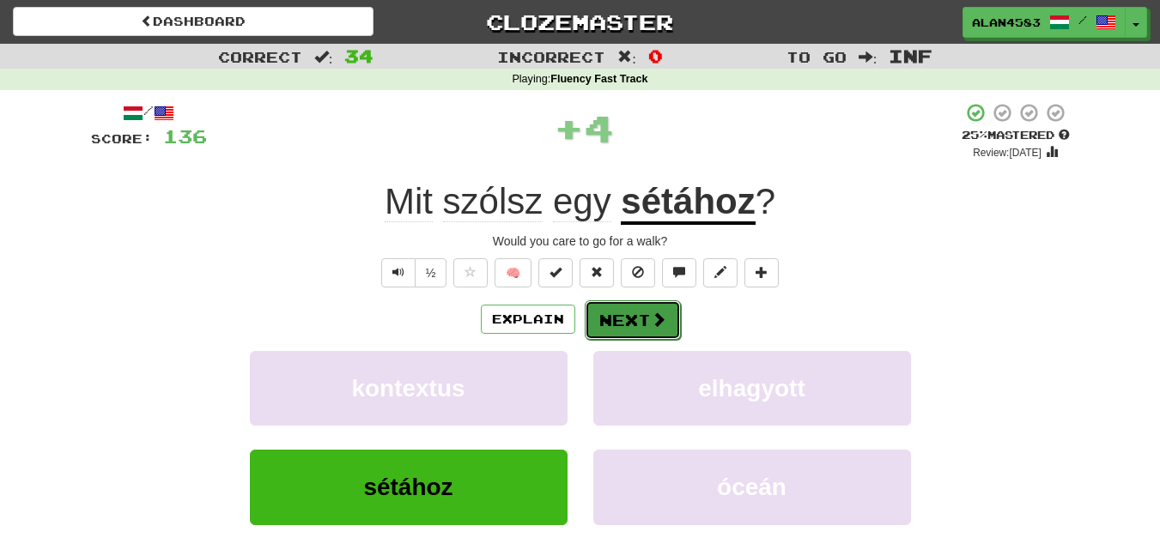
click at [608, 319] on button "Next" at bounding box center [633, 320] width 96 height 39
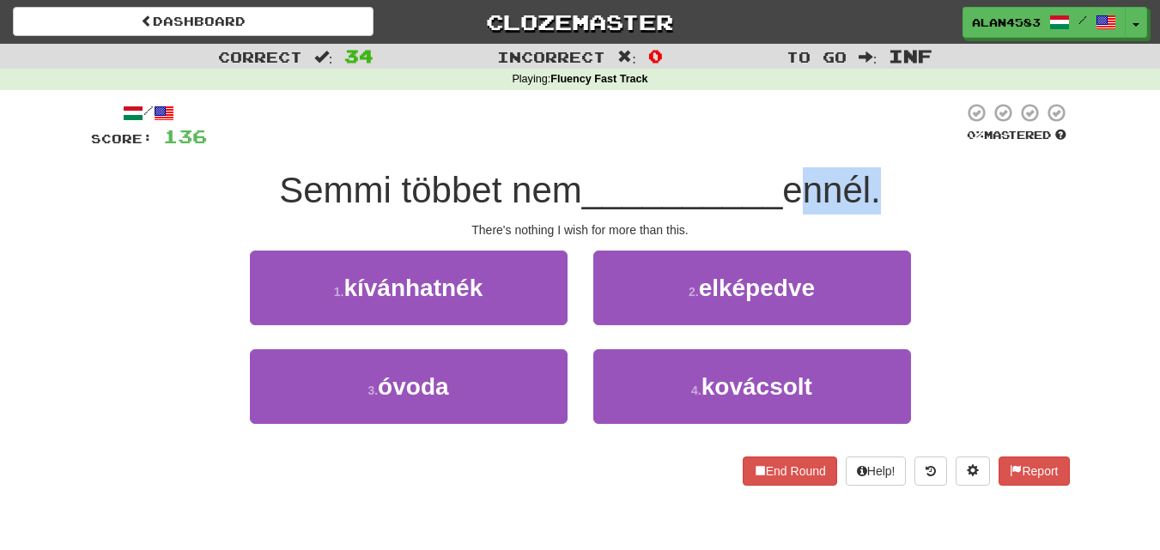
drag, startPoint x: 791, startPoint y: 185, endPoint x: 882, endPoint y: 174, distance: 91.7
click at [880, 174] on span "ennél." at bounding box center [831, 190] width 98 height 40
click at [871, 146] on div at bounding box center [871, 146] width 0 height 0
click at [917, 155] on div "/ Score: 136 0 % Mastered Semmi többet nem __________ ennél. There's nothing I …" at bounding box center [580, 294] width 979 height 384
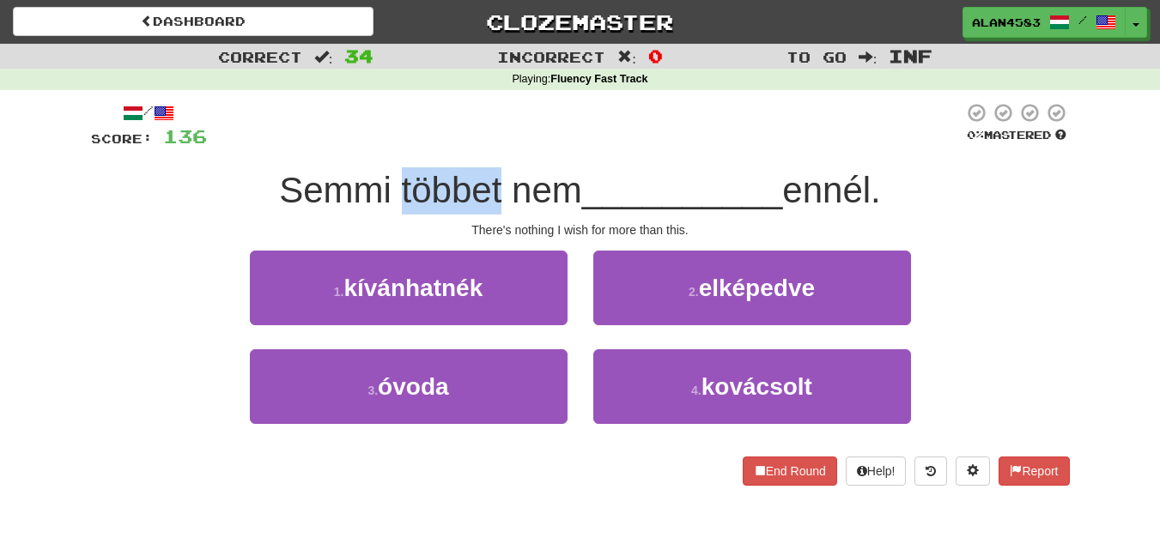
drag, startPoint x: 493, startPoint y: 179, endPoint x: 389, endPoint y: 182, distance: 104.0
click at [389, 182] on span "Semmi többet nem" at bounding box center [430, 190] width 303 height 40
click at [378, 146] on div at bounding box center [378, 146] width 0 height 0
click at [500, 137] on div at bounding box center [585, 125] width 756 height 47
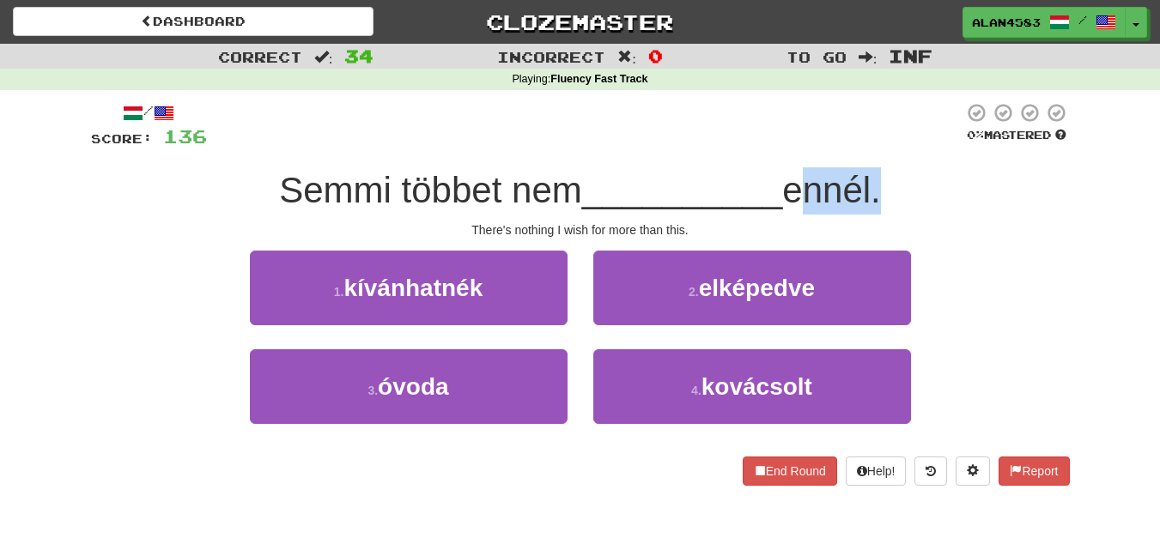
drag, startPoint x: 791, startPoint y: 179, endPoint x: 882, endPoint y: 177, distance: 91.1
click at [880, 177] on span "ennél." at bounding box center [831, 190] width 98 height 40
click at [871, 146] on div at bounding box center [871, 146] width 0 height 0
click at [919, 167] on div "/ Score: 136 0 % Mastered Semmi többet nem __________ ennél. There's nothing I …" at bounding box center [580, 294] width 979 height 384
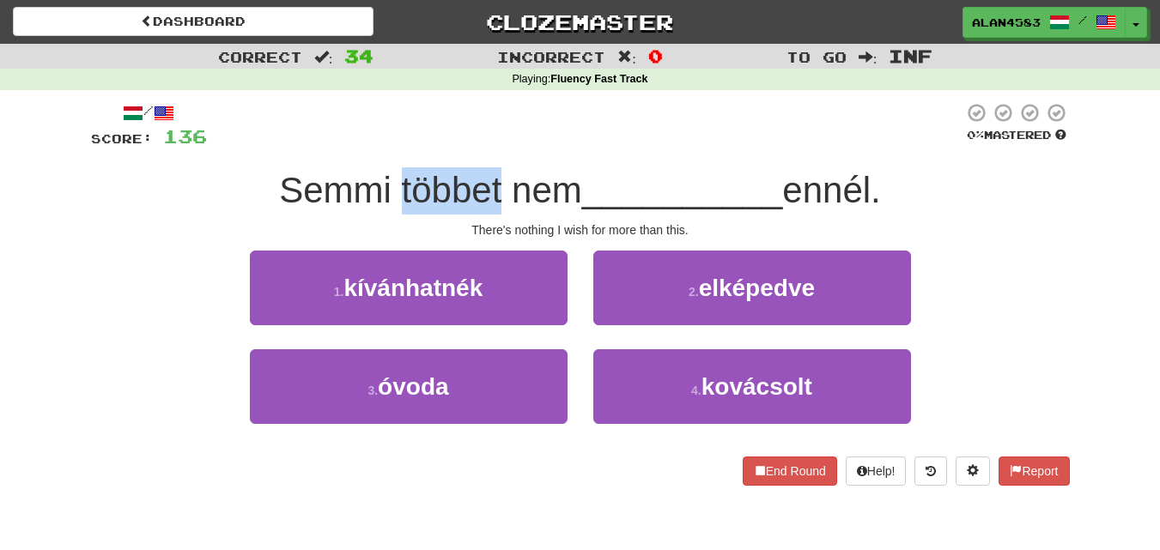
drag, startPoint x: 494, startPoint y: 188, endPoint x: 389, endPoint y: 190, distance: 104.8
click at [389, 190] on span "Semmi többet nem" at bounding box center [430, 190] width 303 height 40
click at [378, 146] on div at bounding box center [378, 146] width 0 height 0
click at [482, 148] on div at bounding box center [585, 125] width 756 height 47
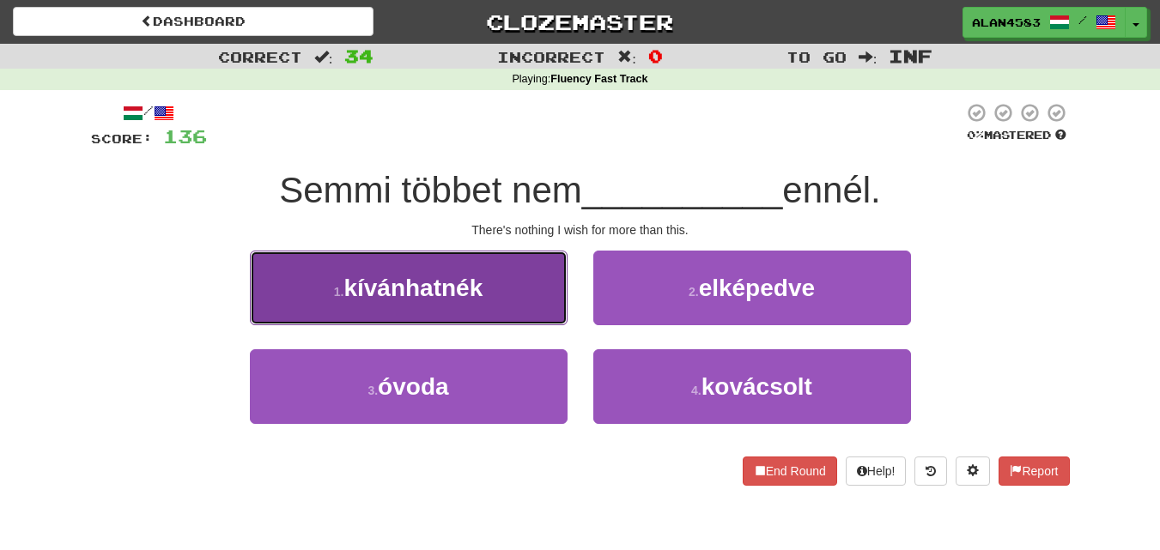
click at [506, 275] on button "1 . kívánhatnék" at bounding box center [409, 288] width 318 height 75
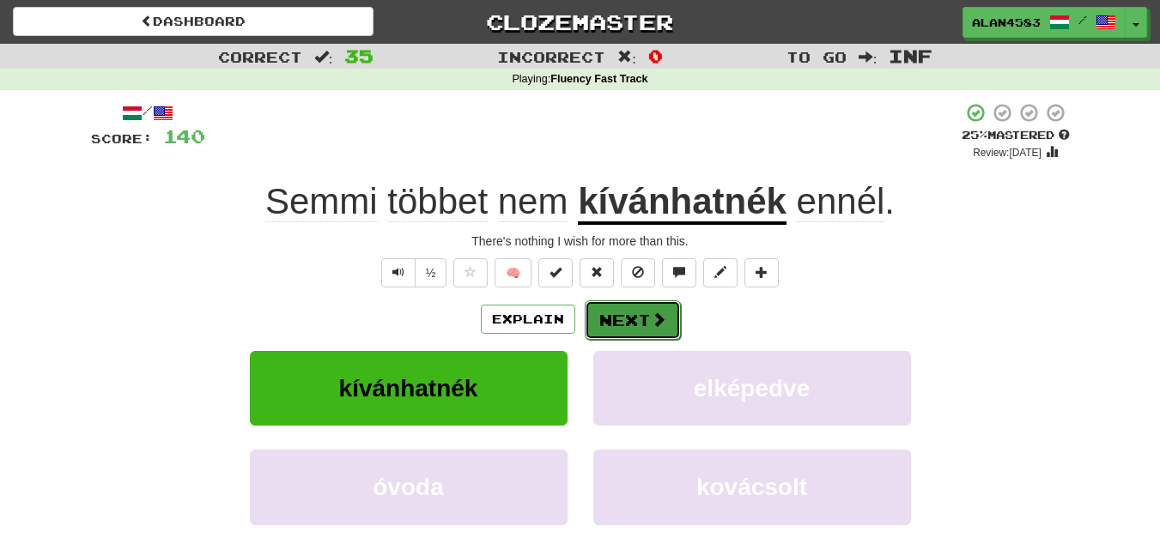
click at [623, 316] on button "Next" at bounding box center [633, 320] width 96 height 39
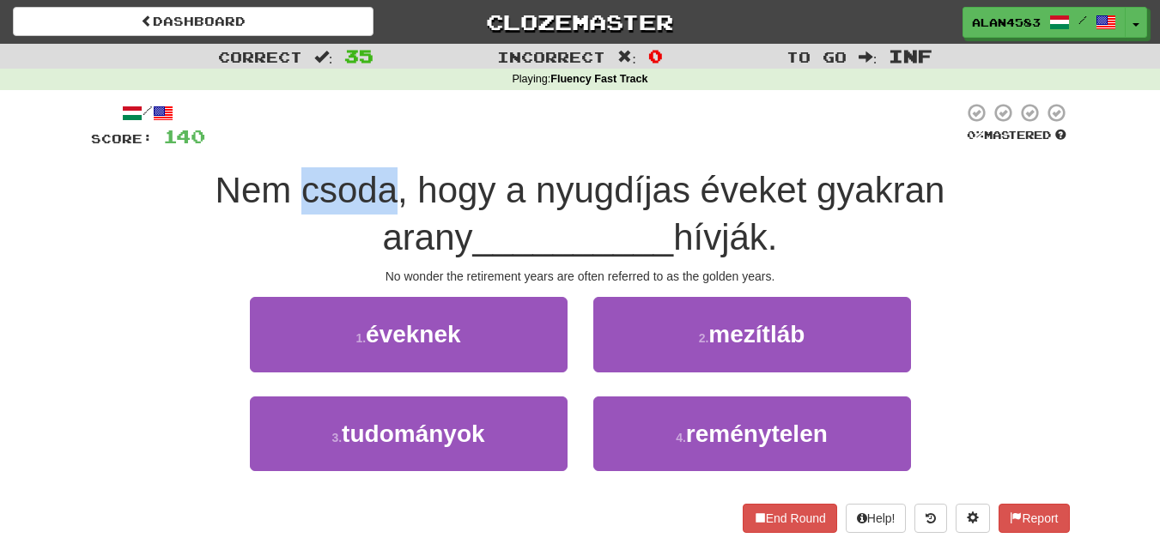
drag, startPoint x: 350, startPoint y: 185, endPoint x: 255, endPoint y: 191, distance: 95.6
click at [255, 191] on span "Nem csoda, hogy a nyugdíjas éveket gyakran arany" at bounding box center [581, 214] width 730 height 88
click at [244, 211] on div at bounding box center [244, 211] width 0 height 0
click at [427, 130] on div at bounding box center [584, 125] width 758 height 47
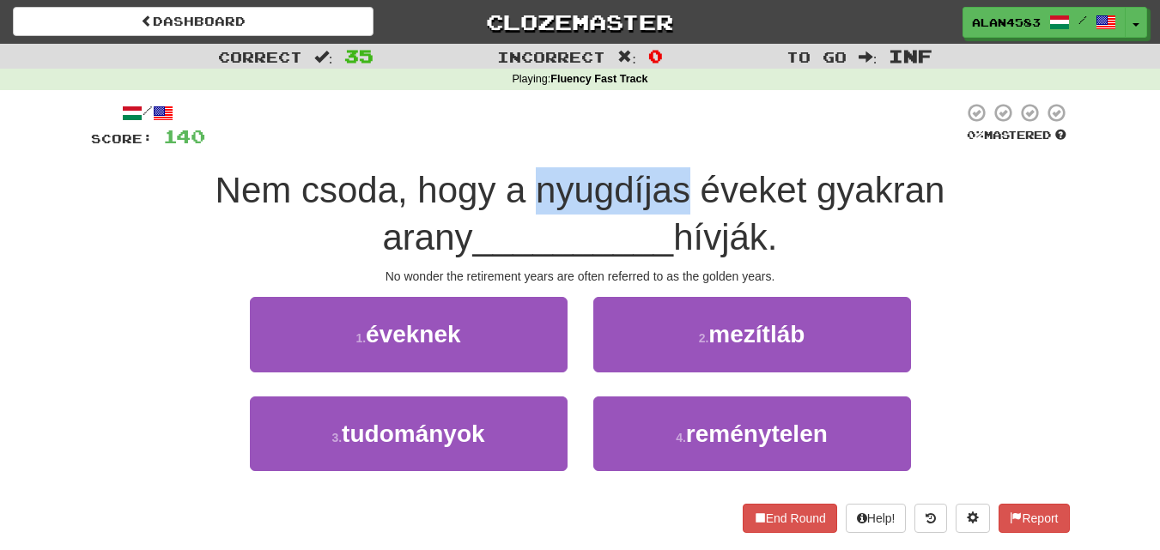
drag, startPoint x: 484, startPoint y: 177, endPoint x: 645, endPoint y: 169, distance: 160.8
click at [645, 169] on div "Nem csoda, hogy a nyugdíjas éveket gyakran arany __________ hívják." at bounding box center [580, 214] width 979 height 94
click at [634, 146] on div at bounding box center [634, 146] width 0 height 0
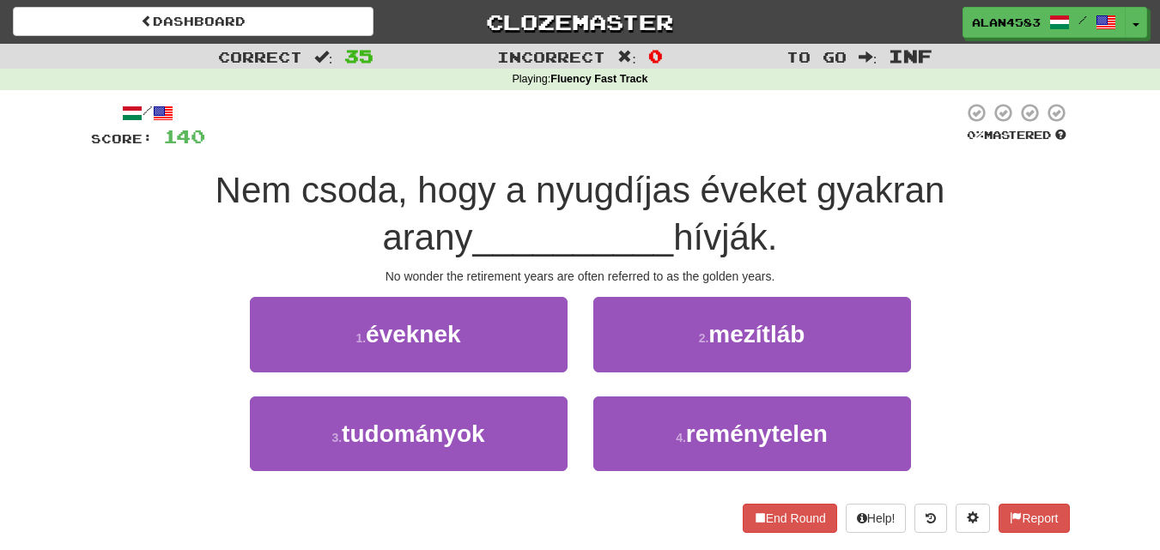
click at [671, 153] on div "/ Score: 140 0 % Mastered Nem csoda, hogy a nyugdíjas éveket gyakran arany ____…" at bounding box center [580, 317] width 979 height 430
drag, startPoint x: 905, startPoint y: 184, endPoint x: 1010, endPoint y: 179, distance: 104.8
click at [1010, 179] on div "Nem csoda, hogy a nyugdíjas éveket gyakran arany __________ hívják." at bounding box center [580, 214] width 979 height 94
click at [999, 146] on div at bounding box center [999, 146] width 0 height 0
click at [1033, 167] on div "/ Score: 140 0 % Mastered Nem csoda, hogy a nyugdíjas éveket gyakran arany ____…" at bounding box center [580, 317] width 979 height 430
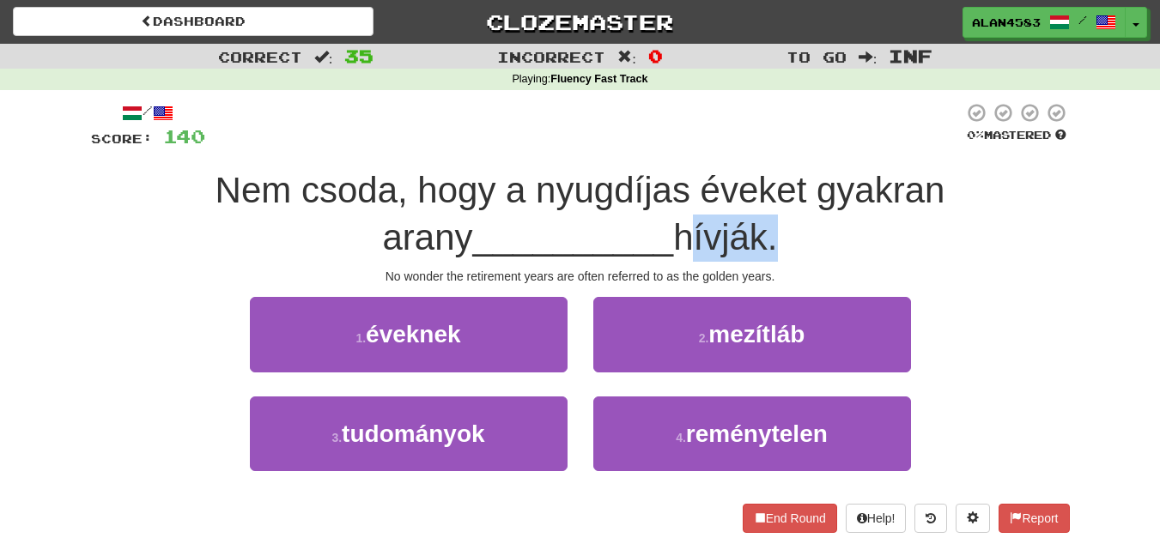
drag, startPoint x: 633, startPoint y: 238, endPoint x: 722, endPoint y: 232, distance: 89.5
click at [722, 232] on span "hívják." at bounding box center [725, 237] width 104 height 40
click at [711, 193] on div at bounding box center [711, 193] width 0 height 0
click at [763, 203] on span "Nem csoda, hogy a nyugdíjas éveket gyakran arany" at bounding box center [581, 214] width 730 height 88
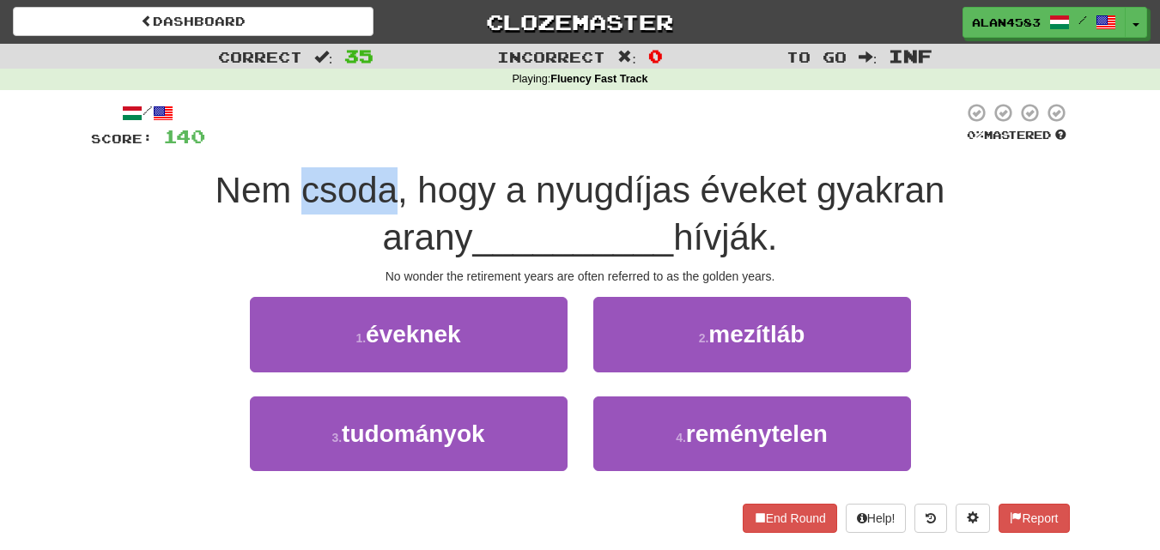
drag, startPoint x: 249, startPoint y: 183, endPoint x: 346, endPoint y: 179, distance: 97.1
click at [346, 179] on span "Nem csoda, hogy a nyugdíjas éveket gyakran arany" at bounding box center [581, 214] width 730 height 88
click at [335, 146] on div at bounding box center [335, 146] width 0 height 0
click at [380, 161] on div "/ Score: 140 0 % Mastered Nem csoda, hogy a nyugdíjas éveket gyakran arany ____…" at bounding box center [580, 317] width 979 height 430
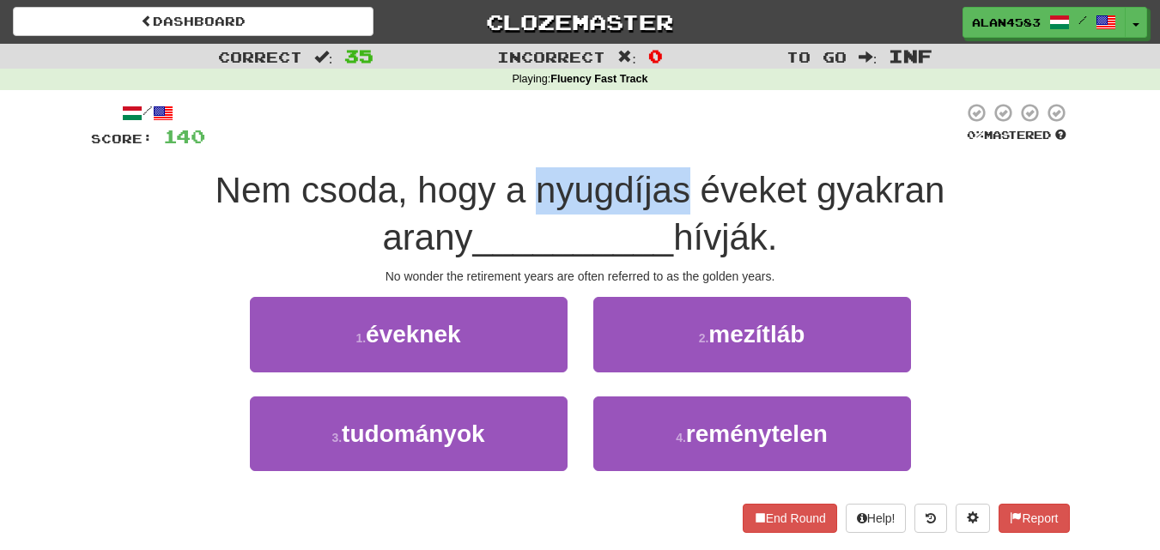
drag, startPoint x: 485, startPoint y: 180, endPoint x: 635, endPoint y: 180, distance: 150.3
click at [635, 180] on span "Nem csoda, hogy a nyugdíjas éveket gyakran arany" at bounding box center [581, 214] width 730 height 88
click at [624, 146] on div at bounding box center [624, 146] width 0 height 0
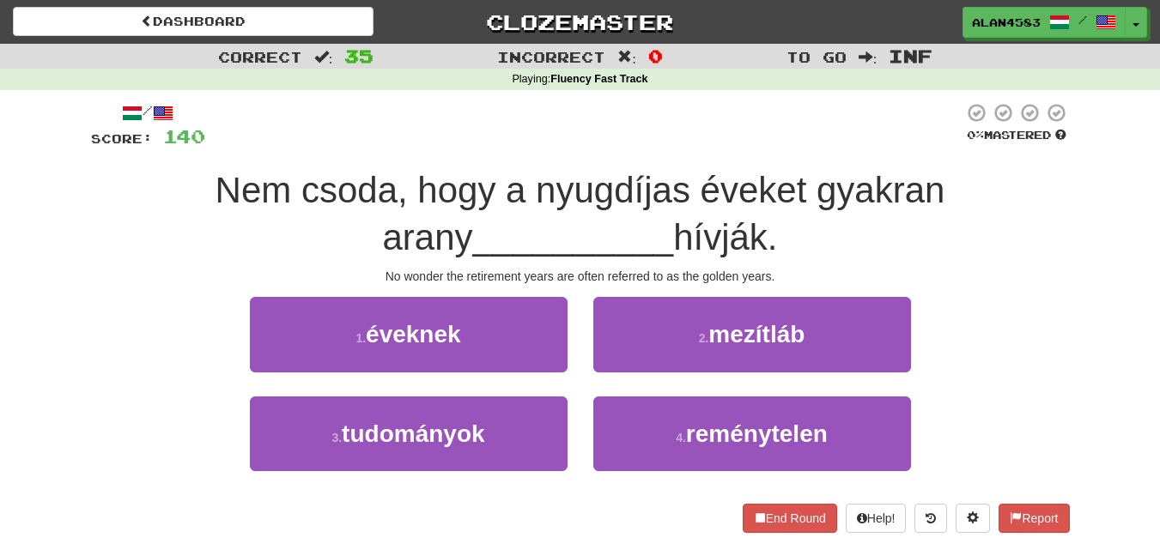
click at [662, 175] on span "Nem csoda, hogy a nyugdíjas éveket gyakran arany" at bounding box center [581, 214] width 730 height 88
drag, startPoint x: 651, startPoint y: 186, endPoint x: 759, endPoint y: 179, distance: 108.4
click at [759, 179] on span "Nem csoda, hogy a nyugdíjas éveket gyakran arany" at bounding box center [581, 214] width 730 height 88
click at [748, 146] on div at bounding box center [748, 146] width 0 height 0
click at [783, 155] on div "/ Score: 140 0 % Mastered Nem csoda, hogy a nyugdíjas éveket gyakran arany ____…" at bounding box center [580, 317] width 979 height 430
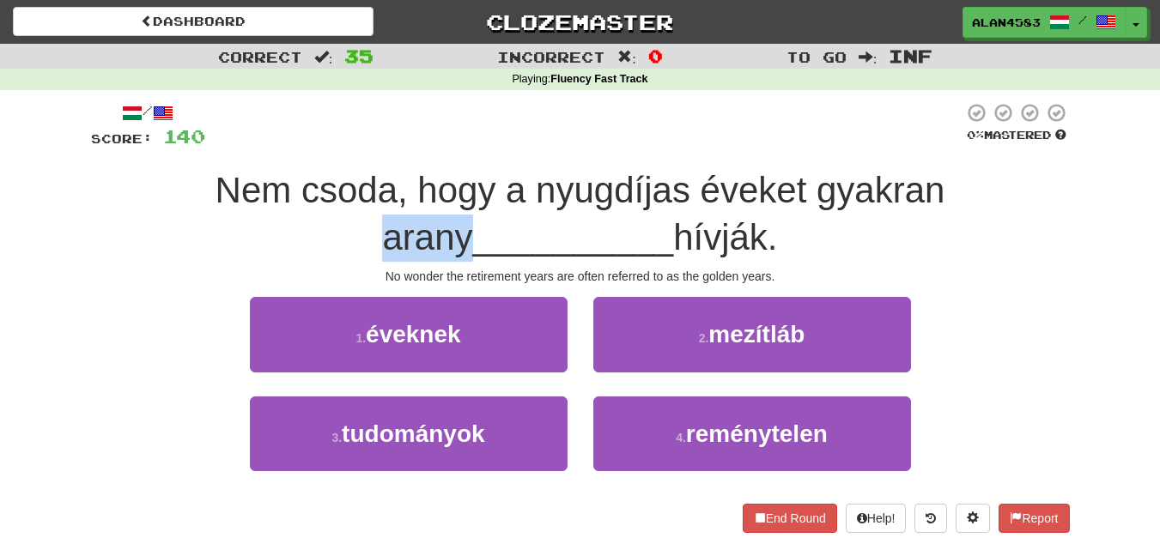
drag, startPoint x: 906, startPoint y: 185, endPoint x: 1006, endPoint y: 178, distance: 99.8
click at [1006, 178] on div "Nem csoda, hogy a nyugdíjas éveket gyakran arany __________ hívják." at bounding box center [580, 214] width 979 height 94
click at [994, 146] on div at bounding box center [994, 146] width 0 height 0
click at [1032, 167] on div "/ Score: 140 0 % Mastered Nem csoda, hogy a nyugdíjas éveket gyakran arany ____…" at bounding box center [580, 317] width 979 height 430
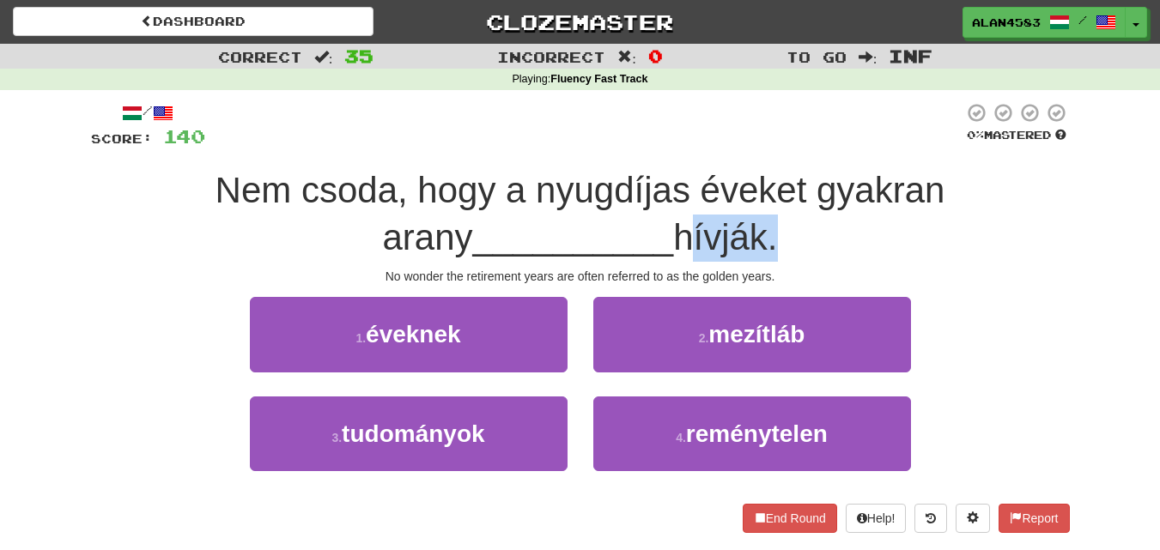
drag, startPoint x: 632, startPoint y: 231, endPoint x: 727, endPoint y: 222, distance: 95.8
click at [727, 222] on span "hívják." at bounding box center [725, 237] width 104 height 40
click at [716, 193] on div at bounding box center [716, 193] width 0 height 0
click at [756, 215] on div "Nem csoda, hogy a nyugdíjas éveket gyakran arany __________ hívják." at bounding box center [580, 214] width 979 height 94
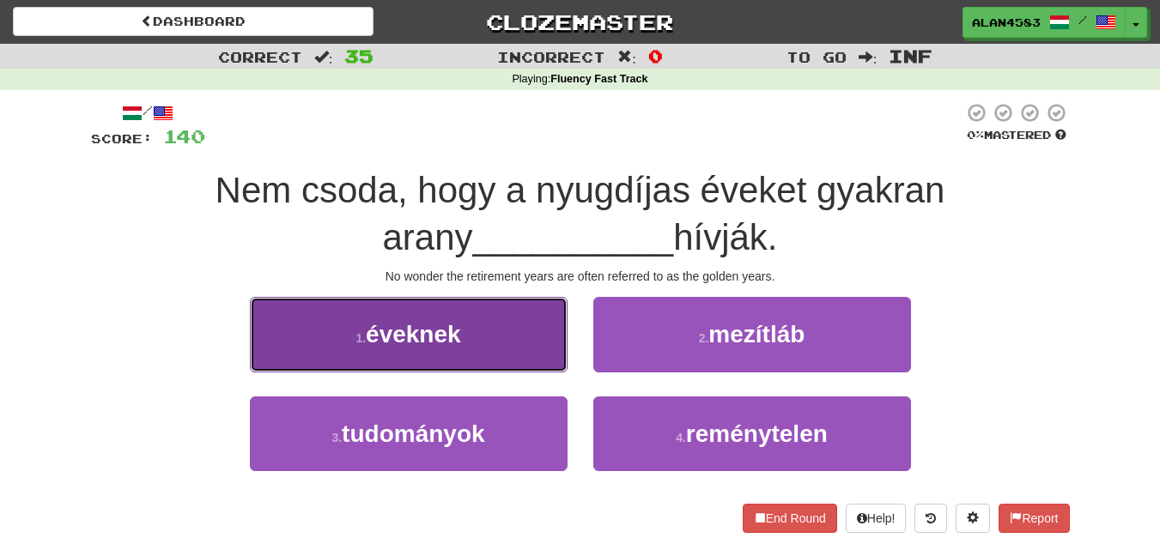
click at [450, 325] on span "éveknek" at bounding box center [413, 334] width 95 height 27
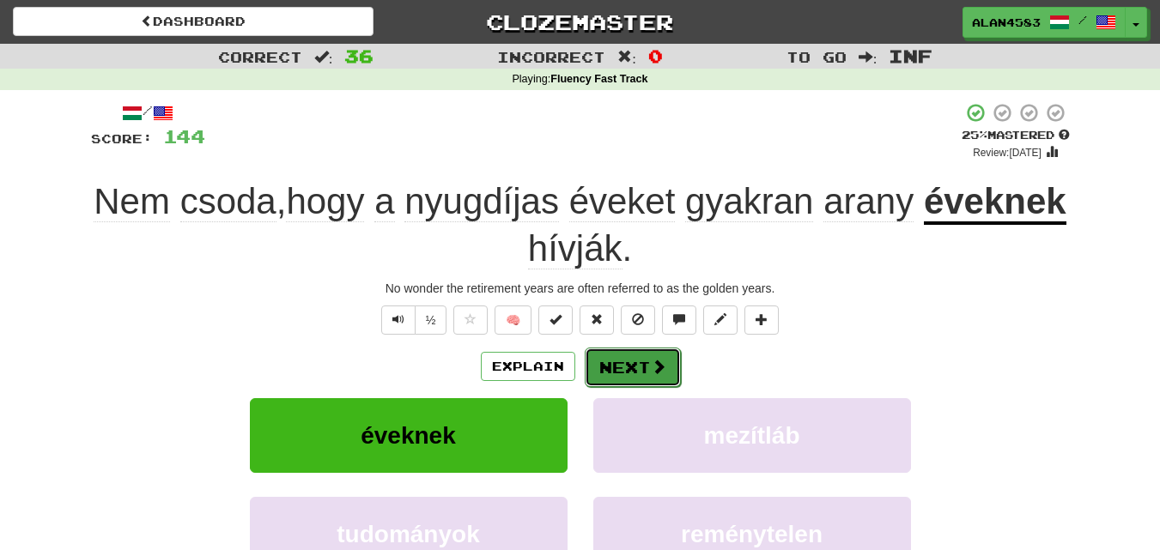
click at [628, 362] on button "Next" at bounding box center [633, 367] width 96 height 39
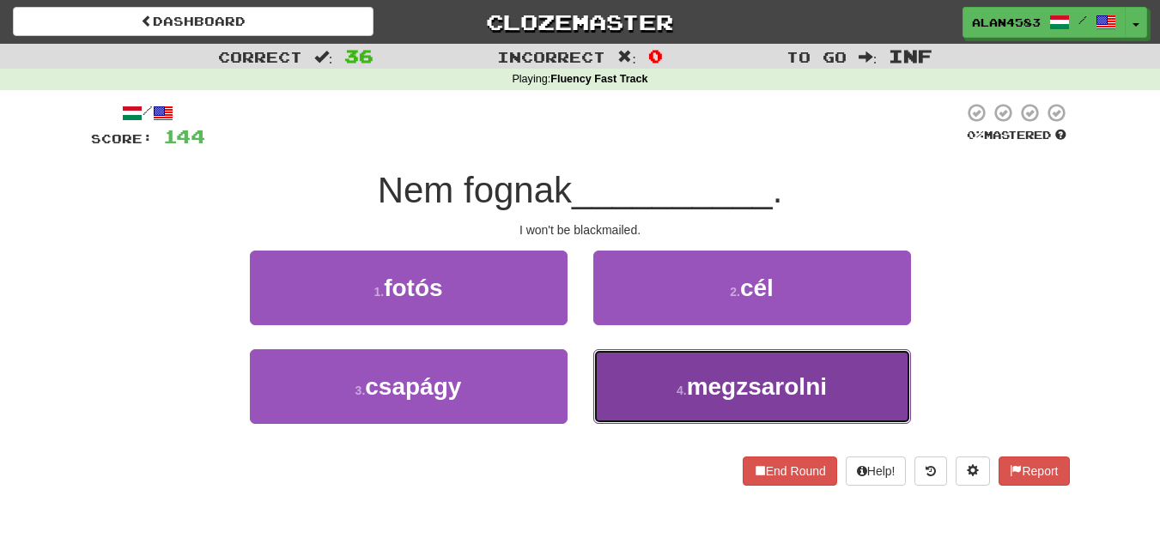
click at [795, 369] on button "4 . megzsarolni" at bounding box center [752, 386] width 318 height 75
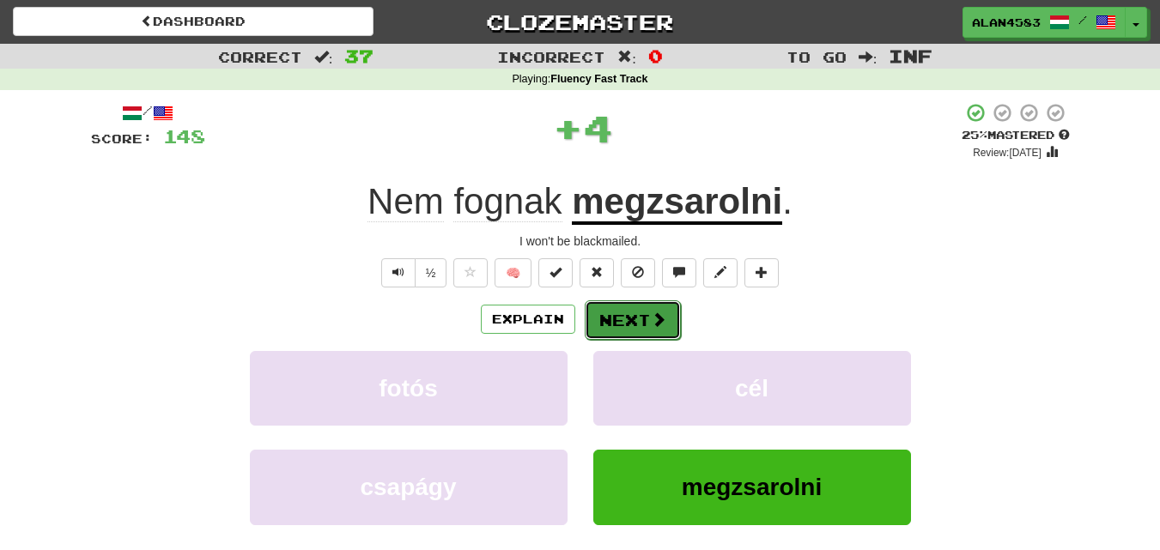
click at [626, 322] on button "Next" at bounding box center [633, 320] width 96 height 39
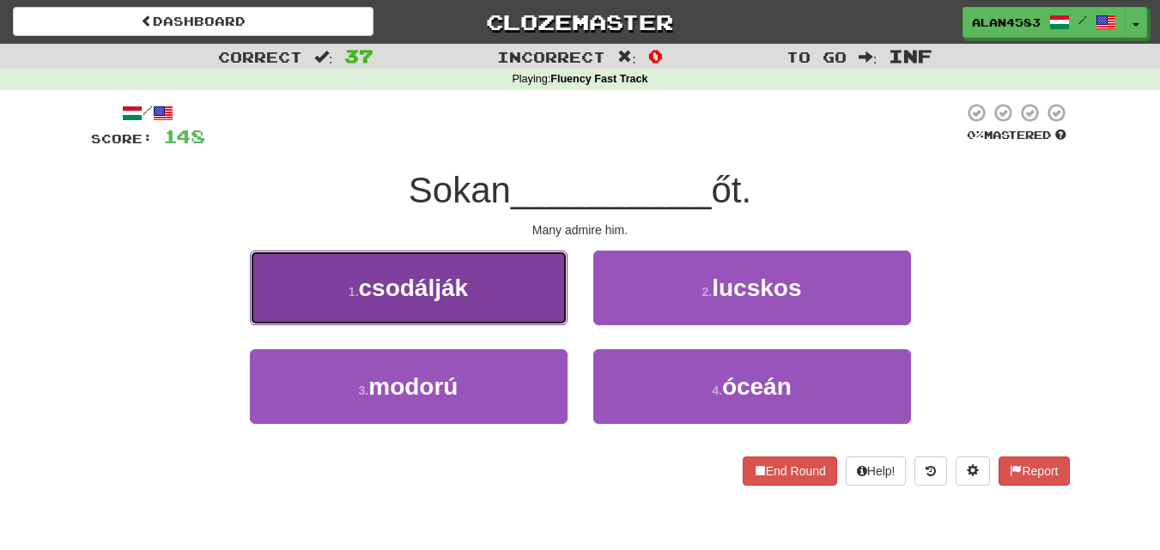
click at [511, 289] on button "1 . csodálják" at bounding box center [409, 288] width 318 height 75
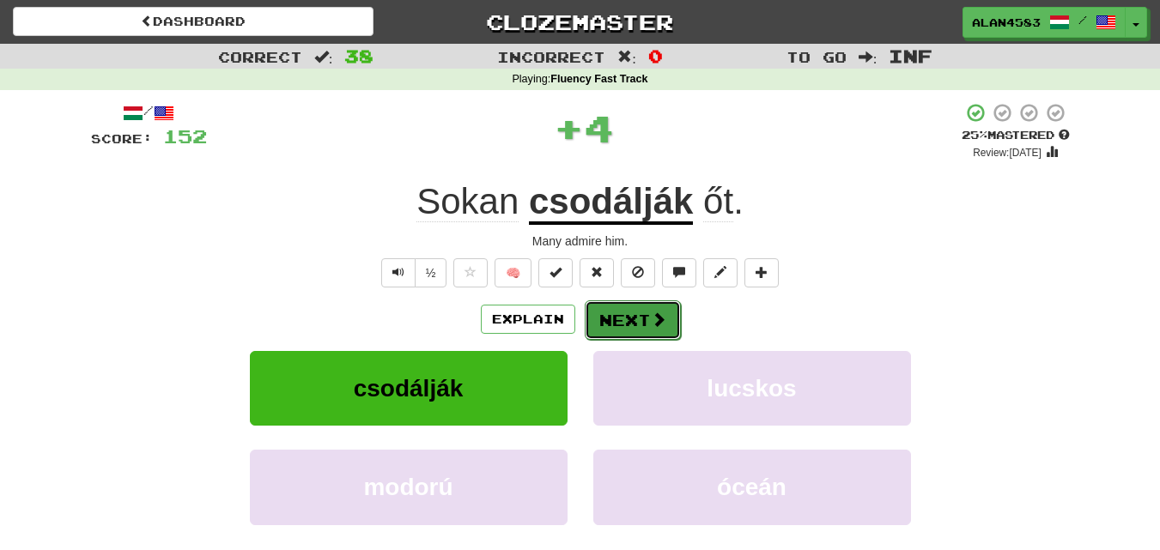
click at [634, 322] on button "Next" at bounding box center [633, 320] width 96 height 39
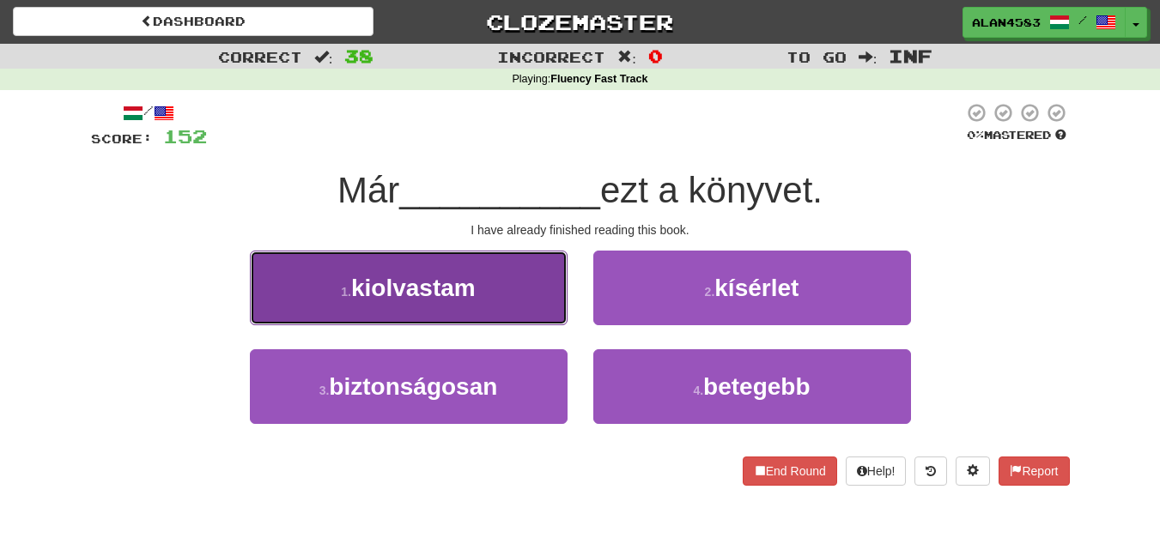
click at [448, 273] on button "1 . kiolvastam" at bounding box center [409, 288] width 318 height 75
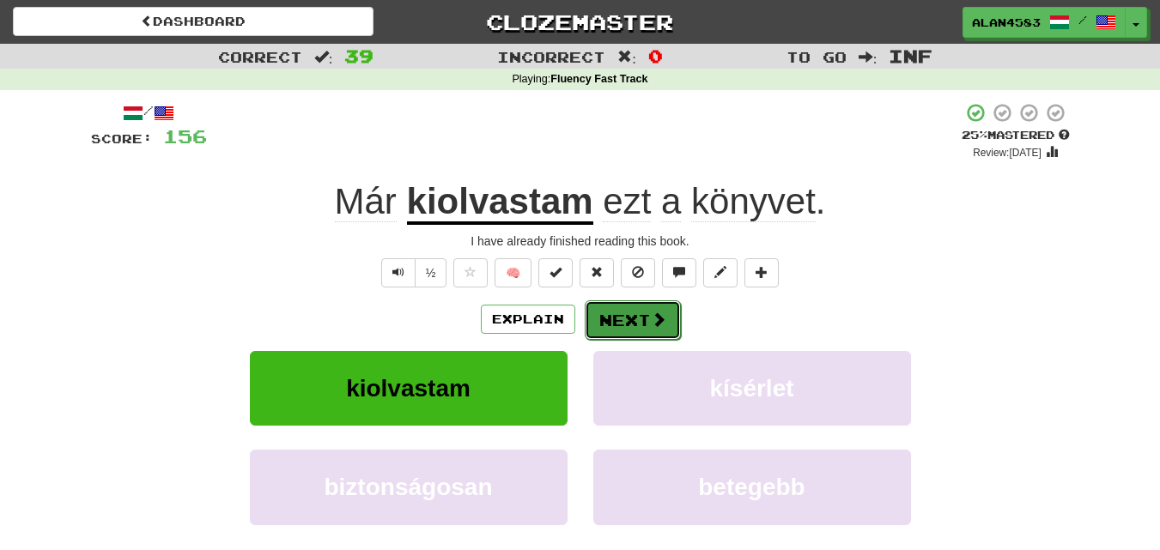
click at [617, 319] on button "Next" at bounding box center [633, 320] width 96 height 39
